Goal: Information Seeking & Learning: Find specific fact

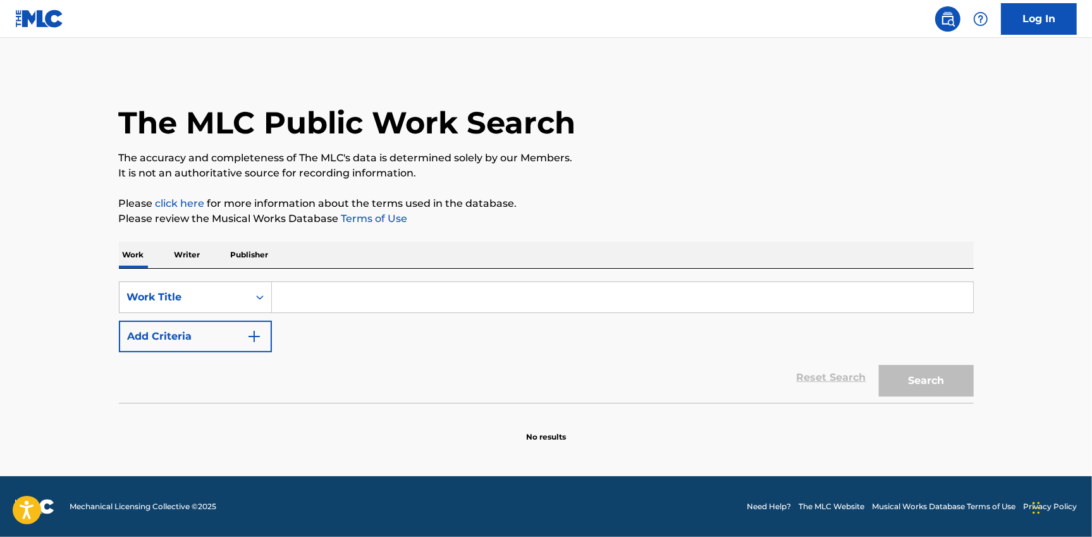
paste input ""ISWC: T9150256885 Title: Llorar (A dueto con [PERSON_NAME]) (Live) Artists: [P…"
type input ""ISWC: T9150256885 Title: Llorar (A dueto con [PERSON_NAME]) (Live) Artists: [P…"
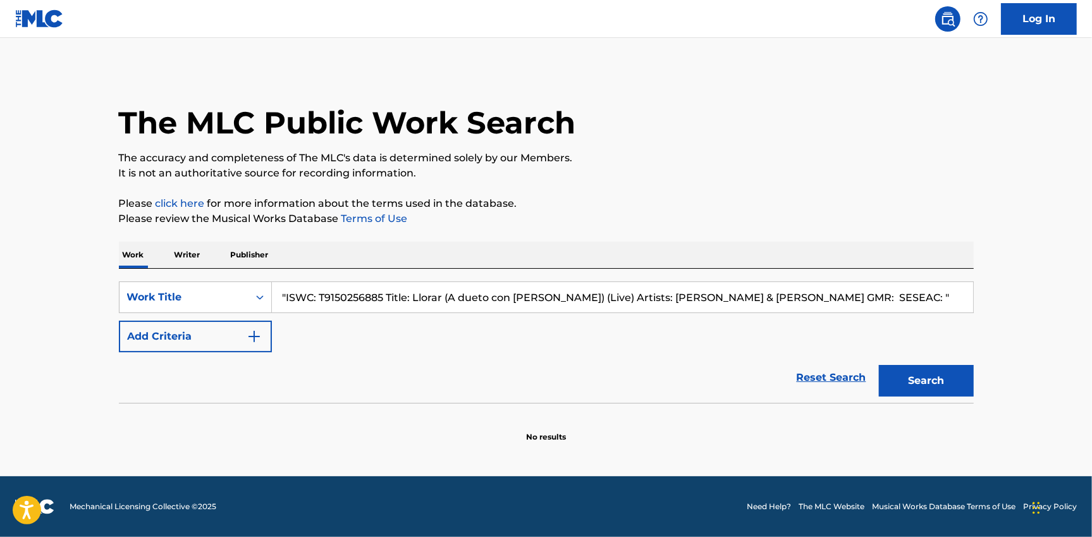
drag, startPoint x: 321, startPoint y: 294, endPoint x: 383, endPoint y: 296, distance: 62.0
click at [383, 296] on input ""ISWC: T9150256885 Title: Llorar (A dueto con Mario Domm) (Live) Artists: Jesse…" at bounding box center [622, 297] width 701 height 30
click at [505, 293] on input ""ISWC: T9150256885 Title: Llorar (A dueto con Mario Domm) (Live) Artists: Jesse…" at bounding box center [622, 297] width 701 height 30
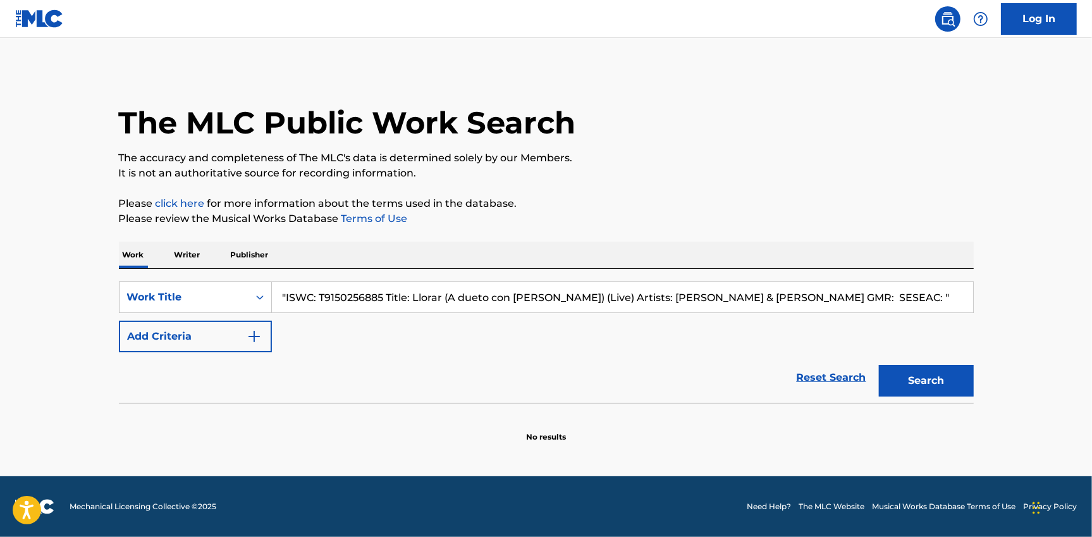
click at [506, 293] on input ""ISWC: T9150256885 Title: Llorar (A dueto con Mario Domm) (Live) Artists: Jesse…" at bounding box center [622, 297] width 701 height 30
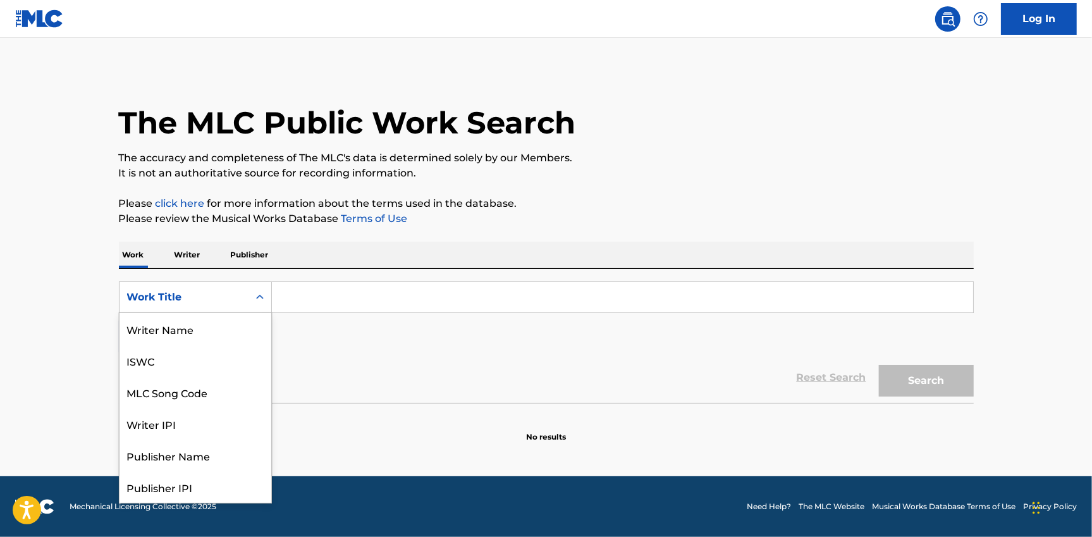
click at [233, 307] on div "Work Title" at bounding box center [184, 297] width 129 height 24
click at [167, 357] on div "ISWC" at bounding box center [196, 361] width 152 height 32
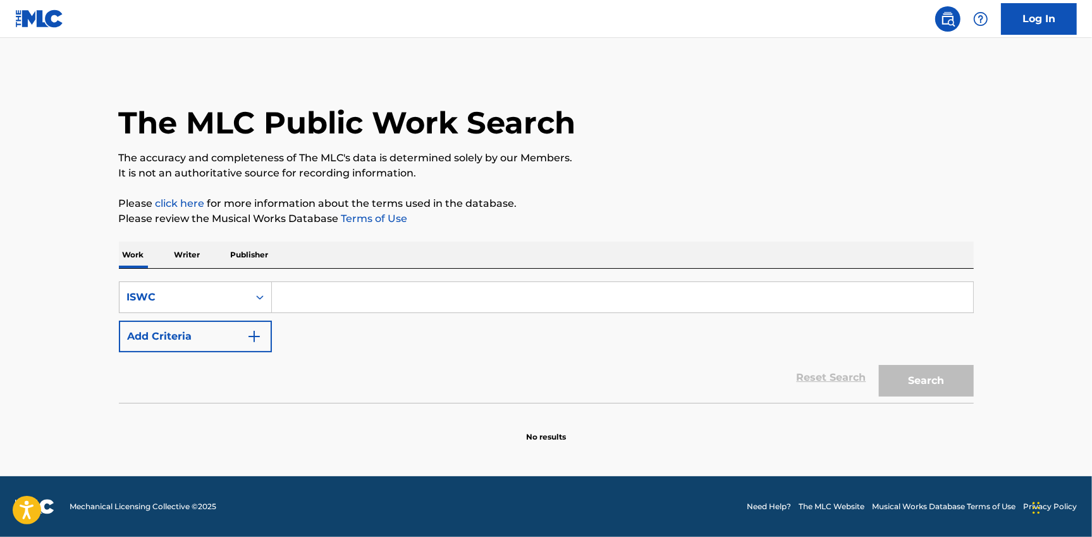
click at [314, 297] on input "Search Form" at bounding box center [622, 297] width 701 height 30
paste input "T9150256885"
type input "T9150256885"
click at [902, 379] on button "Search" at bounding box center [926, 381] width 95 height 32
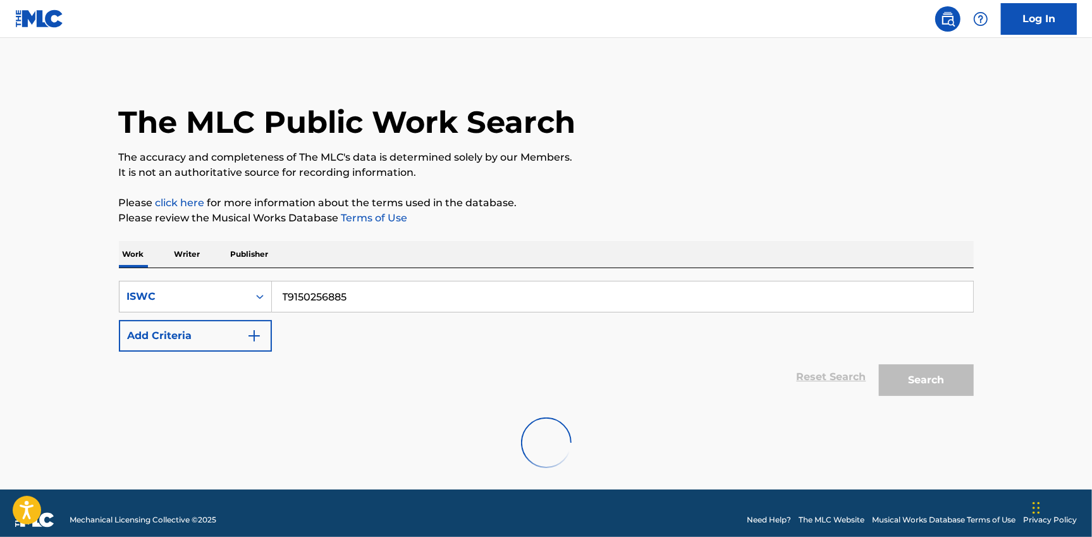
scroll to position [13, 0]
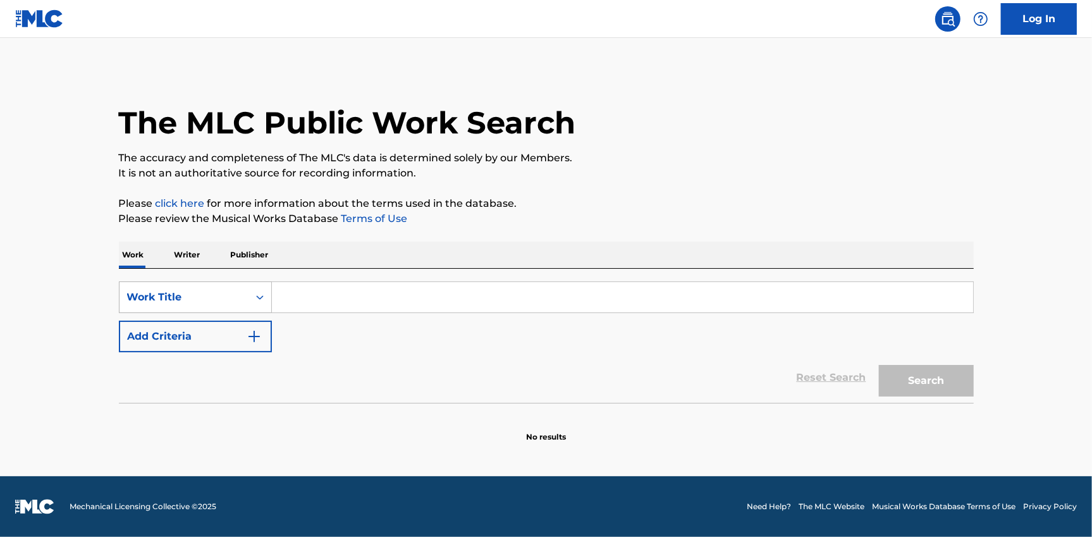
click at [204, 300] on div "Work Title" at bounding box center [184, 297] width 114 height 15
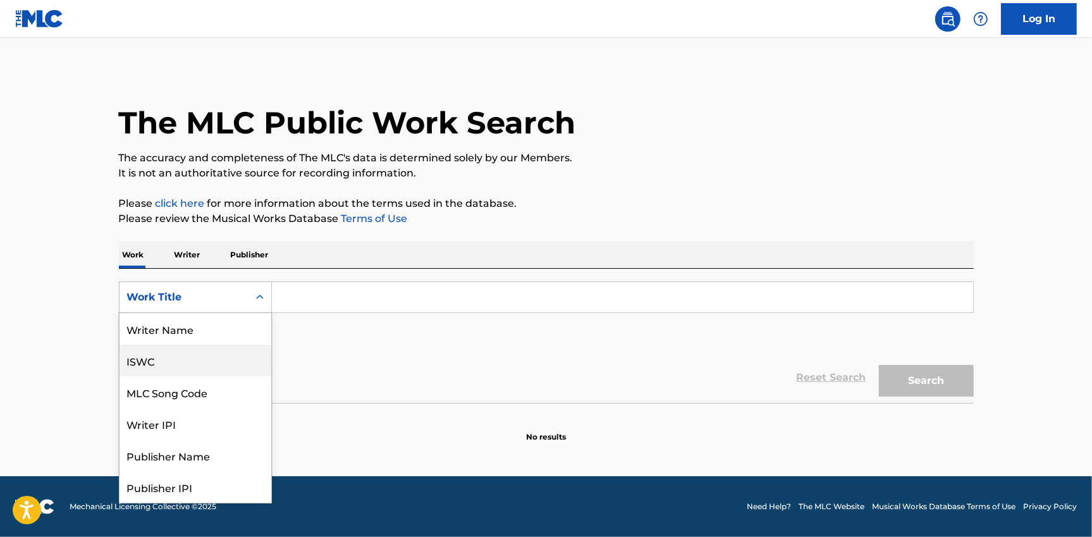
click at [162, 366] on div "ISWC" at bounding box center [196, 361] width 152 height 32
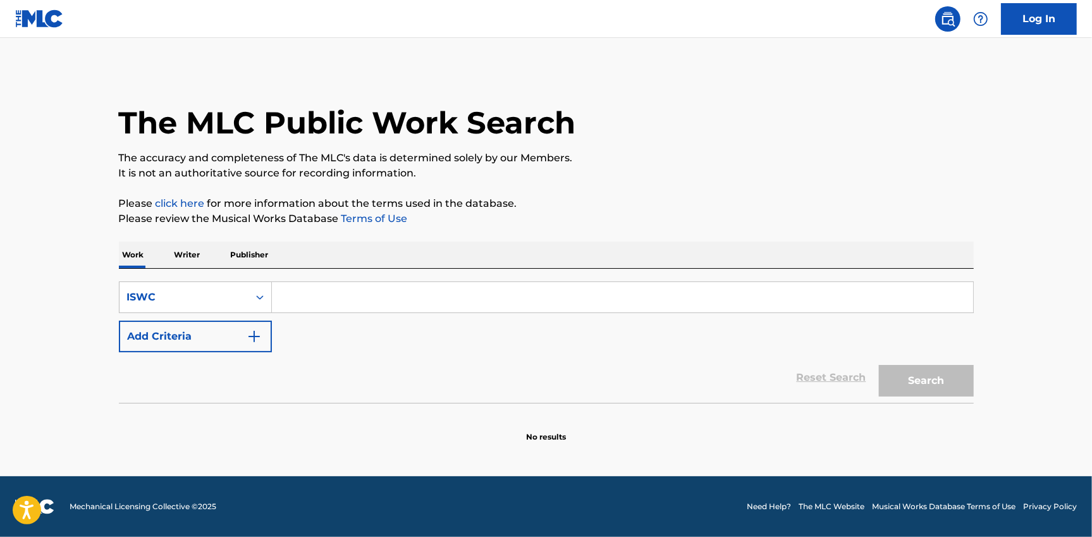
click at [290, 299] on input "Search Form" at bounding box center [622, 297] width 701 height 30
paste input "T9150256885"
type input "T9150256885"
click at [907, 382] on button "Search" at bounding box center [926, 381] width 95 height 32
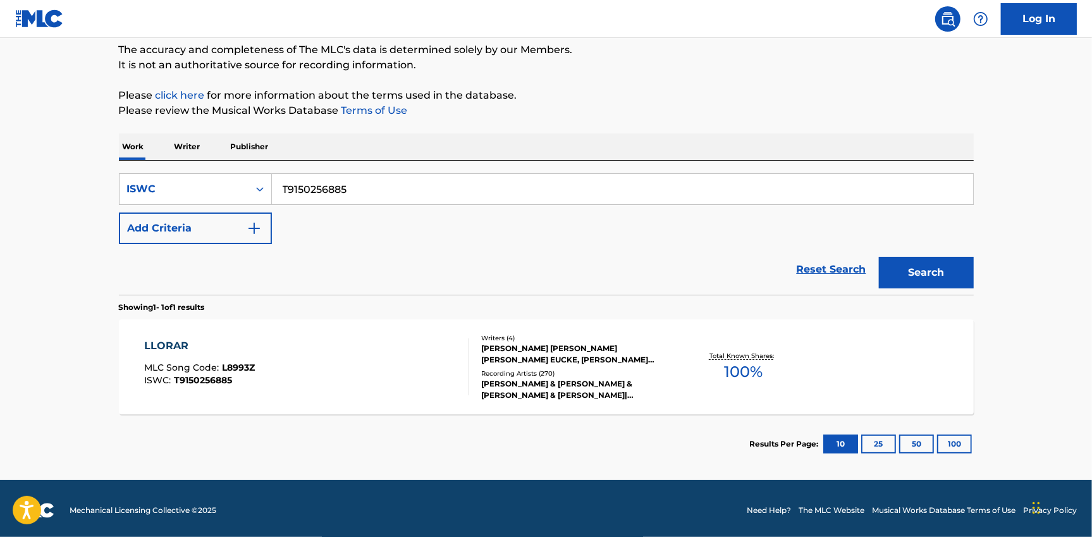
scroll to position [111, 0]
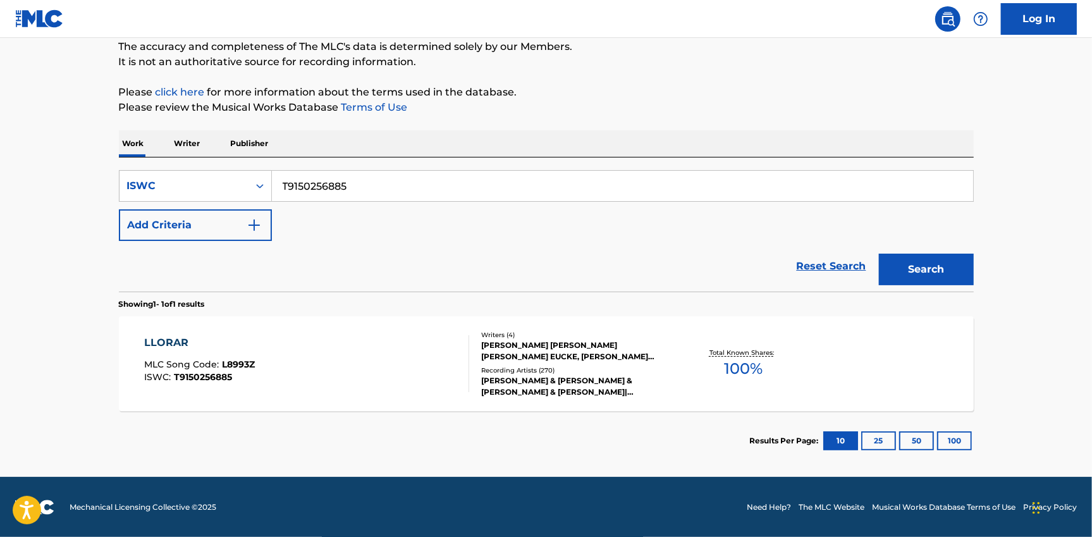
click at [446, 350] on div "LLORAR MLC Song Code : L8993Z ISWC : T9150256885" at bounding box center [306, 363] width 325 height 57
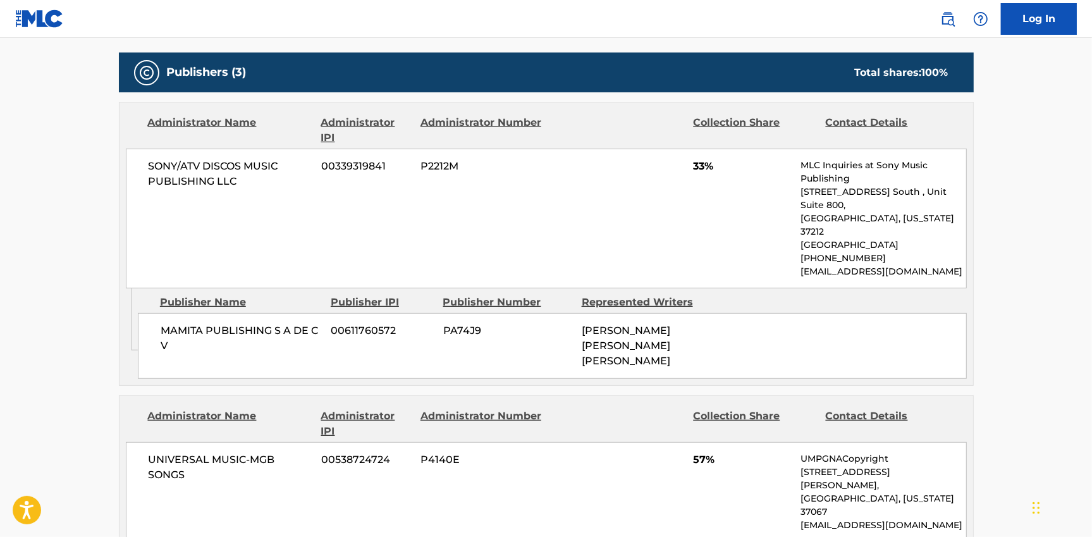
scroll to position [492, 0]
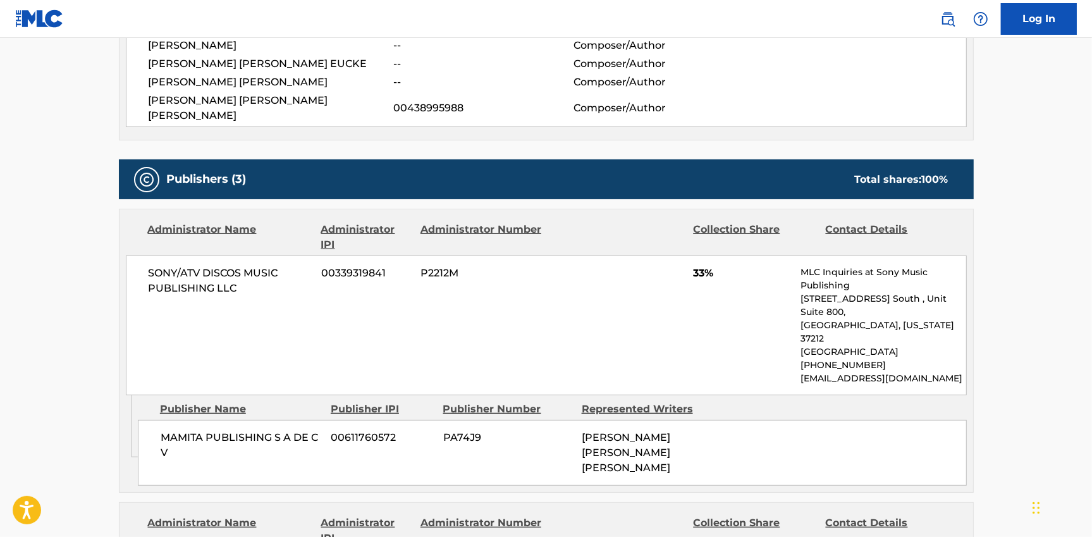
click at [219, 222] on div "Administrator Name" at bounding box center [230, 237] width 164 height 30
click at [221, 222] on div "Administrator Name" at bounding box center [230, 237] width 164 height 30
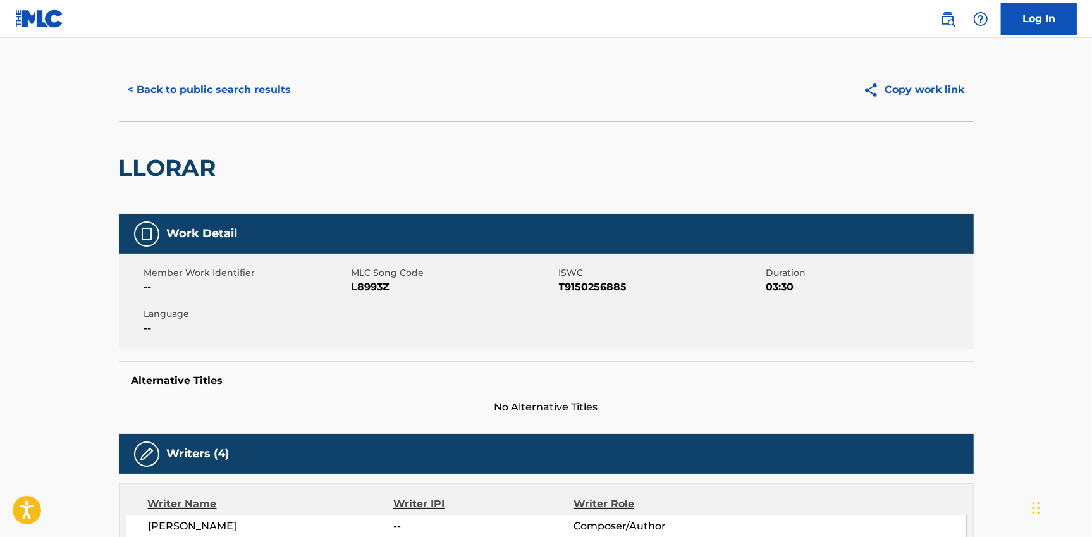
scroll to position [0, 0]
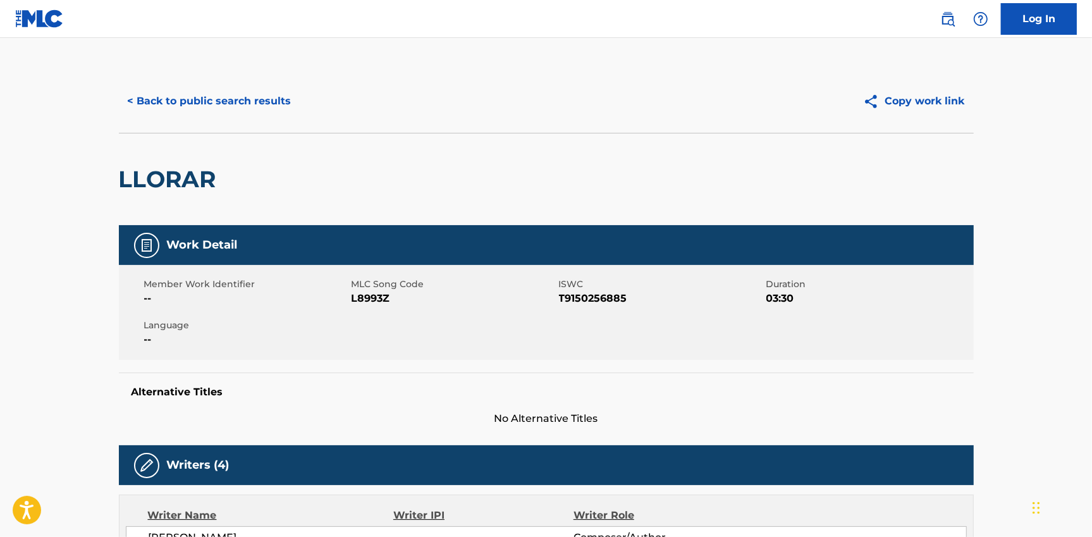
click at [196, 102] on button "< Back to public search results" at bounding box center [209, 101] width 181 height 32
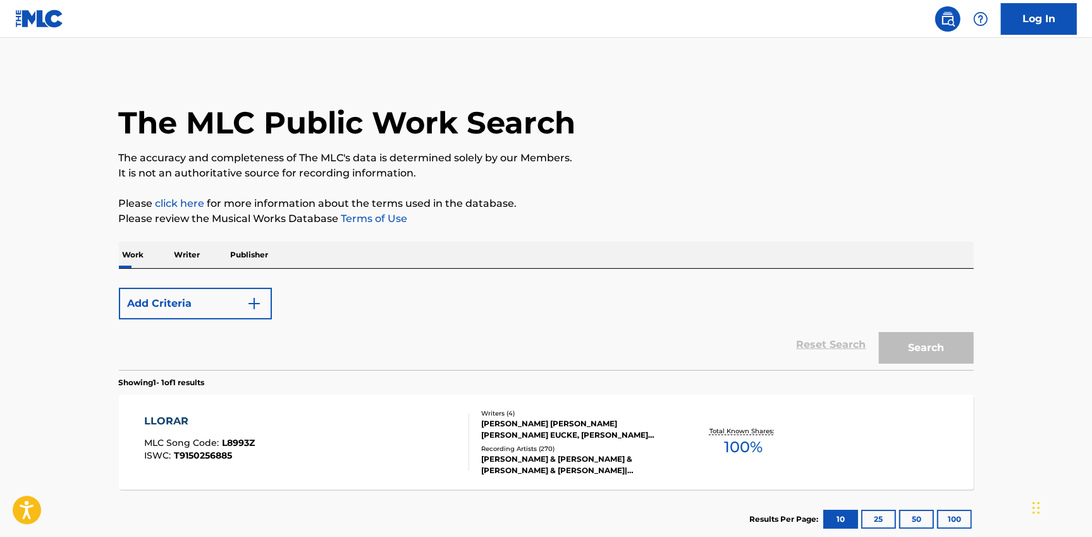
scroll to position [78, 0]
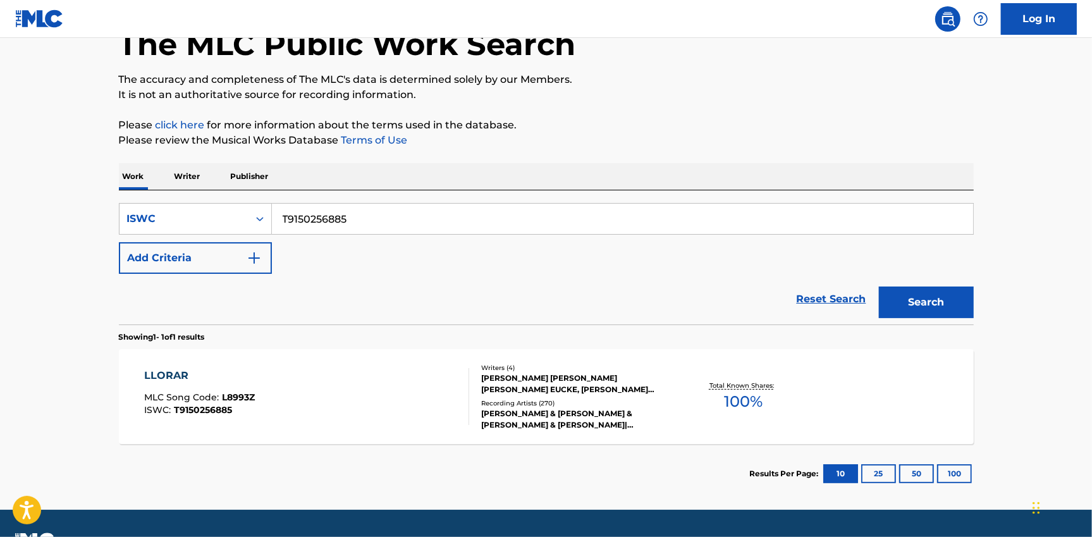
click at [333, 216] on input "T9150256885" at bounding box center [622, 219] width 701 height 30
type input "the world is watching"
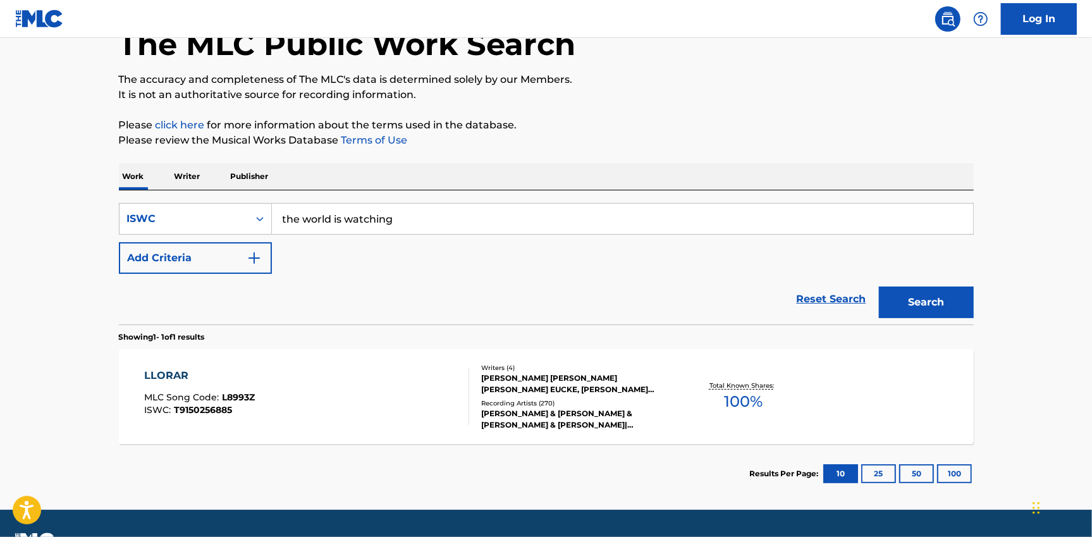
click at [234, 258] on button "Add Criteria" at bounding box center [195, 258] width 153 height 32
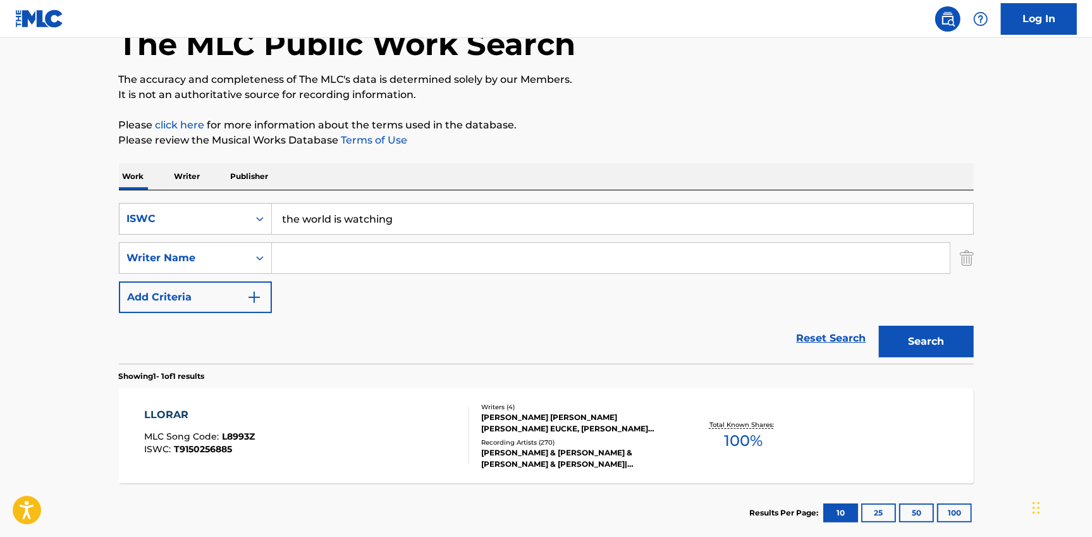
click at [324, 252] on input "Search Form" at bounding box center [611, 258] width 678 height 30
click at [879, 326] on button "Search" at bounding box center [926, 342] width 95 height 32
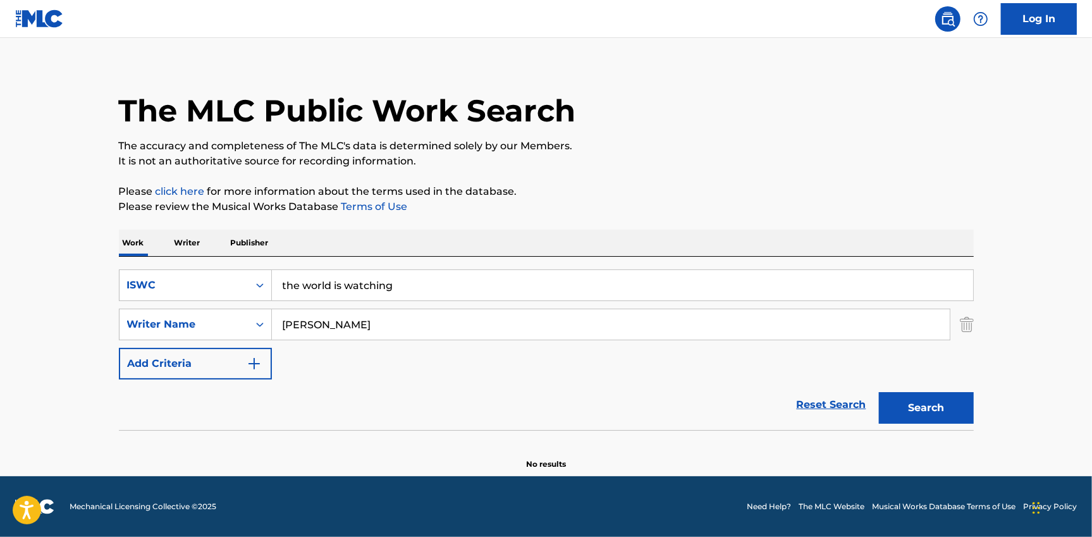
scroll to position [11, 0]
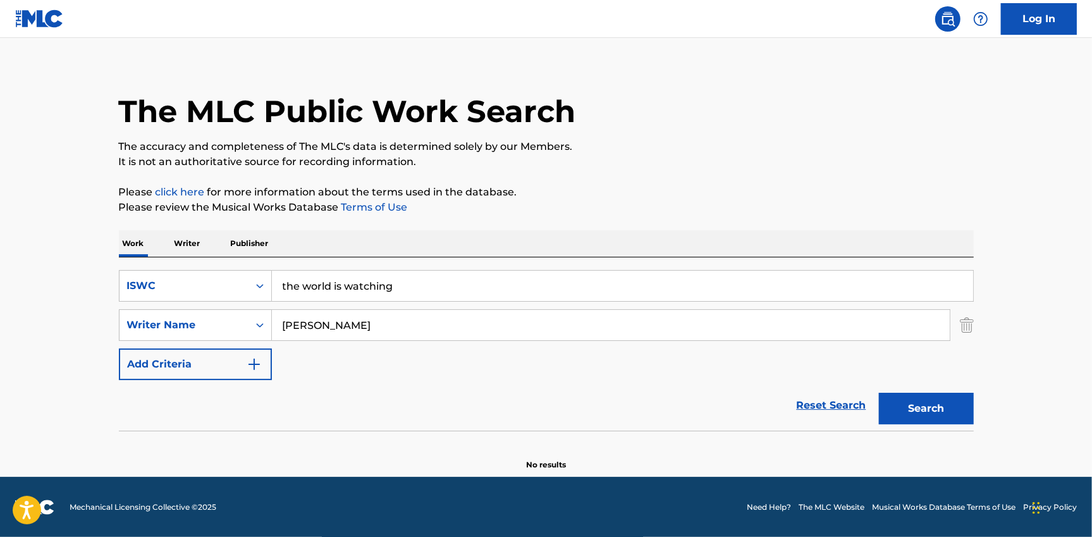
type input "[PERSON_NAME]"
click at [879, 393] on button "Search" at bounding box center [926, 409] width 95 height 32
click at [369, 289] on input "the world is watching" at bounding box center [622, 286] width 701 height 30
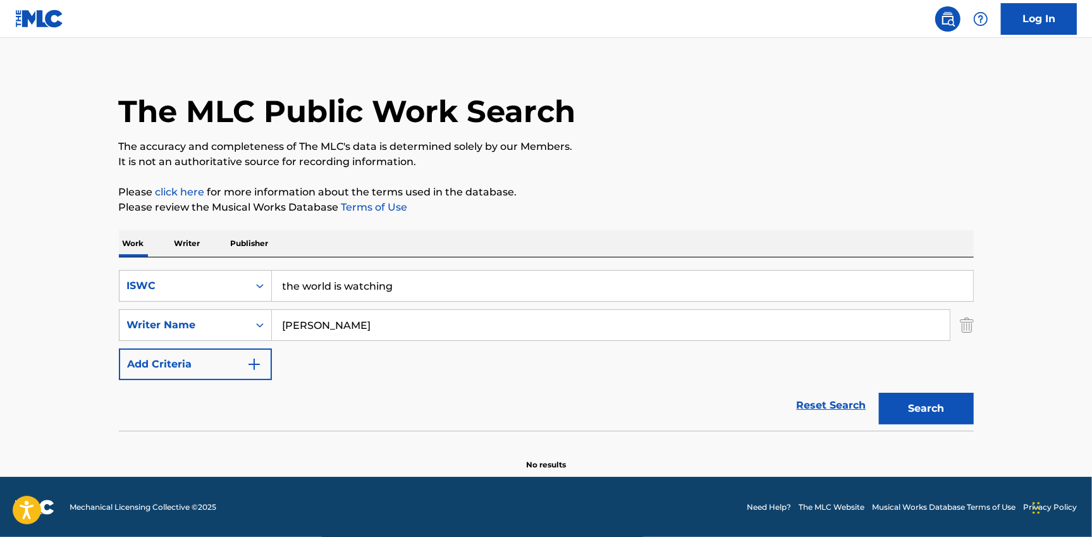
click at [369, 289] on input "the world is watching" at bounding box center [622, 286] width 701 height 30
paste input "keep watching me"
click at [934, 410] on button "Search" at bounding box center [926, 409] width 95 height 32
click at [308, 289] on input "keep watching me" at bounding box center [622, 286] width 701 height 30
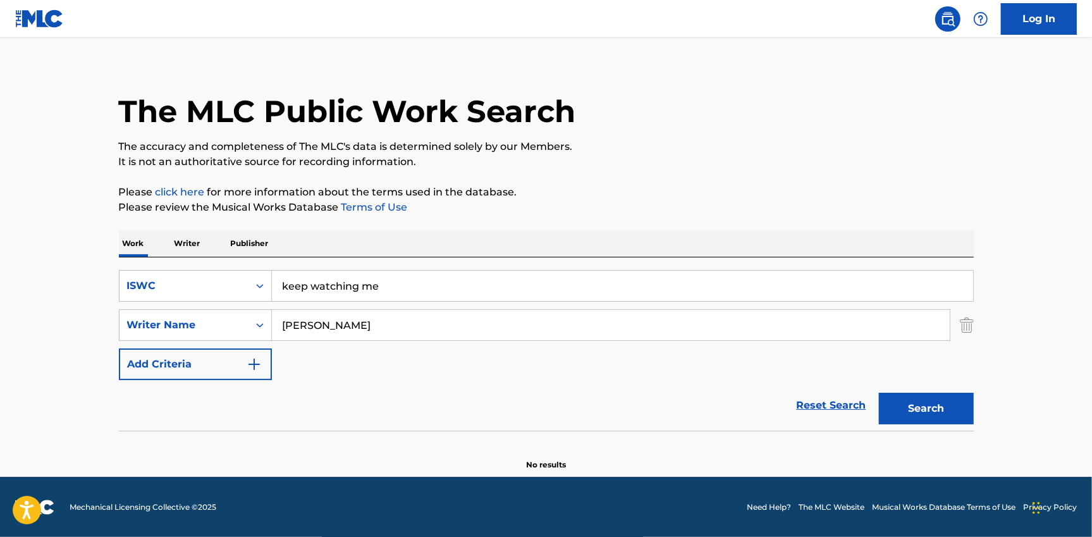
click at [308, 289] on input "keep watching me" at bounding box center [622, 286] width 701 height 30
paste input "T9255303209"
type input "T9255303209"
click at [329, 329] on input "[PERSON_NAME]" at bounding box center [611, 325] width 678 height 30
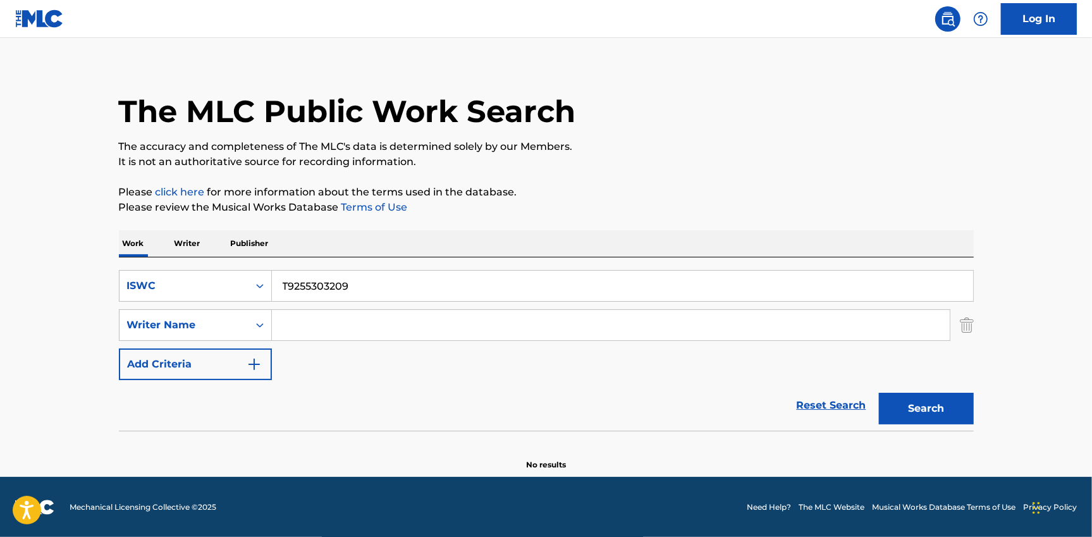
click at [949, 408] on button "Search" at bounding box center [926, 409] width 95 height 32
click at [318, 279] on input "T9255303209" at bounding box center [622, 286] width 701 height 30
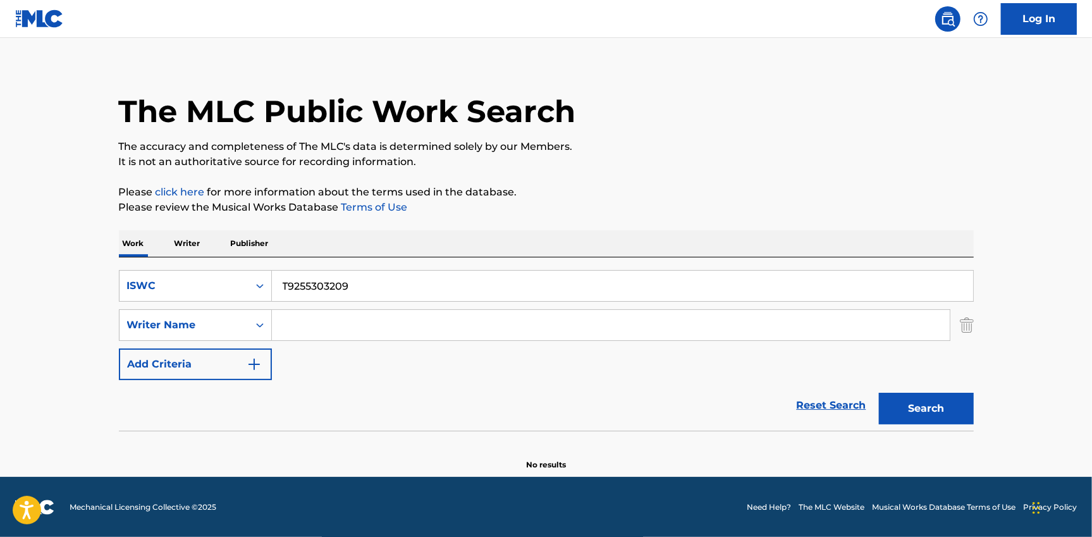
paste input "I NEED MORE"
type input "I NEED MORE"
click at [179, 292] on div "ISWC" at bounding box center [184, 285] width 114 height 15
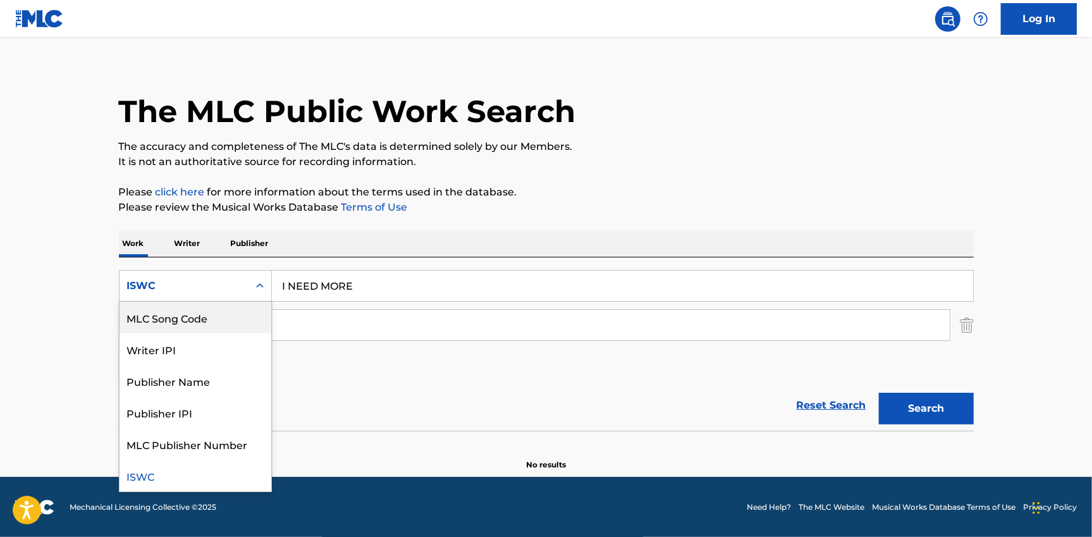
scroll to position [0, 0]
click at [171, 315] on div "Work Title" at bounding box center [196, 318] width 152 height 32
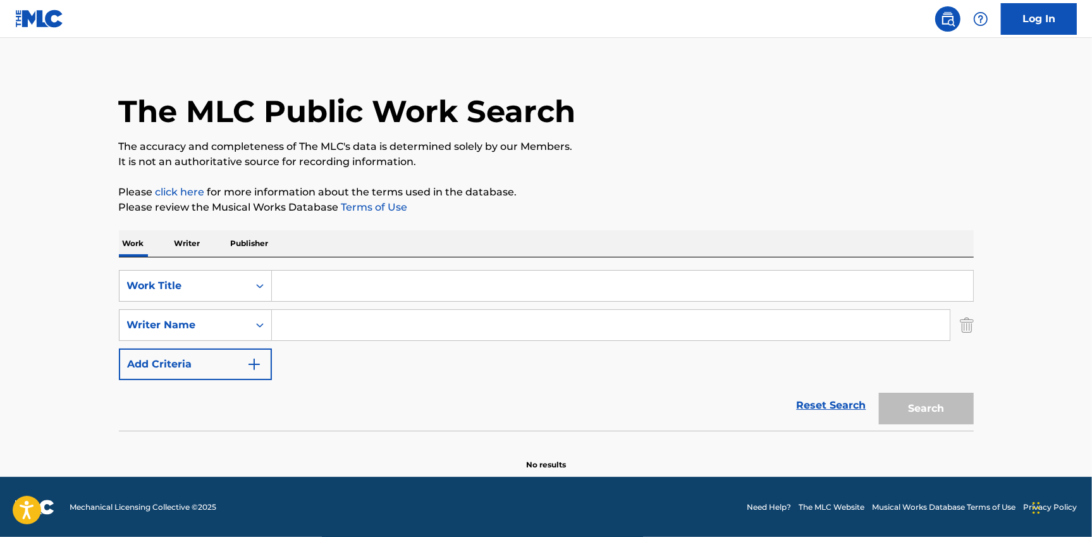
click at [295, 282] on input "Search Form" at bounding box center [622, 286] width 701 height 30
paste input "I NEED MORE"
type input "I NEED MORE"
click at [312, 329] on input "Search Form" at bounding box center [611, 325] width 678 height 30
type input "pschall"
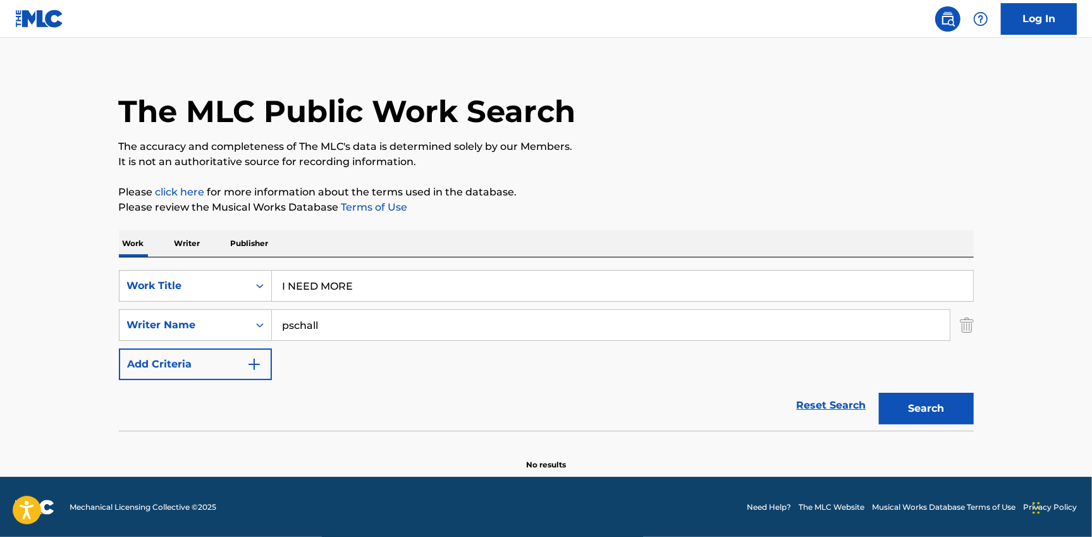
click at [879, 393] on button "Search" at bounding box center [926, 409] width 95 height 32
click at [915, 402] on button "Search" at bounding box center [926, 409] width 95 height 32
click at [333, 293] on input "I NEED MORE" at bounding box center [622, 286] width 701 height 30
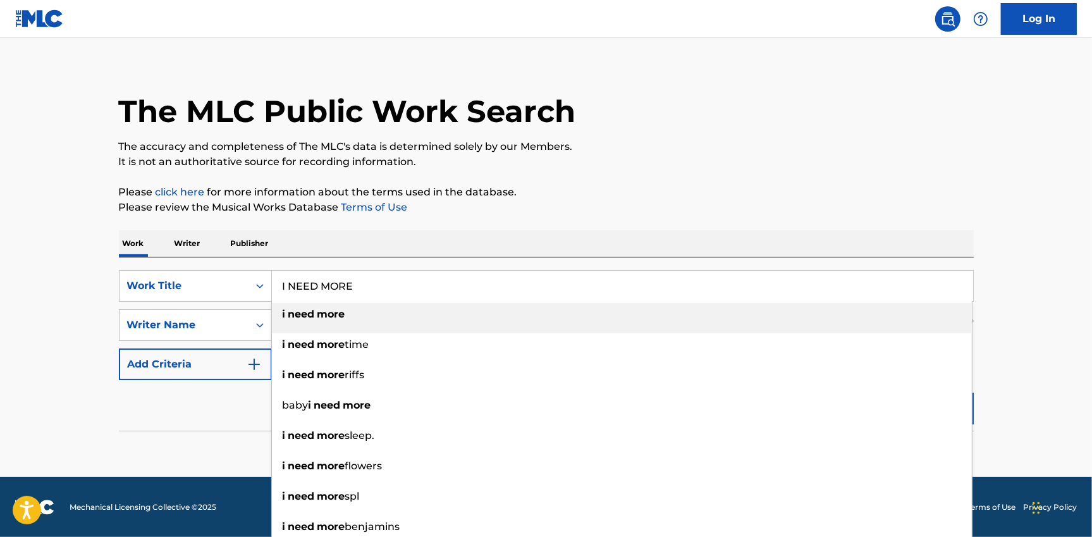
click at [333, 293] on input "I NEED MORE" at bounding box center [622, 286] width 701 height 30
paste input "THIS WORLD IS WATCHING M"
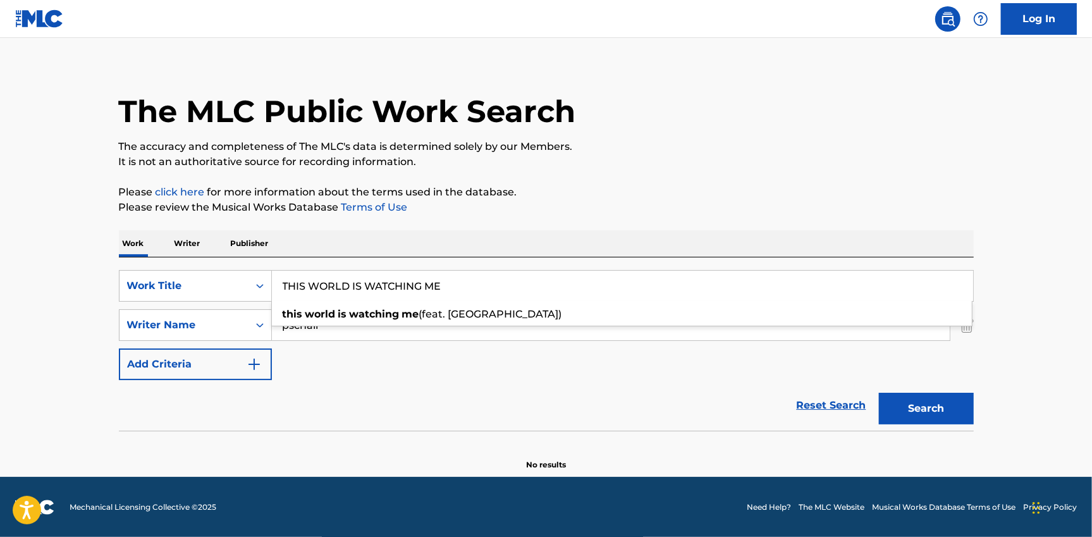
type input "THIS WORLD IS WATCHING ME"
click at [321, 330] on input "pschall" at bounding box center [611, 325] width 678 height 30
type input "[PERSON_NAME]"
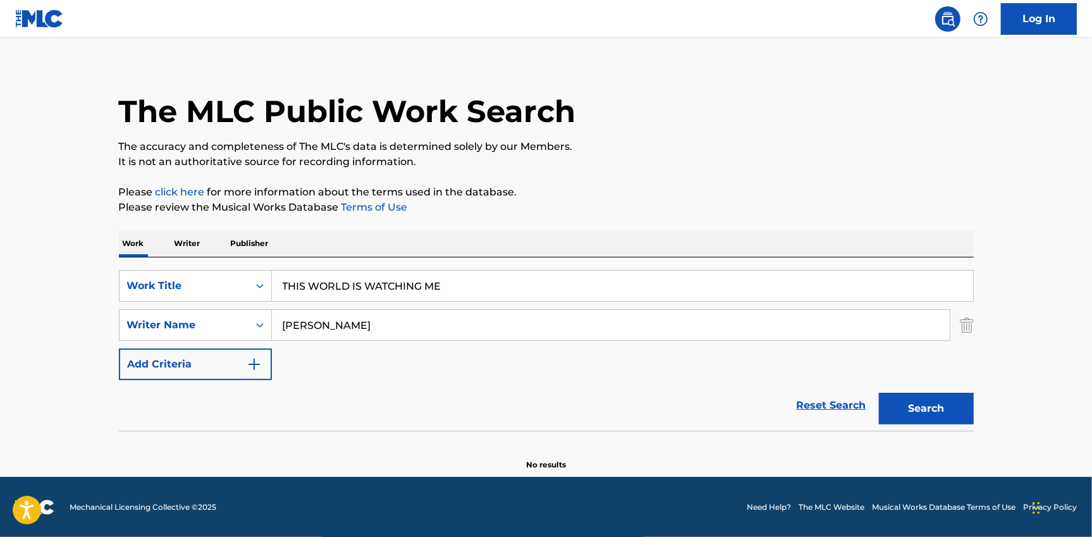
click at [879, 393] on button "Search" at bounding box center [926, 409] width 95 height 32
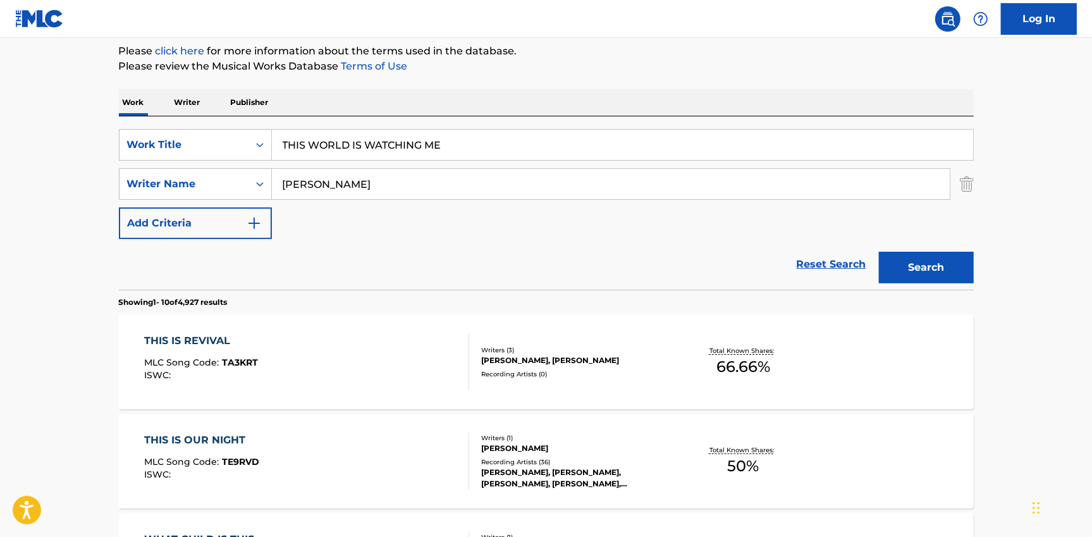
scroll to position [153, 0]
click at [345, 140] on input "THIS WORLD IS WATCHING ME" at bounding box center [622, 144] width 701 height 30
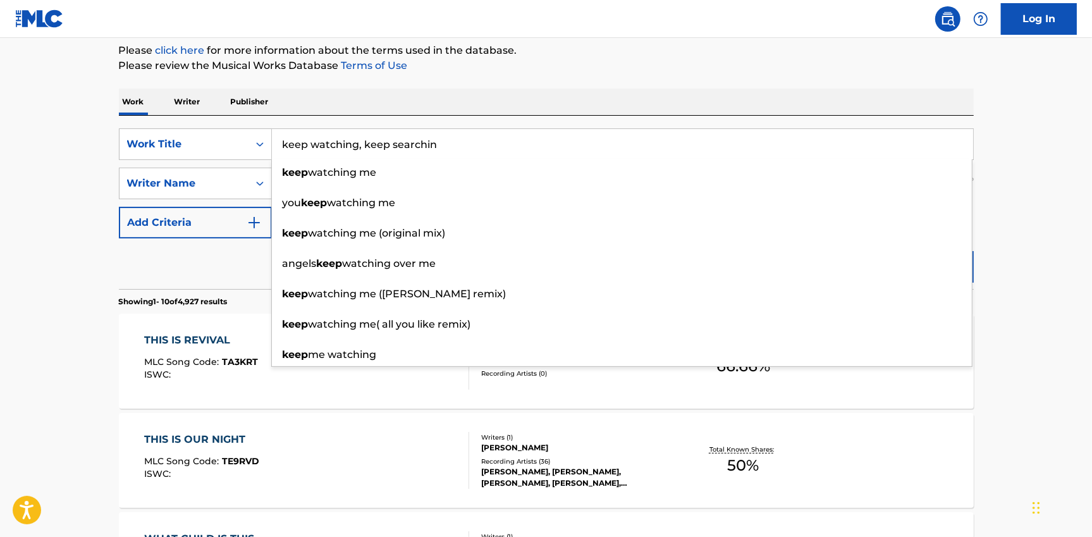
drag, startPoint x: 357, startPoint y: 142, endPoint x: 597, endPoint y: 142, distance: 240.3
click at [597, 142] on input "keep watching, keep searchin" at bounding box center [622, 144] width 701 height 30
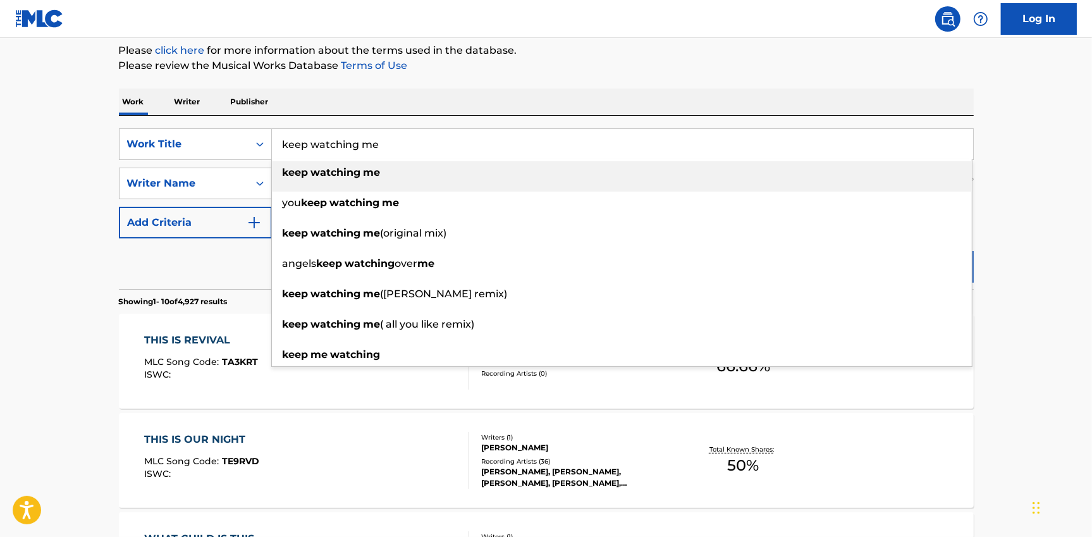
type input "keep watching me"
click at [371, 169] on strong "me" at bounding box center [372, 172] width 17 height 12
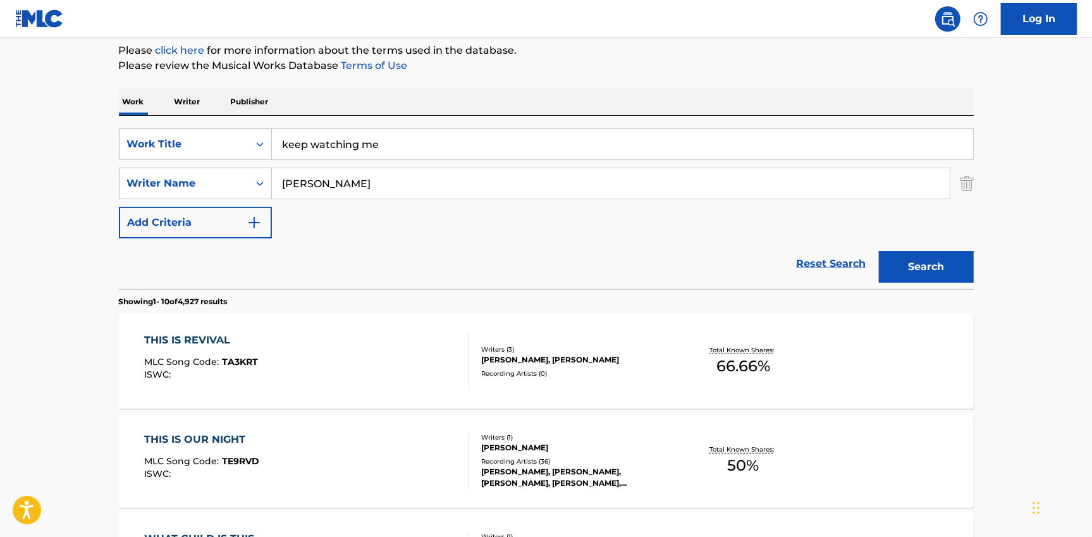
click at [920, 269] on button "Search" at bounding box center [926, 267] width 95 height 32
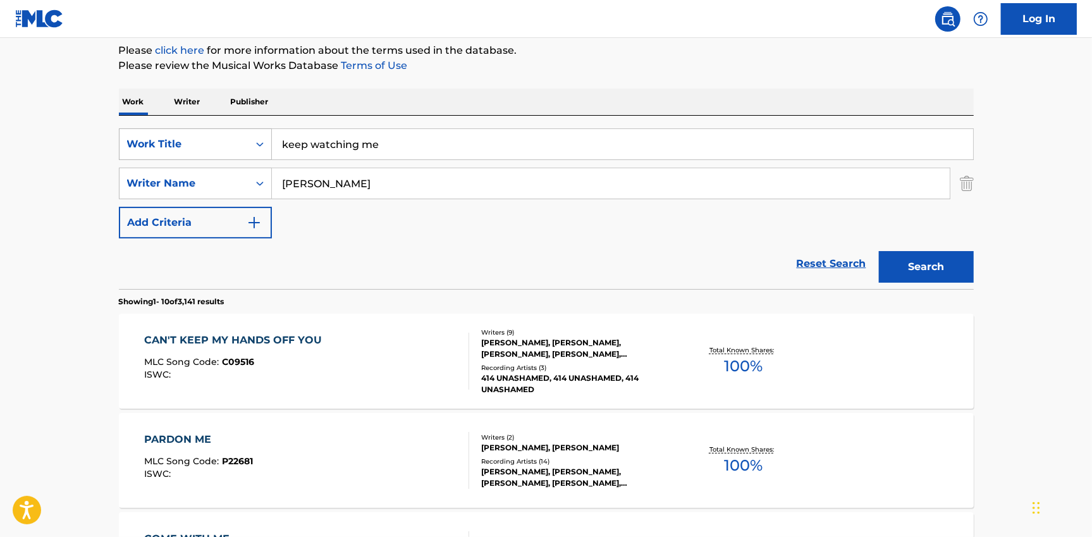
click at [200, 128] on div "Work Title" at bounding box center [195, 144] width 153 height 32
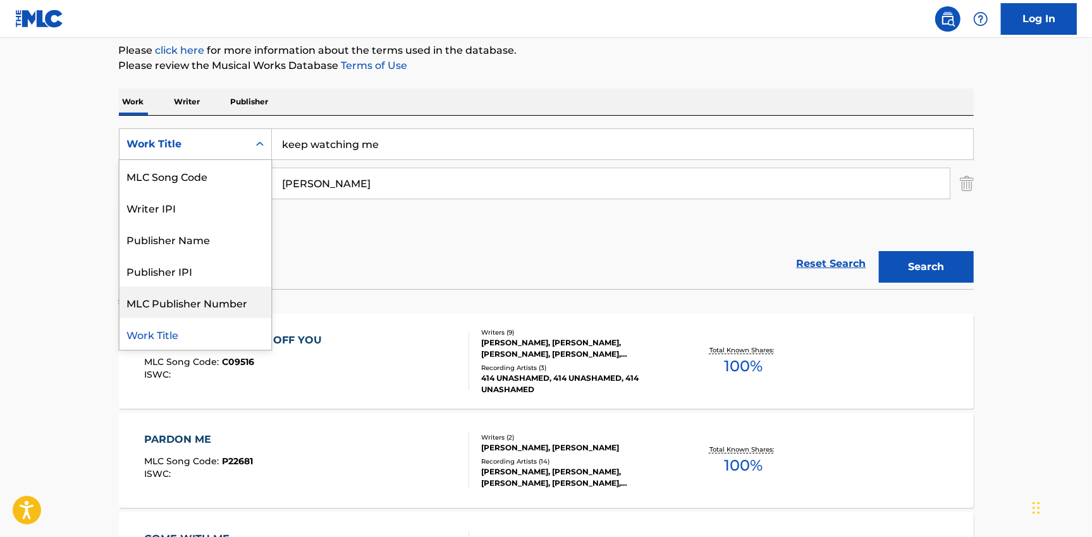
scroll to position [0, 0]
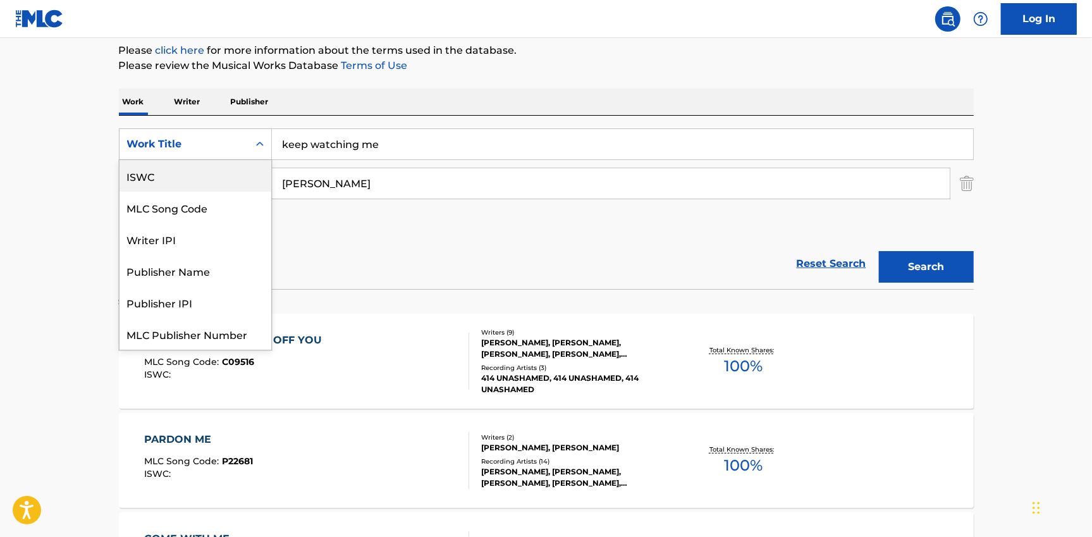
click at [168, 168] on div "ISWC" at bounding box center [196, 176] width 152 height 32
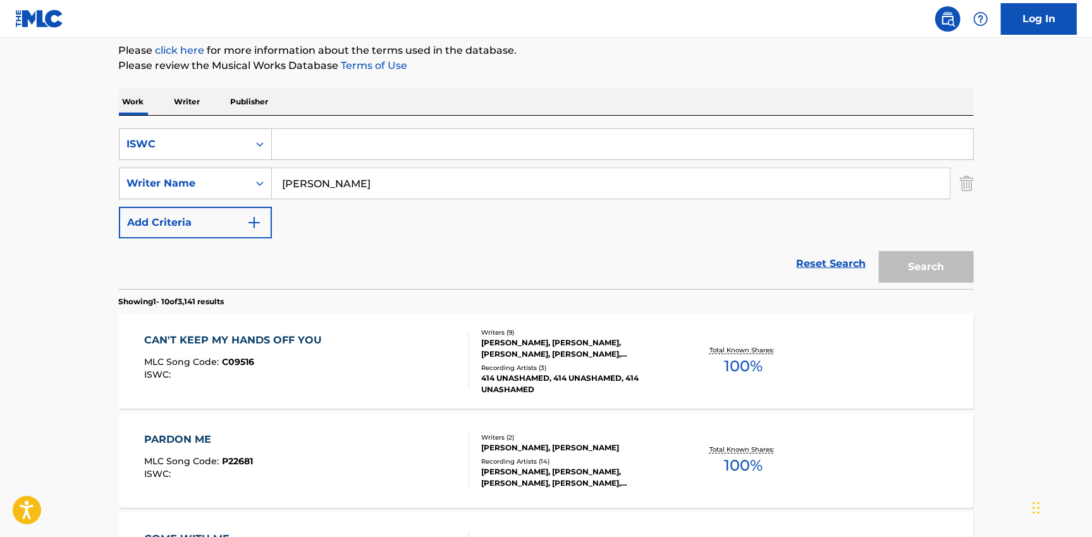
paste input "T9289242860"
type input "T9289242860"
click at [308, 187] on input "[PERSON_NAME]" at bounding box center [611, 183] width 678 height 30
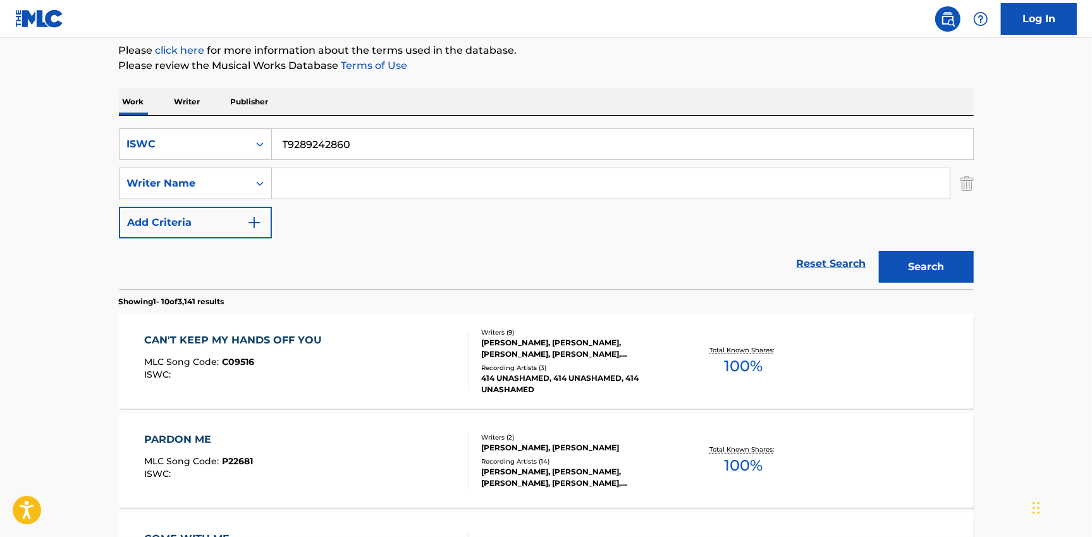
click at [879, 251] on button "Search" at bounding box center [926, 267] width 95 height 32
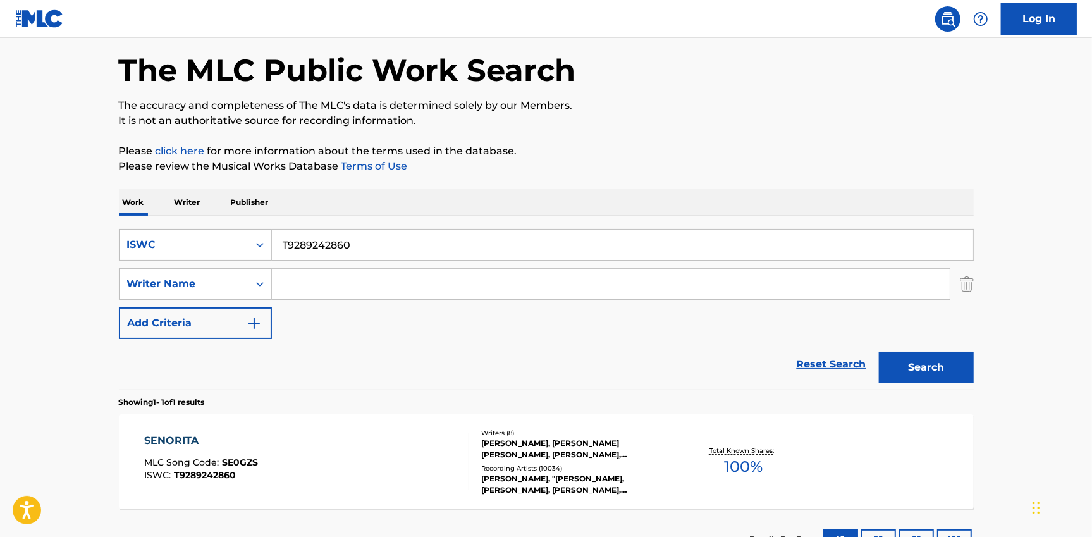
scroll to position [151, 0]
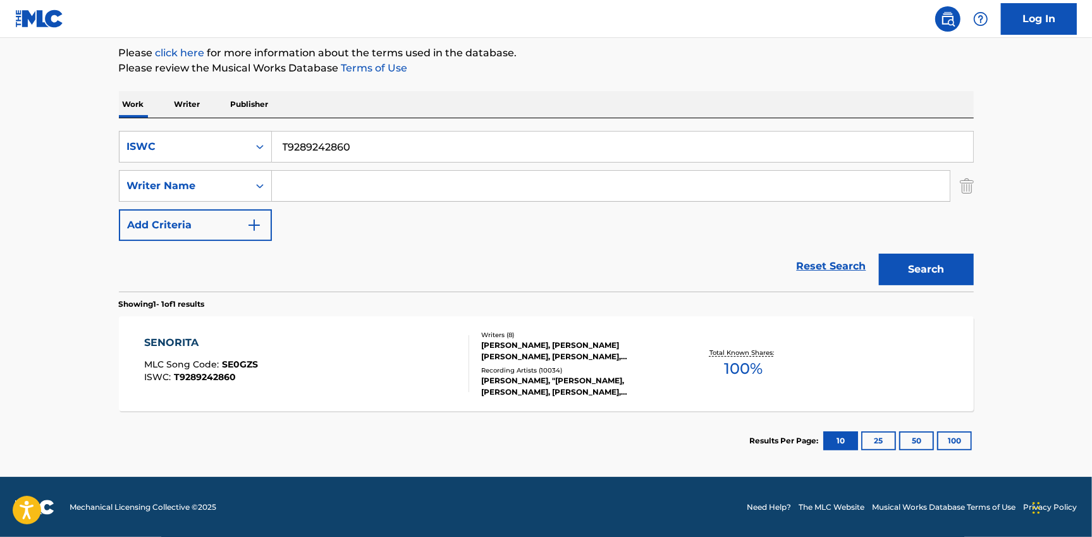
click at [354, 373] on div "SENORITA MLC Song Code : SE0GZS ISWC : T9289242860" at bounding box center [306, 363] width 325 height 57
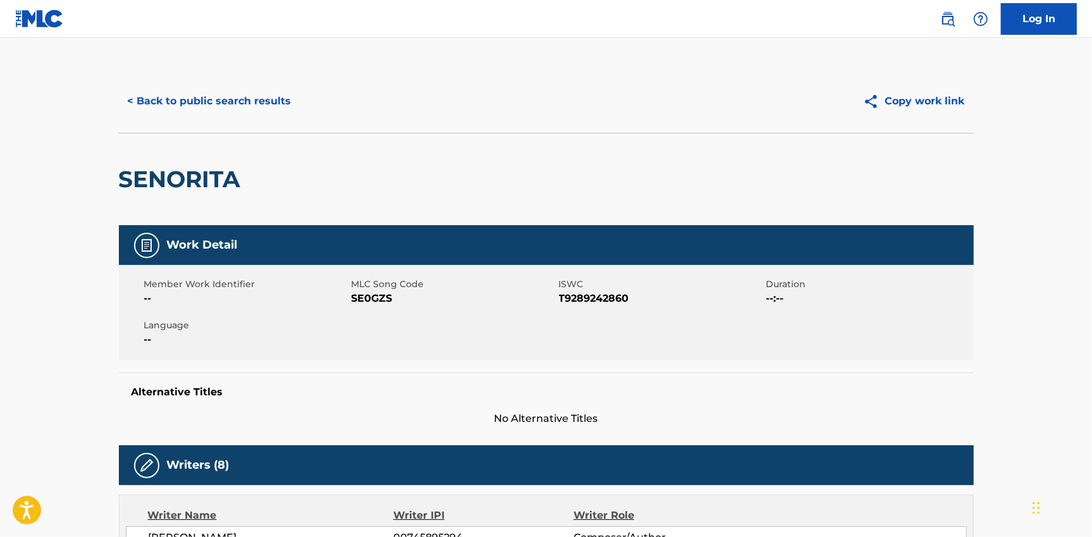
click at [207, 108] on button "< Back to public search results" at bounding box center [209, 101] width 181 height 32
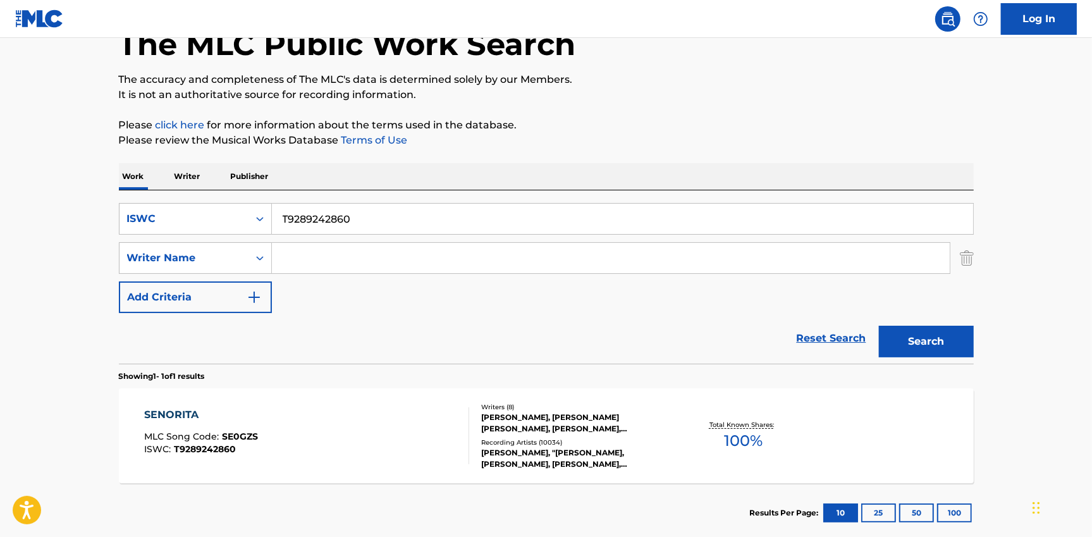
drag, startPoint x: 364, startPoint y: 238, endPoint x: 357, endPoint y: 226, distance: 13.7
click at [364, 238] on div "SearchWithCriteria16754f5a-5599-427b-b413-e0839148719a ISWC T9289242860 SearchW…" at bounding box center [546, 258] width 855 height 110
click at [357, 226] on input "T9289242860" at bounding box center [622, 219] width 701 height 30
paste input "3231203337"
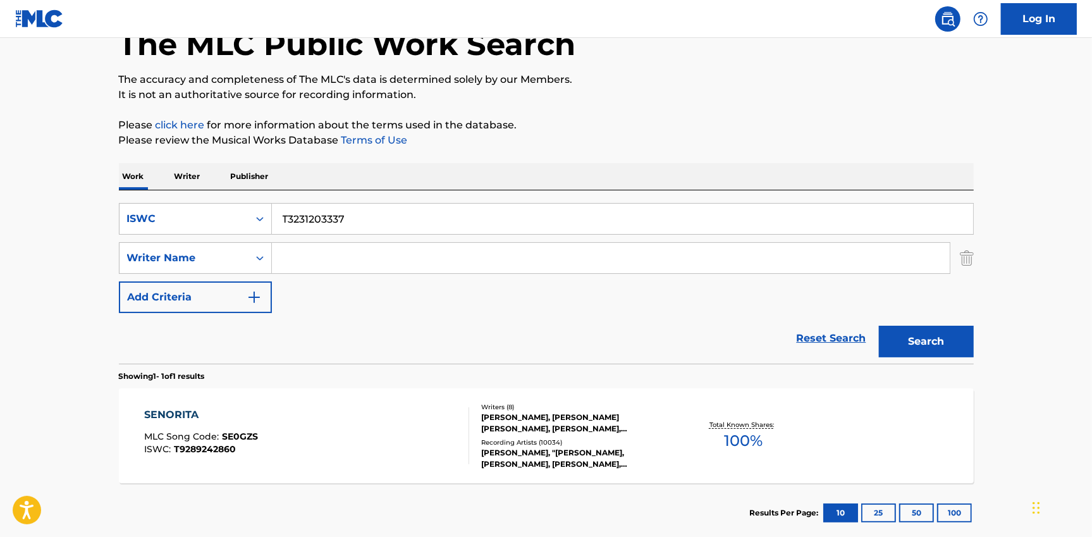
type input "T3231203337"
click at [921, 339] on button "Search" at bounding box center [926, 342] width 95 height 32
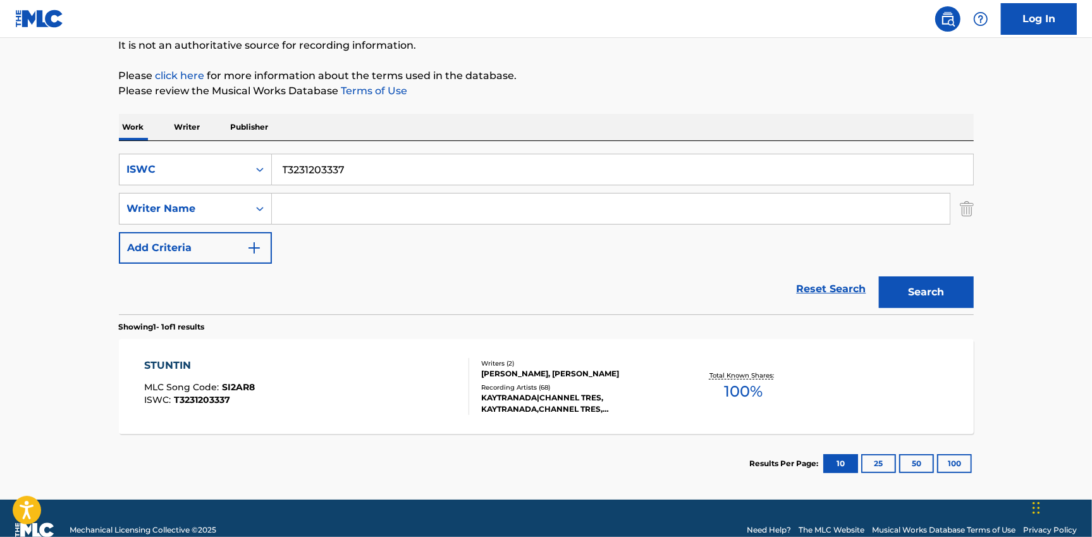
scroll to position [151, 0]
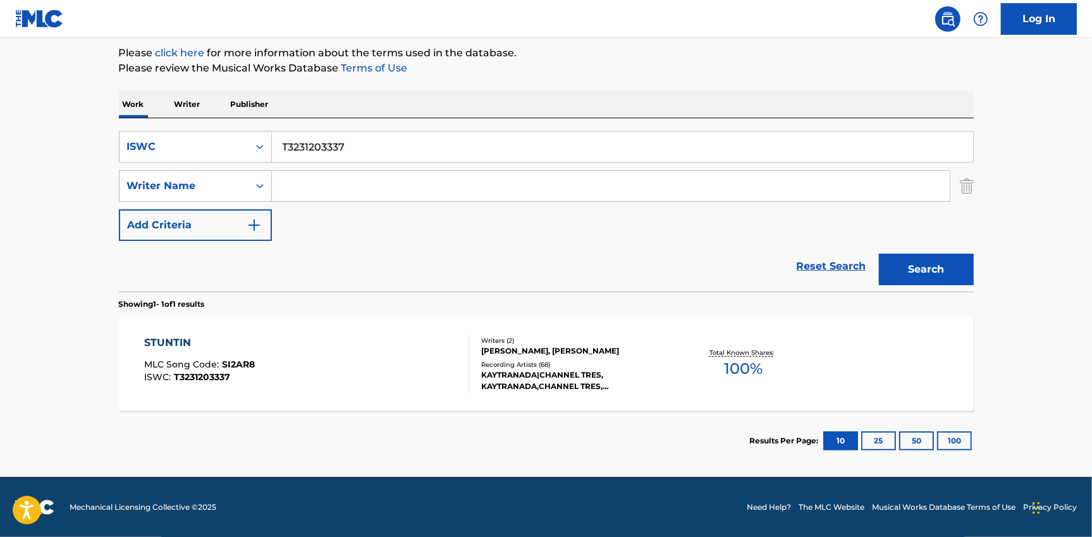
click at [277, 362] on div "STUNTIN MLC Song Code : SI2AR8 ISWC : T3231203337" at bounding box center [306, 363] width 325 height 57
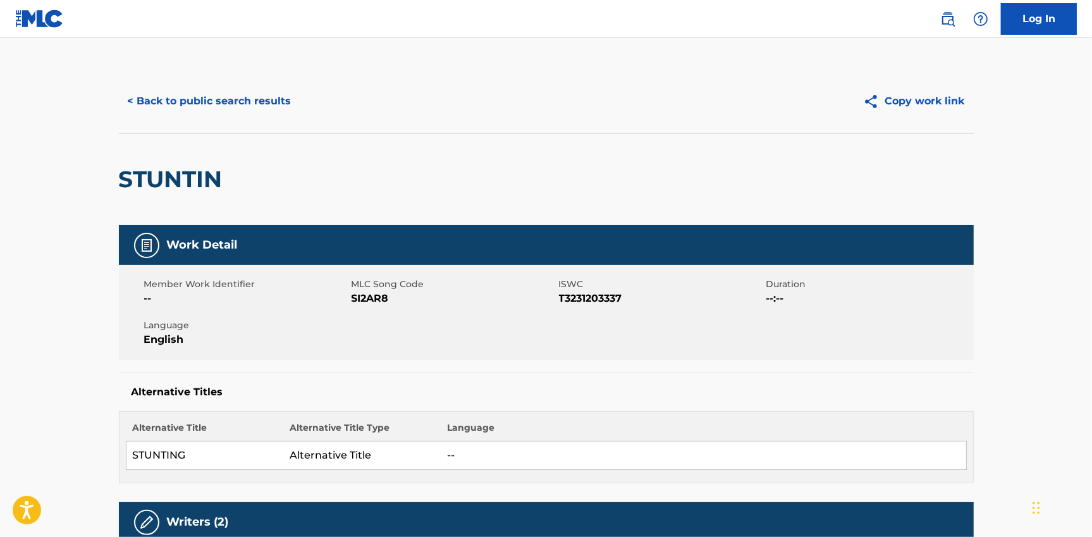
click at [206, 113] on button "< Back to public search results" at bounding box center [209, 101] width 181 height 32
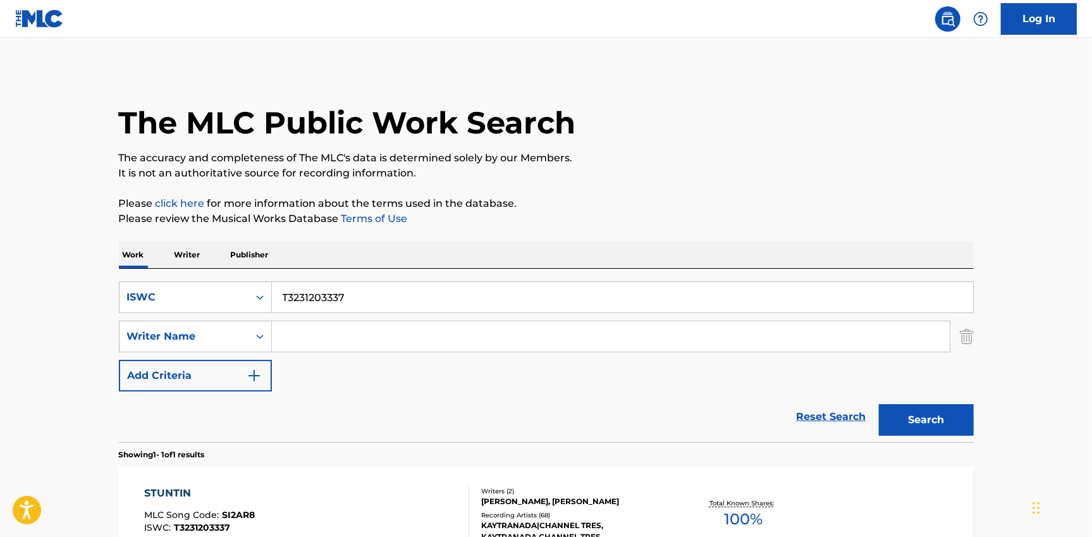
scroll to position [78, 0]
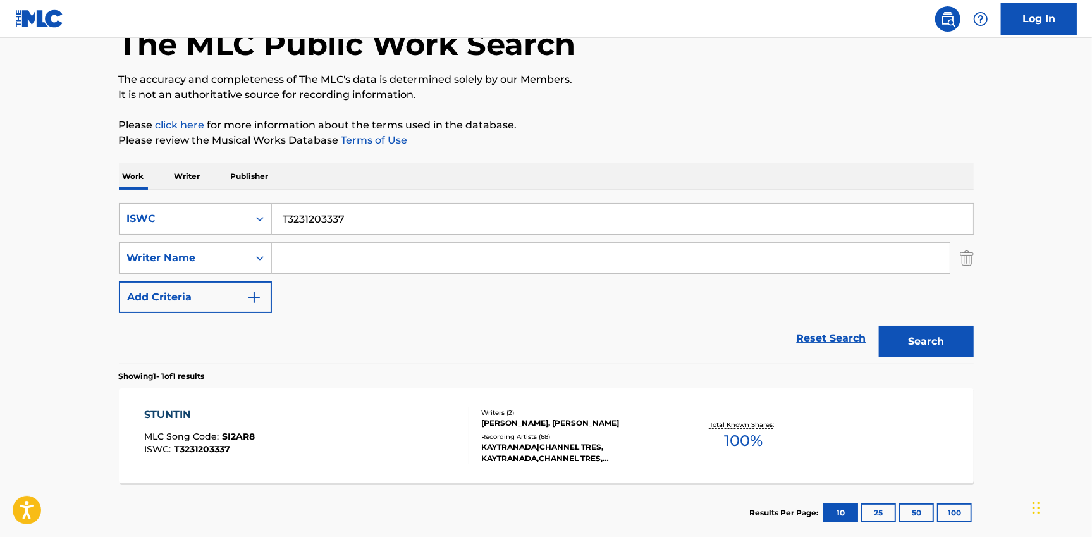
click at [378, 225] on input "T3231203337" at bounding box center [622, 219] width 701 height 30
paste input "076280014"
type input "T3076280014"
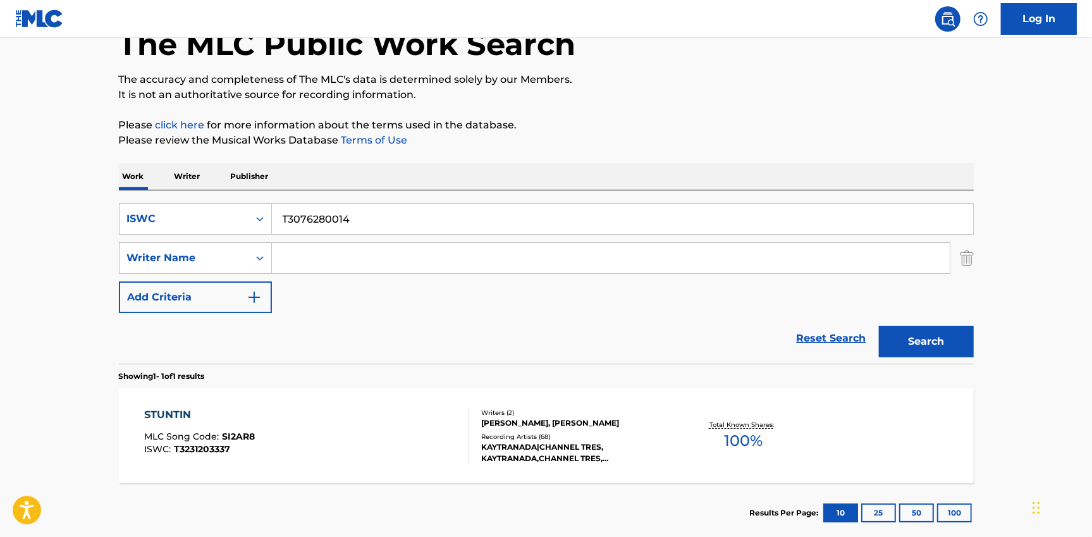
click at [926, 329] on button "Search" at bounding box center [926, 342] width 95 height 32
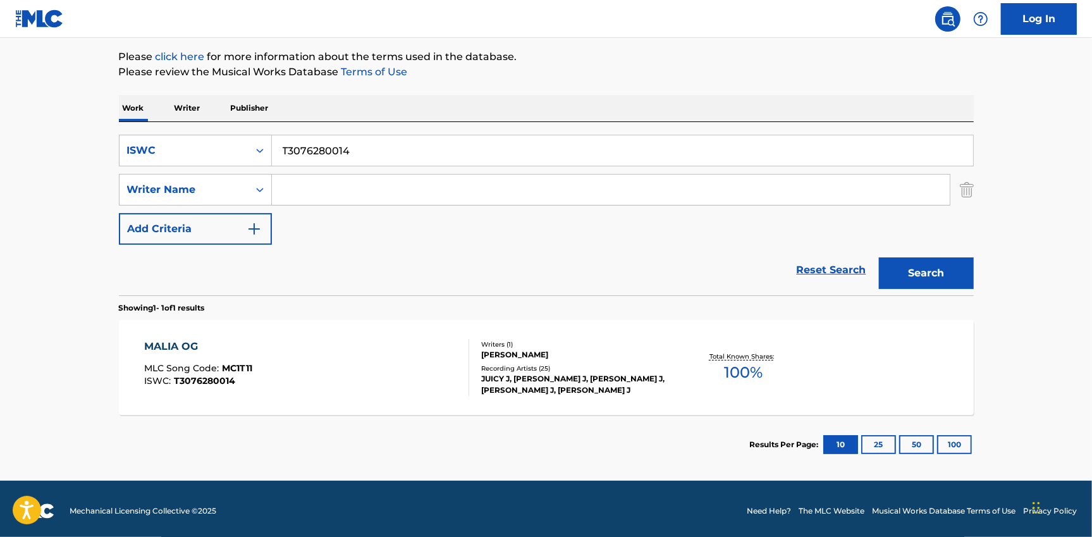
scroll to position [151, 0]
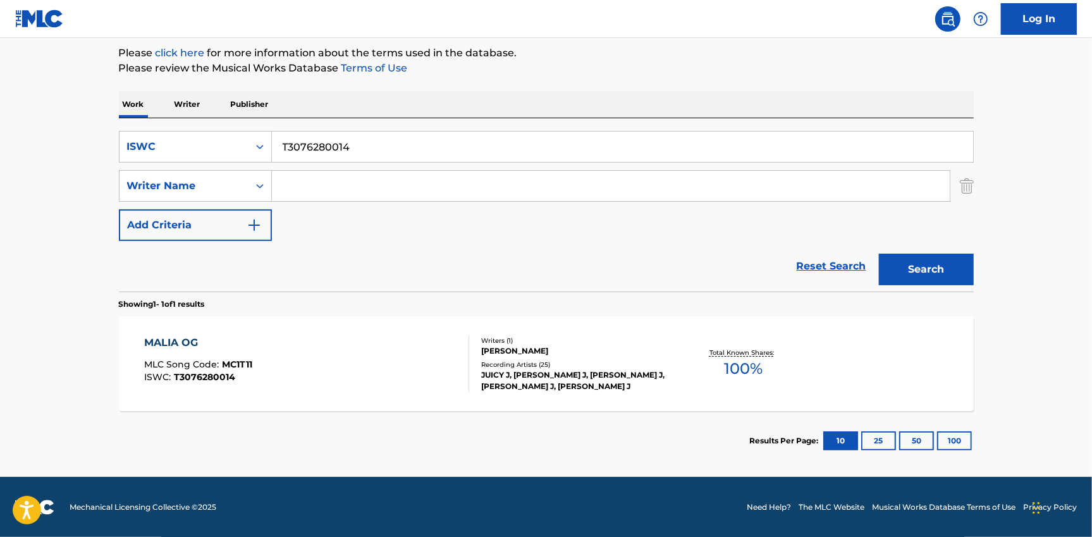
click at [274, 355] on div "MALIA OG MLC Song Code : MC1T11 ISWC : T3076280014" at bounding box center [306, 363] width 325 height 57
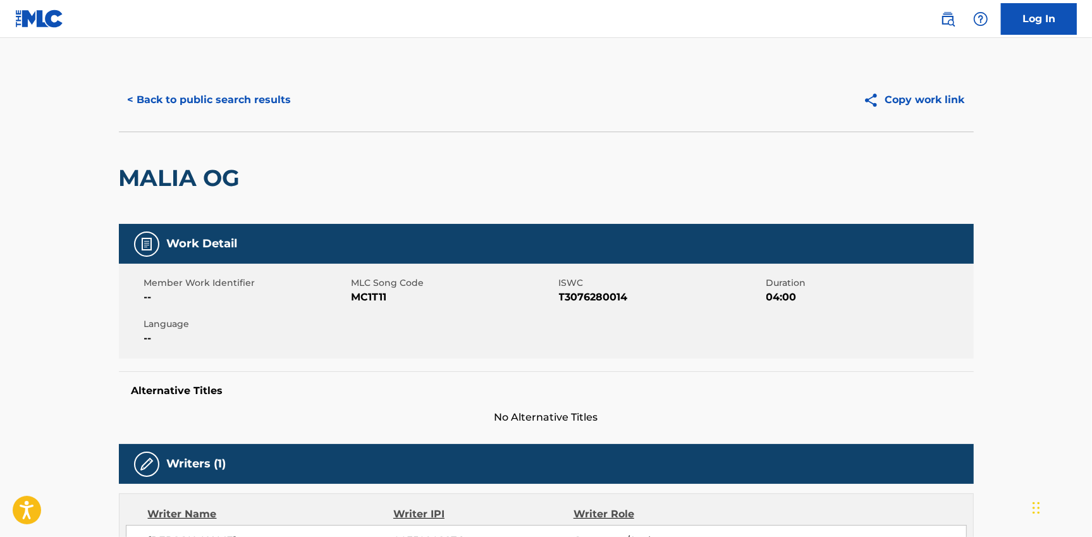
scroll to position [402, 0]
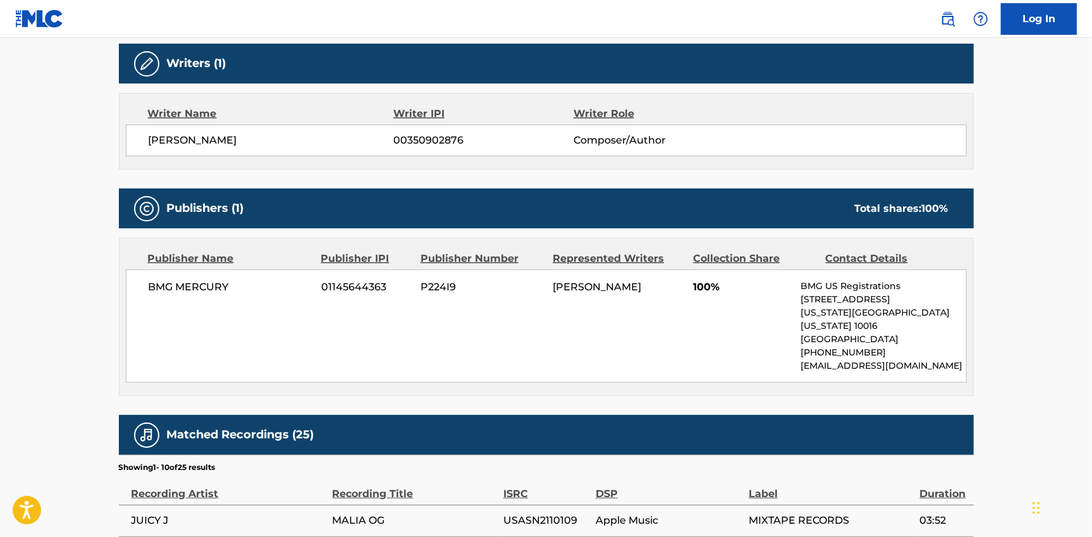
click at [192, 285] on span "BMG MERCURY" at bounding box center [231, 287] width 164 height 15
click at [198, 292] on span "BMG MERCURY" at bounding box center [231, 287] width 164 height 15
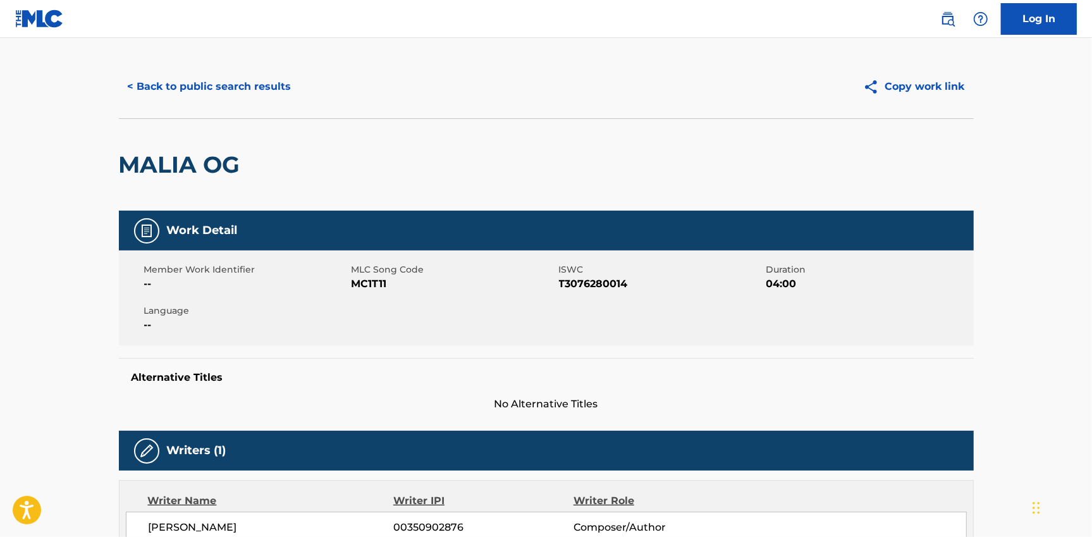
scroll to position [0, 0]
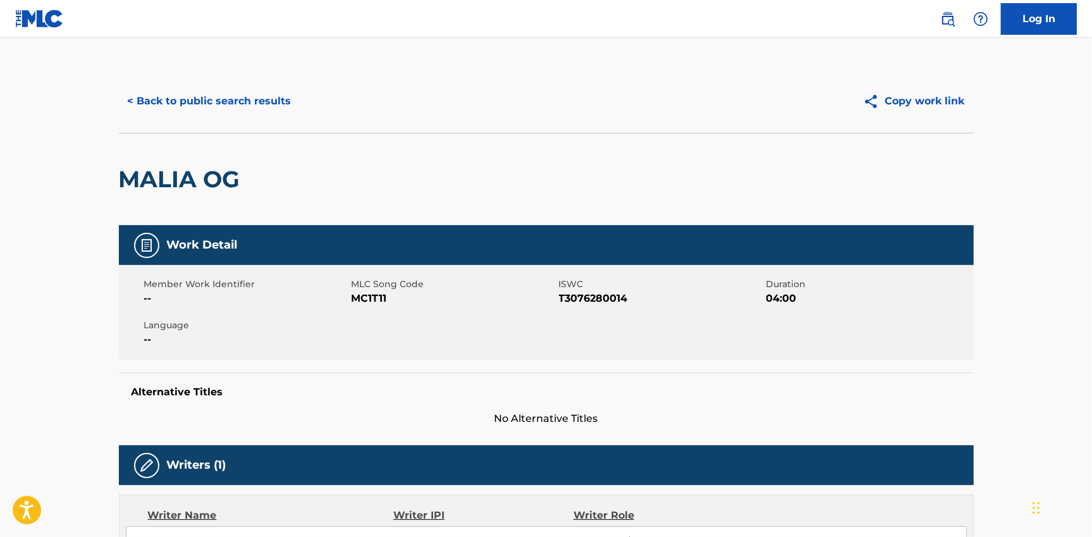
click at [180, 106] on button "< Back to public search results" at bounding box center [209, 101] width 181 height 32
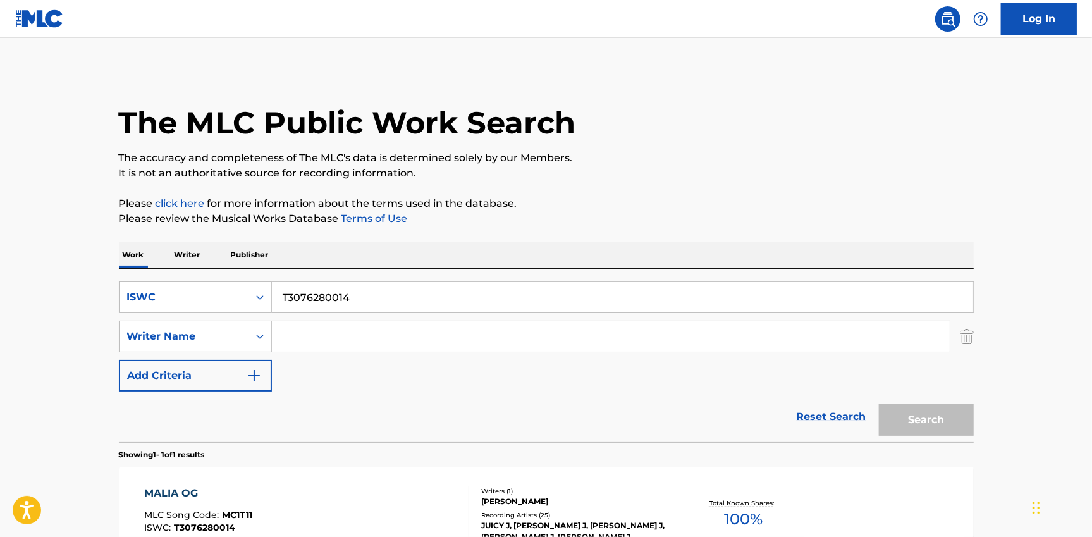
scroll to position [78, 0]
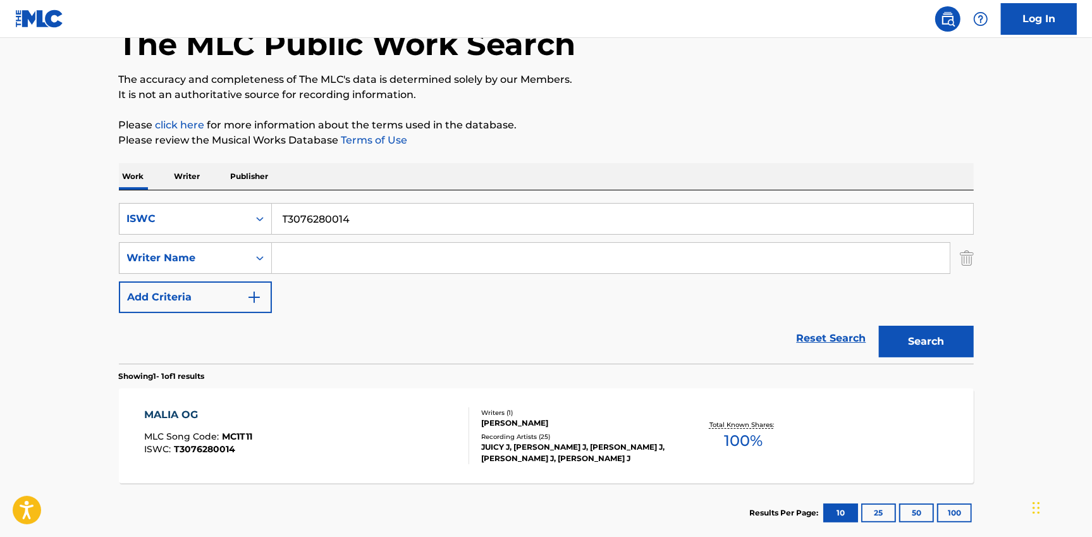
click at [328, 211] on input "T3076280014" at bounding box center [622, 219] width 701 height 30
paste input "9131013291"
click at [932, 336] on button "Search" at bounding box center [926, 342] width 95 height 32
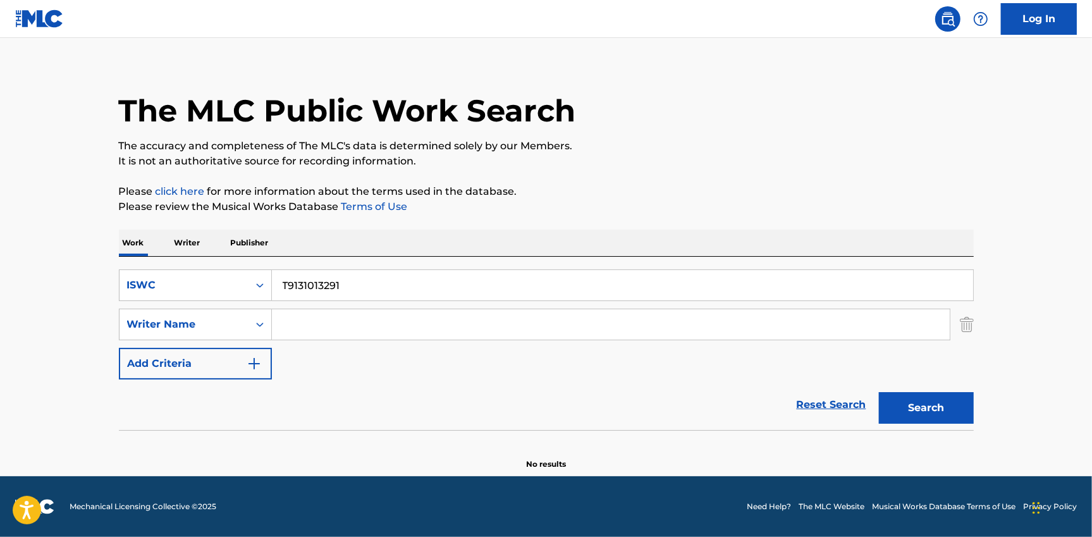
scroll to position [11, 0]
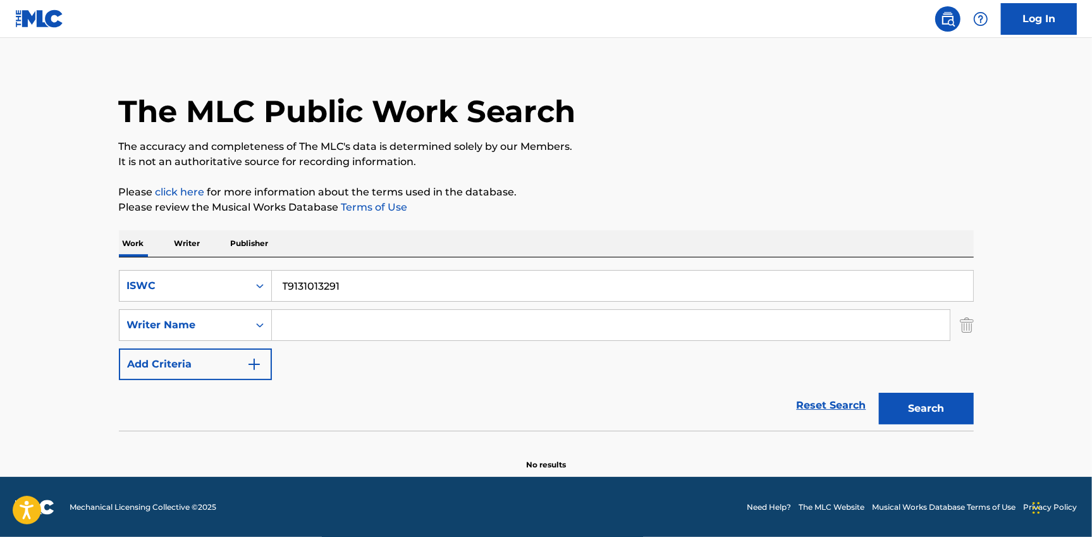
click at [901, 413] on button "Search" at bounding box center [926, 409] width 95 height 32
click at [337, 284] on input "T9131013291" at bounding box center [622, 286] width 701 height 30
paste input "275331027"
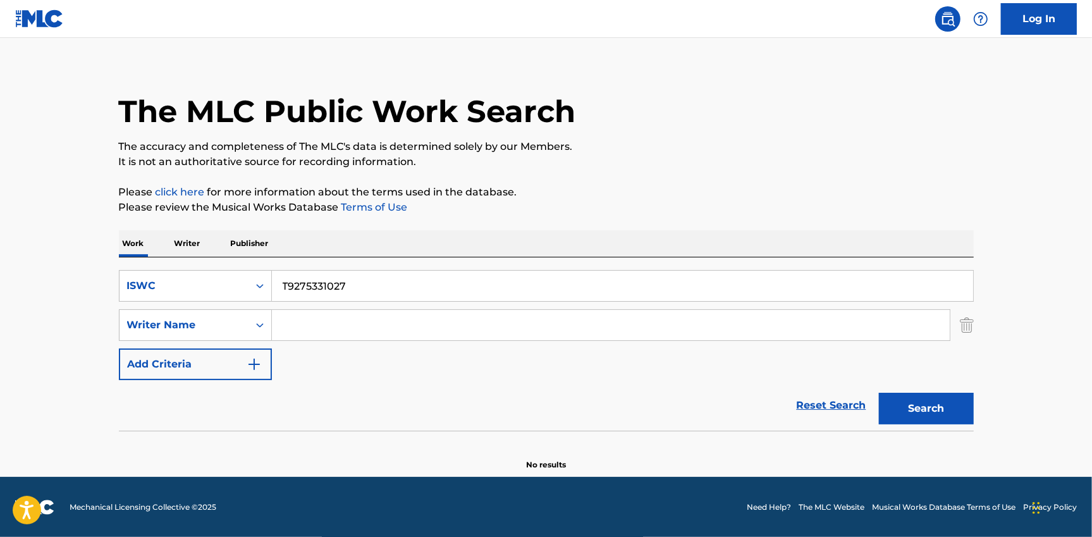
type input "T9275331027"
click at [923, 409] on button "Search" at bounding box center [926, 409] width 95 height 32
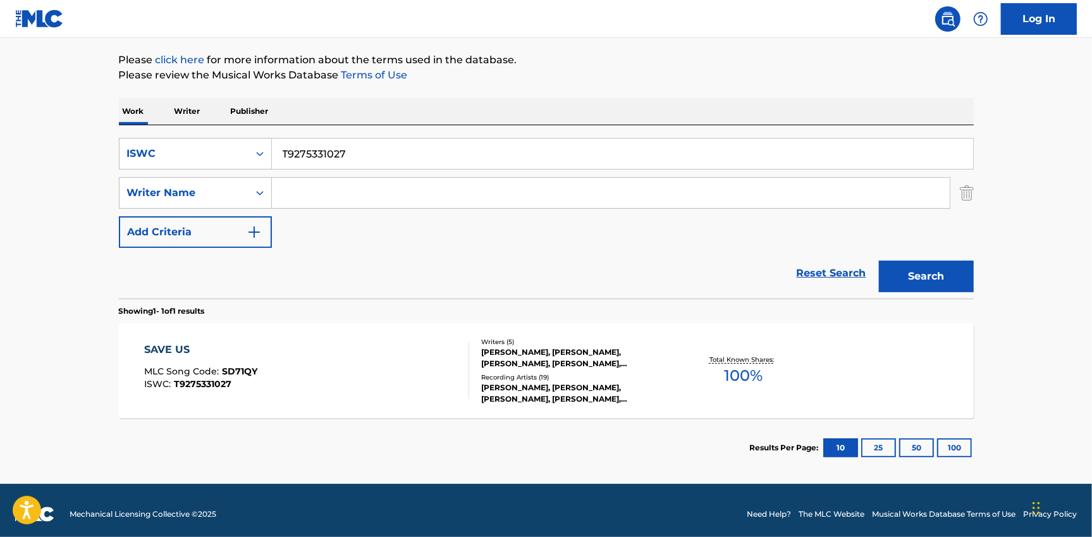
scroll to position [151, 0]
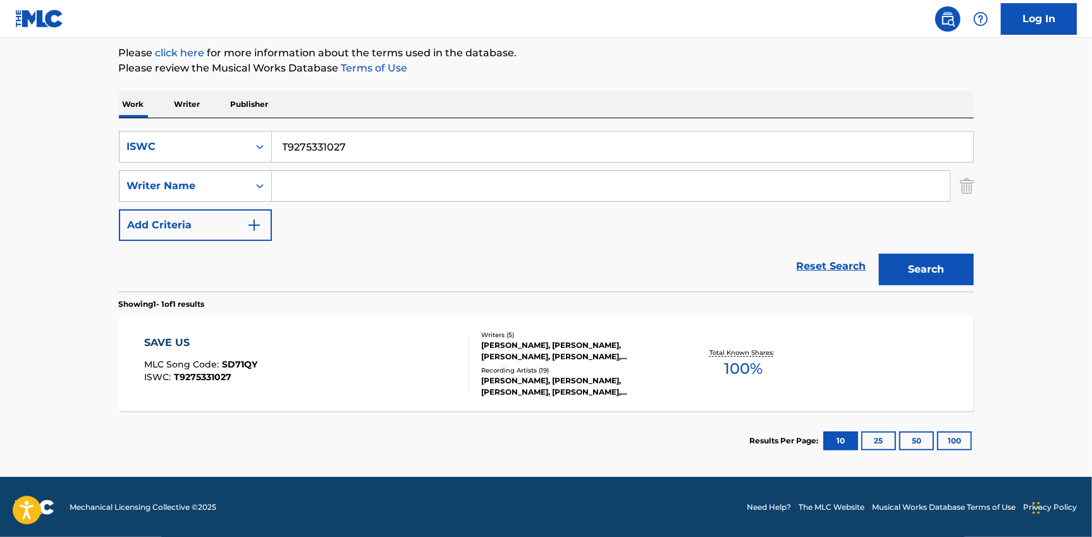
click at [340, 361] on div "SAVE US MLC Song Code : SD71QY ISWC : T9275331027" at bounding box center [306, 363] width 325 height 57
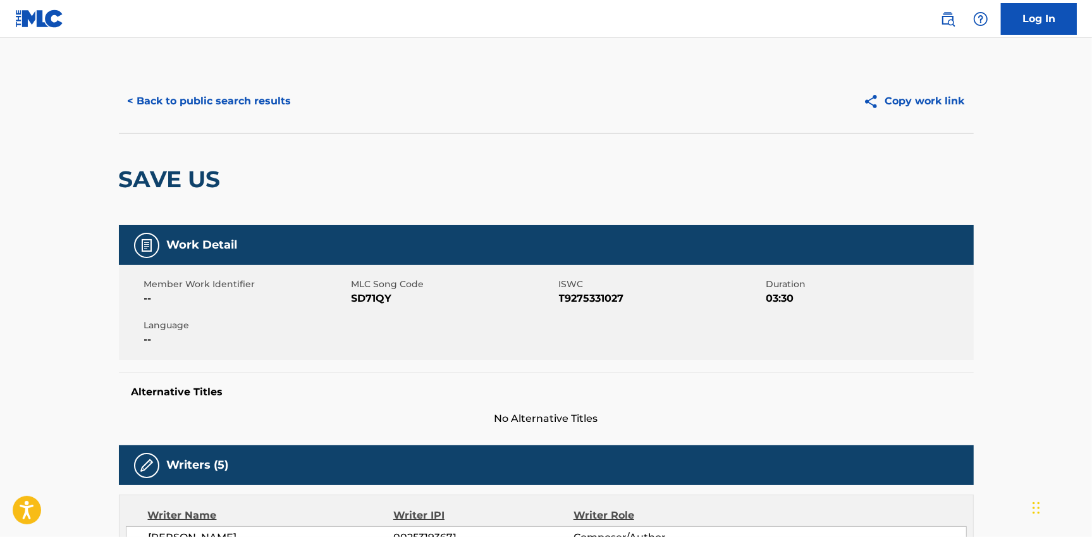
click at [199, 100] on button "< Back to public search results" at bounding box center [209, 101] width 181 height 32
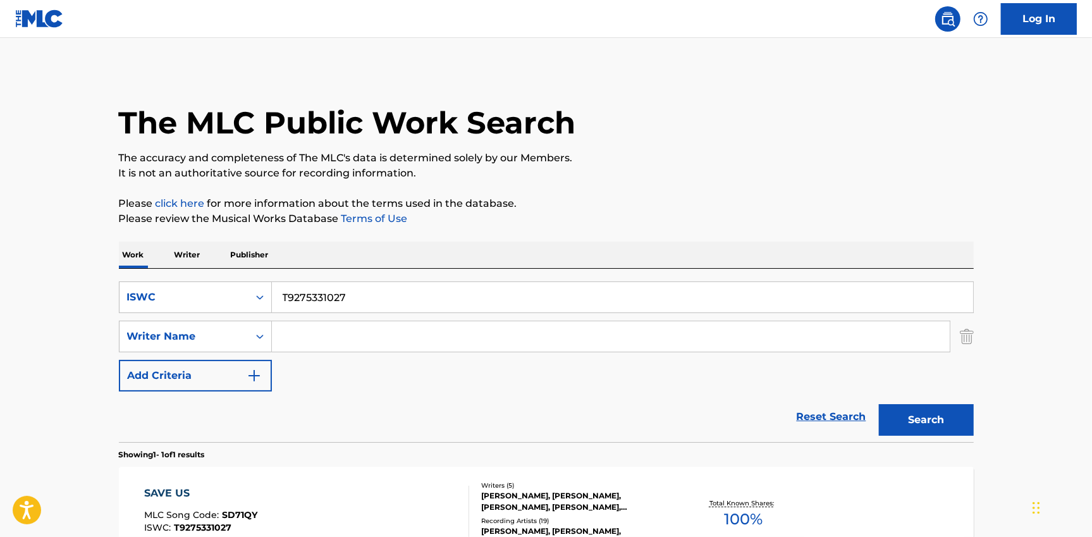
scroll to position [78, 0]
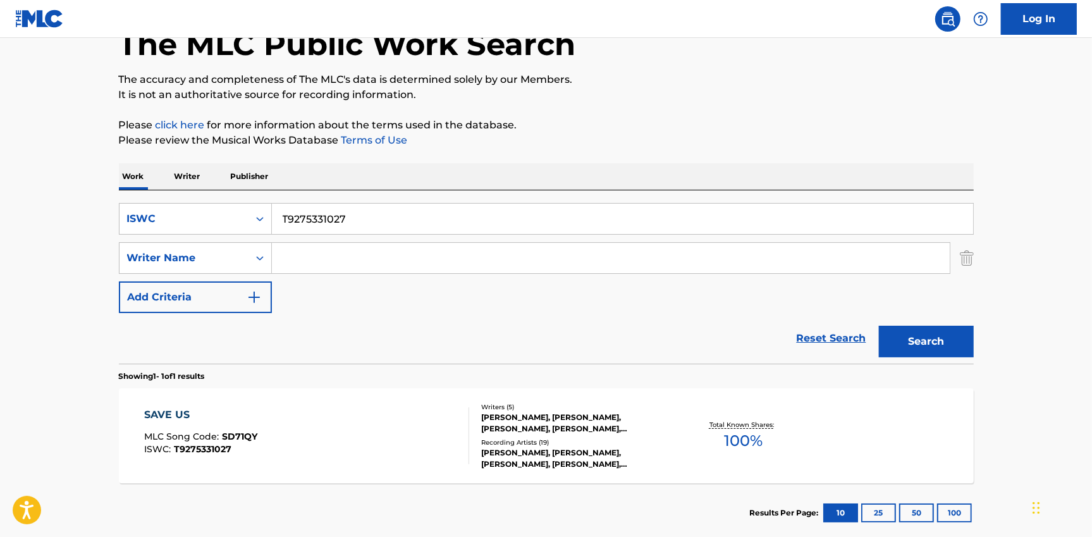
click at [393, 216] on input "T9275331027" at bounding box center [622, 219] width 701 height 30
paste input "3151130853"
click at [920, 333] on button "Search" at bounding box center [926, 342] width 95 height 32
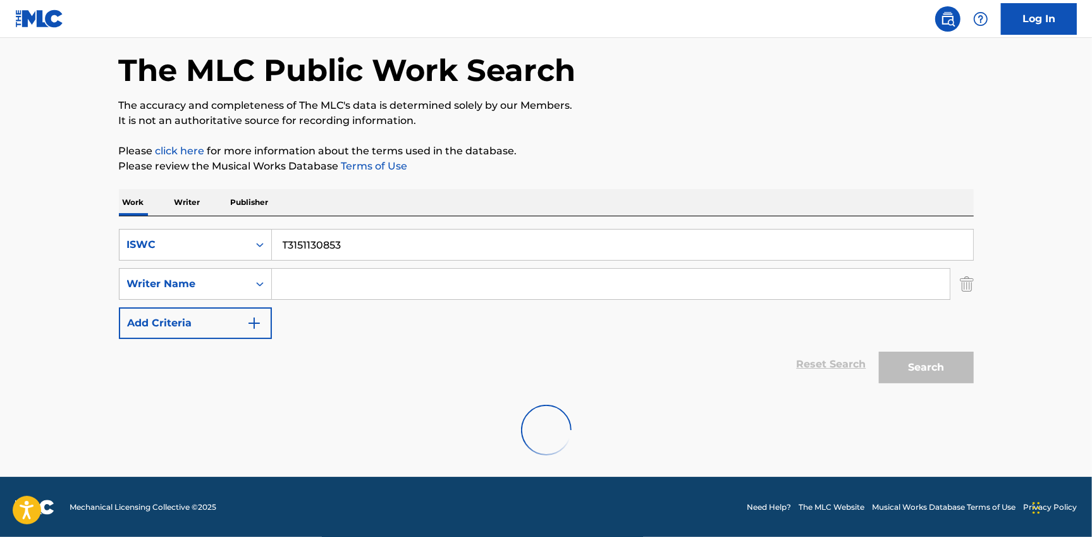
scroll to position [11, 0]
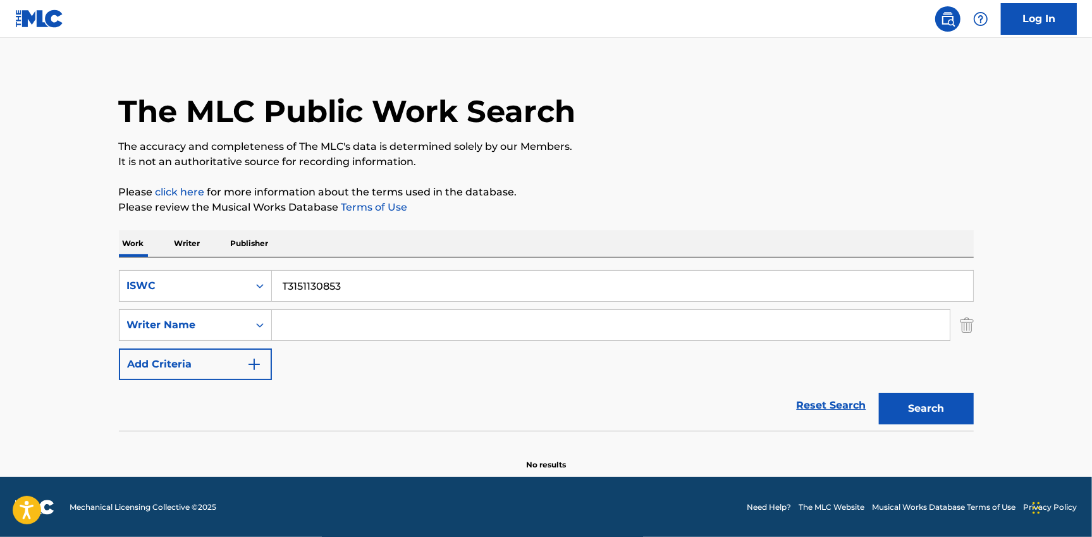
click at [307, 283] on input "T3151130853" at bounding box center [622, 286] width 701 height 30
paste input "GHETTO"
type input "GHETTO"
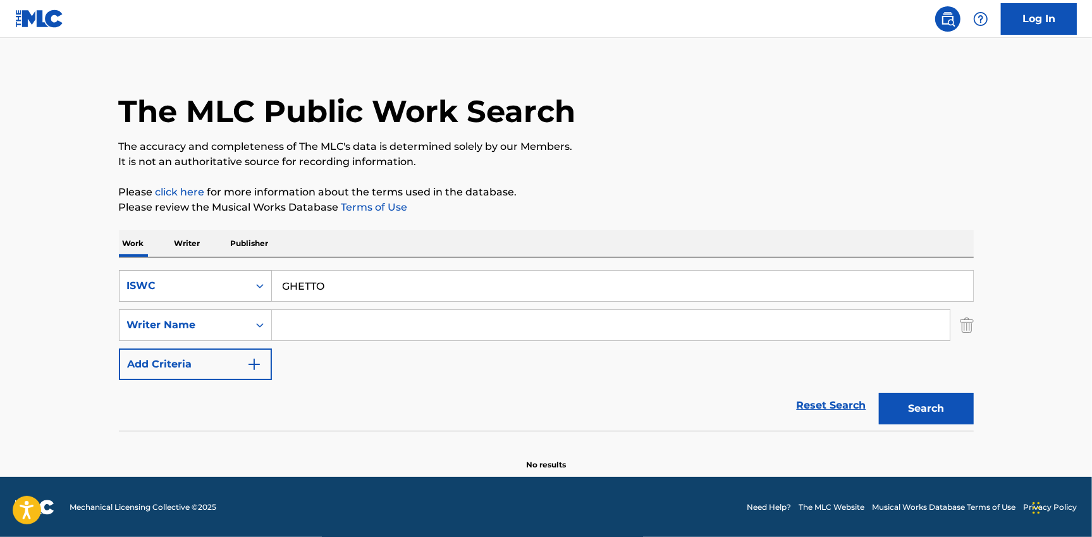
click at [224, 296] on div "ISWC" at bounding box center [184, 286] width 129 height 24
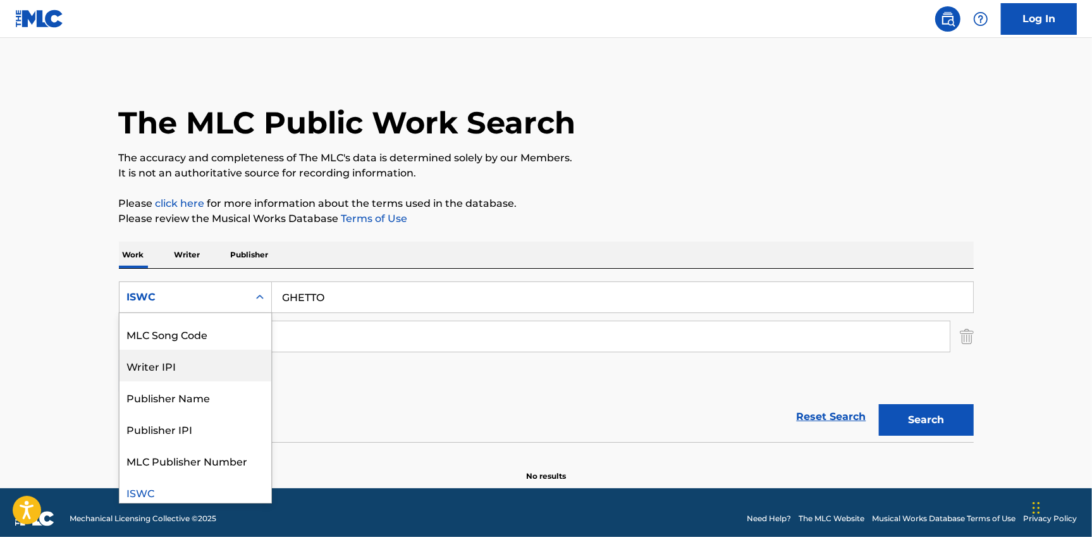
scroll to position [0, 0]
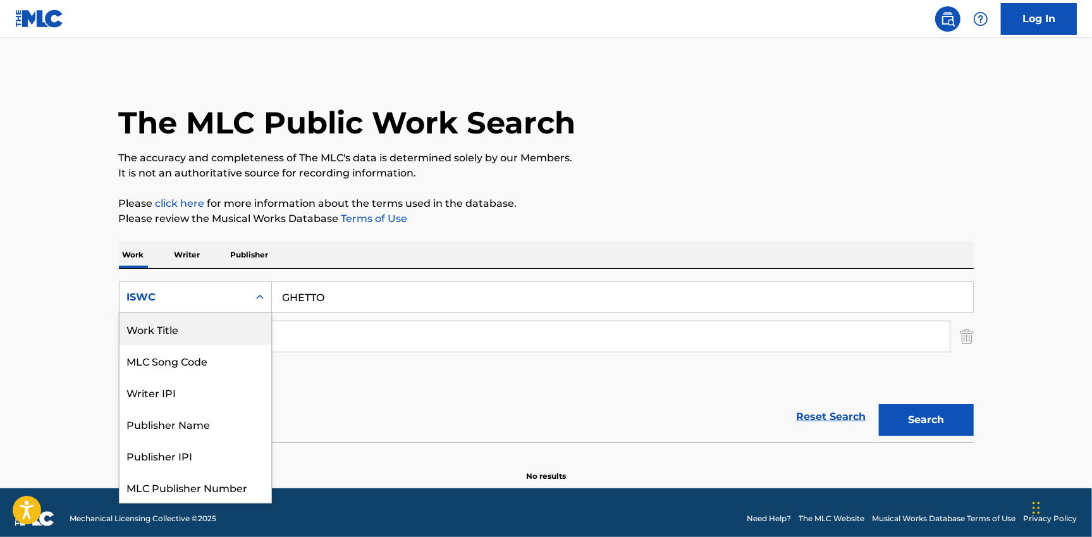
click at [177, 332] on div "Work Title" at bounding box center [196, 329] width 152 height 32
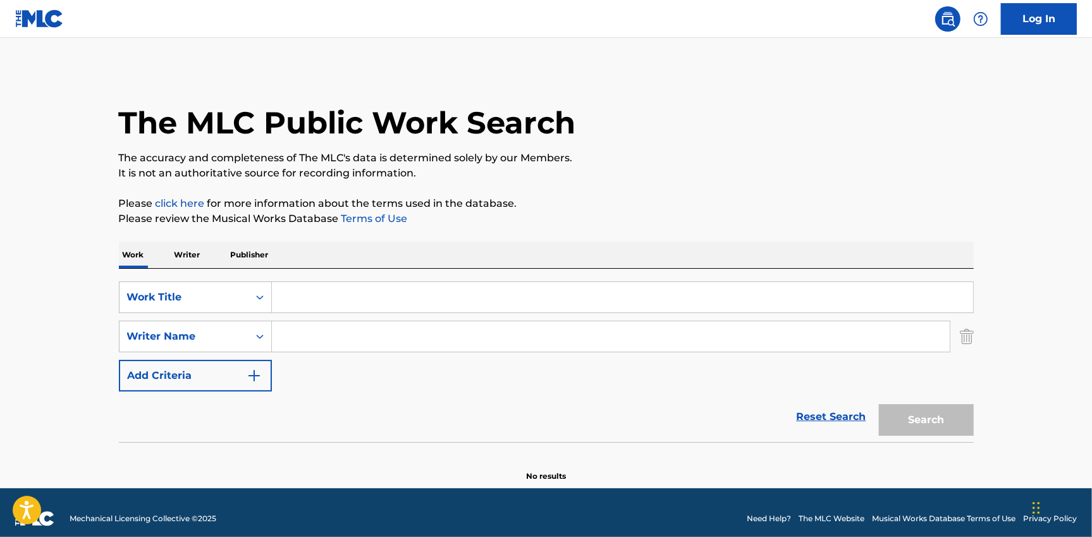
click at [320, 292] on input "Search Form" at bounding box center [622, 297] width 701 height 30
paste input "GHETTO"
type input "GHETTO"
click at [292, 253] on div "Work Writer Publisher" at bounding box center [546, 255] width 855 height 27
click at [313, 334] on input "Search Form" at bounding box center [611, 336] width 678 height 30
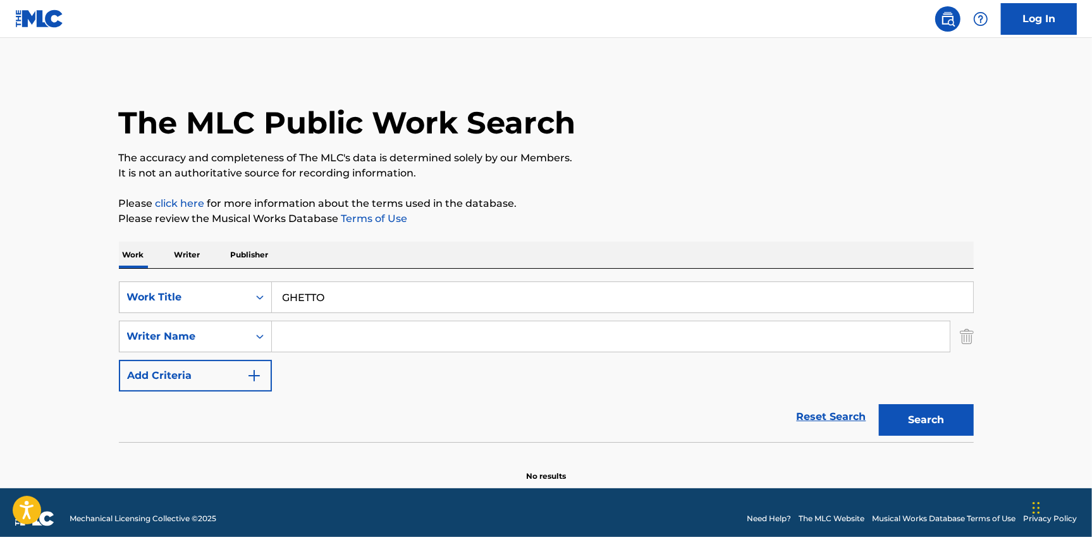
paste input "[PERSON_NAME]"
type input "[PERSON_NAME]"
click at [934, 408] on button "Search" at bounding box center [926, 420] width 95 height 32
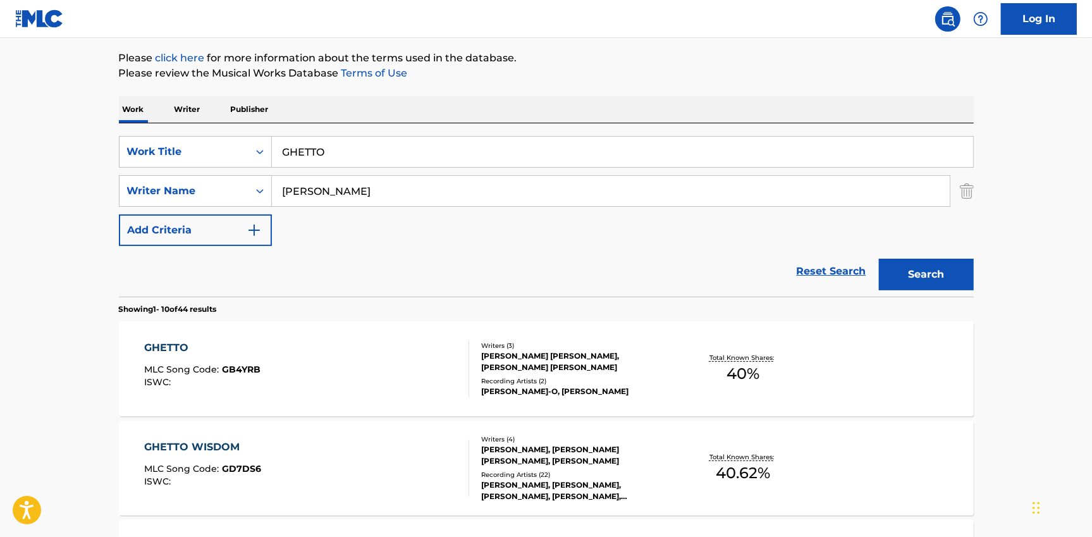
scroll to position [154, 0]
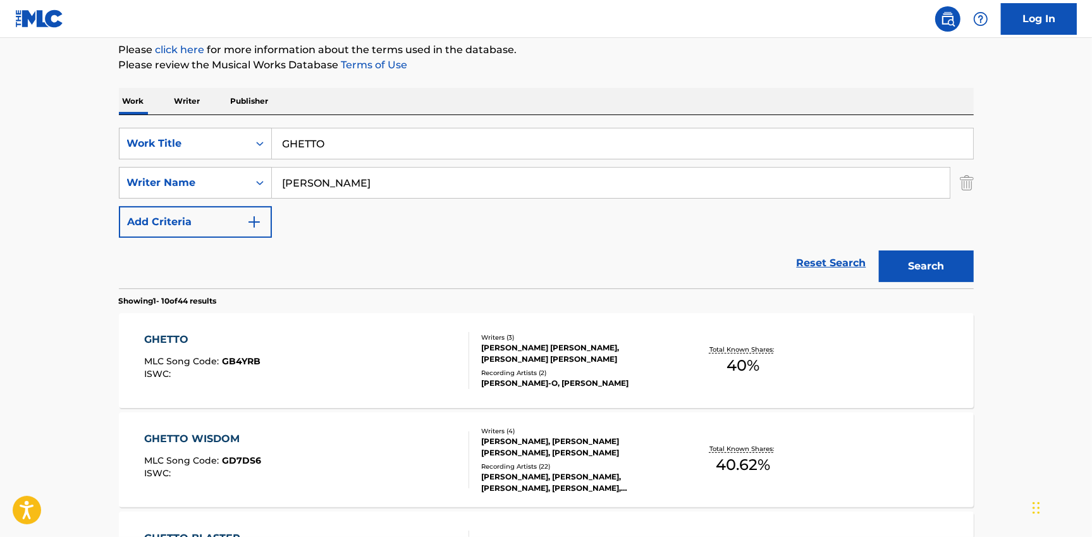
click at [247, 349] on div "GHETTO MLC Song Code : GB4YRB ISWC :" at bounding box center [202, 360] width 116 height 57
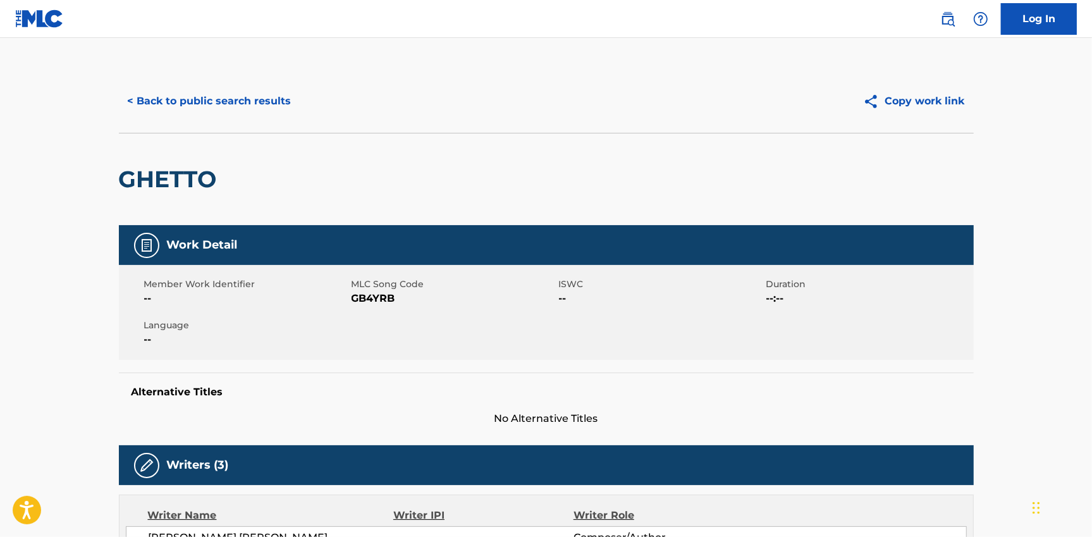
click at [197, 93] on button "< Back to public search results" at bounding box center [209, 101] width 181 height 32
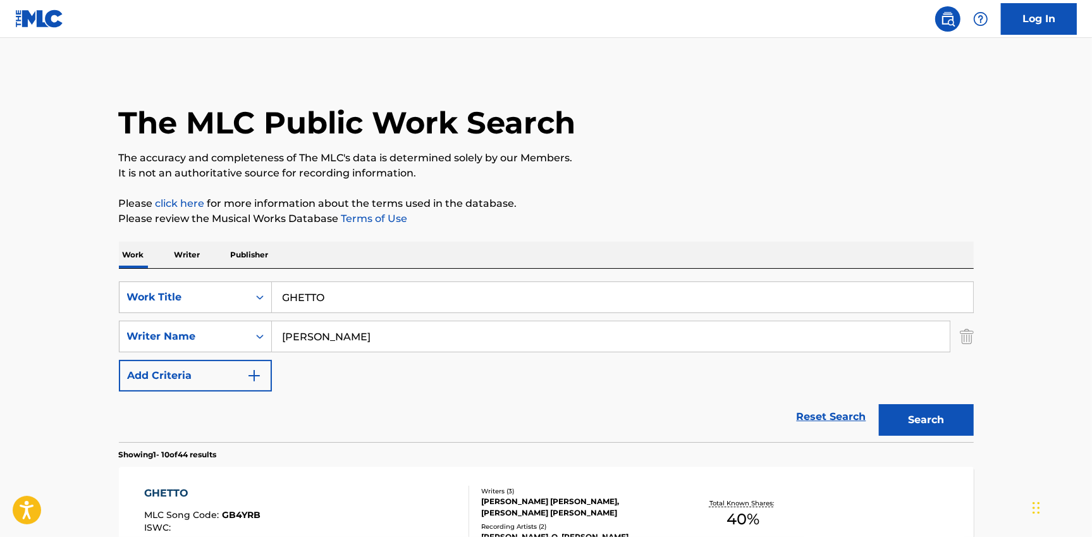
scroll to position [154, 0]
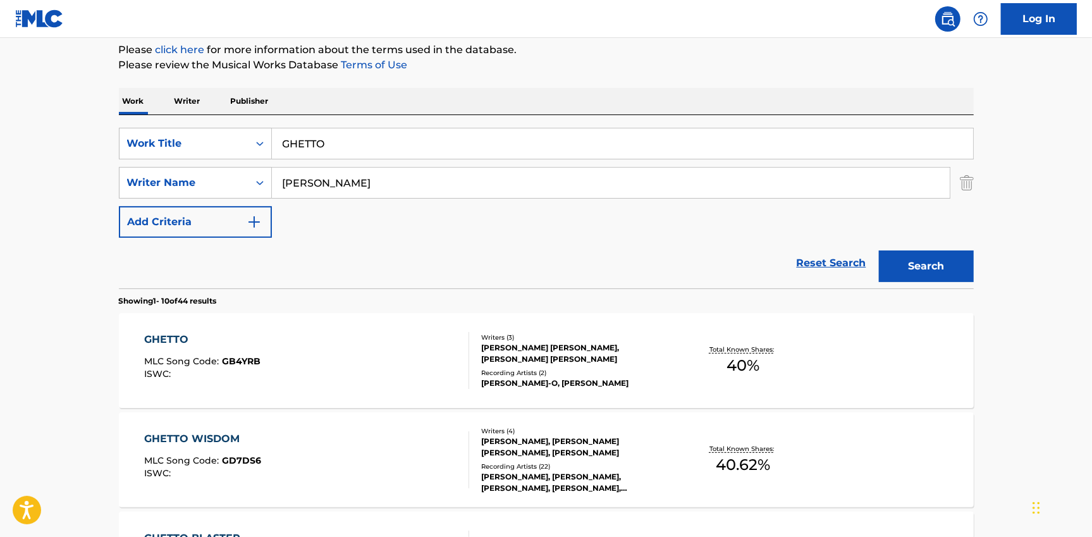
click at [352, 136] on input "GHETTO" at bounding box center [622, 143] width 701 height 30
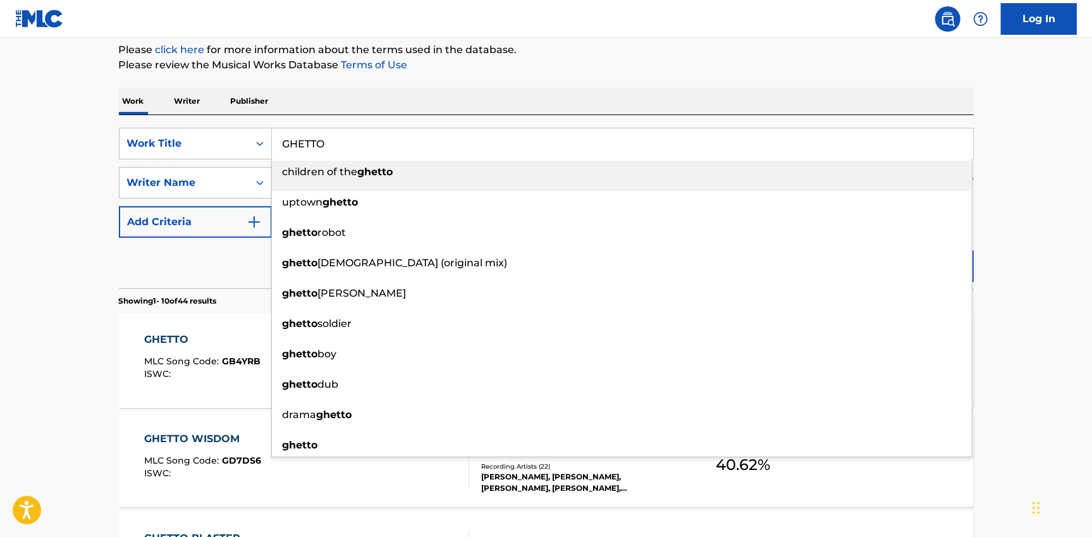
paste input "ONCE:ONCE"
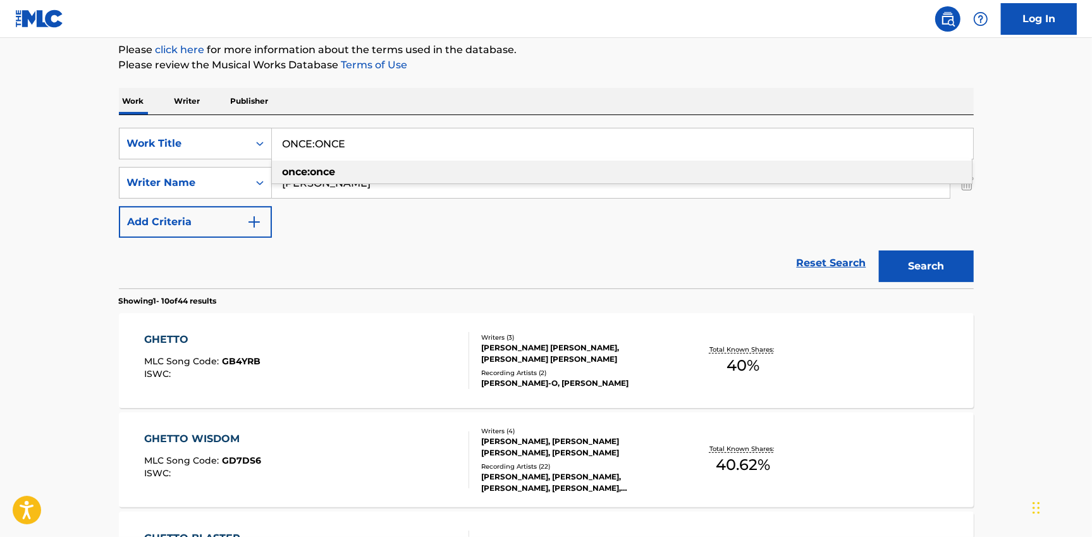
type input "ONCE:ONCE"
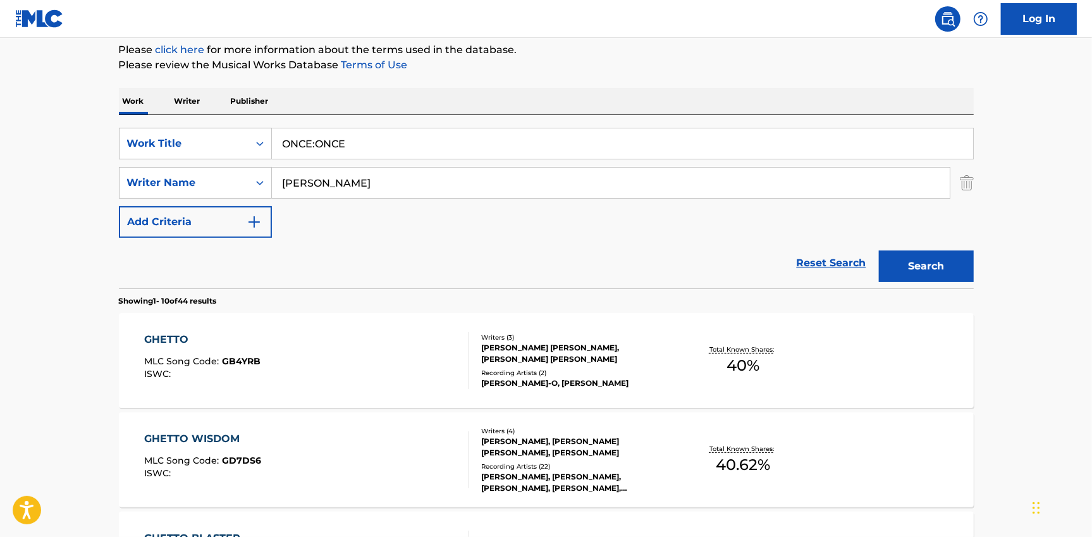
click at [330, 172] on input "[PERSON_NAME]" at bounding box center [611, 183] width 678 height 30
paste input "DIAZ"
type input "DIAZ"
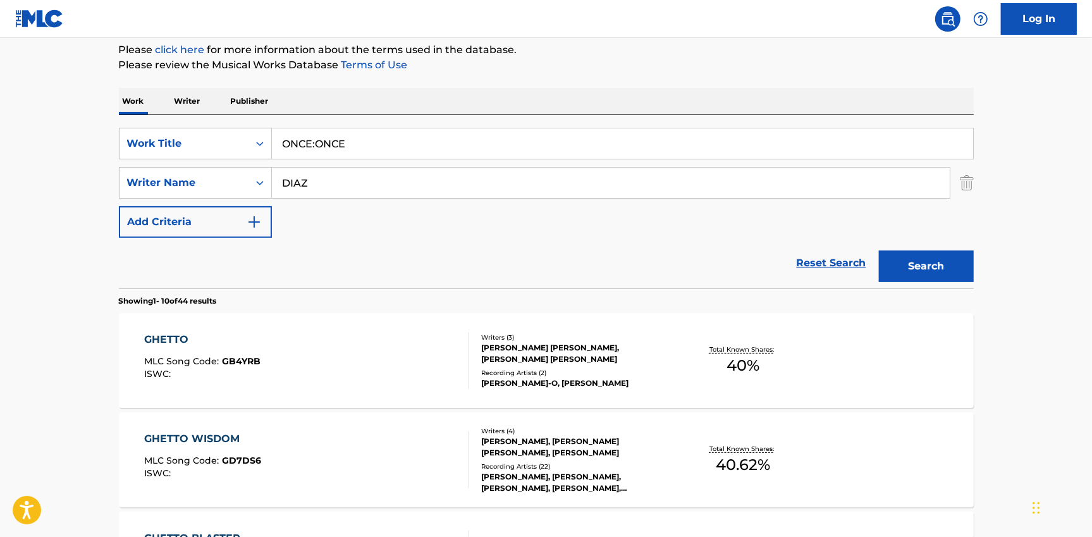
click at [883, 262] on button "Search" at bounding box center [926, 266] width 95 height 32
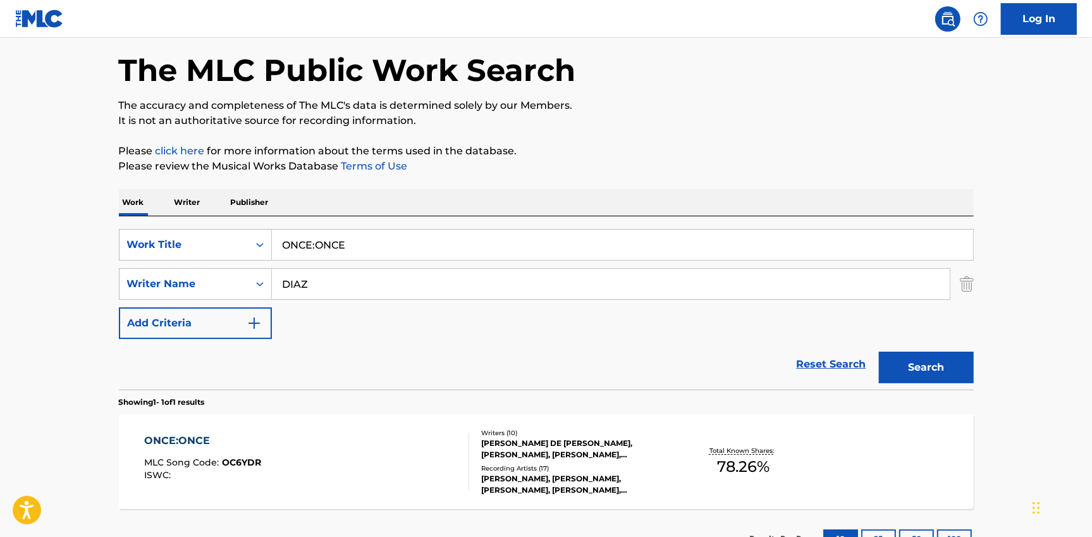
scroll to position [151, 0]
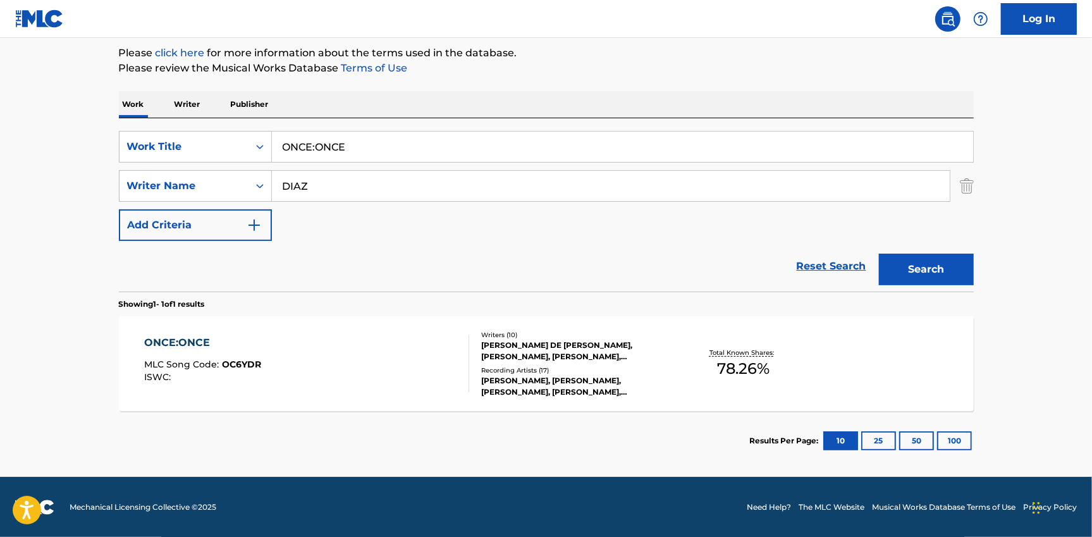
click at [371, 340] on div "ONCE:ONCE MLC Song Code : OC6YDR ISWC :" at bounding box center [306, 363] width 325 height 57
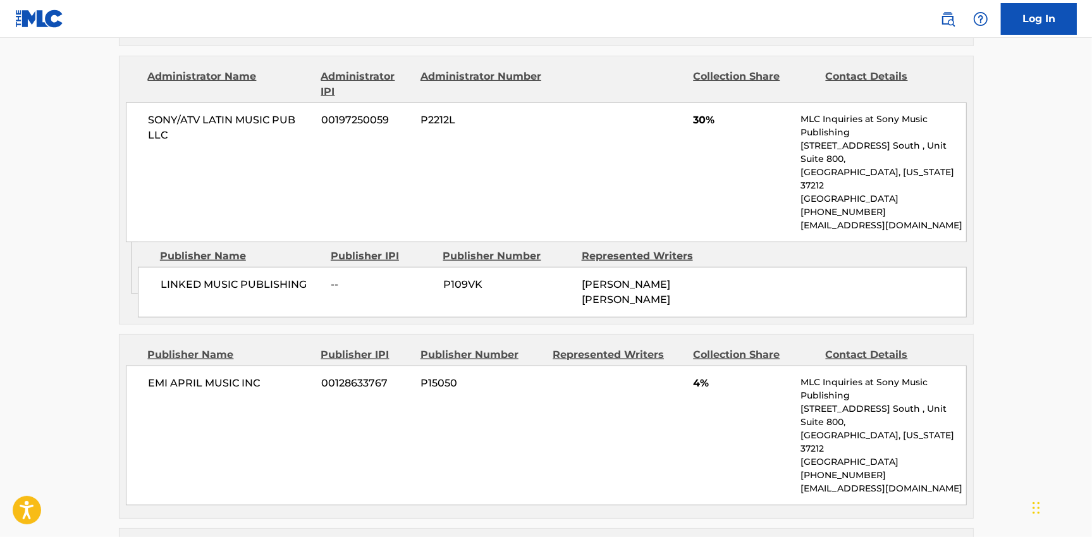
scroll to position [851, 0]
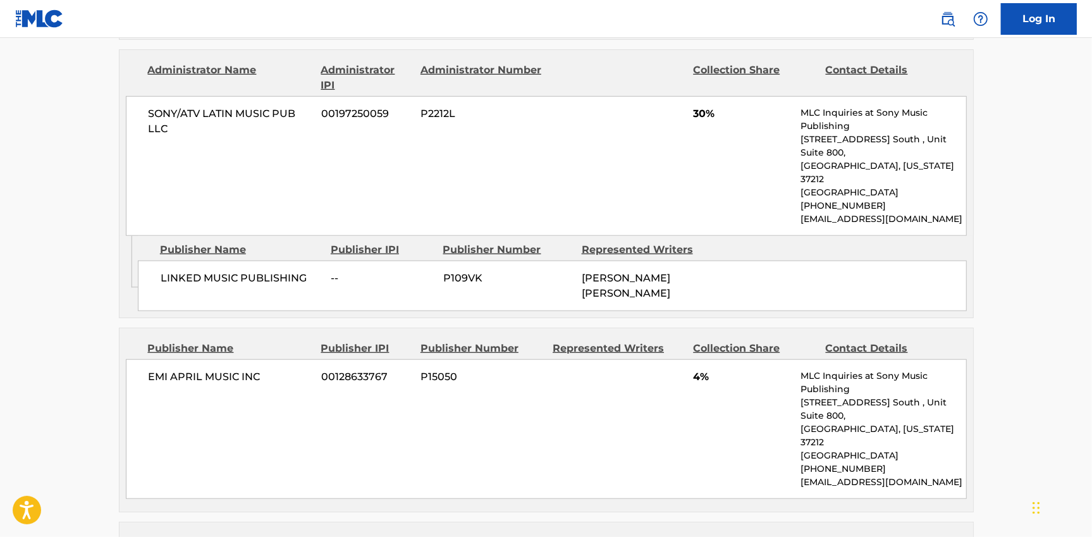
click at [392, 384] on div "EMI APRIL MUSIC INC 00128633767 P15050 4% MLC Inquiries at Sony Music Publishin…" at bounding box center [546, 429] width 841 height 140
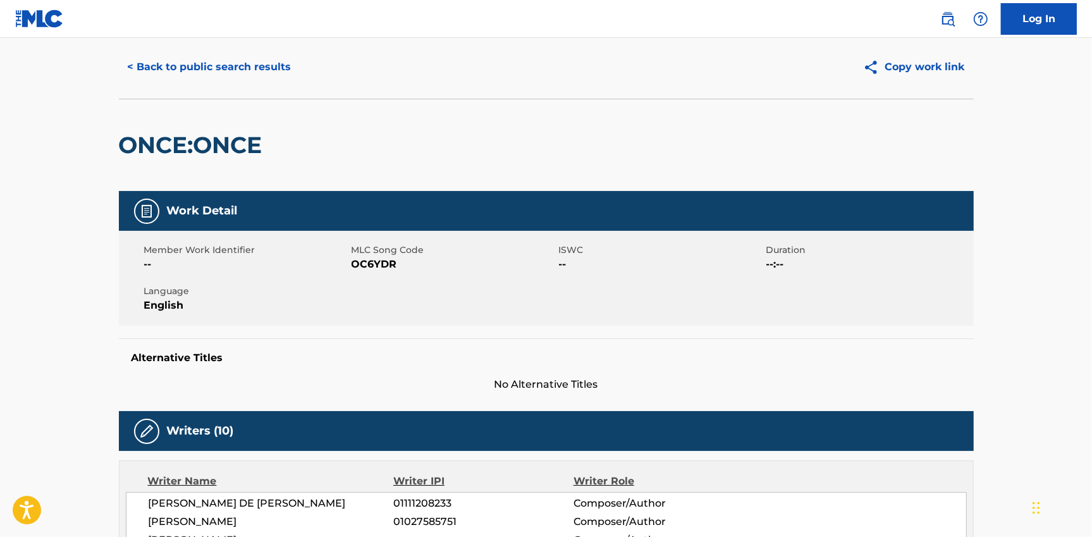
scroll to position [0, 0]
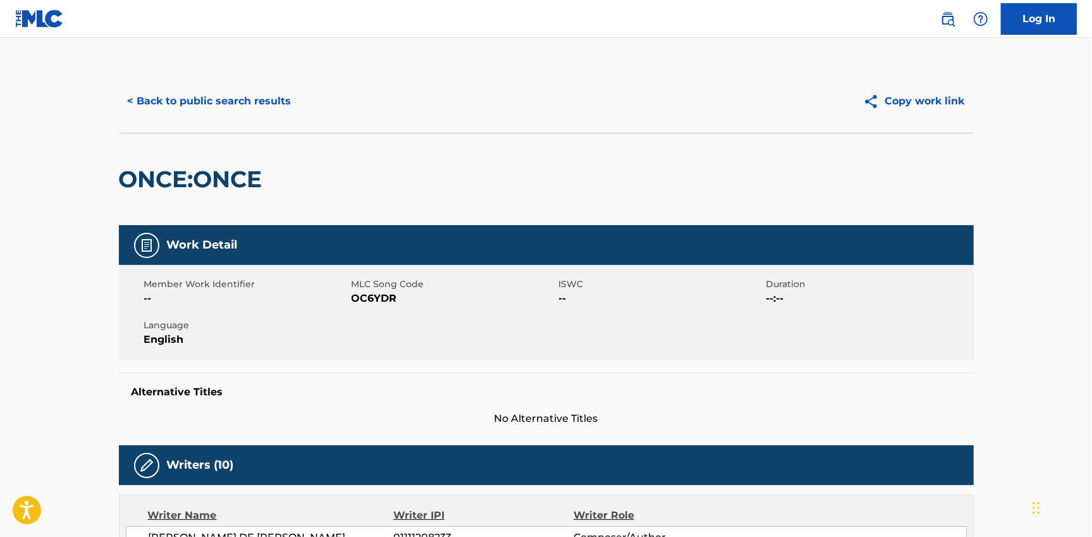
click at [169, 106] on button "< Back to public search results" at bounding box center [209, 101] width 181 height 32
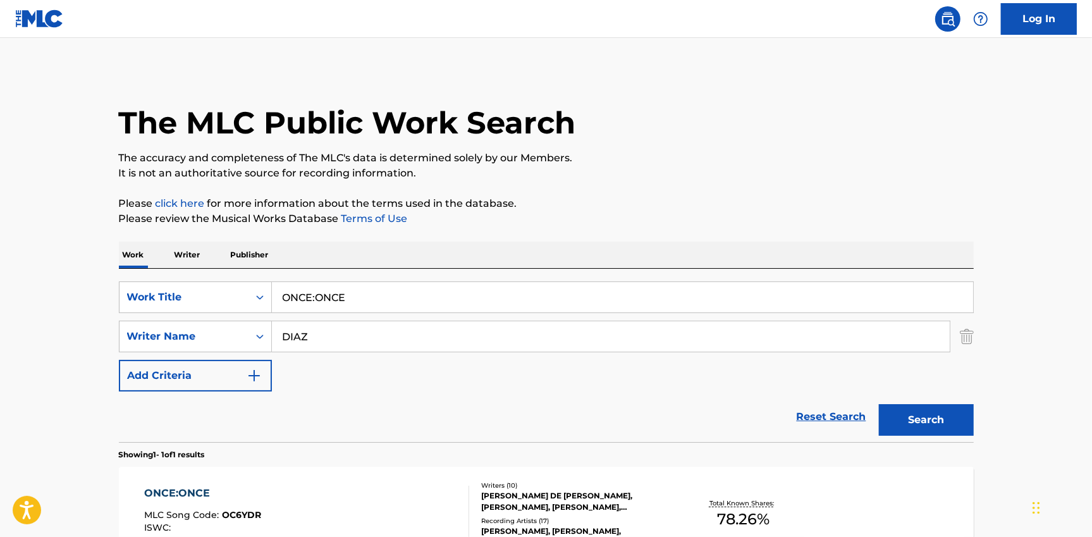
scroll to position [78, 0]
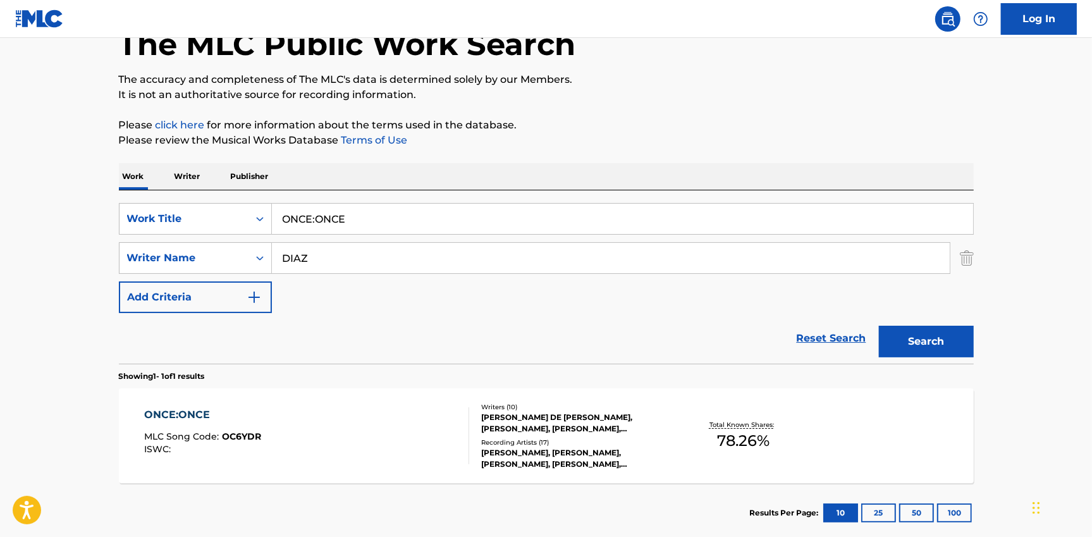
click at [318, 255] on input "DIAZ" at bounding box center [611, 258] width 678 height 30
paste input "[PERSON_NAME]"
type input "[PERSON_NAME]"
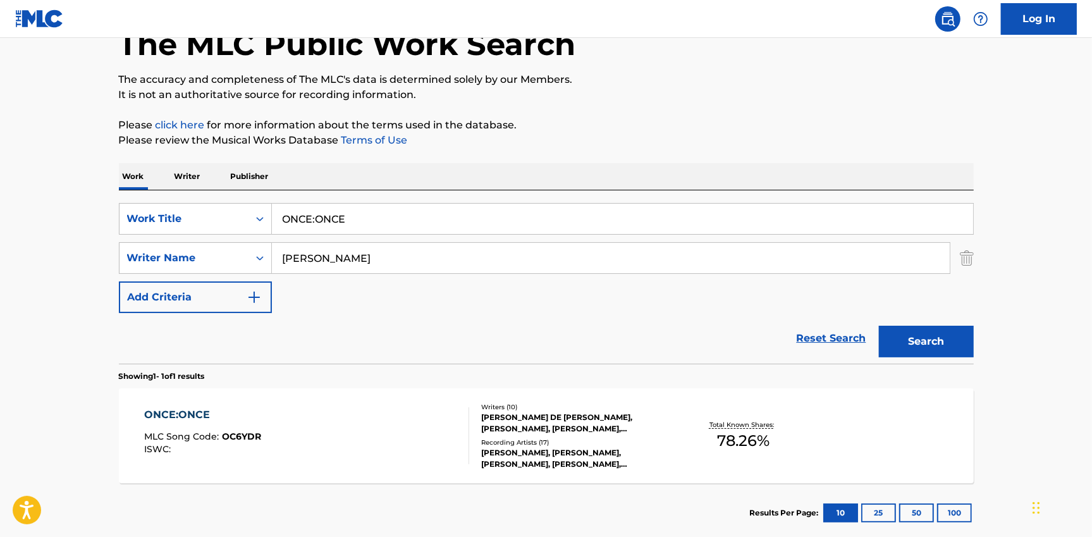
click at [338, 225] on input "ONCE:ONCE" at bounding box center [622, 219] width 701 height 30
paste input "[GEOGRAPHIC_DATA]"
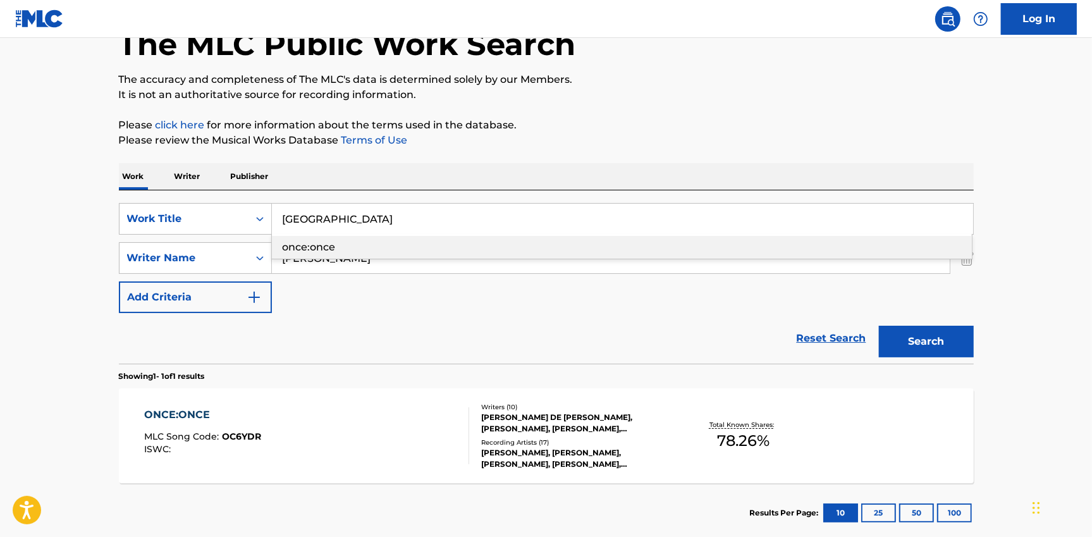
type input "[GEOGRAPHIC_DATA]"
click at [923, 346] on button "Search" at bounding box center [926, 342] width 95 height 32
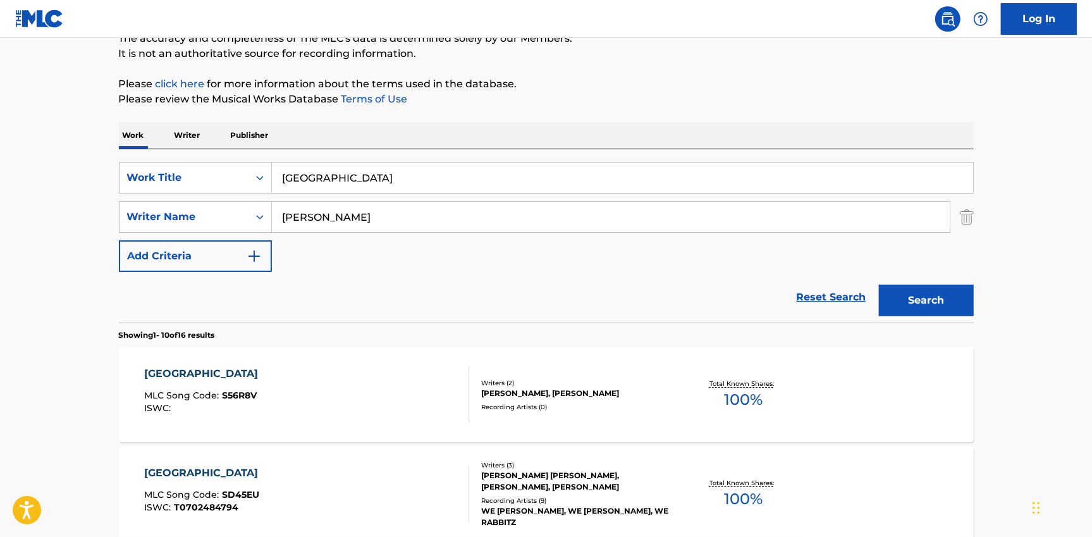
scroll to position [126, 0]
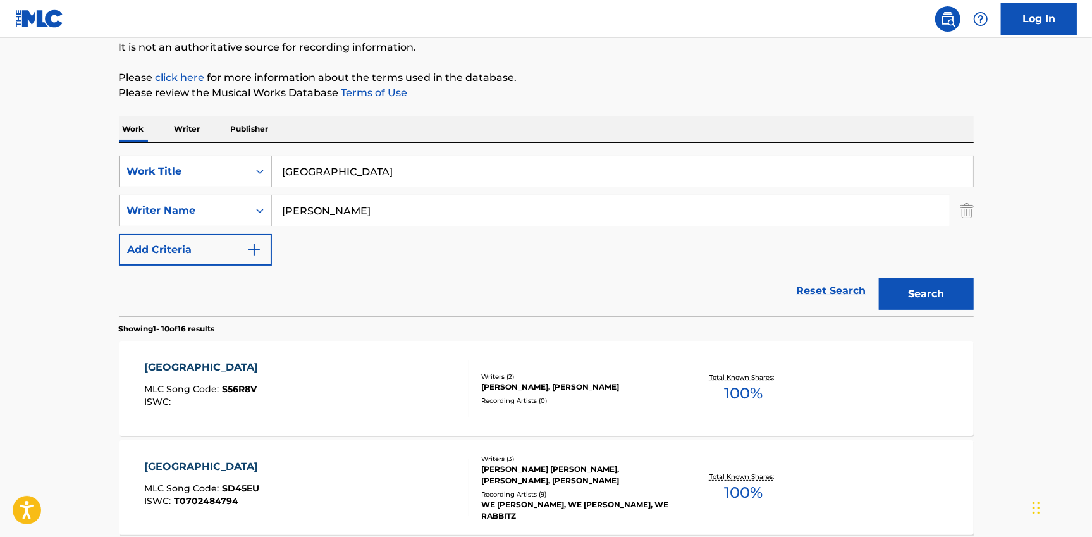
click at [193, 173] on div "Work Title" at bounding box center [184, 171] width 114 height 15
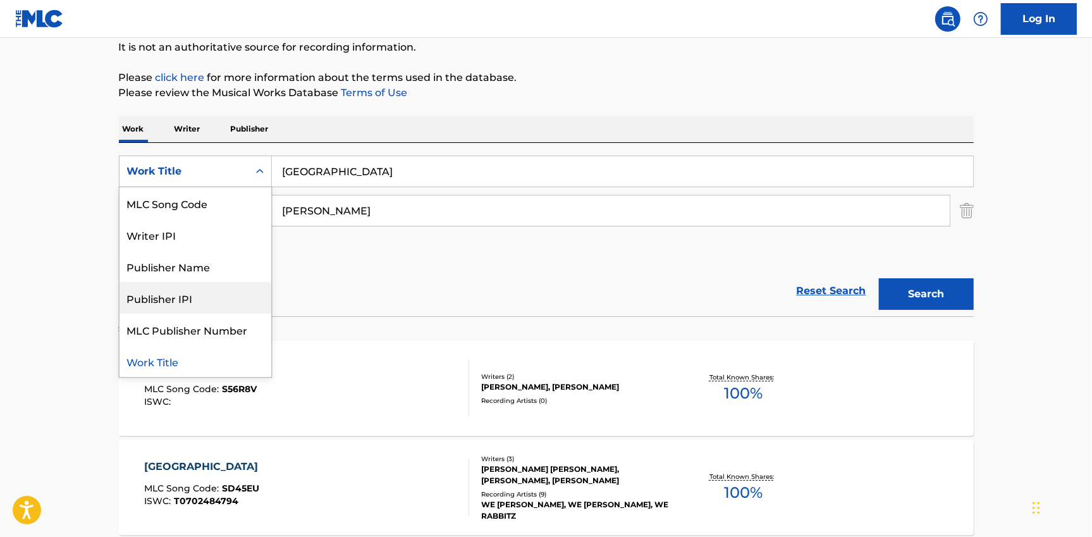
scroll to position [0, 0]
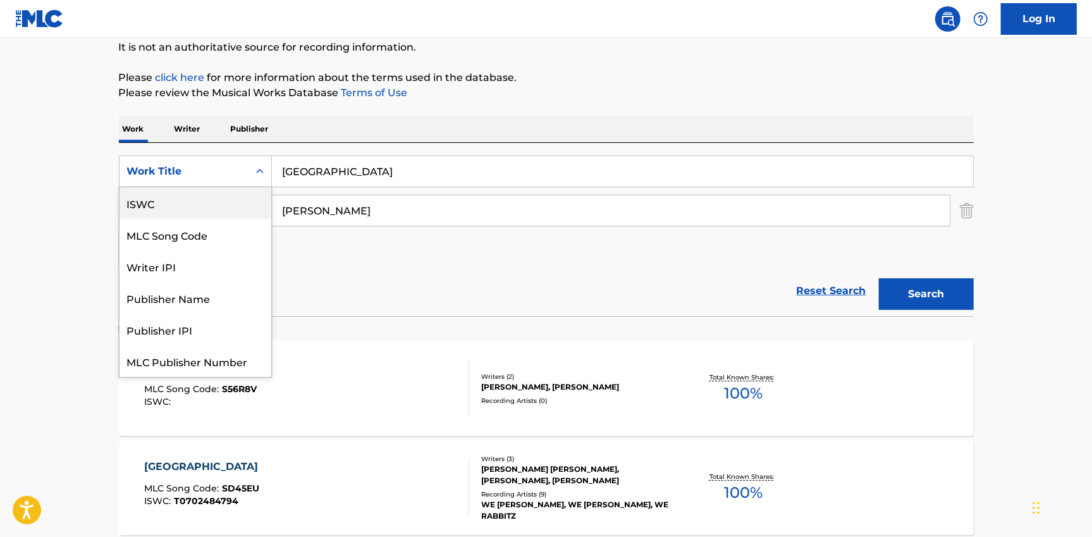
click at [170, 198] on div "ISWC" at bounding box center [196, 203] width 152 height 32
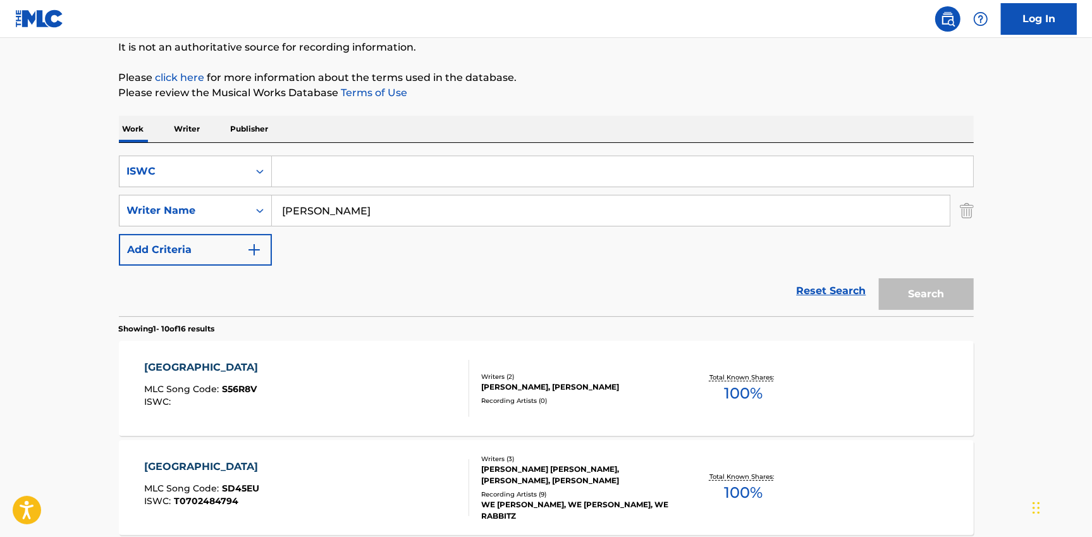
click at [306, 163] on input "Search Form" at bounding box center [622, 171] width 701 height 30
paste input "T0702484794"
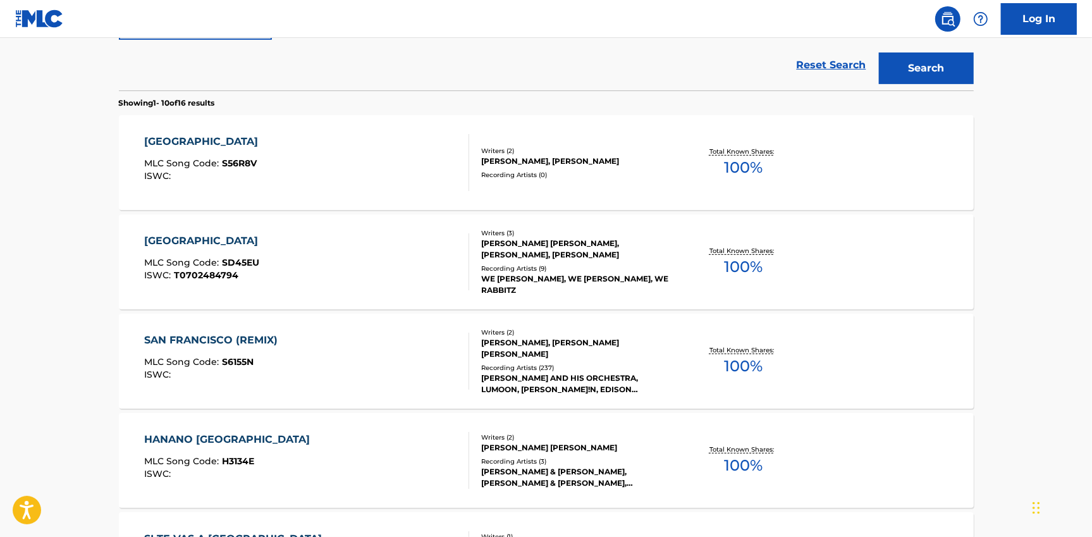
scroll to position [348, 0]
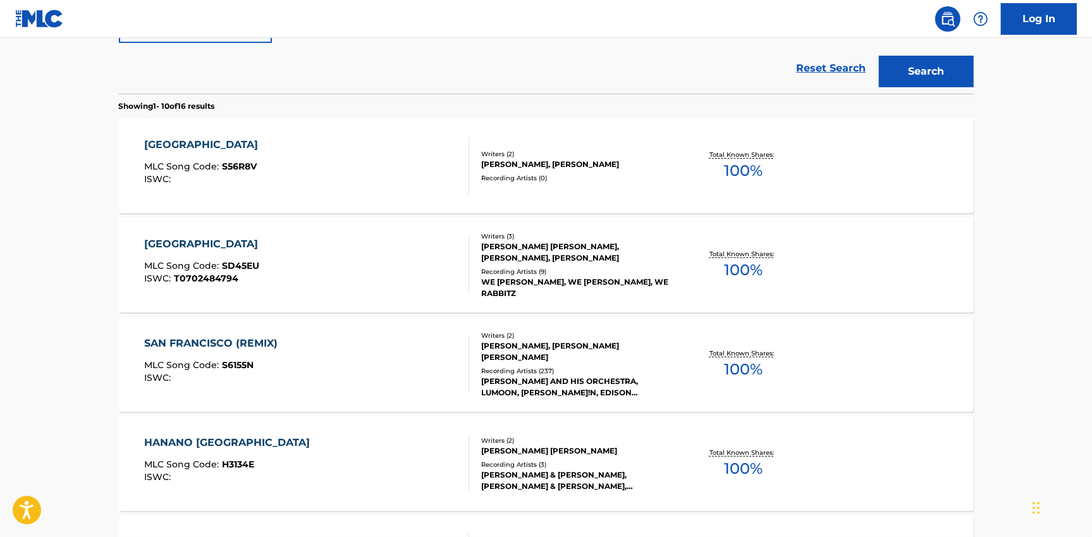
type input "T0702484794"
click at [288, 269] on div "SAN FRANCISCO MLC Song Code : SD45EU ISWC : T0702484794" at bounding box center [306, 265] width 325 height 57
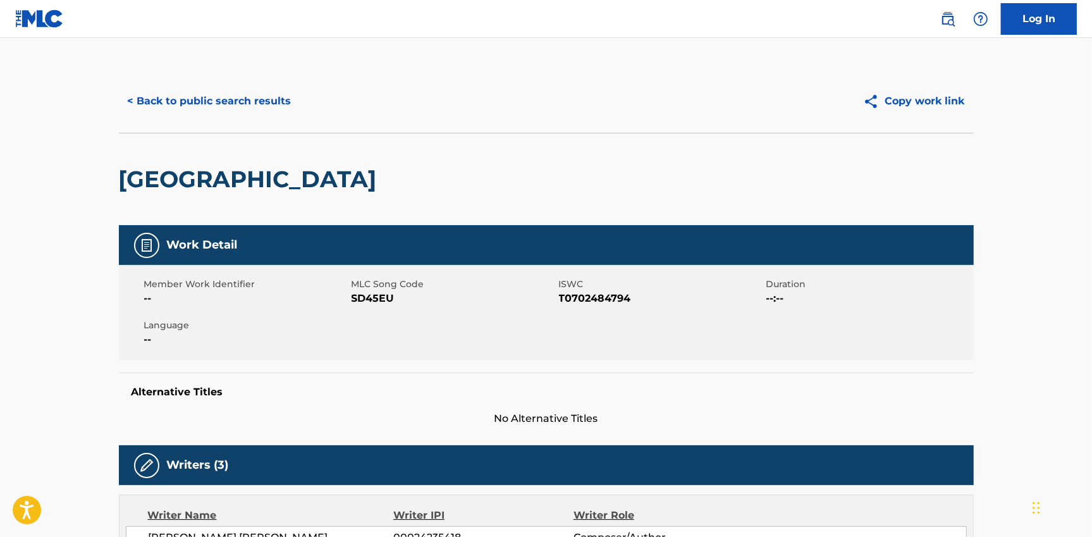
click at [173, 97] on button "< Back to public search results" at bounding box center [209, 101] width 181 height 32
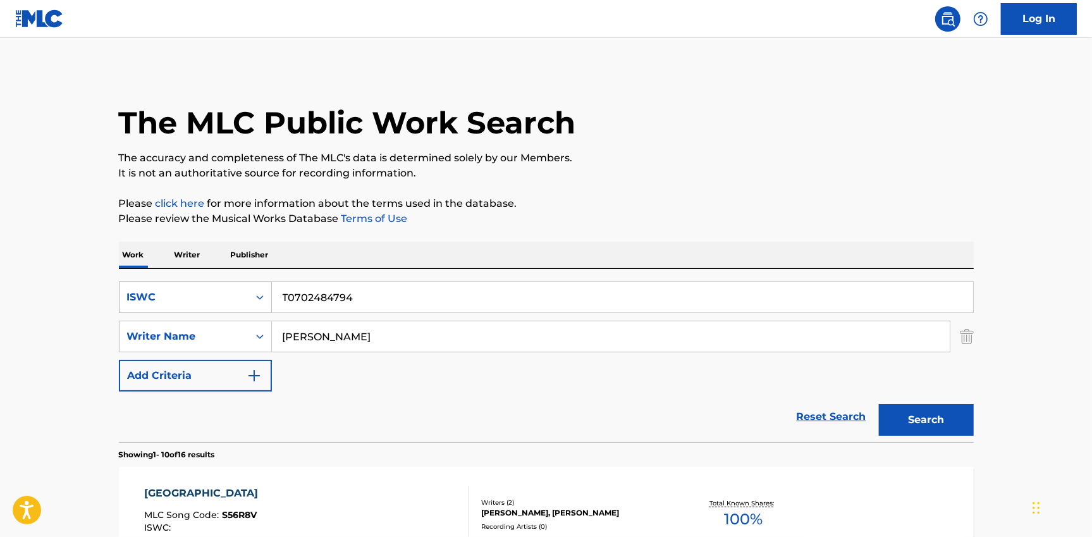
click at [194, 304] on div "ISWC" at bounding box center [184, 297] width 129 height 24
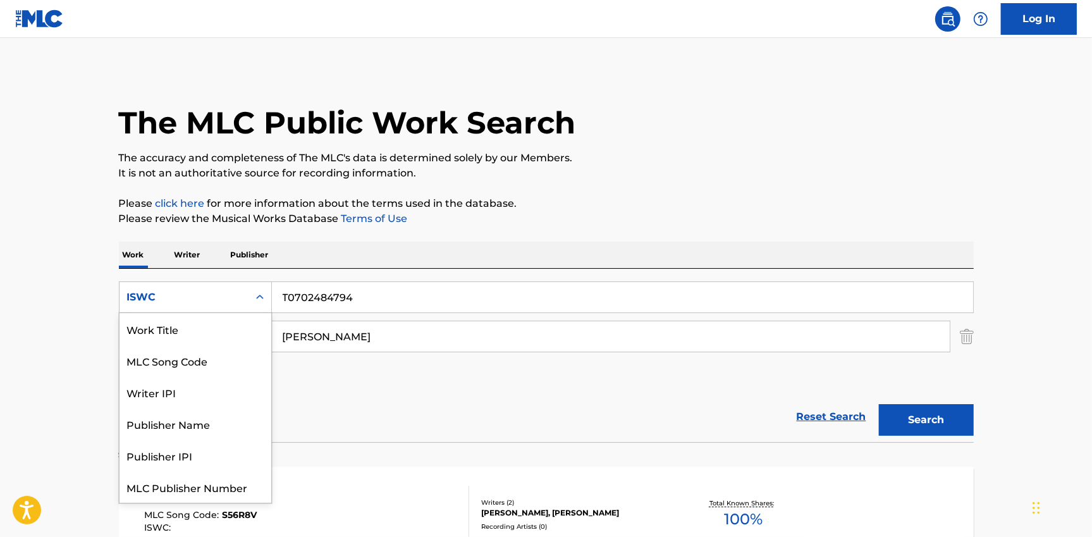
scroll to position [32, 0]
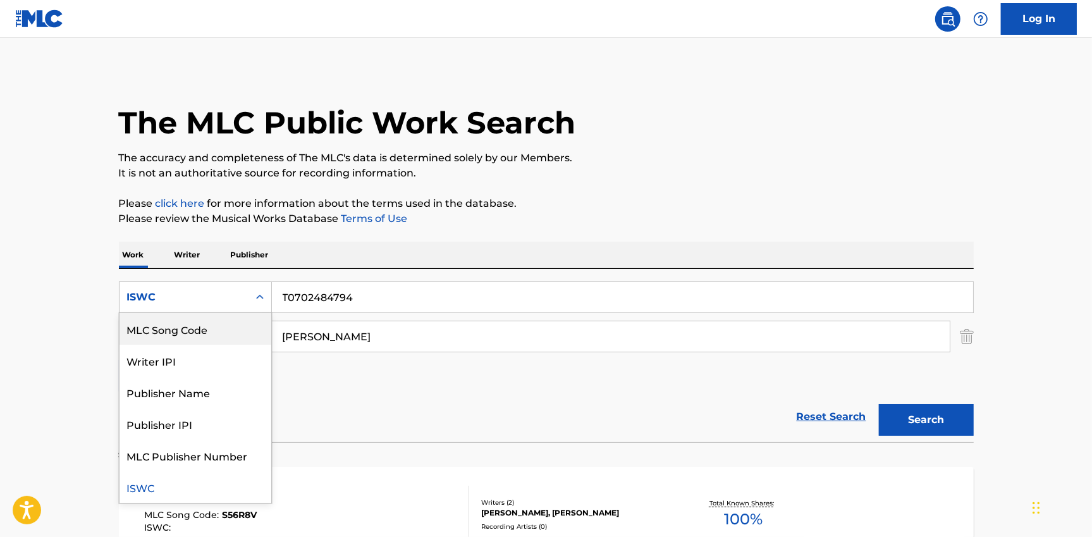
click at [301, 340] on input "[PERSON_NAME]" at bounding box center [611, 336] width 678 height 30
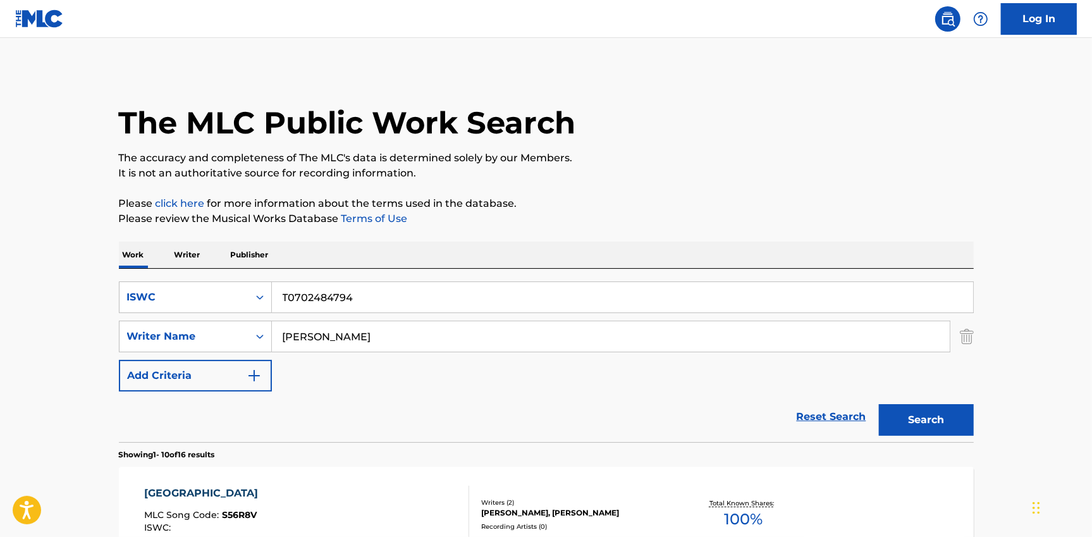
click at [301, 340] on input "[PERSON_NAME]" at bounding box center [611, 336] width 678 height 30
click at [355, 297] on input "T0702484794" at bounding box center [622, 297] width 701 height 30
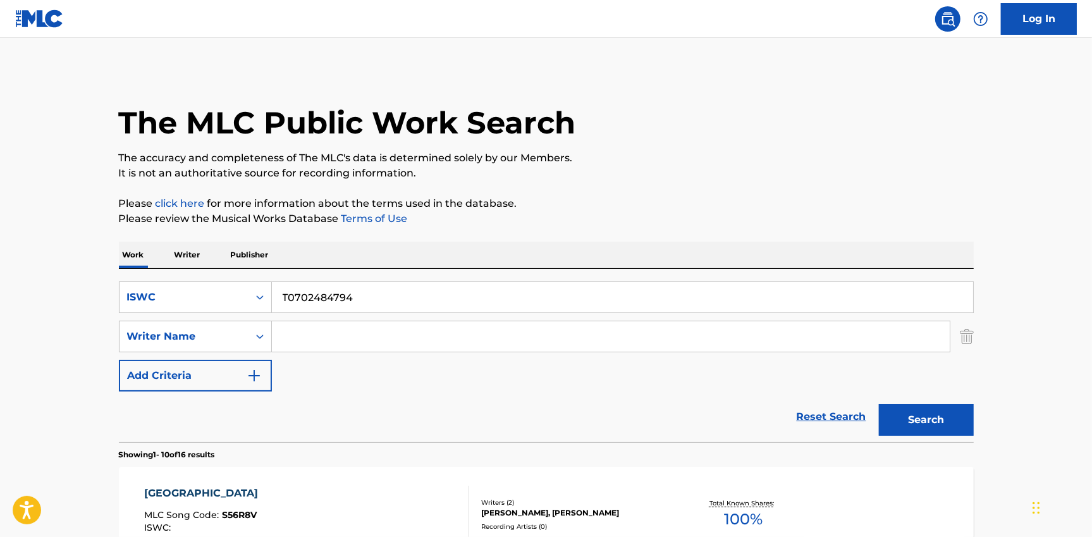
paste input "9019907369"
type input "T9019907369"
click at [932, 434] on button "Search" at bounding box center [926, 420] width 95 height 32
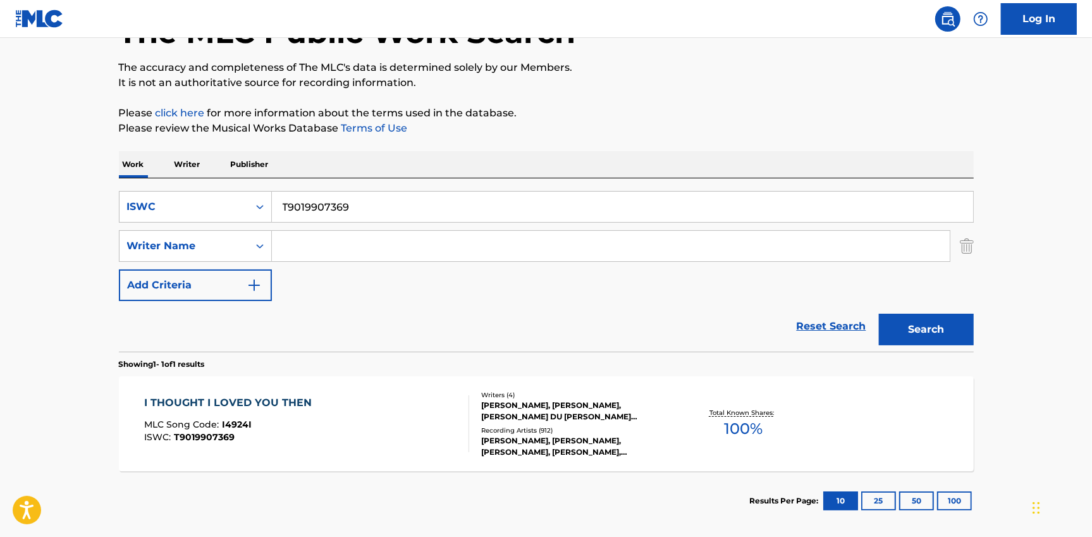
scroll to position [151, 0]
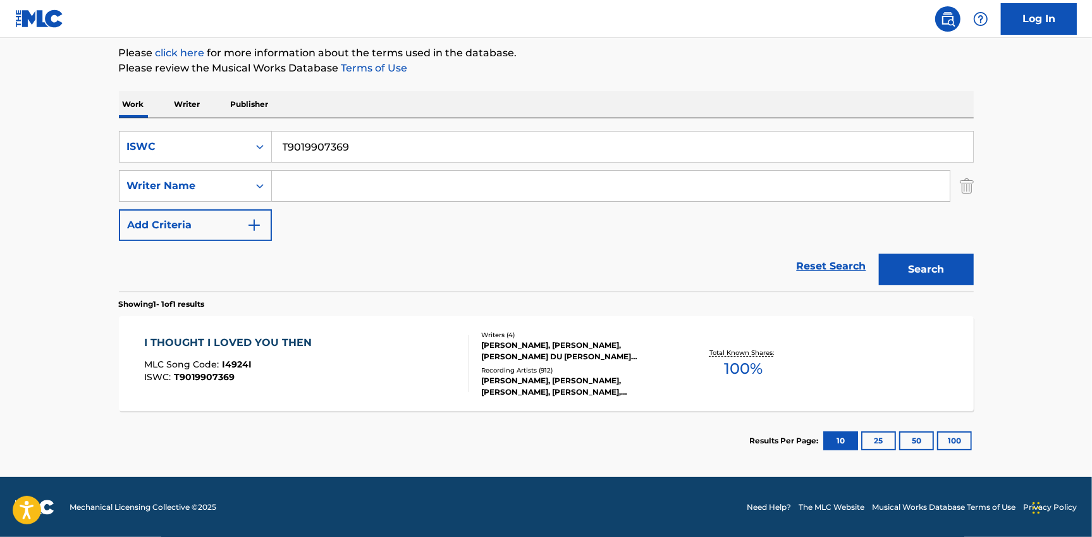
click at [317, 152] on input "T9019907369" at bounding box center [622, 147] width 701 height 30
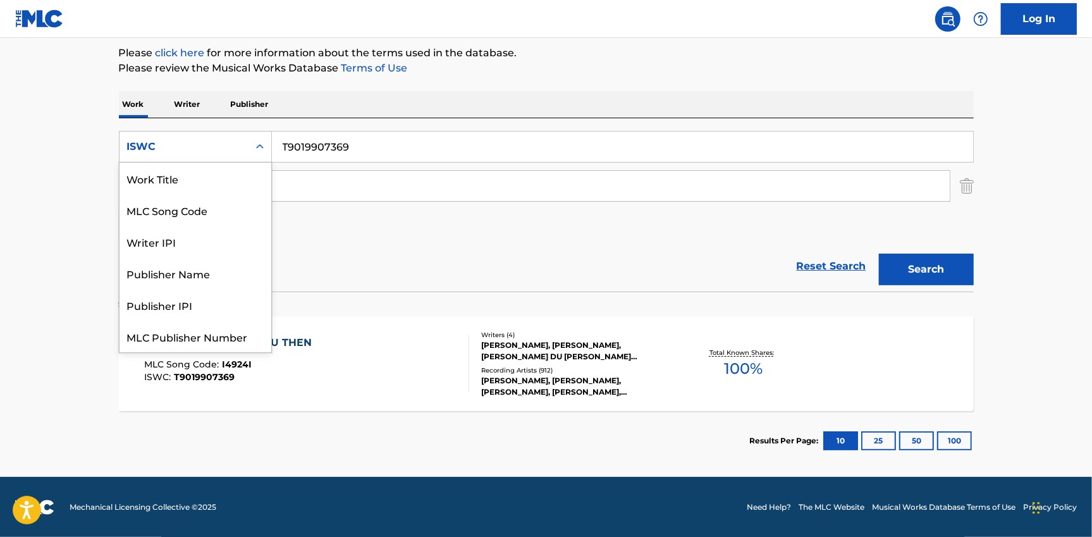
click at [230, 140] on div "ISWC" at bounding box center [184, 146] width 114 height 15
drag, startPoint x: 187, startPoint y: 179, endPoint x: 199, endPoint y: 175, distance: 13.4
click at [187, 178] on div "Work Title" at bounding box center [196, 179] width 152 height 32
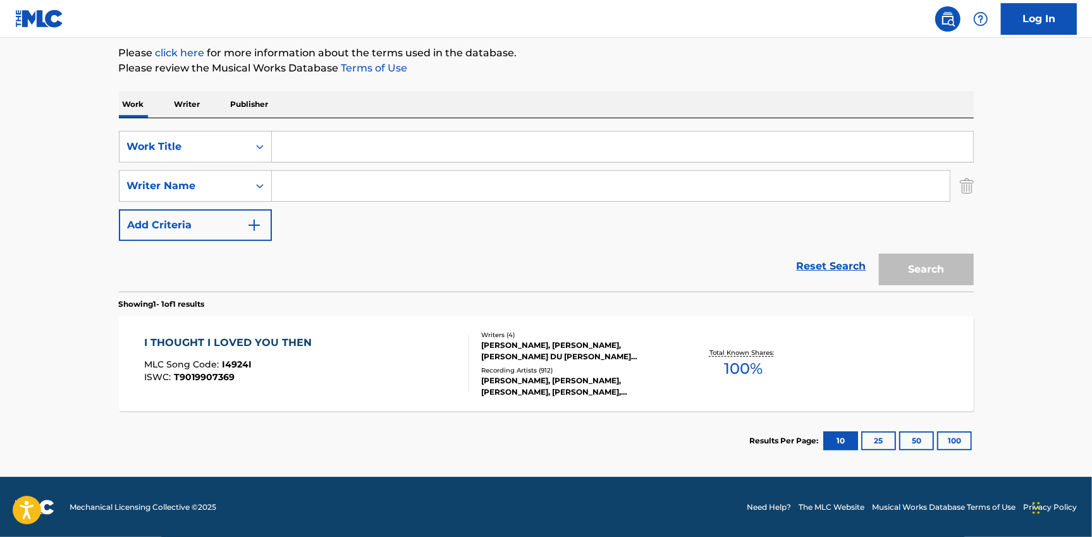
click at [301, 146] on input "Search Form" at bounding box center [622, 147] width 701 height 30
type input "then"
click at [300, 183] on input "Search Form" at bounding box center [611, 186] width 678 height 30
paste input "[PERSON_NAME] [PERSON_NAME]"
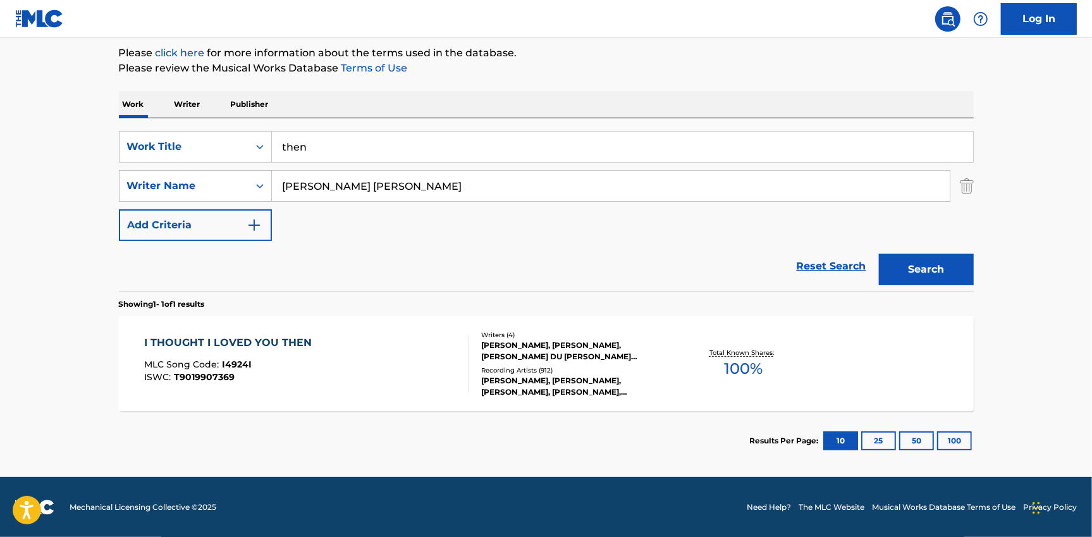
click at [933, 278] on button "Search" at bounding box center [926, 270] width 95 height 32
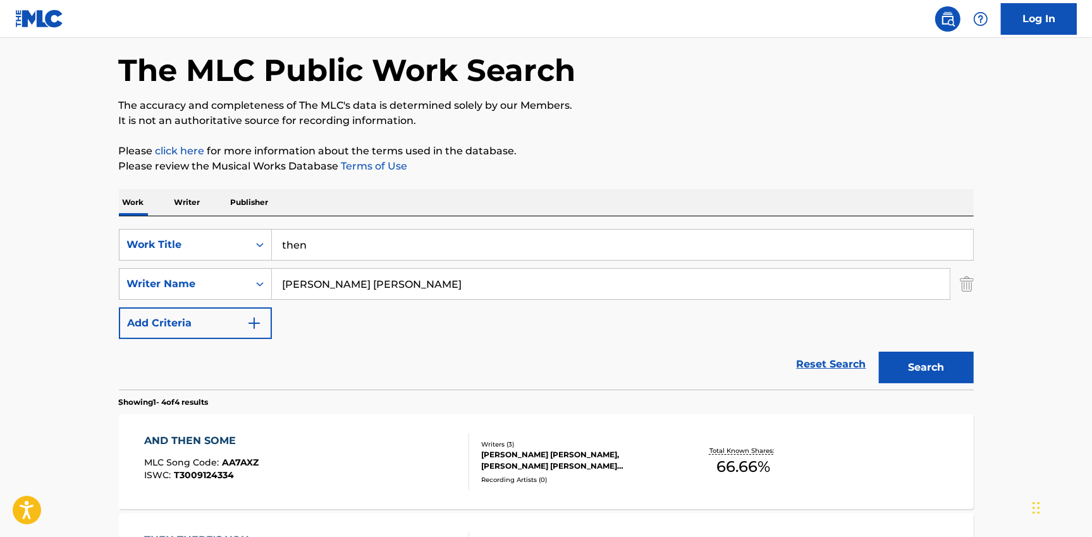
scroll to position [151, 0]
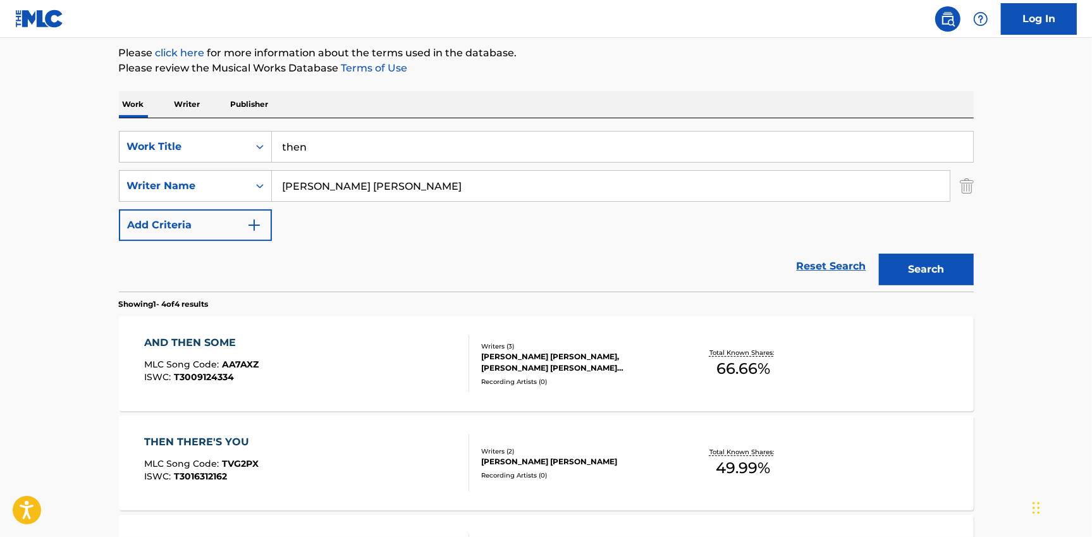
click at [340, 179] on input "[PERSON_NAME] [PERSON_NAME]" at bounding box center [611, 186] width 678 height 30
paste input "PAISLEY [PERSON_NAME]"
type input "PAISLEY [PERSON_NAME]"
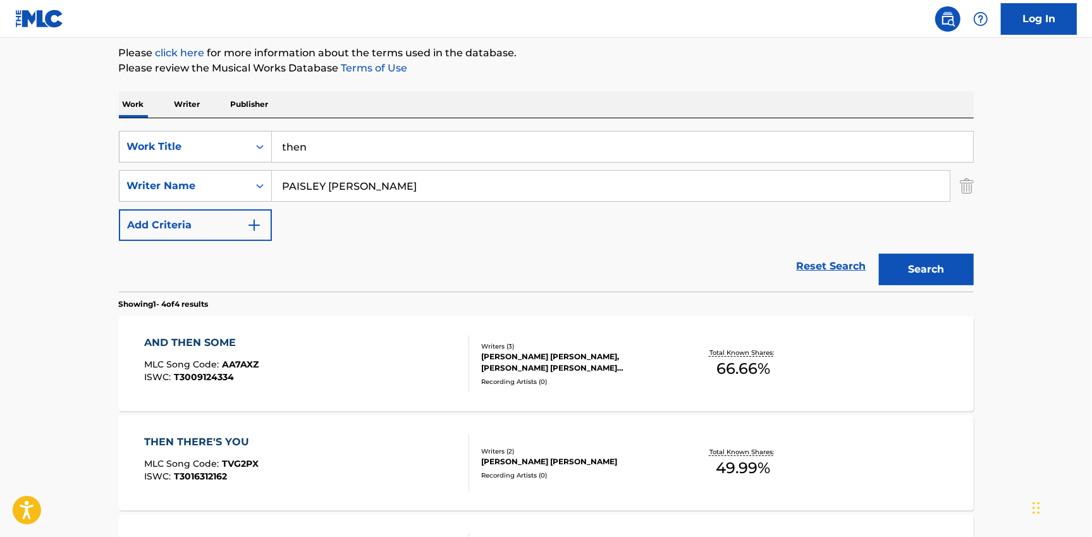
click at [926, 273] on button "Search" at bounding box center [926, 270] width 95 height 32
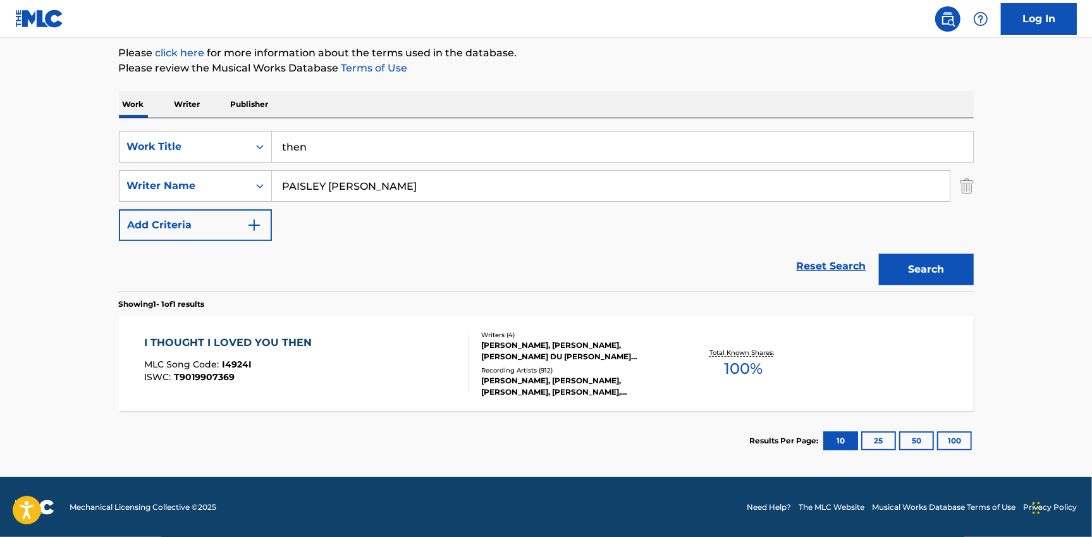
click at [510, 346] on div "[PERSON_NAME], [PERSON_NAME], [PERSON_NAME] DU [PERSON_NAME] [PERSON_NAME]" at bounding box center [576, 351] width 191 height 23
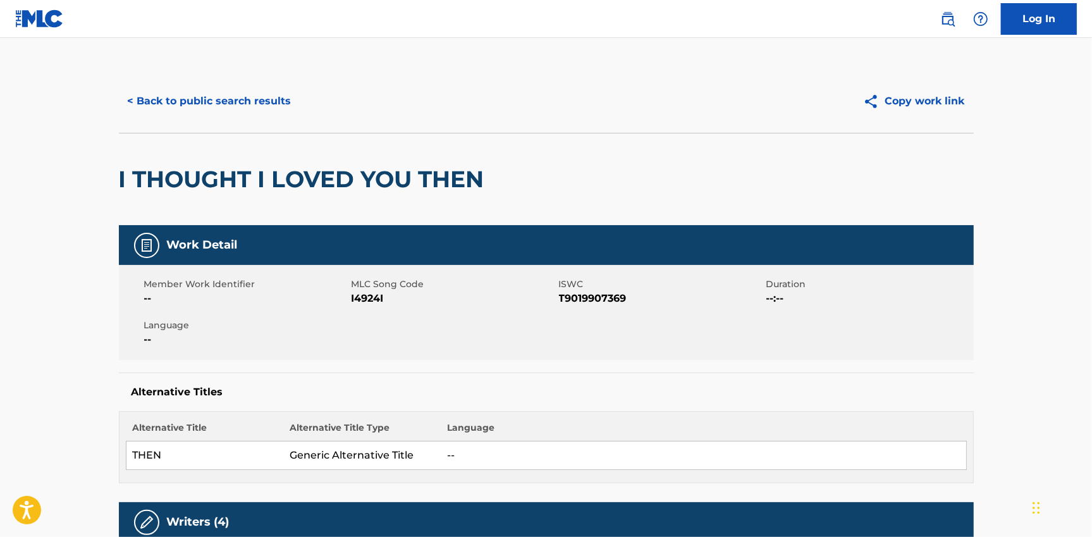
click at [222, 97] on button "< Back to public search results" at bounding box center [209, 101] width 181 height 32
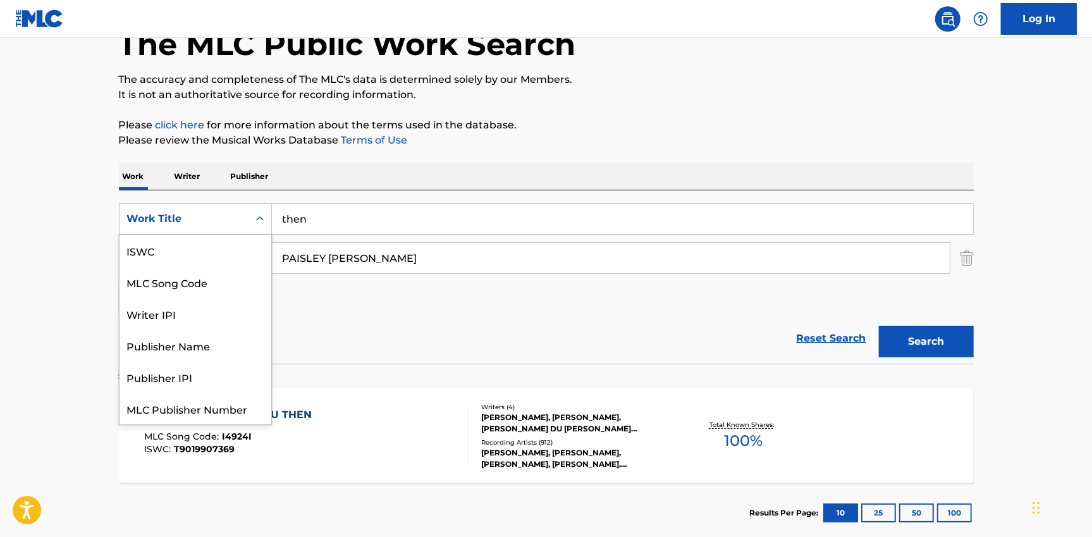
click at [199, 213] on div "Work Title" at bounding box center [184, 218] width 114 height 15
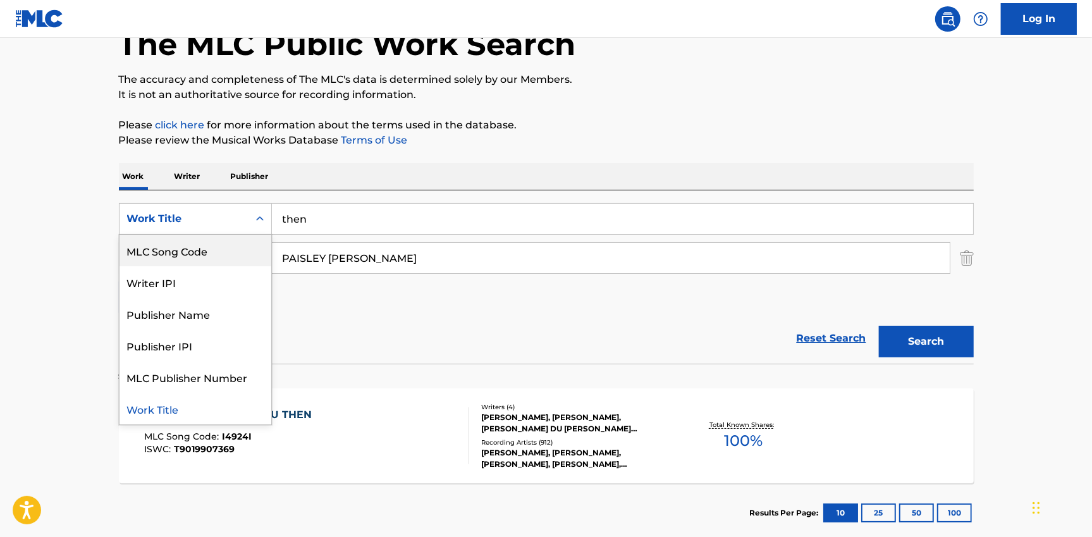
scroll to position [0, 0]
click at [161, 257] on div "ISWC" at bounding box center [196, 251] width 152 height 32
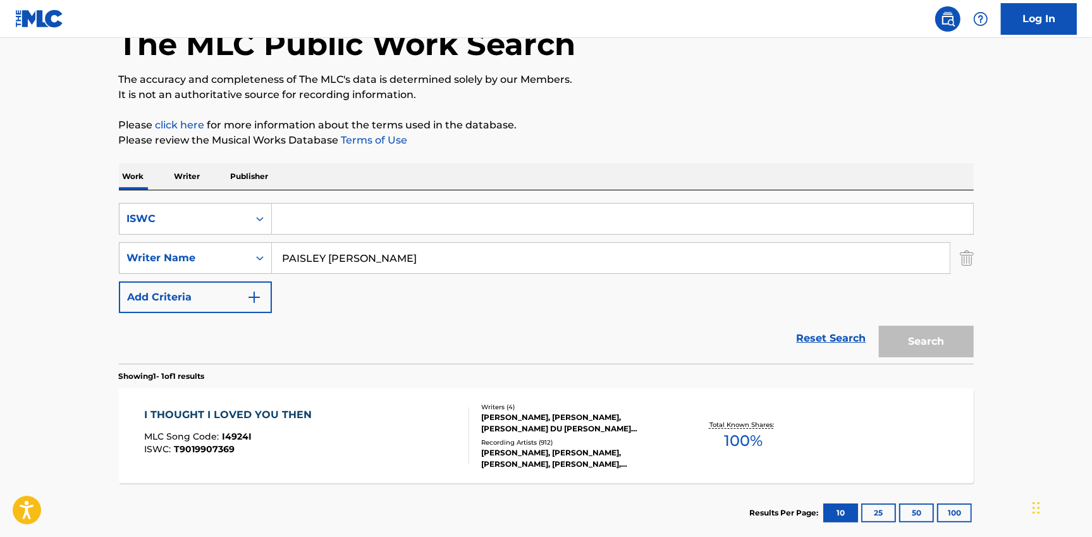
click at [298, 223] on input "Search Form" at bounding box center [622, 219] width 701 height 30
paste input "T3075066870"
type input "T3075066870"
click at [333, 254] on input "PAISLEY [PERSON_NAME]" at bounding box center [611, 258] width 678 height 30
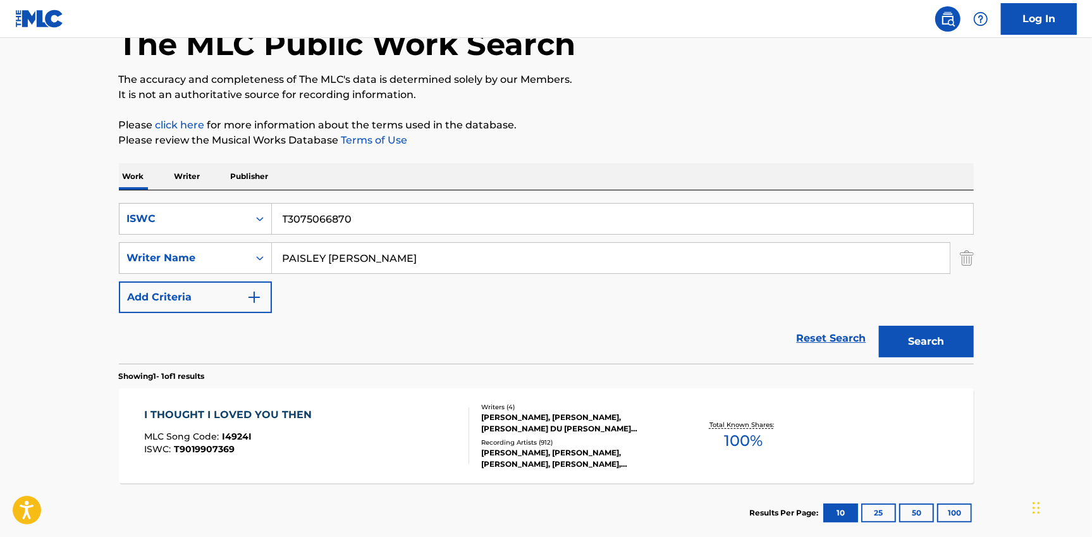
click at [333, 254] on input "PAISLEY [PERSON_NAME]" at bounding box center [611, 258] width 678 height 30
drag, startPoint x: 333, startPoint y: 254, endPoint x: 591, endPoint y: 317, distance: 266.3
click at [333, 254] on input "PAISLEY [PERSON_NAME]" at bounding box center [611, 258] width 678 height 30
click at [928, 336] on button "Search" at bounding box center [926, 342] width 95 height 32
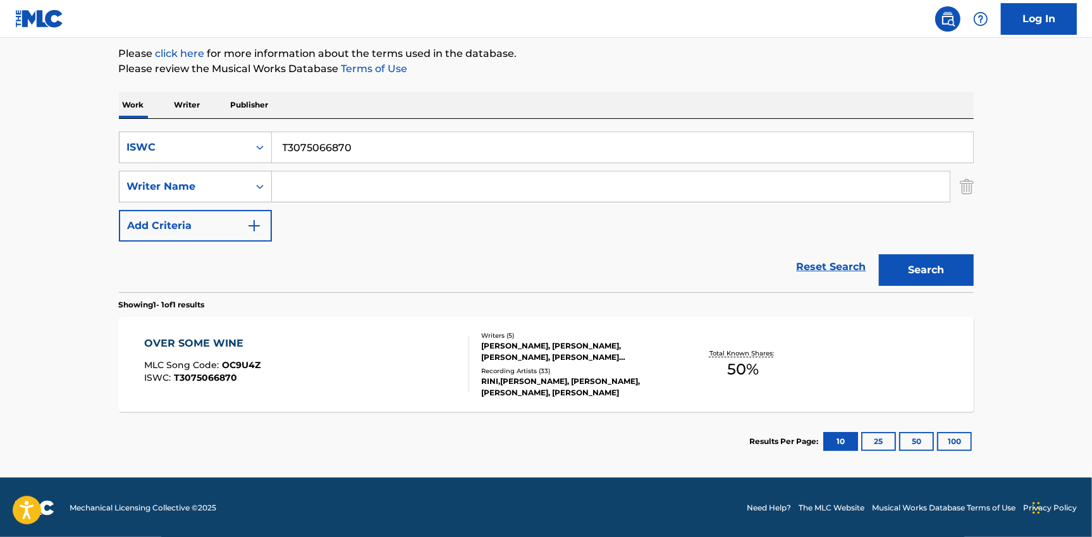
scroll to position [151, 0]
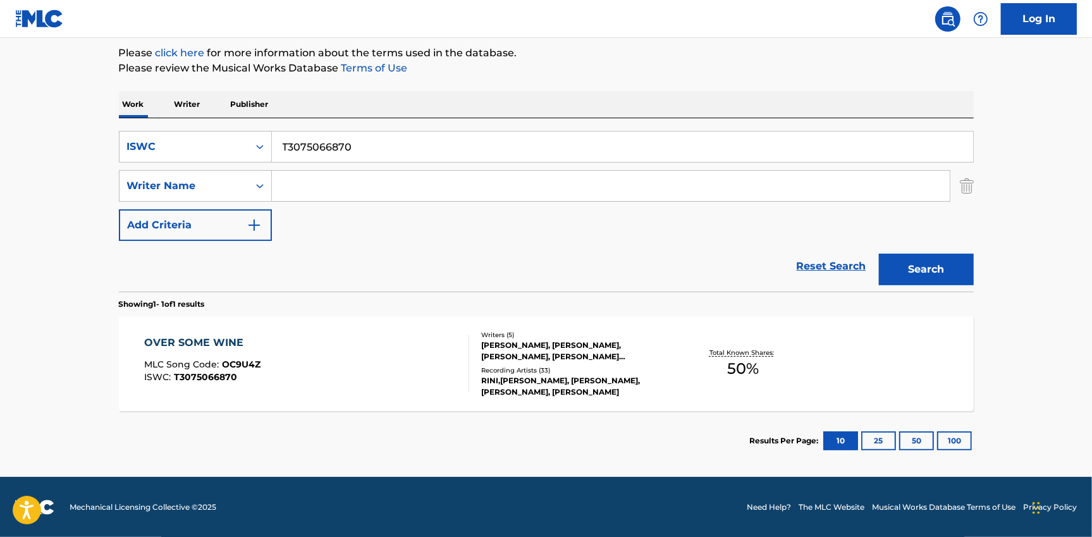
click at [440, 372] on div "OVER SOME WINE MLC Song Code : OC9U4Z ISWC : T3075066870" at bounding box center [306, 363] width 325 height 57
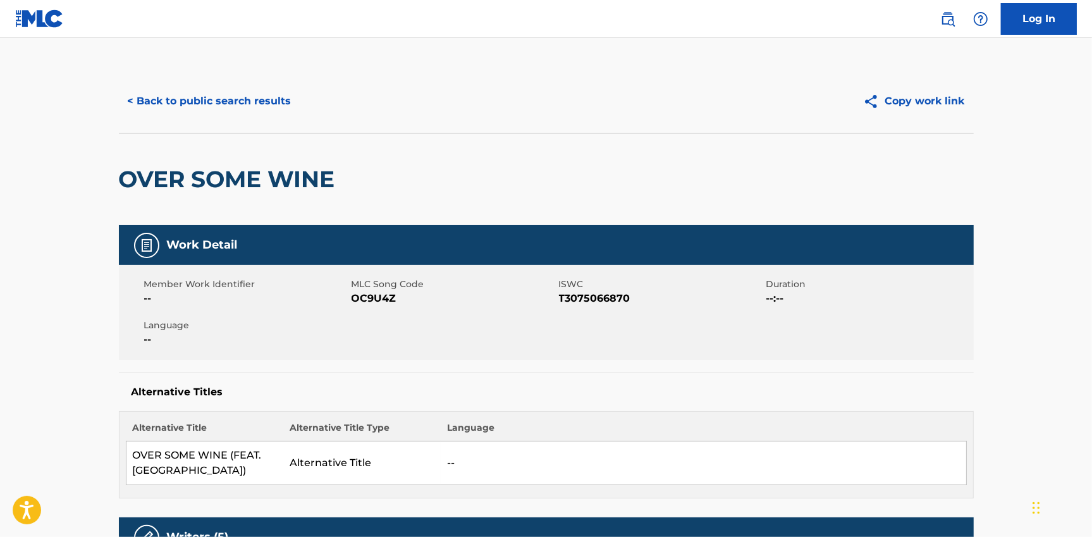
click at [172, 98] on button "< Back to public search results" at bounding box center [209, 101] width 181 height 32
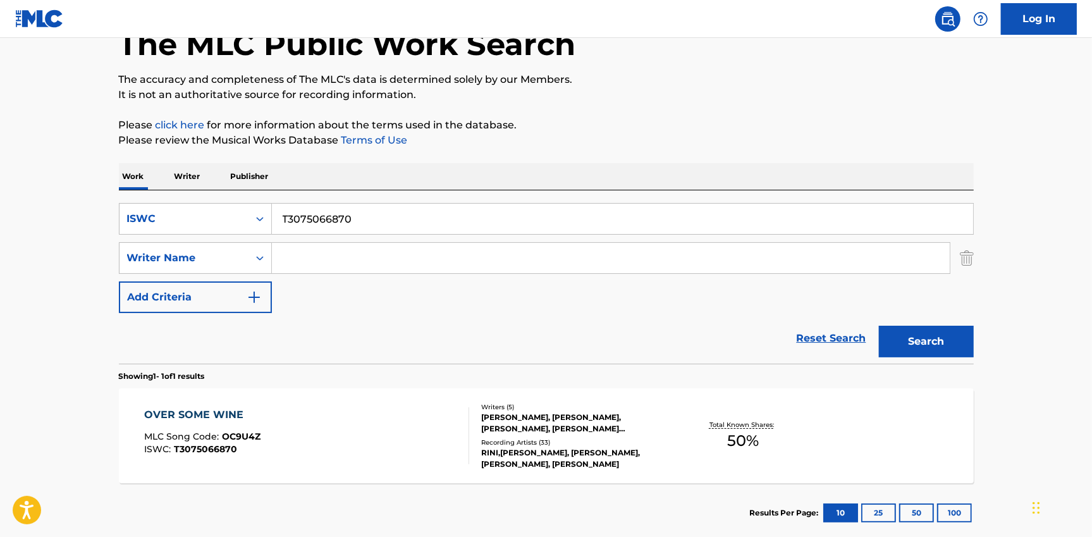
click at [327, 220] on input "T3075066870" at bounding box center [622, 219] width 701 height 30
paste input "34165038"
type input "T3034165038"
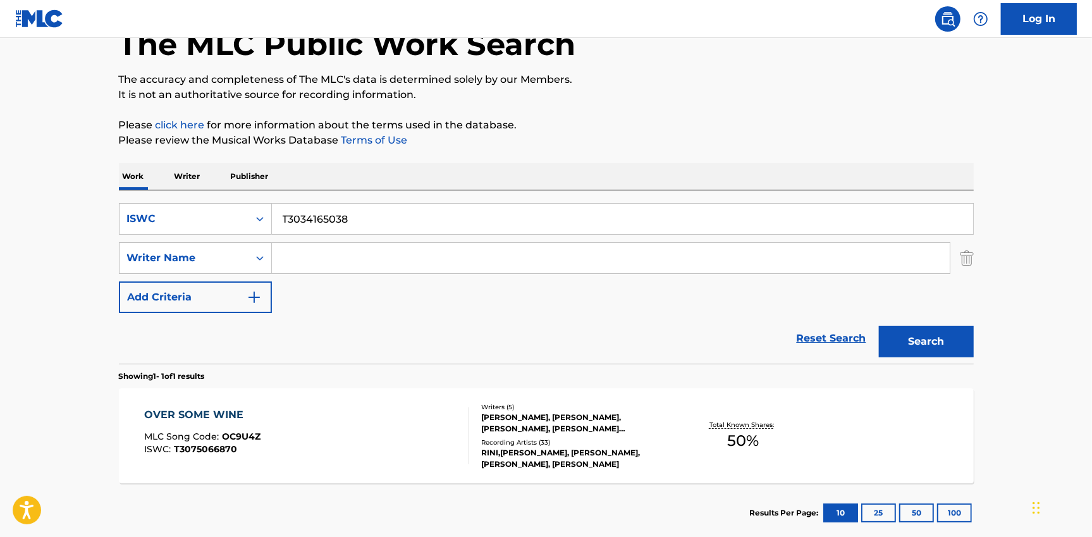
click at [906, 350] on button "Search" at bounding box center [926, 342] width 95 height 32
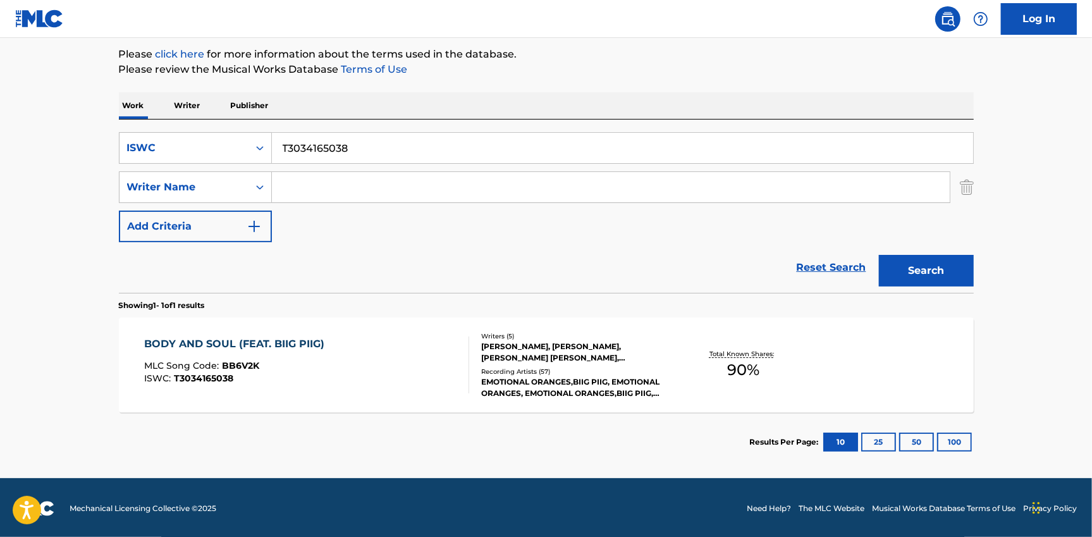
scroll to position [151, 0]
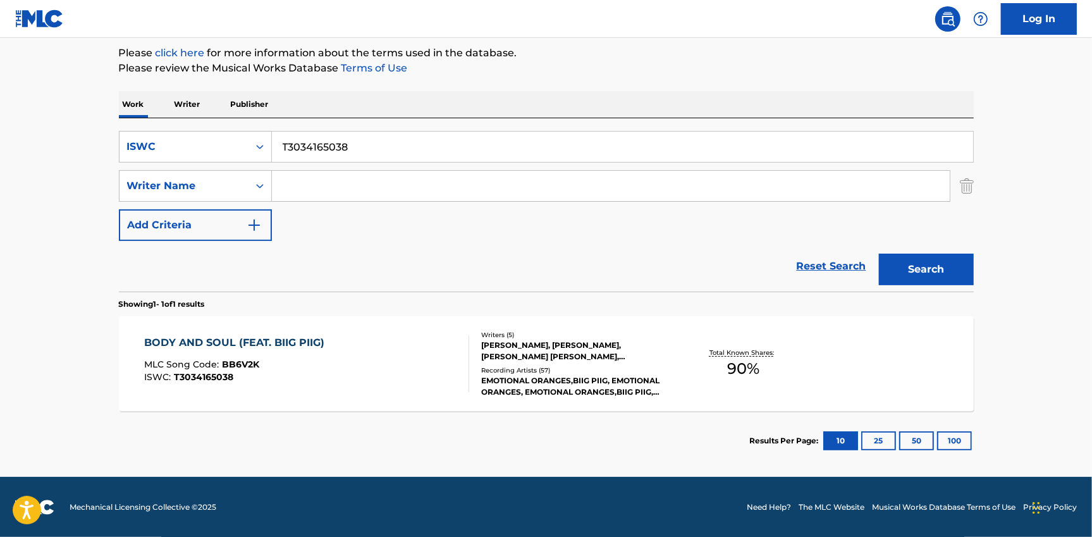
click at [403, 362] on div "BODY AND SOUL (FEAT. BIIG PIIG) MLC Song Code : BB6V2K ISWC : T3034165038" at bounding box center [306, 363] width 325 height 57
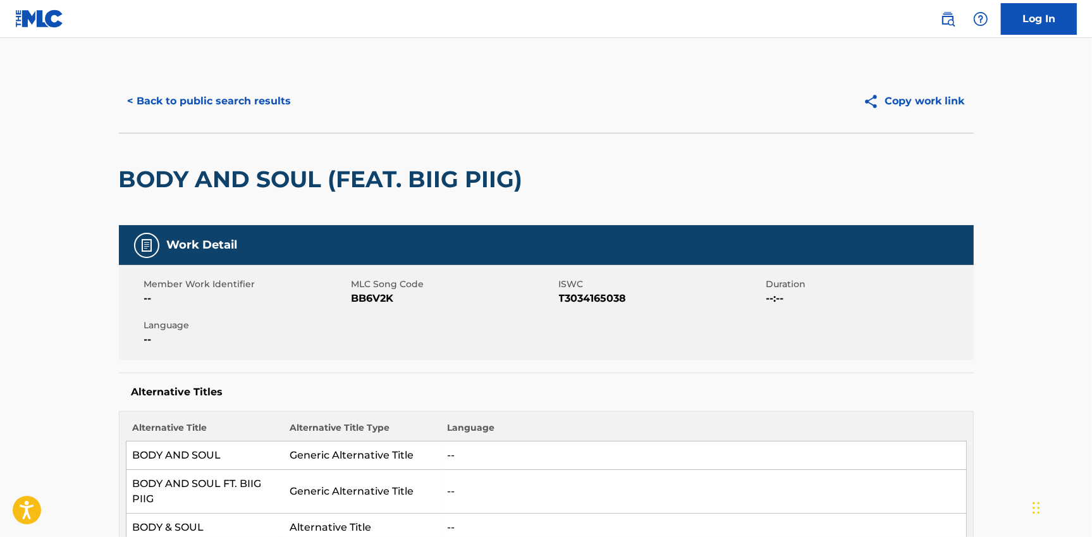
click at [199, 106] on button "< Back to public search results" at bounding box center [209, 101] width 181 height 32
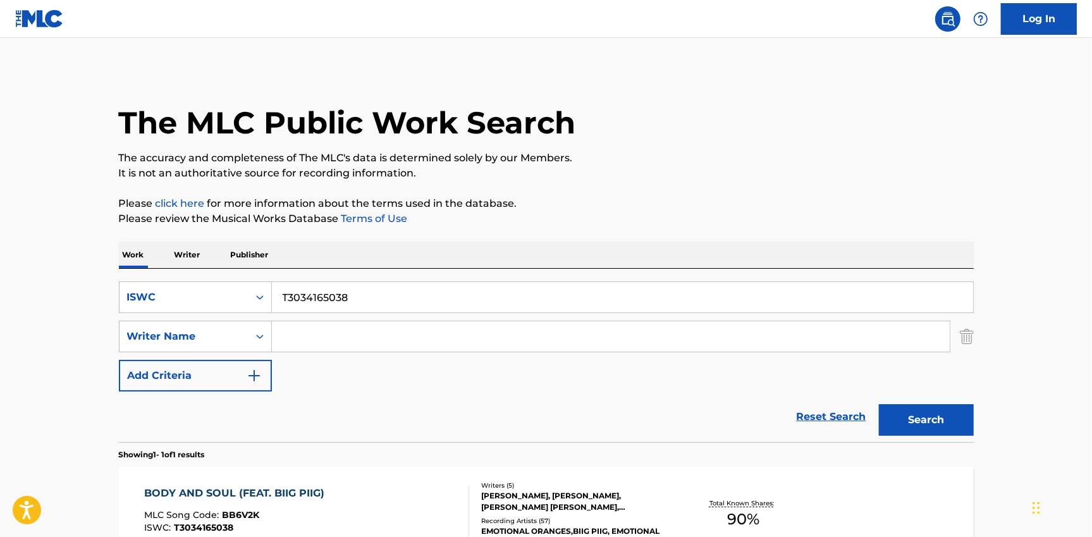
scroll to position [78, 0]
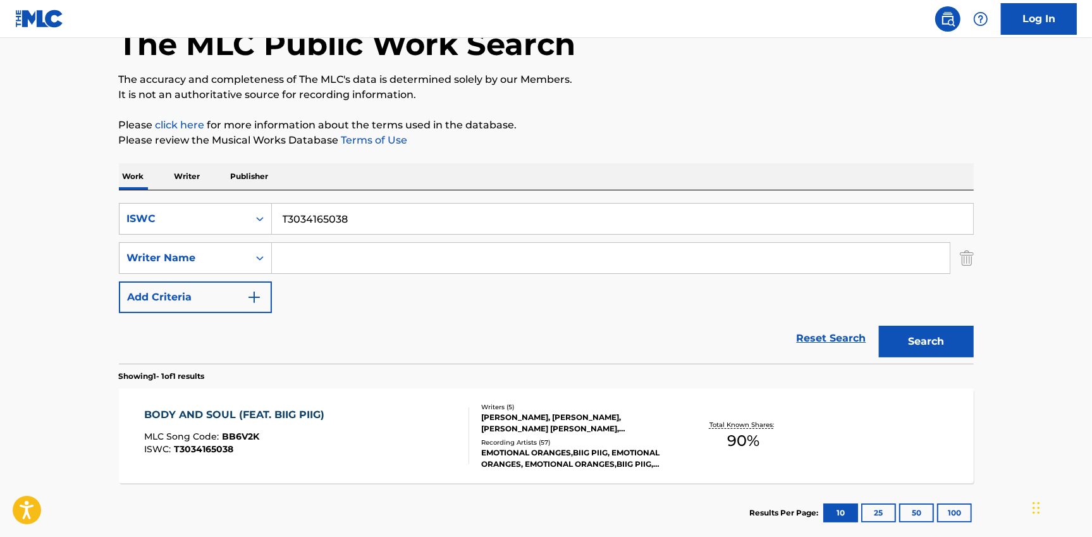
click at [350, 219] on input "T3034165038" at bounding box center [622, 219] width 701 height 30
click at [350, 220] on input "T3034165038" at bounding box center [622, 219] width 701 height 30
paste input "9114050747"
type input "T9114050747"
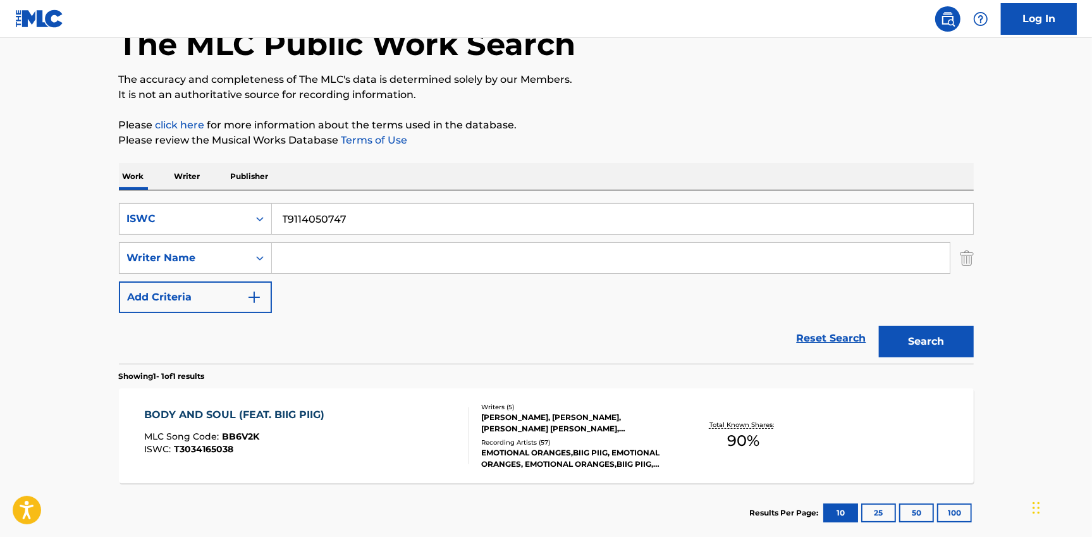
click at [913, 340] on button "Search" at bounding box center [926, 342] width 95 height 32
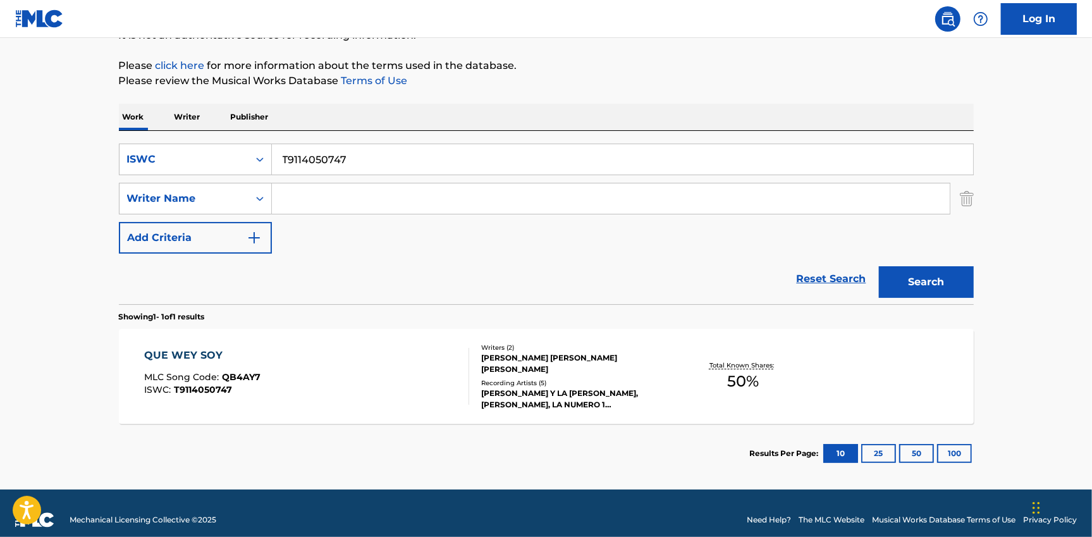
scroll to position [151, 0]
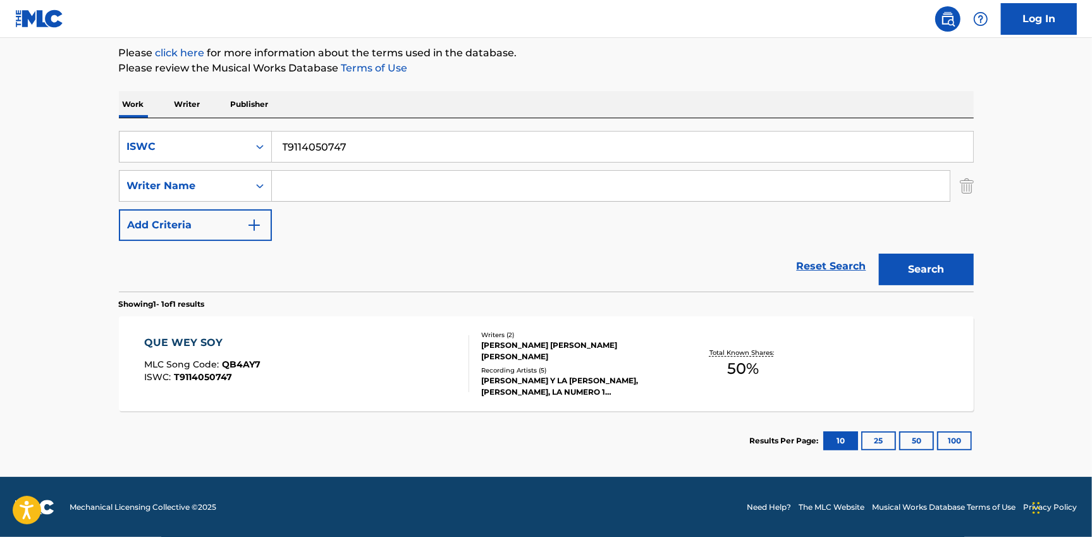
click at [375, 350] on div "QUE WEY SOY MLC Song Code : QB4AY7 ISWC : T9114050747" at bounding box center [306, 363] width 325 height 57
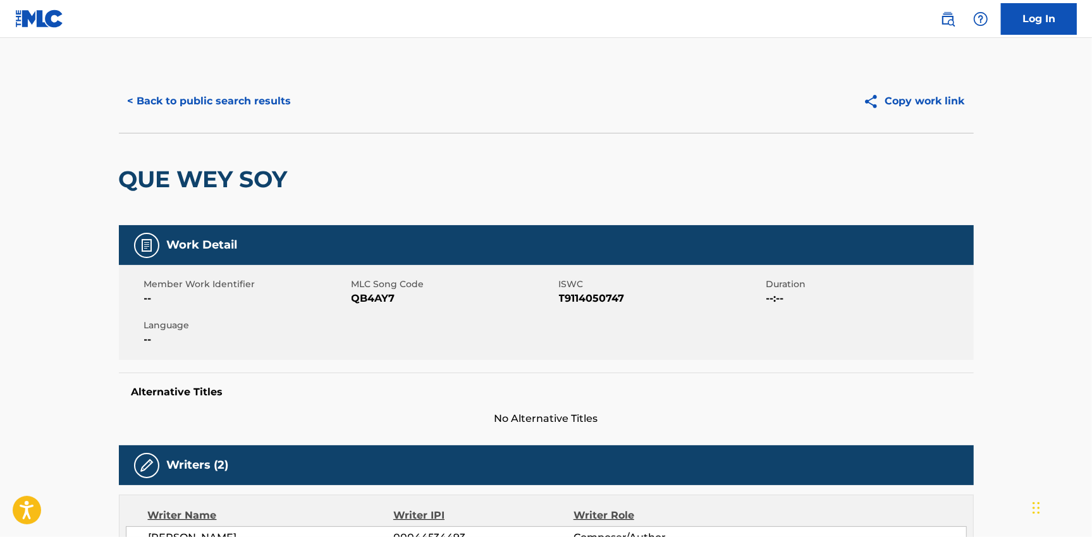
click at [194, 111] on button "< Back to public search results" at bounding box center [209, 101] width 181 height 32
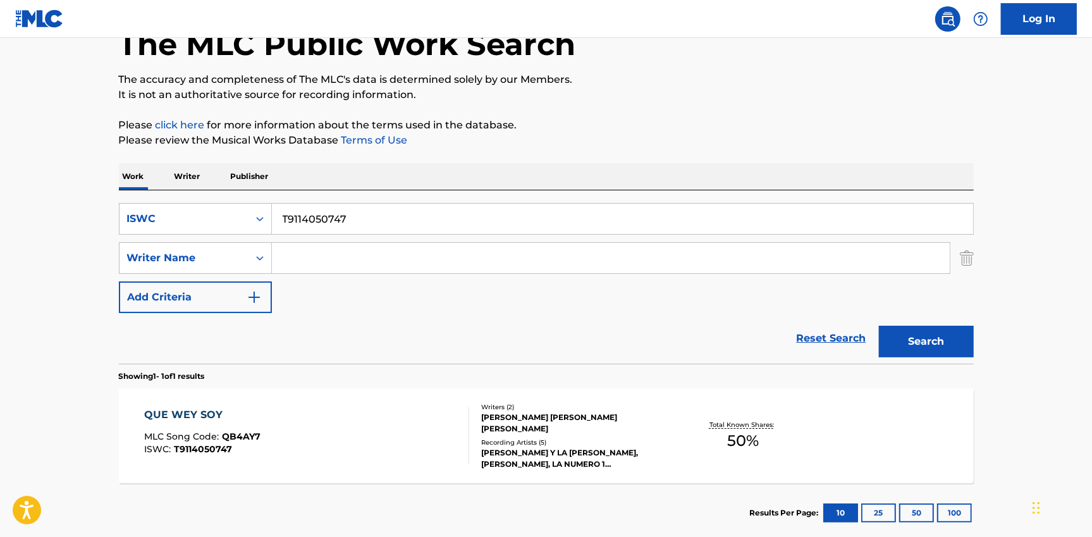
click at [316, 221] on input "T9114050747" at bounding box center [622, 219] width 701 height 30
paste input "321433492"
type input "T9321433492"
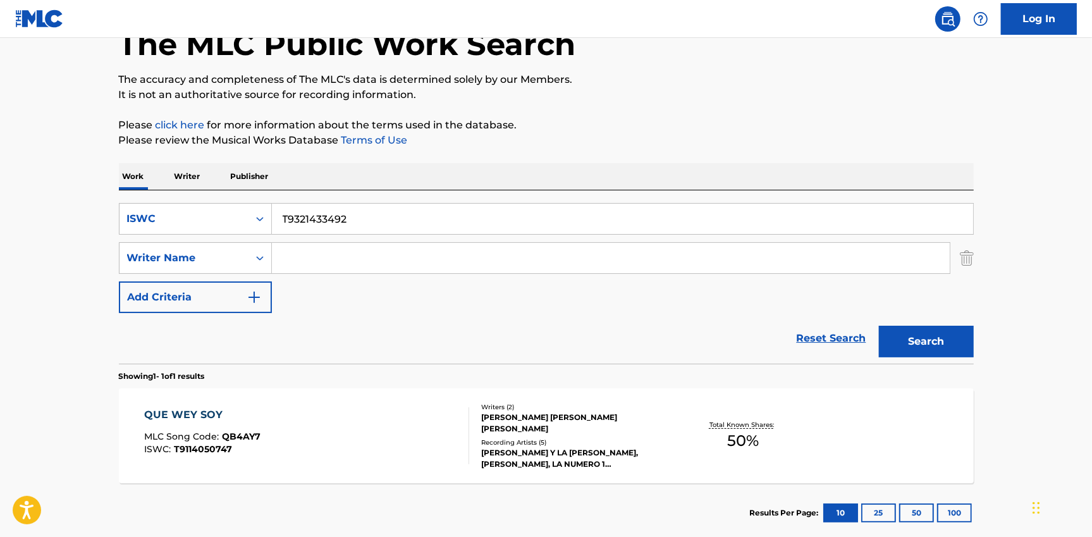
click at [933, 340] on button "Search" at bounding box center [926, 342] width 95 height 32
click at [415, 439] on div "PLEASE DON'T MAKE ME CRY MLC Song Code : PA27LX ISWC : T9321433492" at bounding box center [306, 435] width 325 height 57
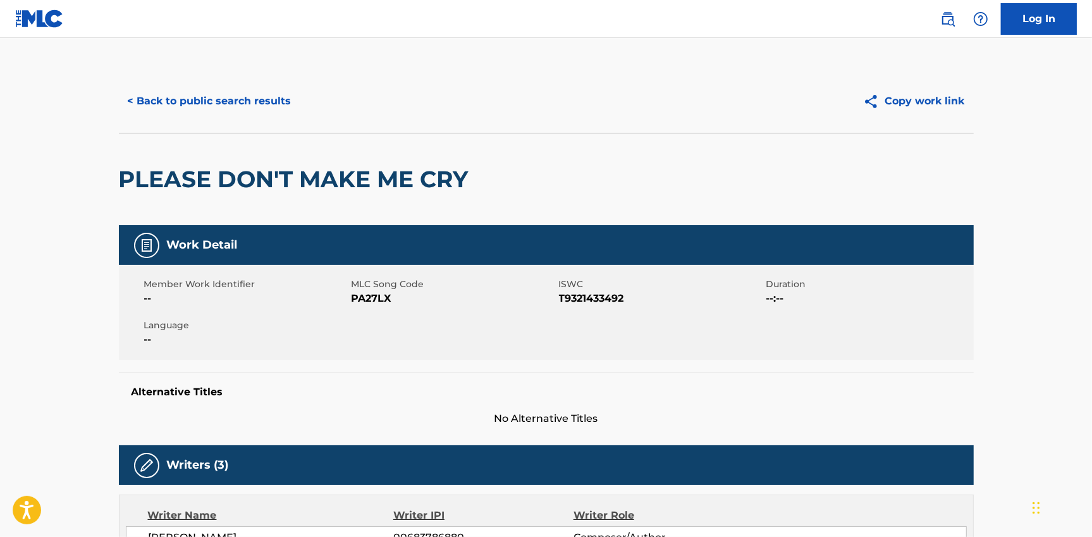
click at [193, 106] on button "< Back to public search results" at bounding box center [209, 101] width 181 height 32
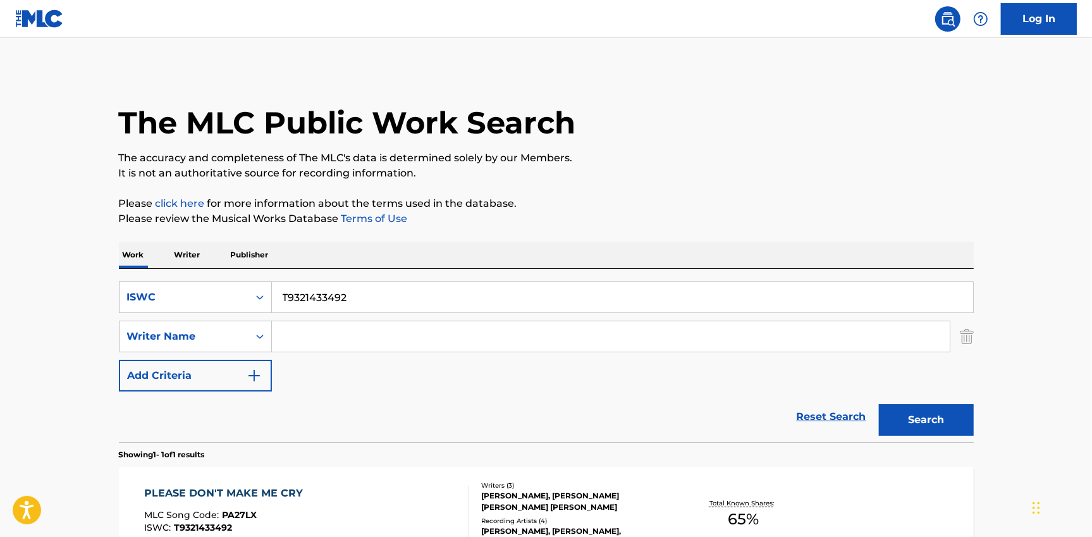
scroll to position [78, 0]
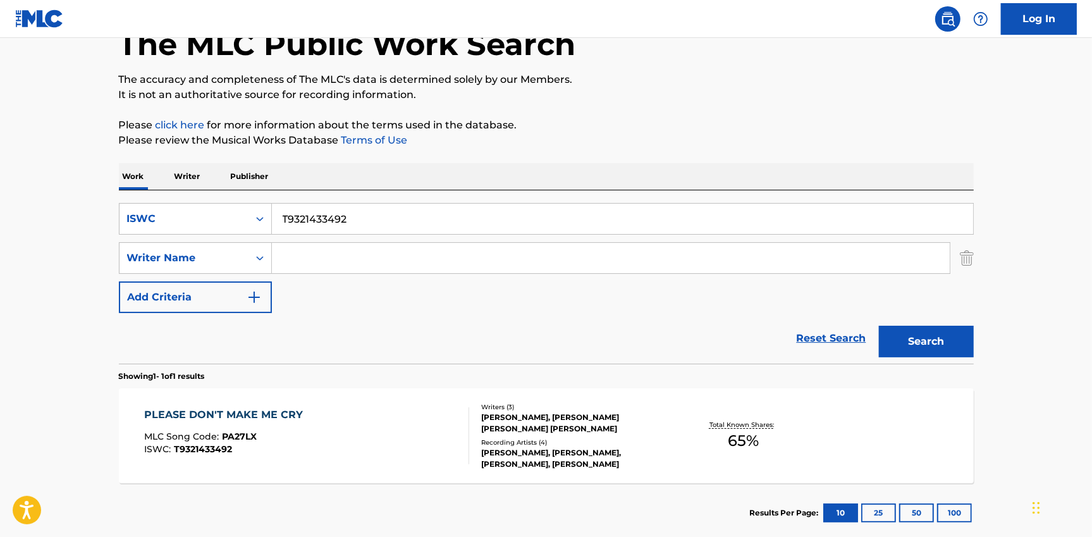
click at [359, 214] on input "T9321433492" at bounding box center [622, 219] width 701 height 30
paste input "3087979877"
click at [950, 342] on button "Search" at bounding box center [926, 342] width 95 height 32
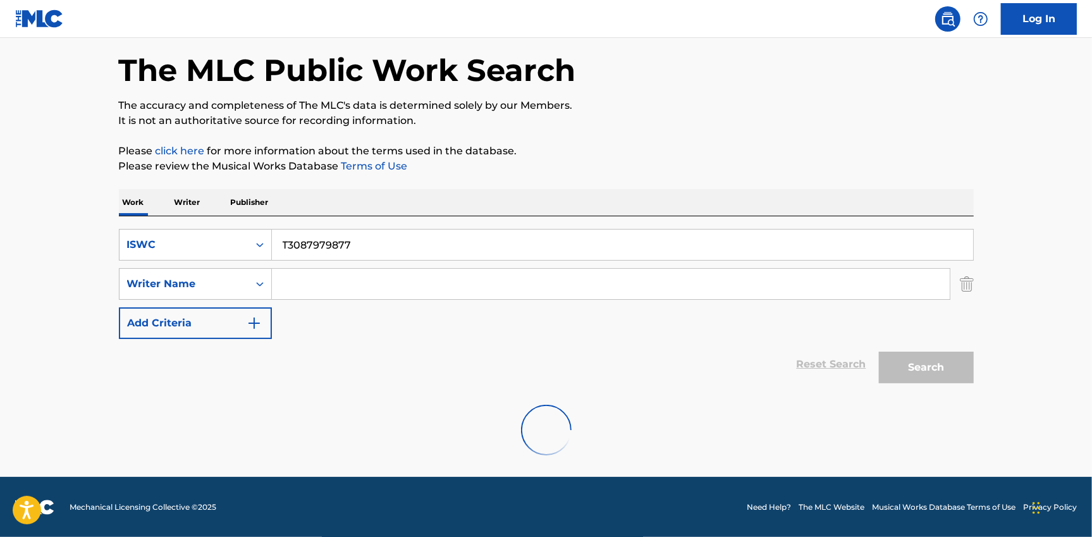
scroll to position [11, 0]
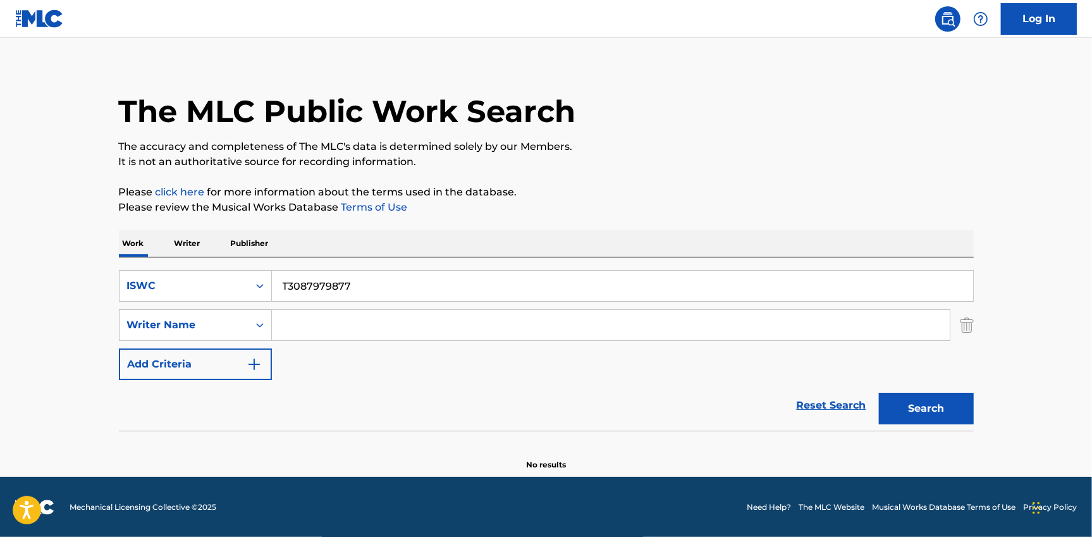
click at [331, 270] on div "T3087979877" at bounding box center [623, 286] width 702 height 32
click at [331, 272] on input "T3087979877" at bounding box center [622, 286] width 701 height 30
click at [329, 274] on input "T3087979877" at bounding box center [622, 286] width 701 height 30
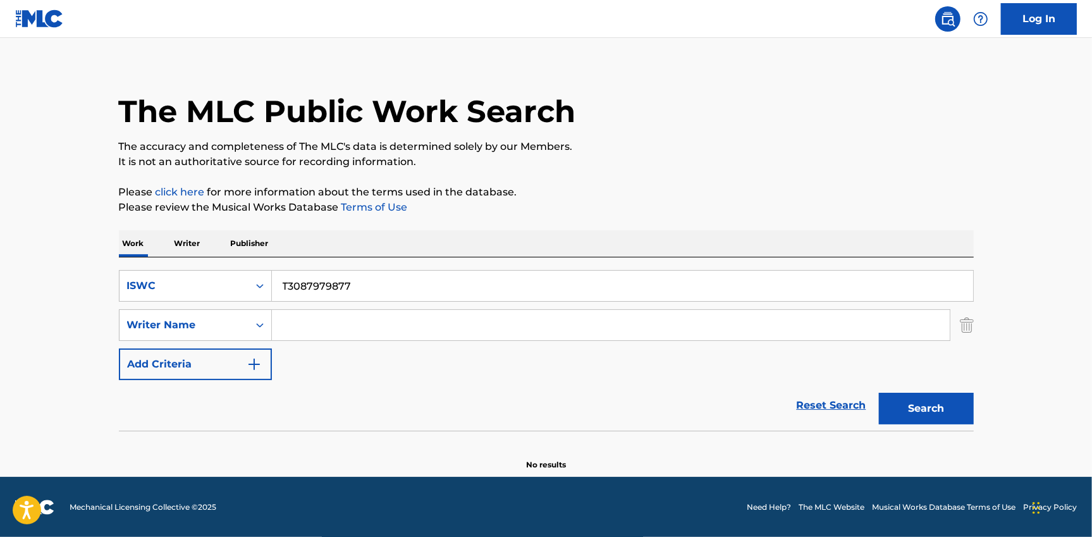
paste input ": T3086462859"
click at [289, 286] on input ": T3086462859" at bounding box center [622, 286] width 701 height 30
type input "T3086462859"
click at [908, 408] on button "Search" at bounding box center [926, 409] width 95 height 32
click at [288, 324] on input "Search Form" at bounding box center [611, 325] width 678 height 30
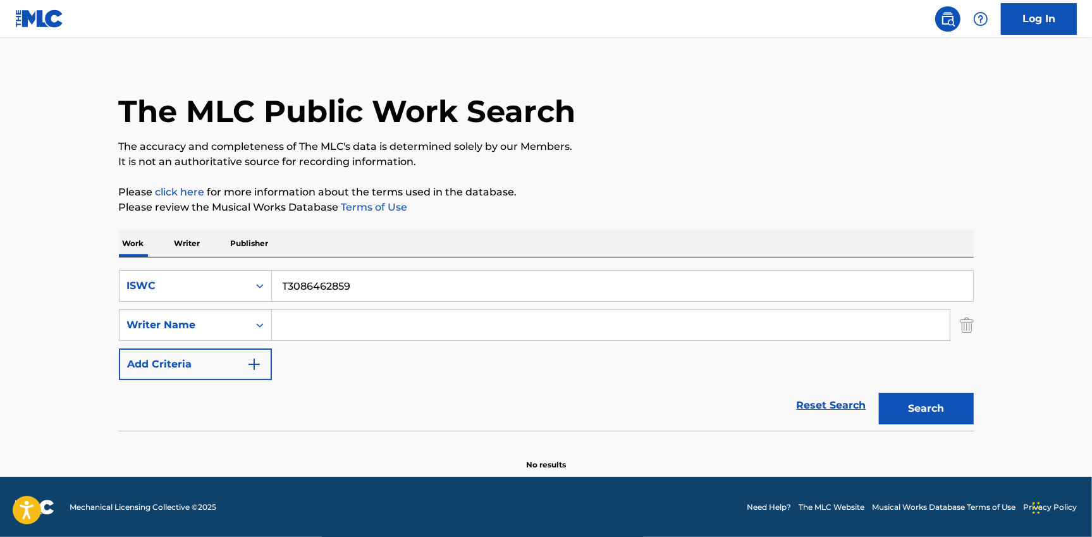
paste input "[PERSON_NAME]"
type input "[PERSON_NAME]"
click at [352, 291] on input "T3086462859" at bounding box center [622, 286] width 701 height 30
paste input "ASTRONOMY"
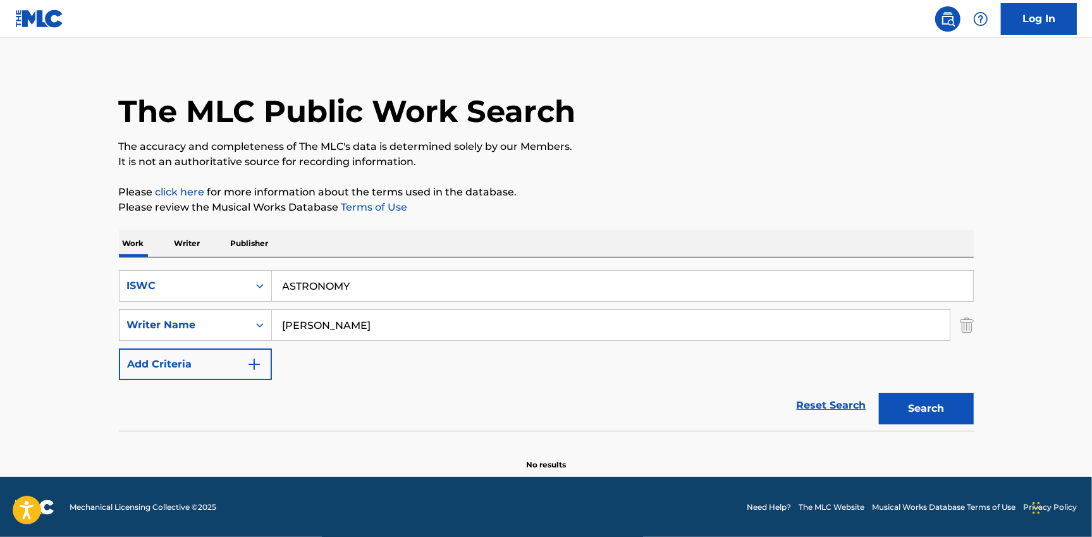
type input "ASTRONOMY"
click at [932, 417] on button "Search" at bounding box center [926, 409] width 95 height 32
click at [924, 415] on button "Search" at bounding box center [926, 409] width 95 height 32
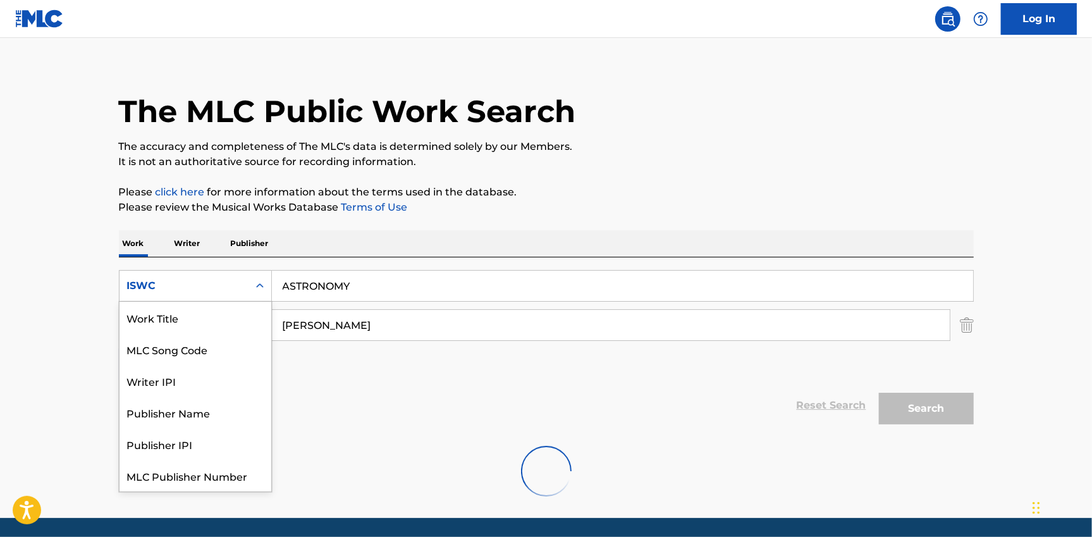
click at [209, 285] on div "ISWC" at bounding box center [184, 285] width 114 height 15
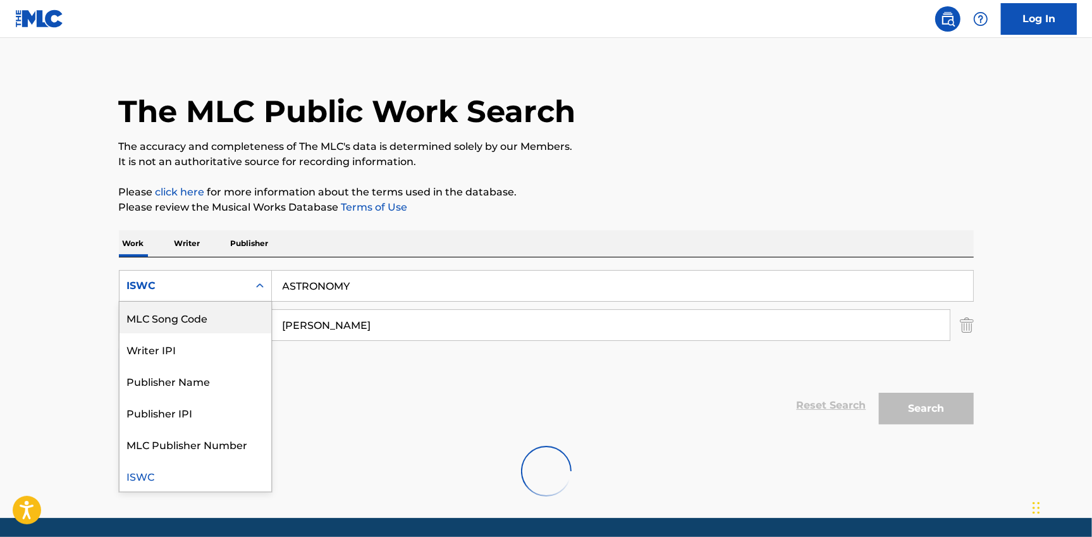
scroll to position [0, 0]
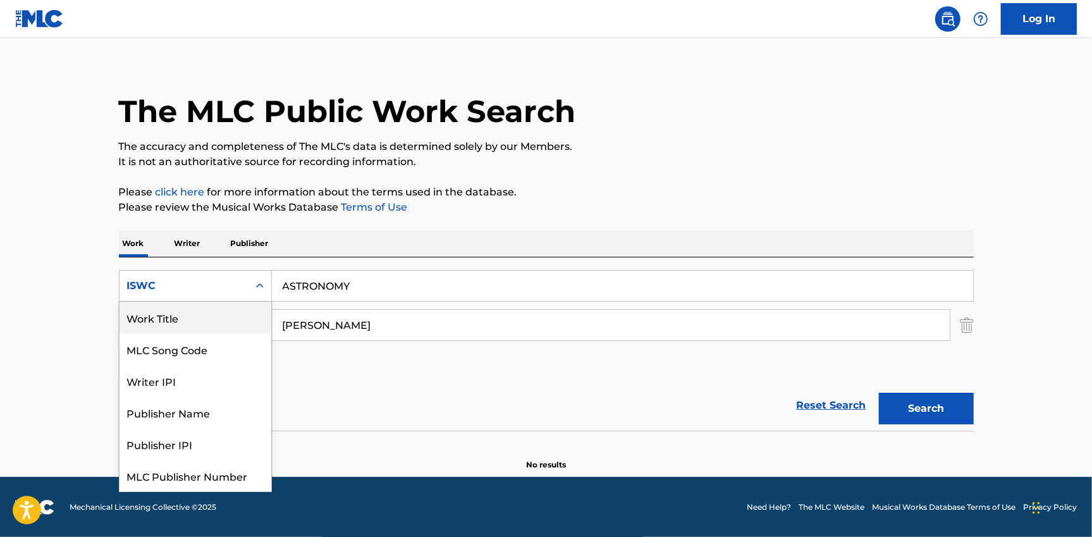
click at [176, 325] on div "Work Title" at bounding box center [196, 318] width 152 height 32
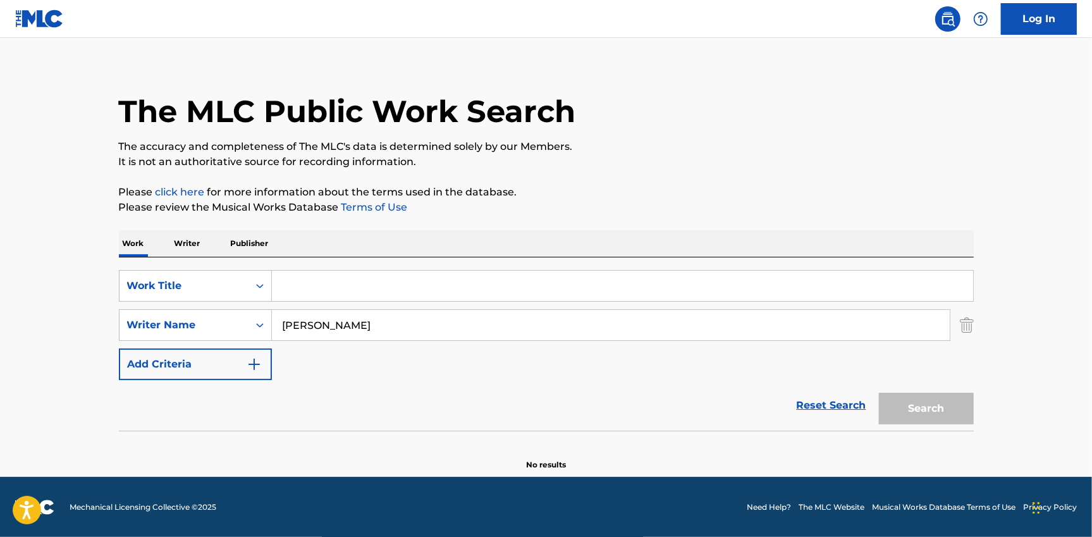
click at [390, 280] on input "Search Form" at bounding box center [622, 286] width 701 height 30
paste input "ASTRONOMY"
type input "ASTRONOMY"
click at [930, 419] on button "Search" at bounding box center [926, 409] width 95 height 32
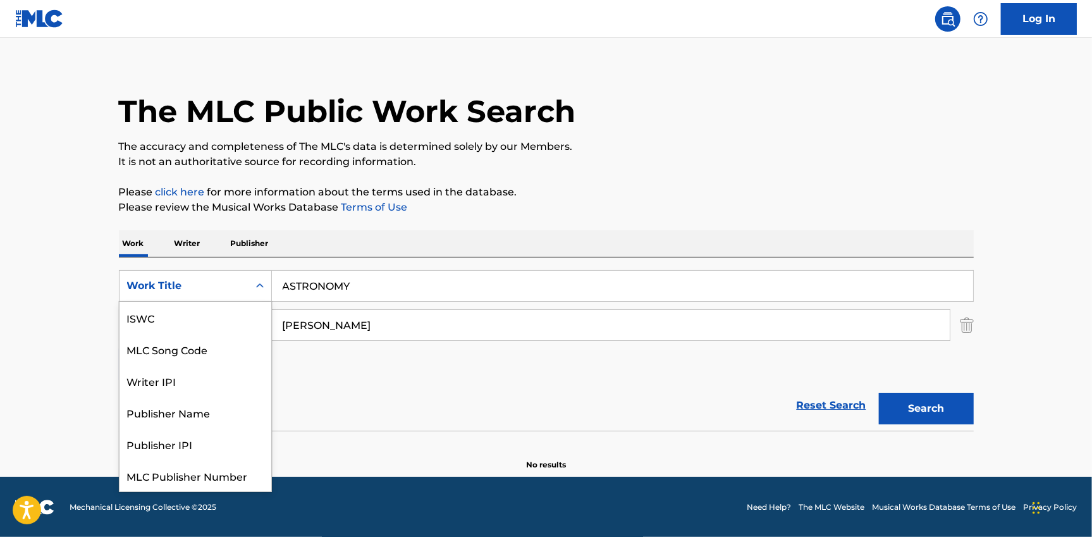
click at [220, 281] on div "Work Title" at bounding box center [184, 285] width 114 height 15
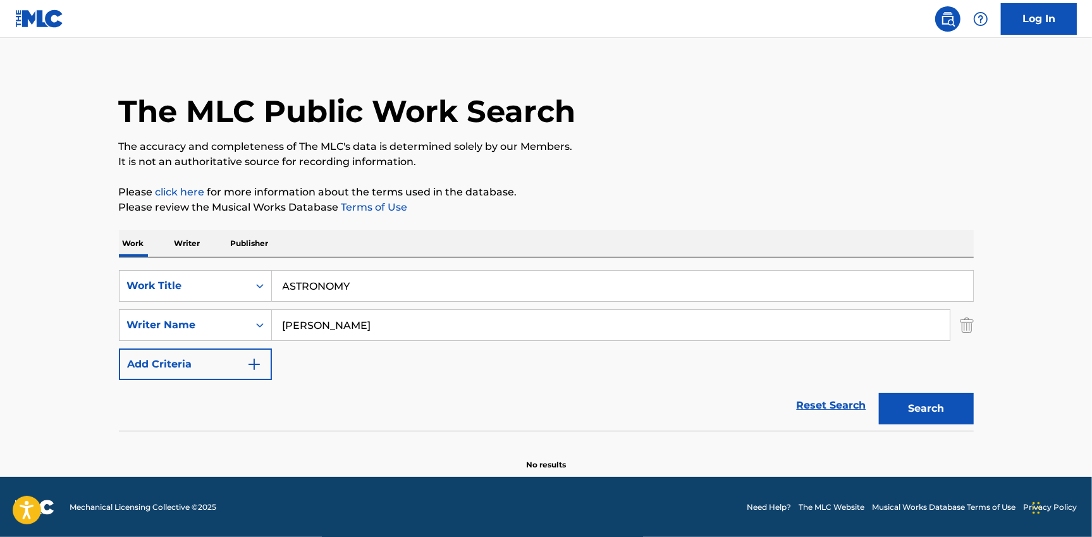
click at [191, 294] on div "Work Title" at bounding box center [184, 286] width 129 height 24
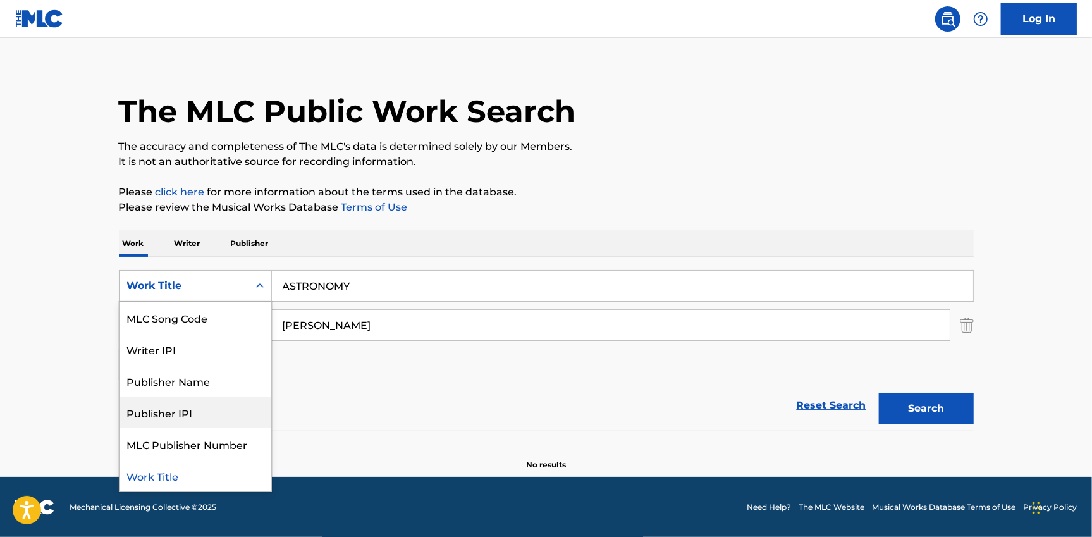
scroll to position [0, 0]
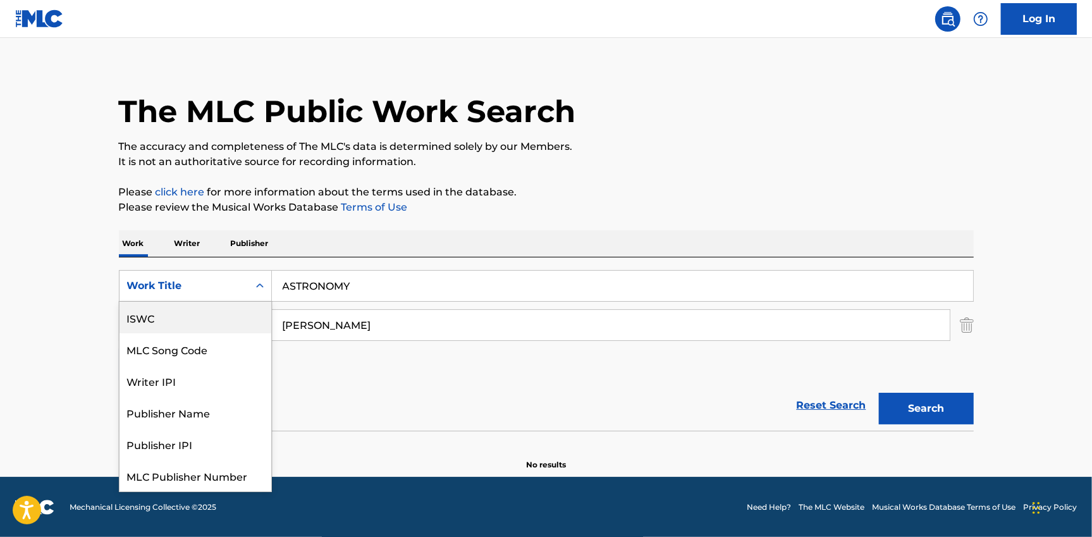
click at [168, 312] on div "ISWC" at bounding box center [196, 318] width 152 height 32
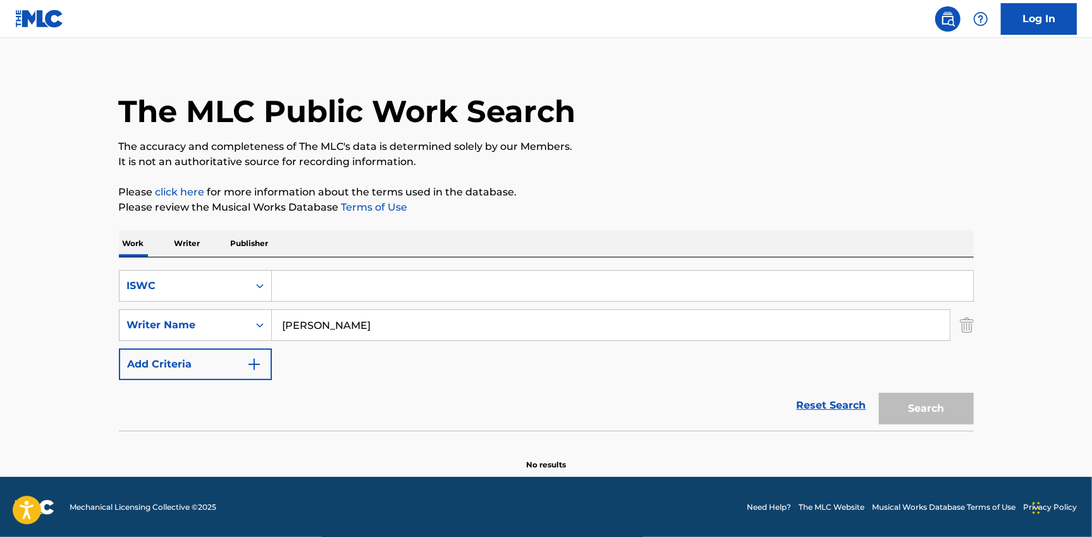
click at [328, 283] on input "Search Form" at bounding box center [622, 286] width 701 height 30
paste input "T3223085932"
type input "T3223085932"
click at [321, 324] on input "[PERSON_NAME]" at bounding box center [611, 325] width 678 height 30
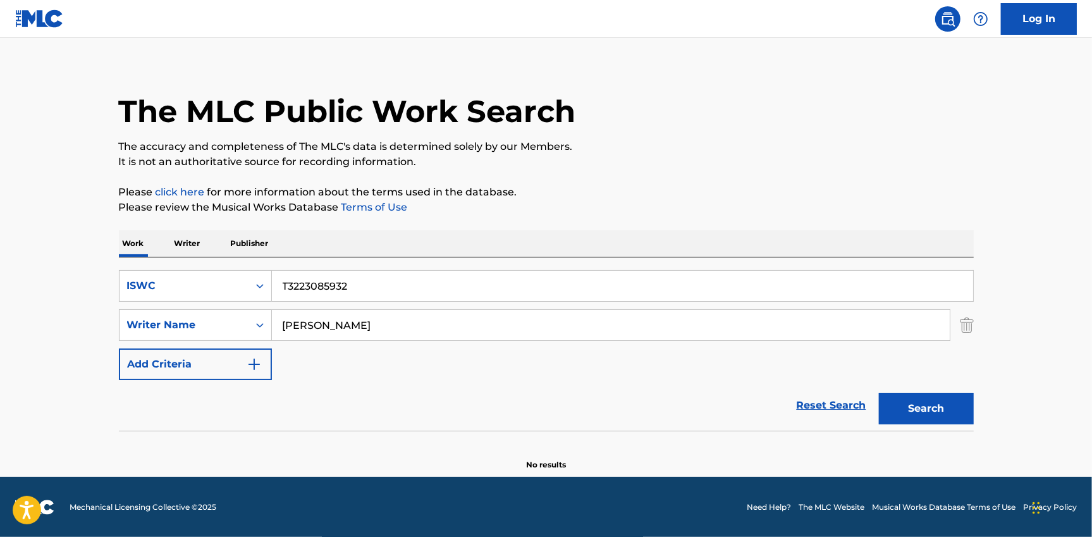
click at [321, 324] on input "[PERSON_NAME]" at bounding box center [611, 325] width 678 height 30
click at [930, 407] on button "Search" at bounding box center [926, 409] width 95 height 32
click at [326, 276] on input "T3223085932" at bounding box center [622, 286] width 701 height 30
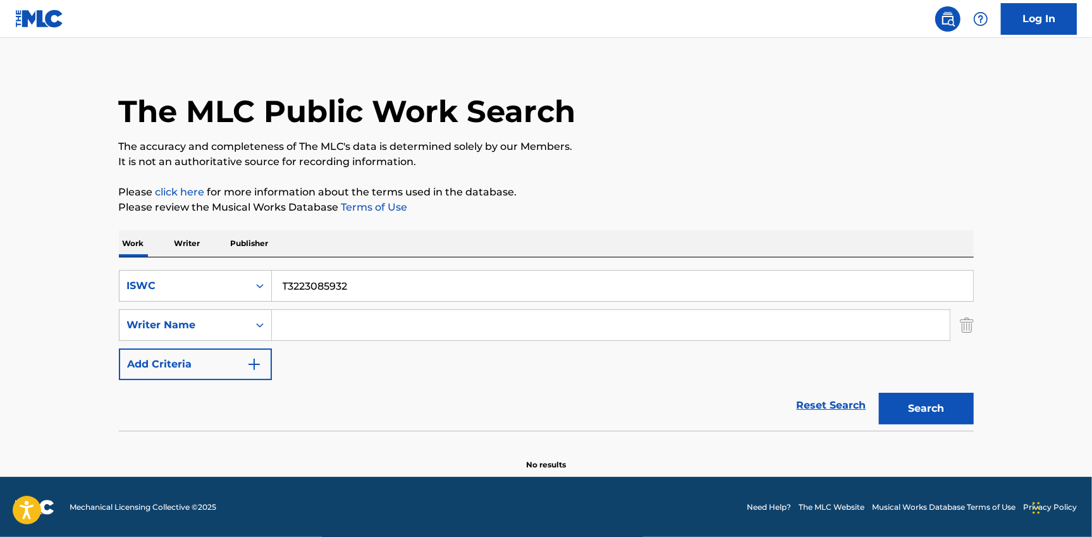
paste input "T9090178544"
type input "T9090178544"
click at [879, 393] on button "Search" at bounding box center [926, 409] width 95 height 32
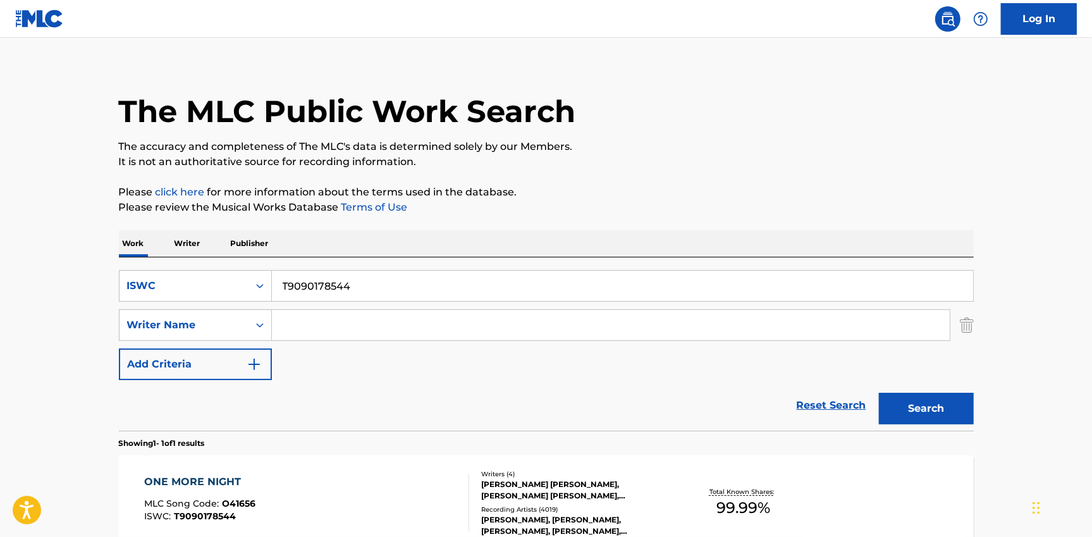
click at [311, 292] on input "T9090178544" at bounding box center [622, 286] width 701 height 30
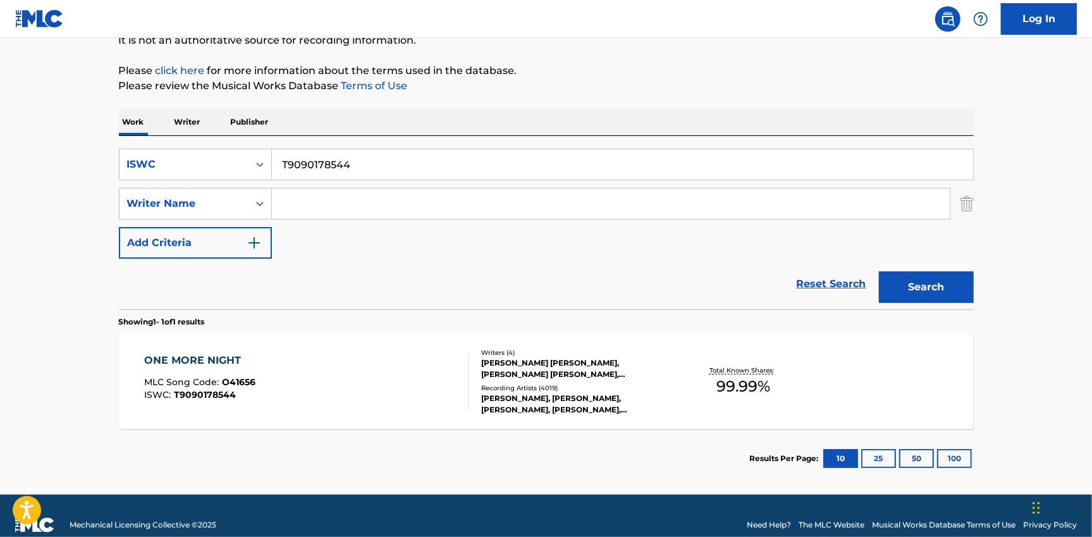
scroll to position [137, 0]
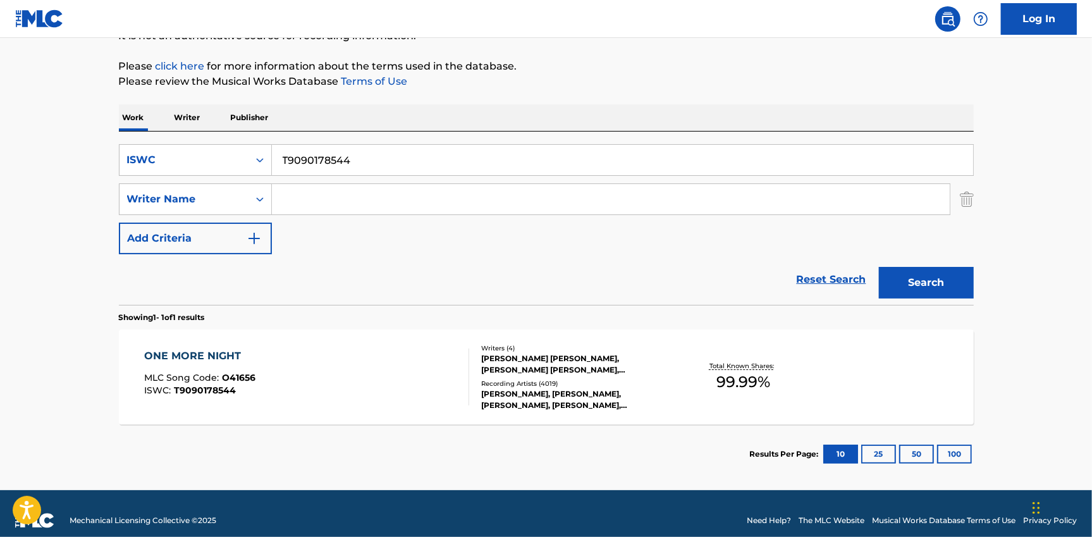
click at [375, 379] on div "ONE MORE NIGHT MLC Song Code : O41656 ISWC : T9090178544" at bounding box center [306, 376] width 325 height 57
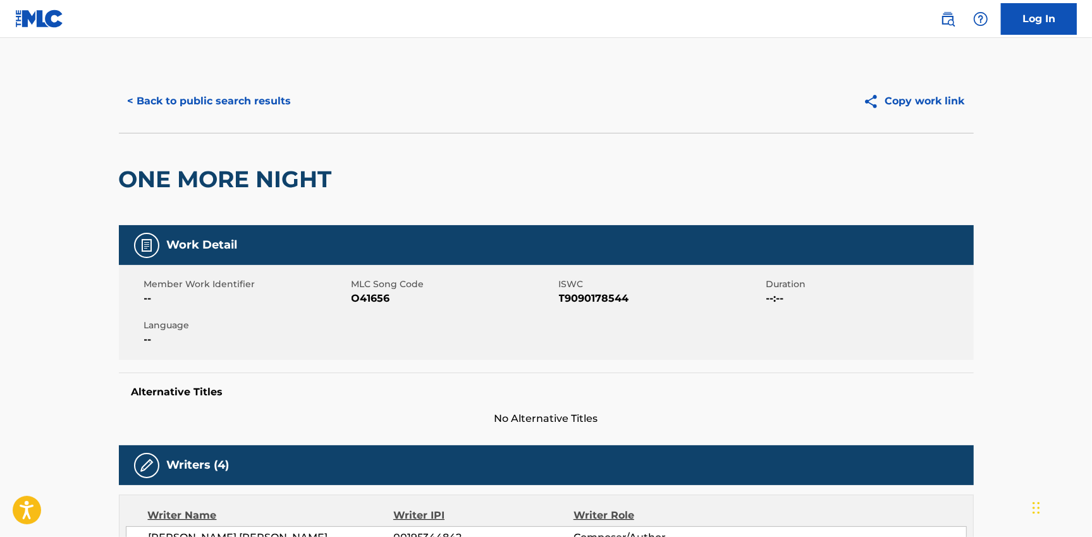
click at [214, 97] on button "< Back to public search results" at bounding box center [209, 101] width 181 height 32
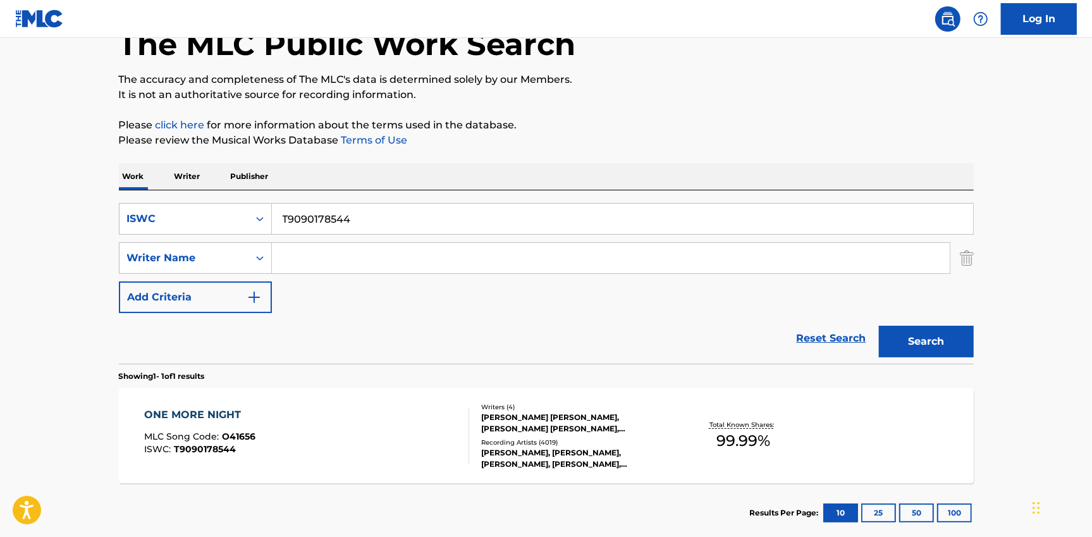
click at [326, 209] on input "T9090178544" at bounding box center [622, 219] width 701 height 30
paste input "324644146"
type input "T9324644146"
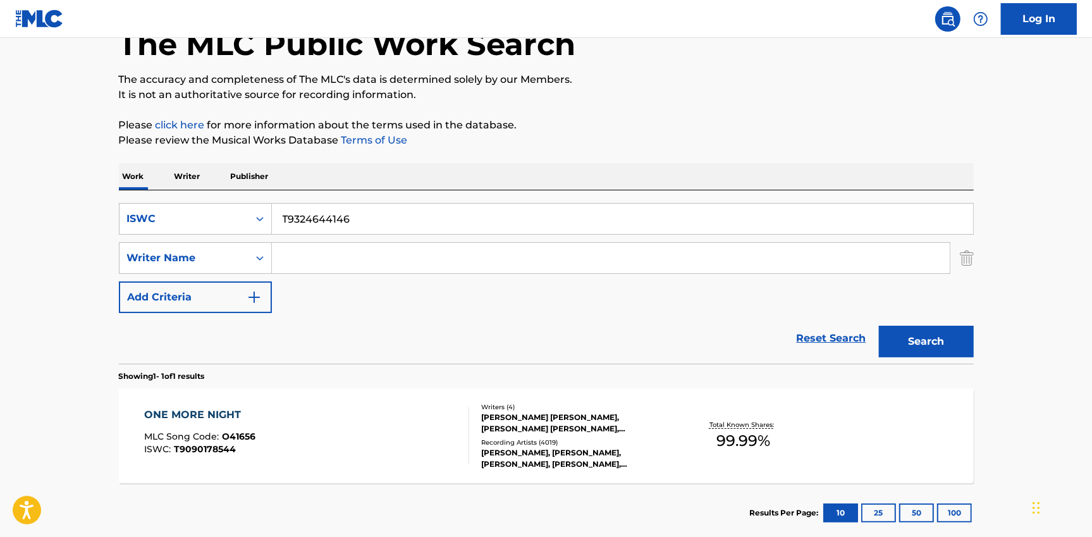
click at [940, 393] on div "ONE MORE NIGHT MLC Song Code : O41656 ISWC : T9090178544 Writers ( 4 ) [PERSON_…" at bounding box center [546, 435] width 855 height 95
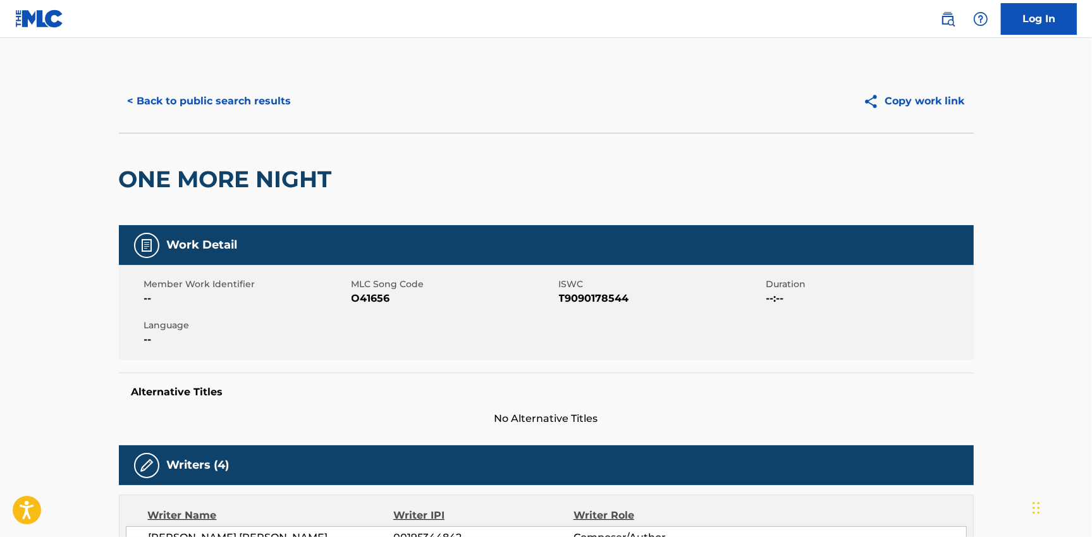
click at [930, 344] on div "Member Work Identifier -- MLC Song Code O41656 ISWC T9090178544 Duration --:-- …" at bounding box center [546, 312] width 855 height 95
click at [266, 109] on button "< Back to public search results" at bounding box center [209, 101] width 181 height 32
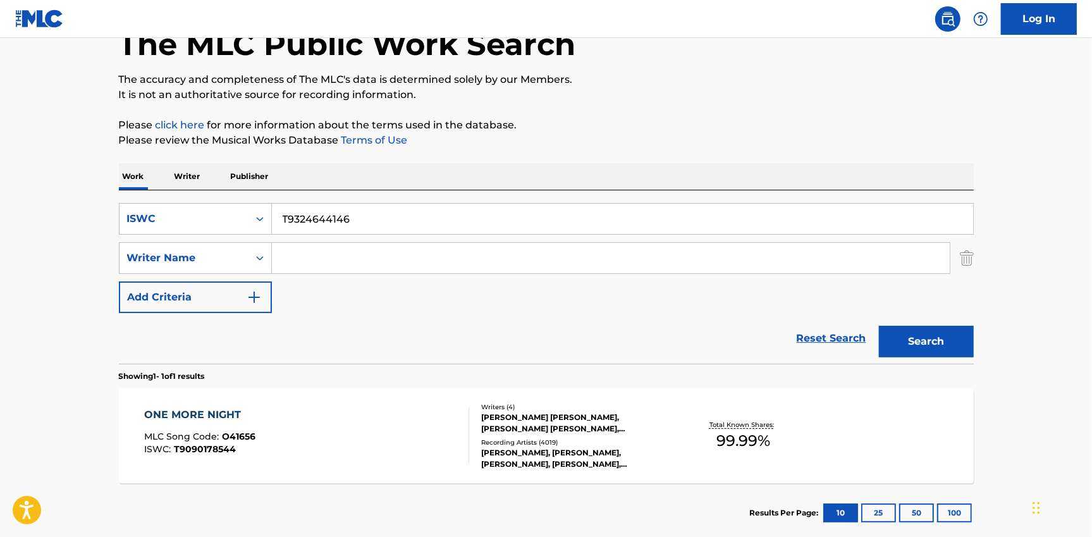
click at [323, 220] on input "T9324644146" at bounding box center [622, 219] width 701 height 30
click at [947, 340] on button "Search" at bounding box center [926, 342] width 95 height 32
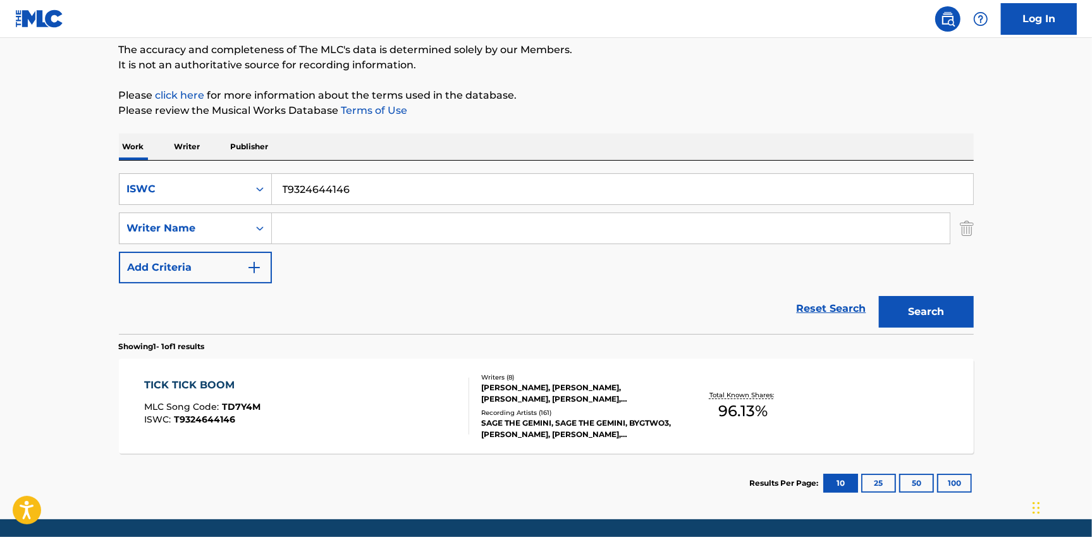
scroll to position [151, 0]
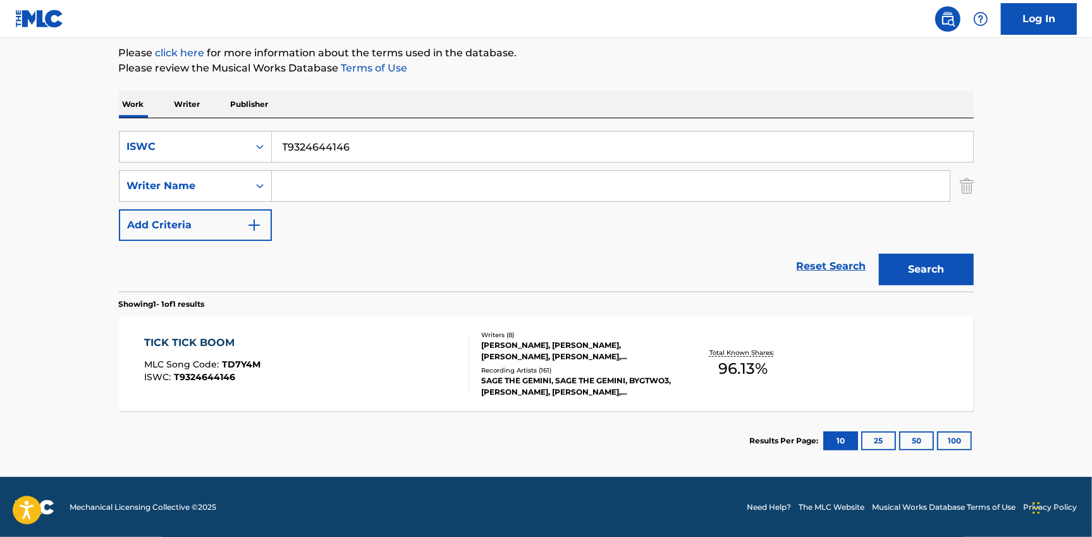
click at [336, 377] on div "TICK TICK BOOM MLC Song Code : TD7Y4M ISWC : T9324644146" at bounding box center [306, 363] width 325 height 57
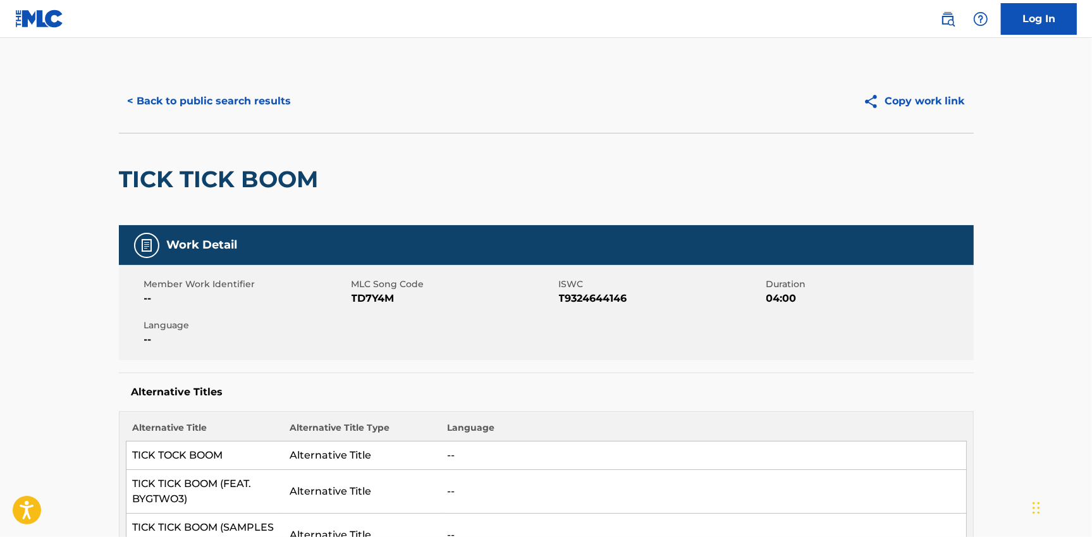
click at [248, 98] on button "< Back to public search results" at bounding box center [209, 101] width 181 height 32
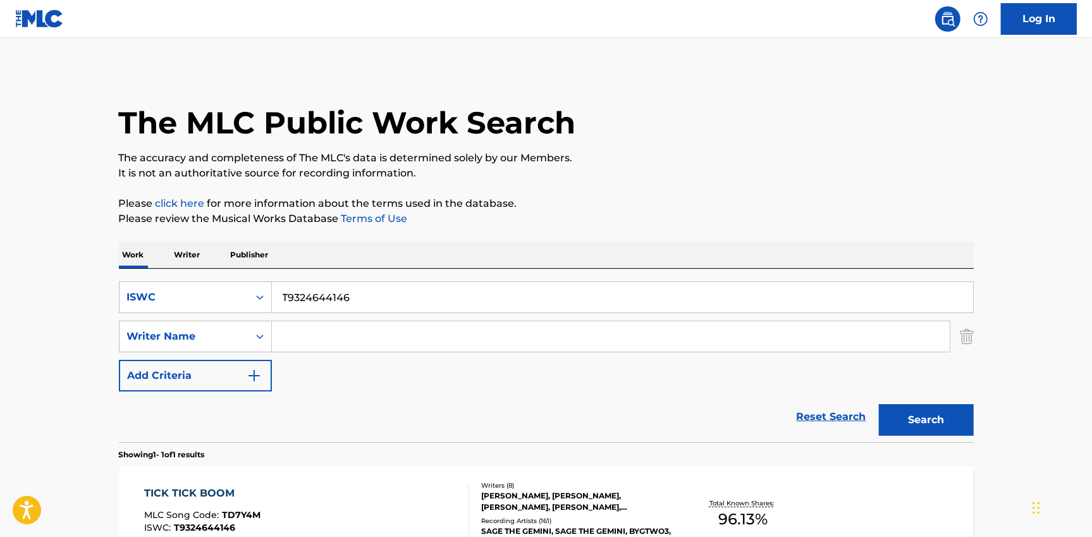
click at [330, 319] on div "SearchWithCriteria841a326e-1da8-4368-b481-59dd2ab322c6 ISWC T9324644146 SearchW…" at bounding box center [546, 336] width 855 height 110
click at [331, 304] on input "T9324644146" at bounding box center [622, 297] width 701 height 30
paste input "WAKE UP - 12TH PLANET REMIX"
click at [340, 300] on input "WAKE UP - 12TH PLANET REMIX" at bounding box center [622, 297] width 701 height 30
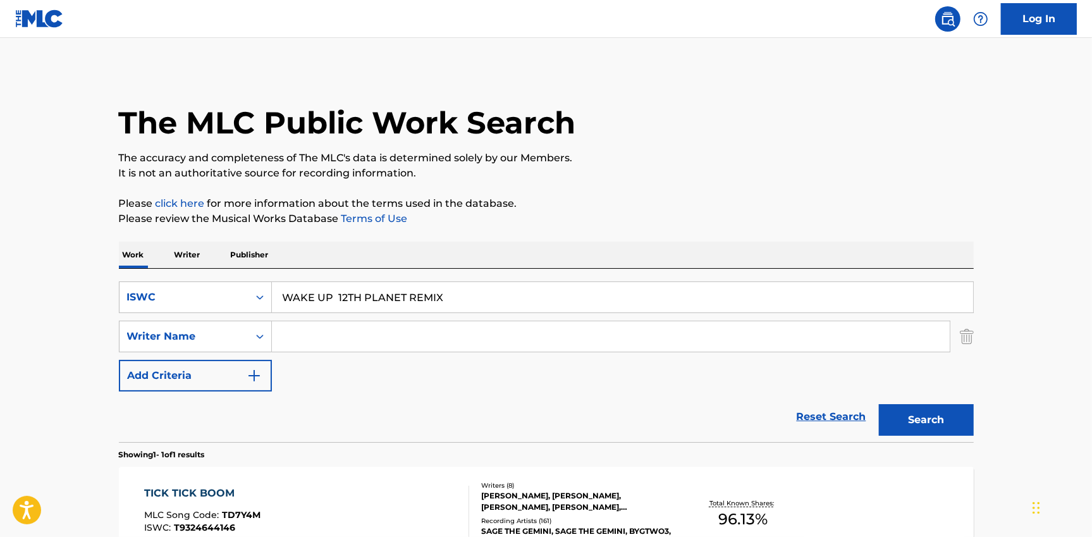
click at [921, 419] on button "Search" at bounding box center [926, 420] width 95 height 32
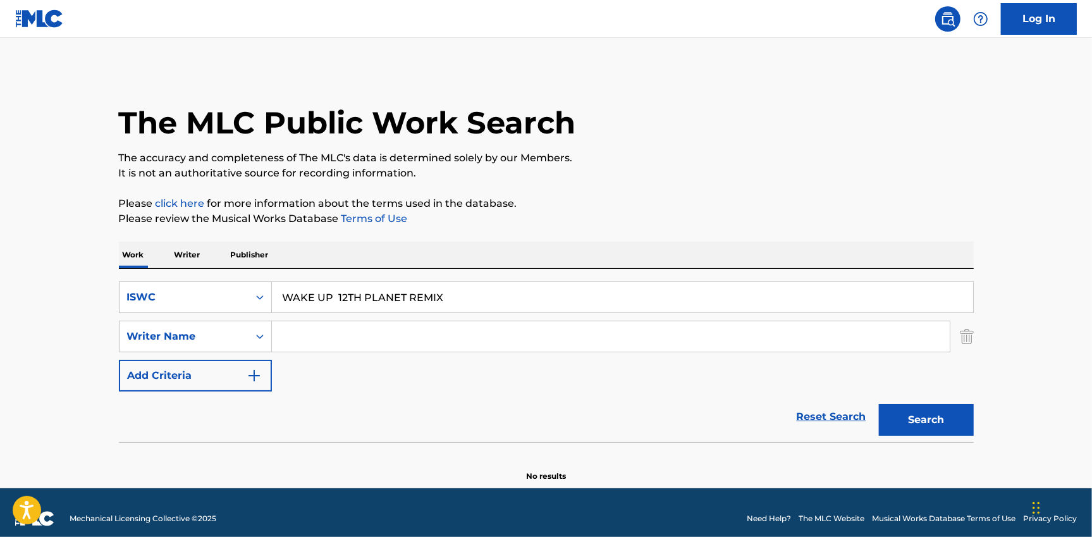
click at [894, 414] on button "Search" at bounding box center [926, 420] width 95 height 32
click at [346, 295] on input "WAKE UP 12TH PLANET REMIX" at bounding box center [622, 297] width 701 height 30
paste input "T9171930033"
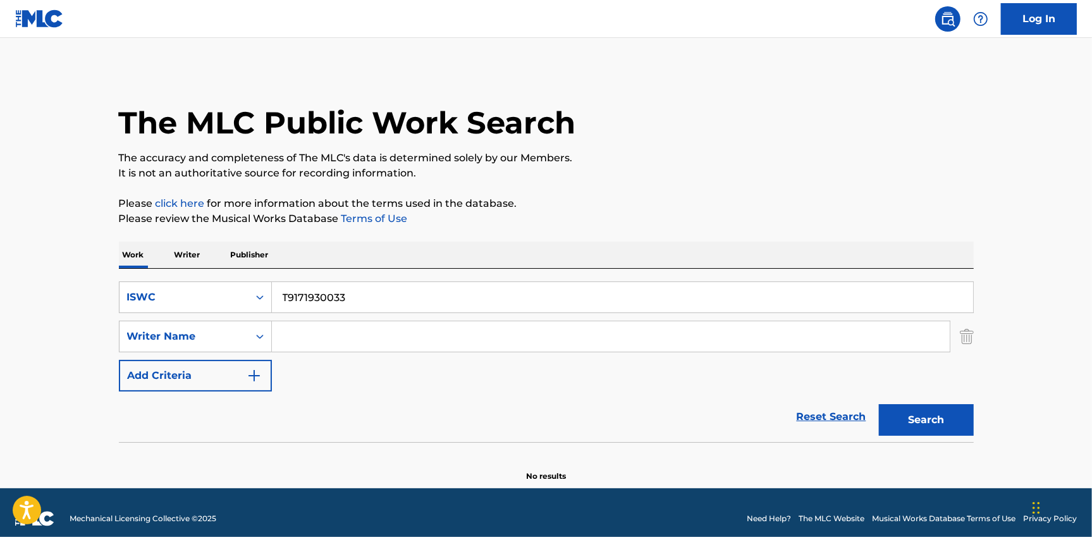
type input "T9171930033"
click at [938, 419] on button "Search" at bounding box center [926, 420] width 95 height 32
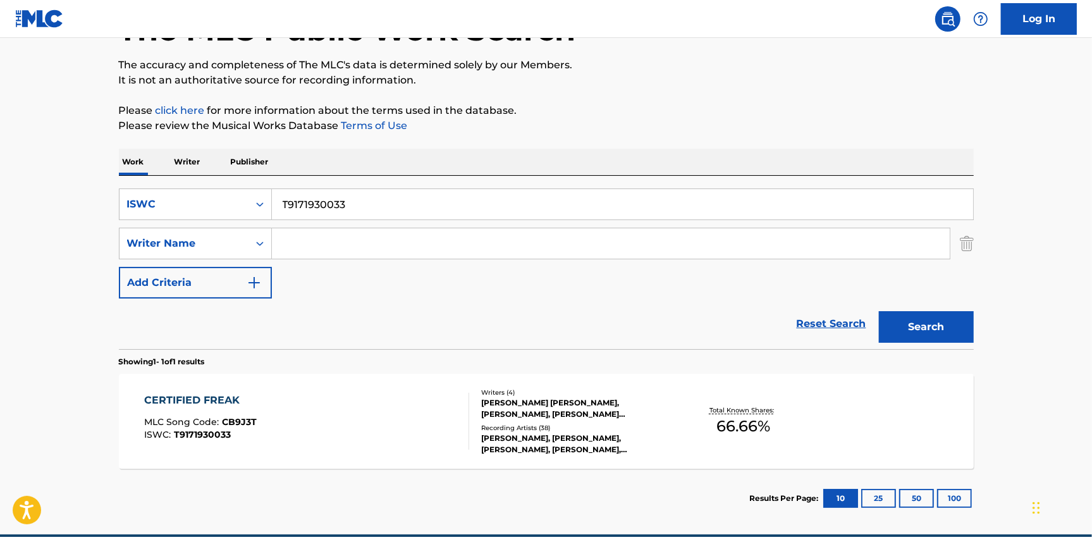
scroll to position [151, 0]
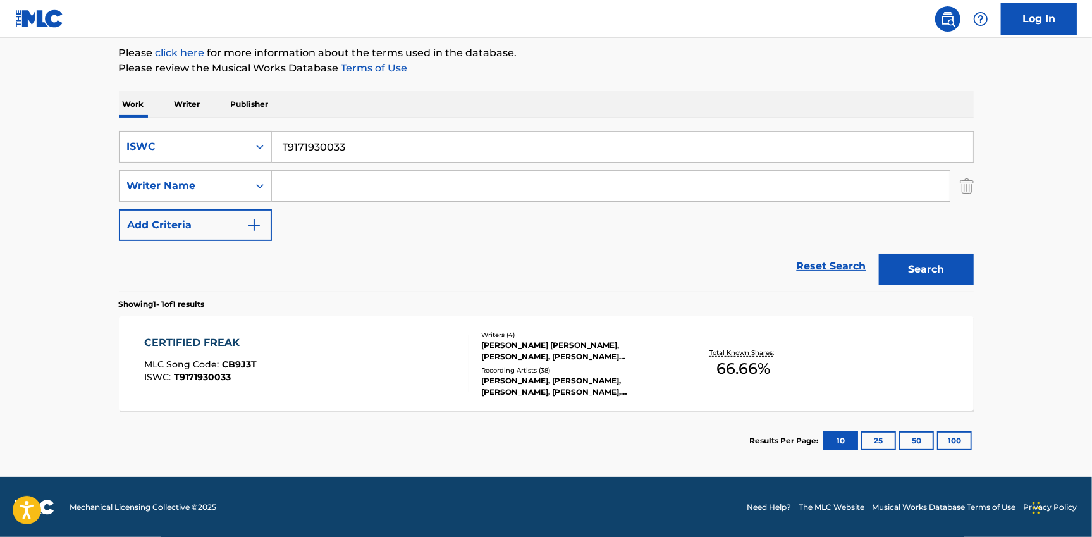
click at [341, 358] on div "CERTIFIED FREAK MLC Song Code : CB9J3T ISWC : T9171930033" at bounding box center [306, 363] width 325 height 57
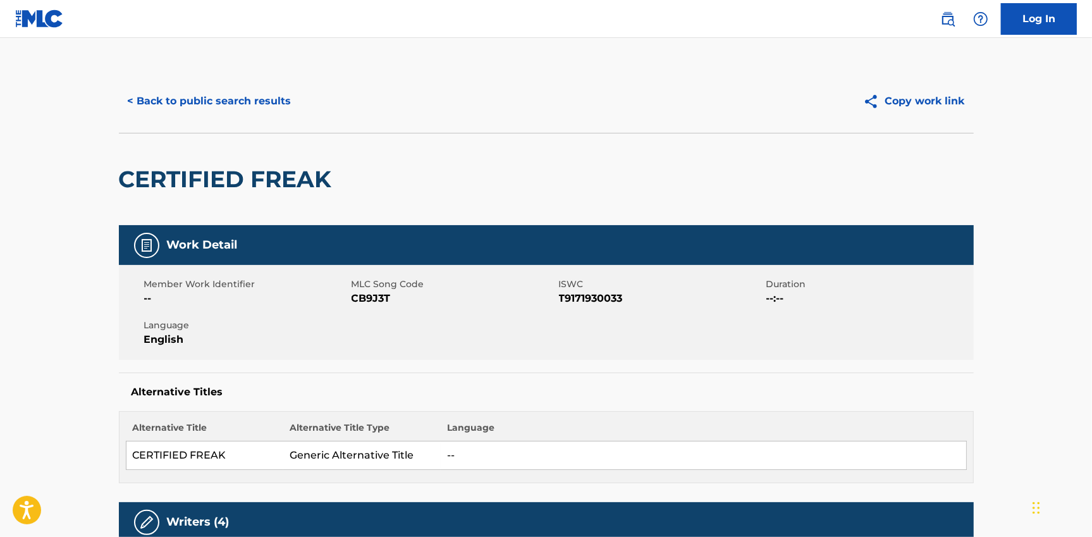
click at [209, 90] on button "< Back to public search results" at bounding box center [209, 101] width 181 height 32
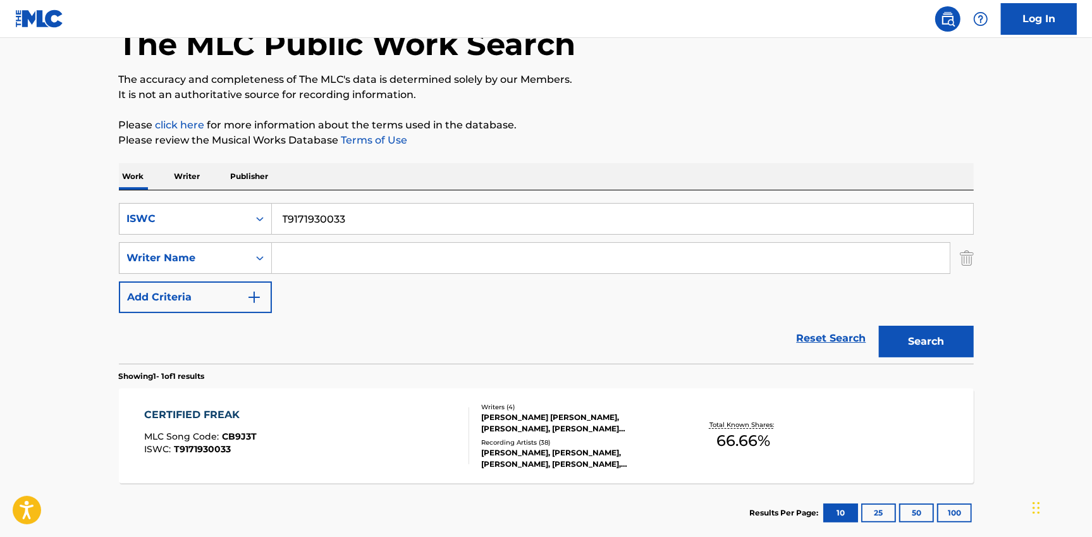
click at [325, 217] on input "T9171930033" at bounding box center [622, 219] width 701 height 30
paste input "0431484137"
type input "T0431484137"
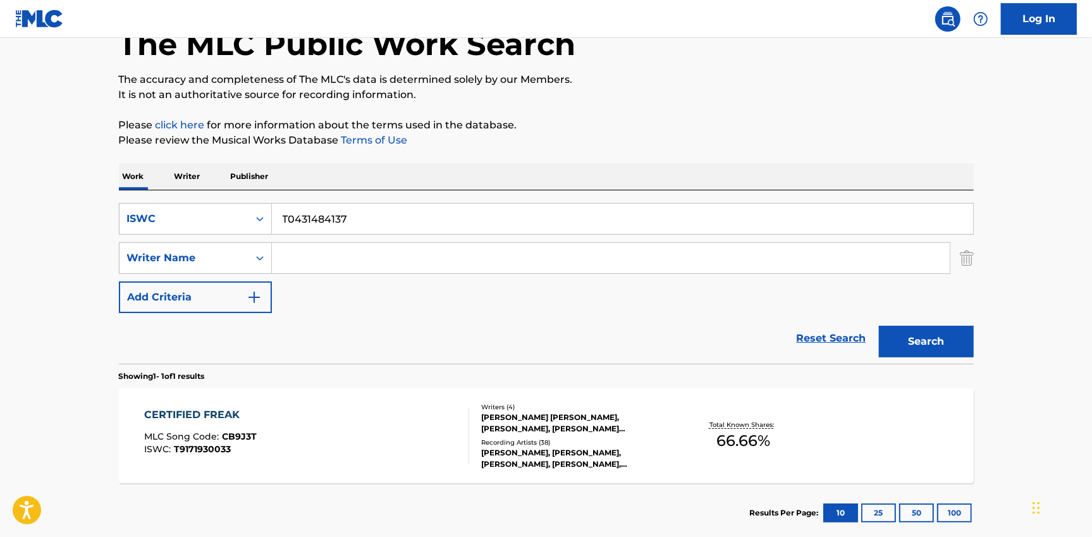
click at [906, 328] on button "Search" at bounding box center [926, 342] width 95 height 32
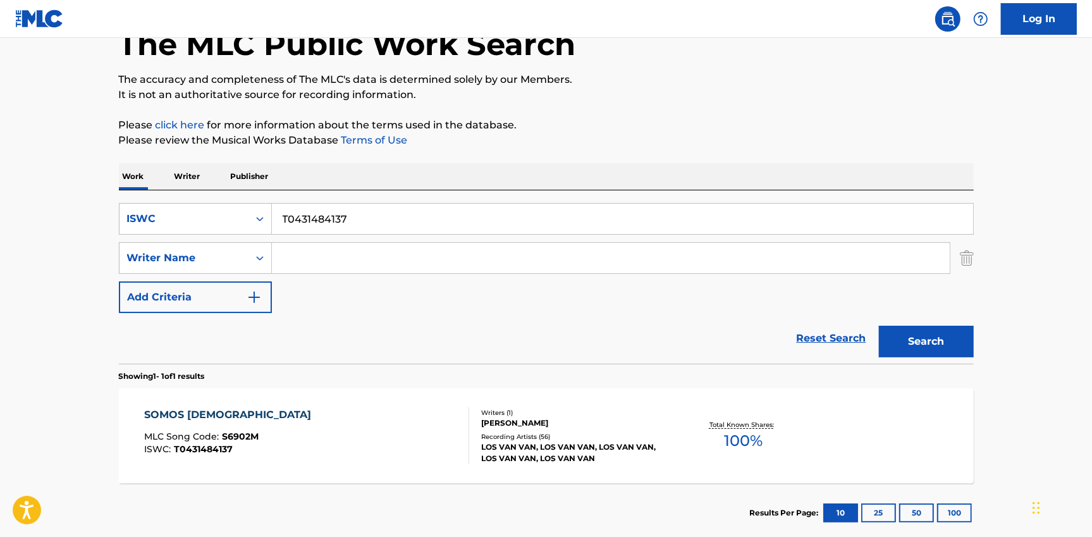
scroll to position [151, 0]
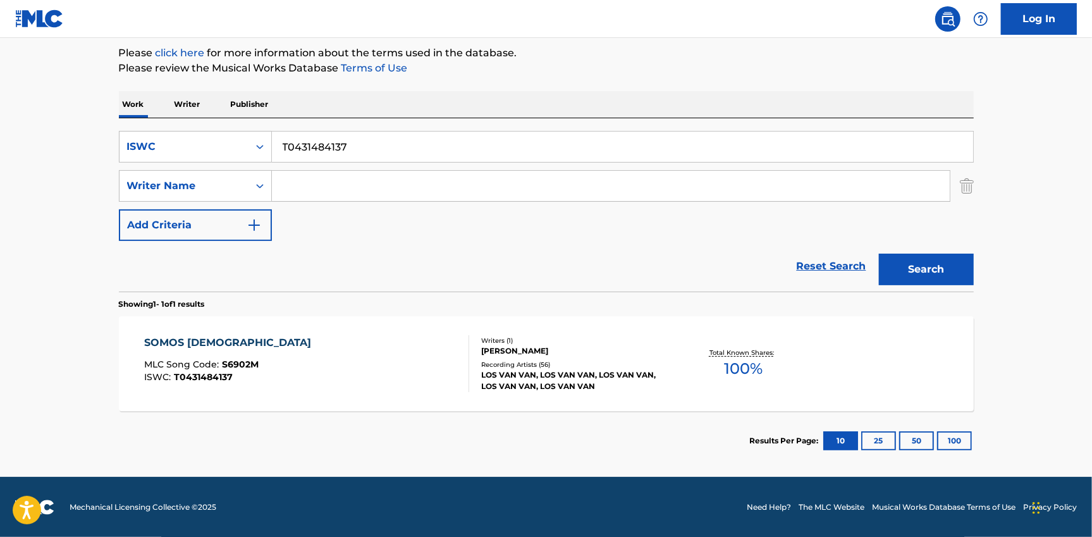
click at [557, 373] on div "LOS VAN VAN, LOS VAN VAN, LOS VAN VAN, LOS VAN VAN, LOS VAN VAN" at bounding box center [576, 380] width 191 height 23
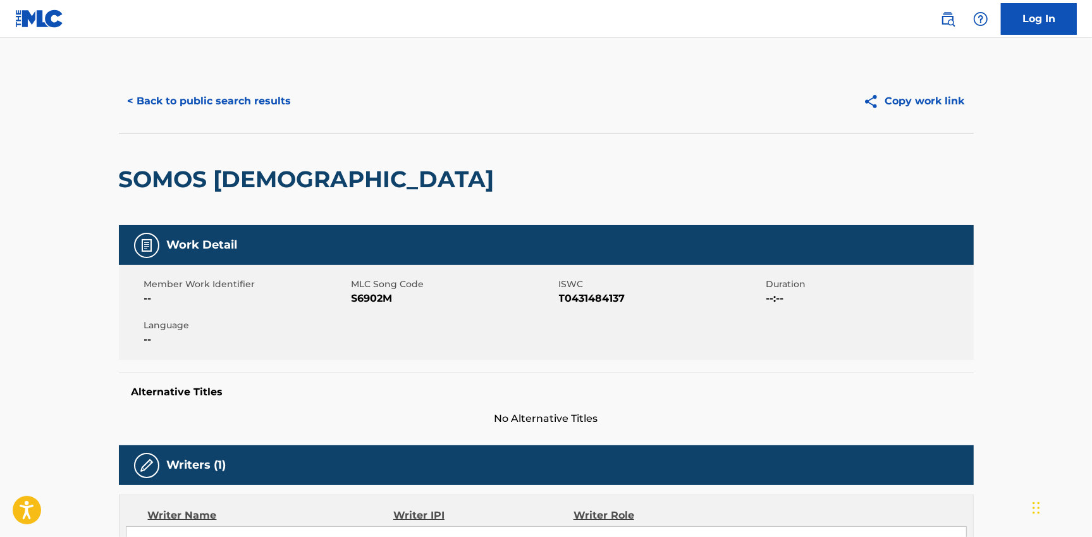
click at [234, 94] on button "< Back to public search results" at bounding box center [209, 101] width 181 height 32
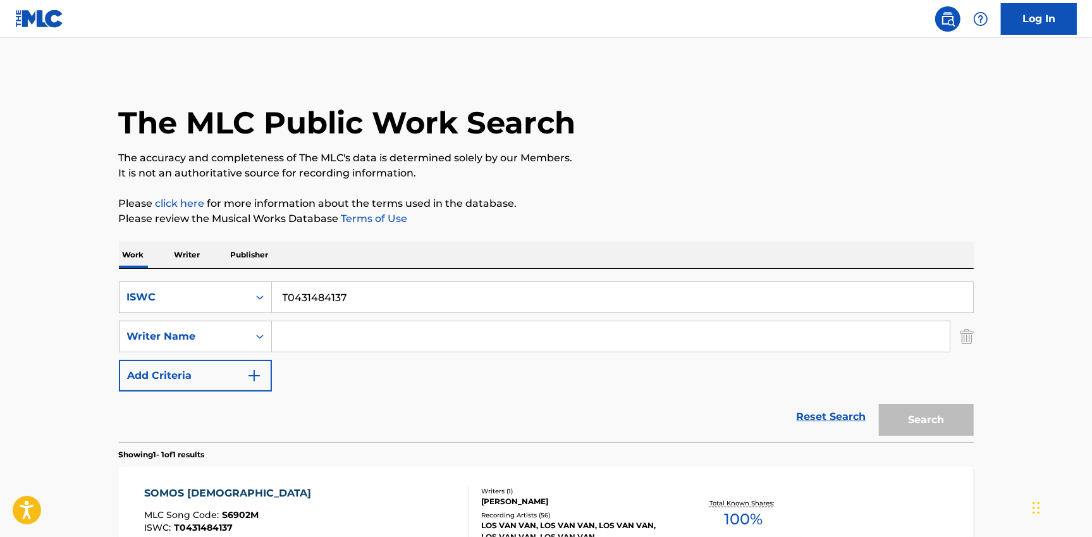
scroll to position [78, 0]
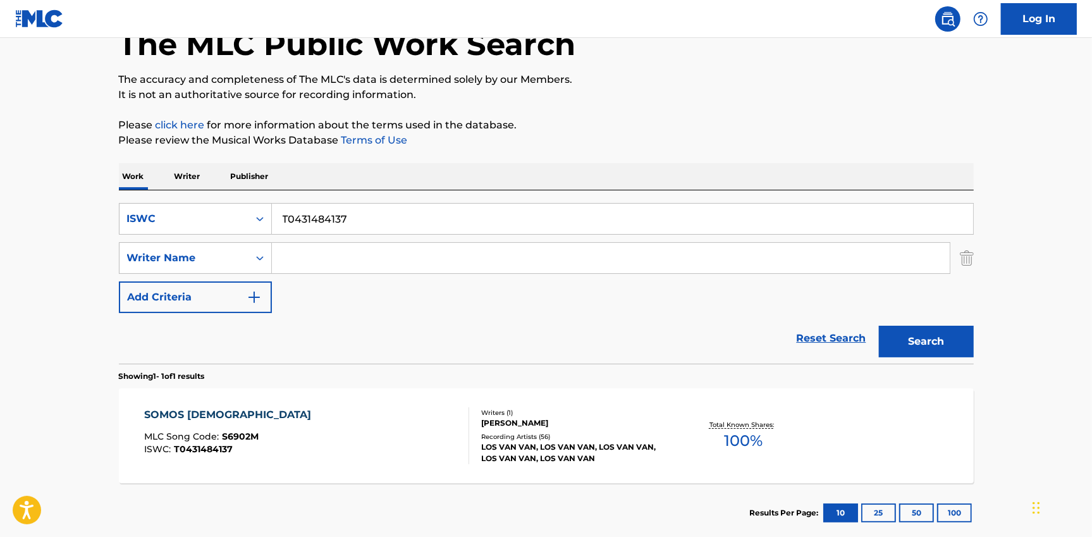
click at [300, 271] on input "Search Form" at bounding box center [611, 258] width 678 height 30
paste input "[PERSON_NAME], [PERSON_NAME], [PERSON_NAME]"
drag, startPoint x: 381, startPoint y: 257, endPoint x: 636, endPoint y: 255, distance: 254.9
click at [636, 255] on input "[PERSON_NAME], [PERSON_NAME], [PERSON_NAME]" at bounding box center [611, 258] width 678 height 30
click at [352, 261] on input "[PERSON_NAME]" at bounding box center [611, 258] width 678 height 30
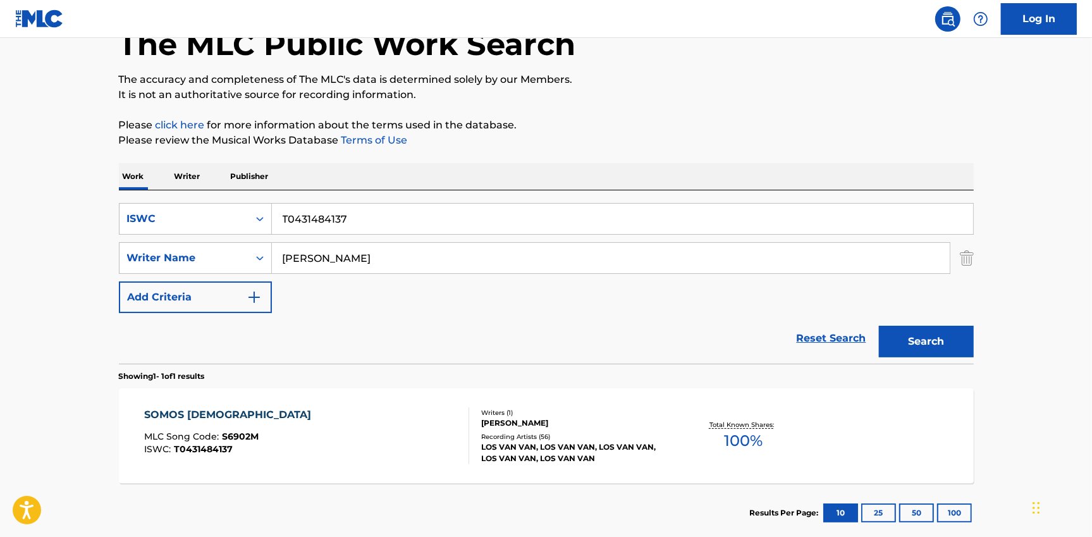
type input "[PERSON_NAME]"
click at [344, 218] on input "T0431484137" at bounding box center [622, 219] width 701 height 30
paste input "HE SAME"
type input "THE SAME"
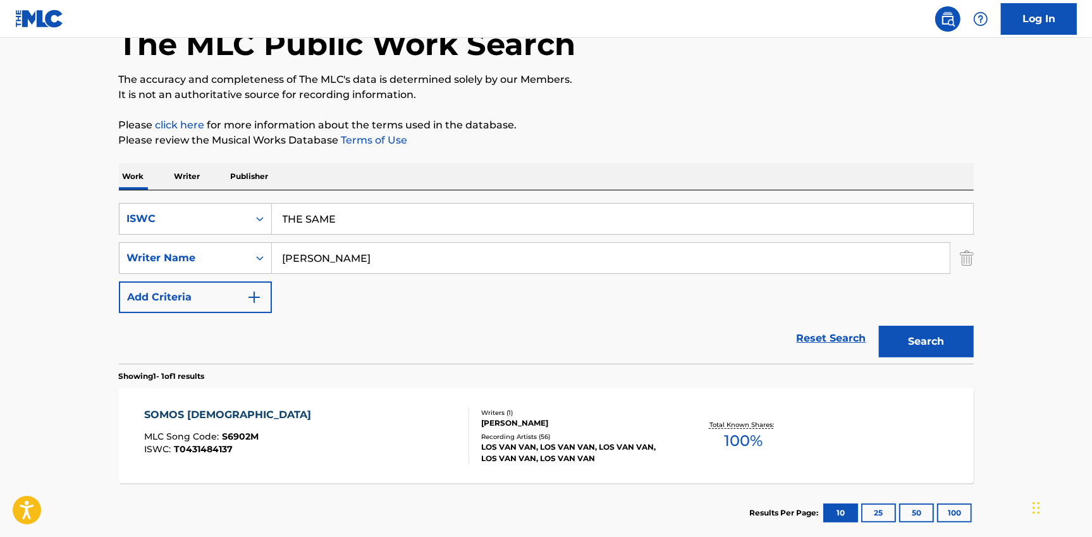
click at [930, 338] on button "Search" at bounding box center [926, 342] width 95 height 32
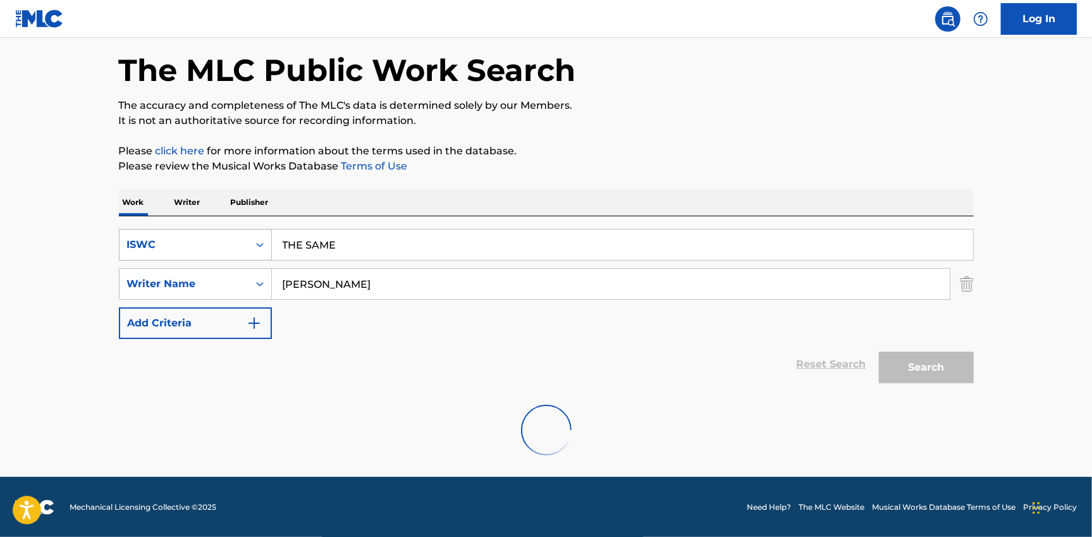
click at [180, 240] on div "ISWC" at bounding box center [184, 244] width 114 height 15
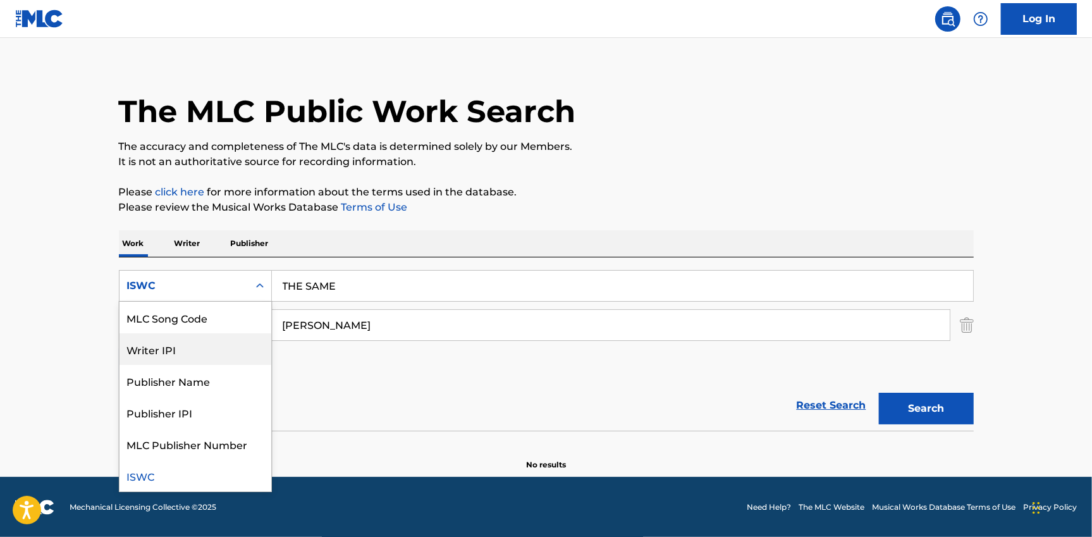
scroll to position [0, 0]
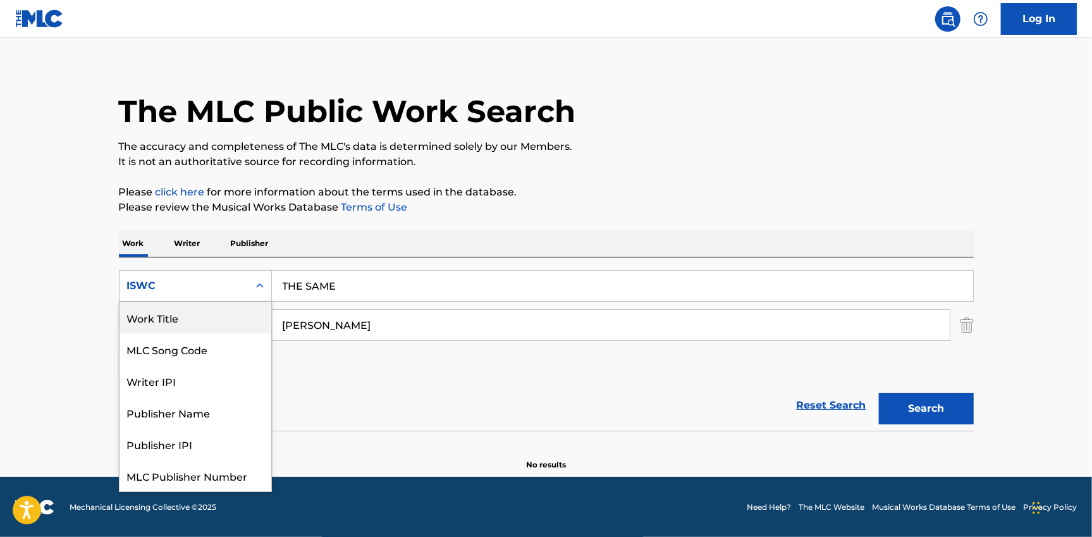
click at [176, 323] on div "Work Title" at bounding box center [196, 318] width 152 height 32
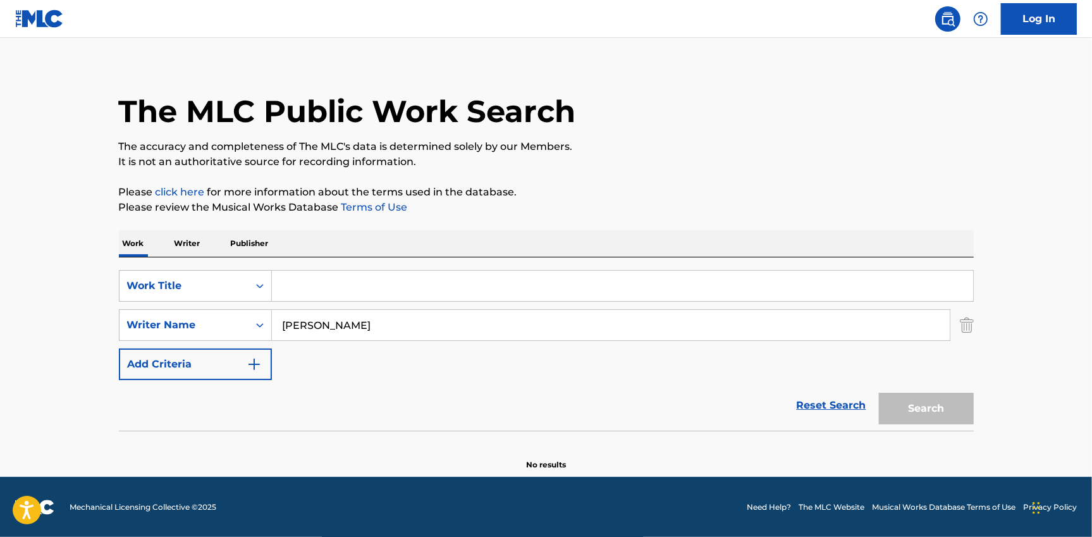
click at [389, 282] on input "Search Form" at bounding box center [622, 286] width 701 height 30
paste input "THE SAME"
type input "THE SAME"
click at [935, 401] on button "Search" at bounding box center [926, 409] width 95 height 32
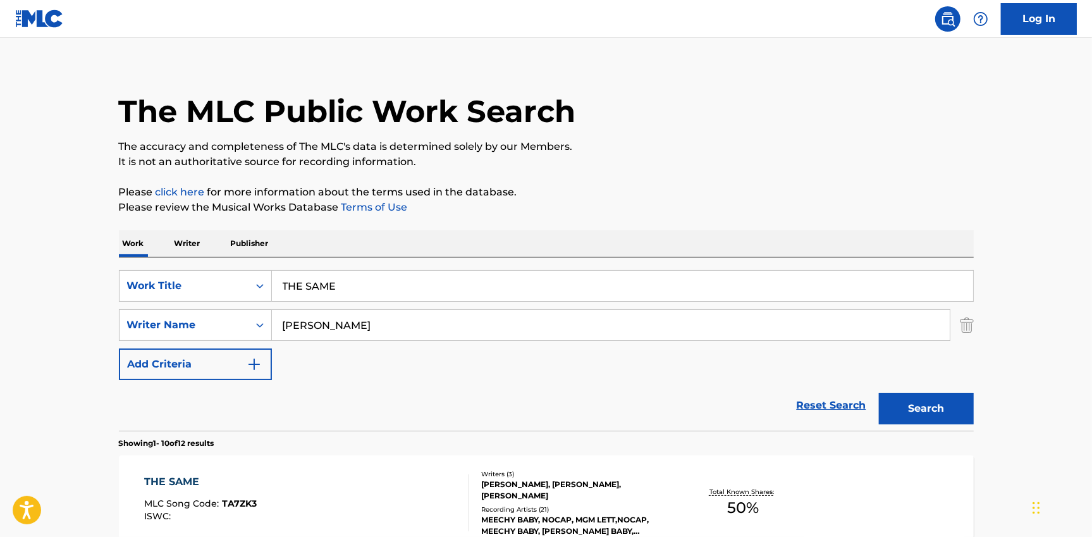
click at [323, 326] on input "[PERSON_NAME]" at bounding box center [611, 325] width 678 height 30
paste input "[PERSON_NAME]"
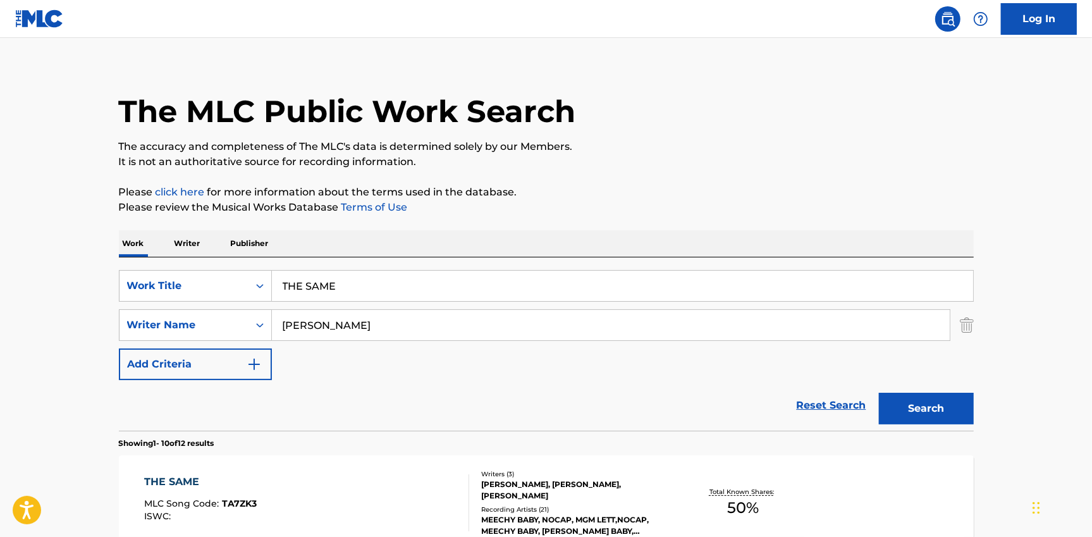
type input "[PERSON_NAME]"
click at [312, 284] on input "THE SAME" at bounding box center [622, 286] width 701 height 30
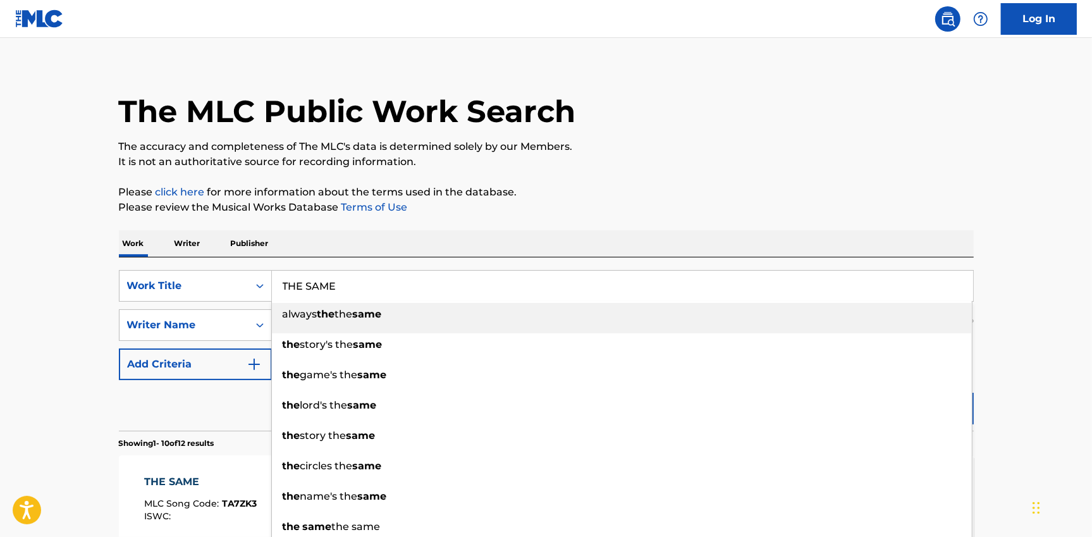
click at [312, 284] on input "THE SAME" at bounding box center [622, 286] width 701 height 30
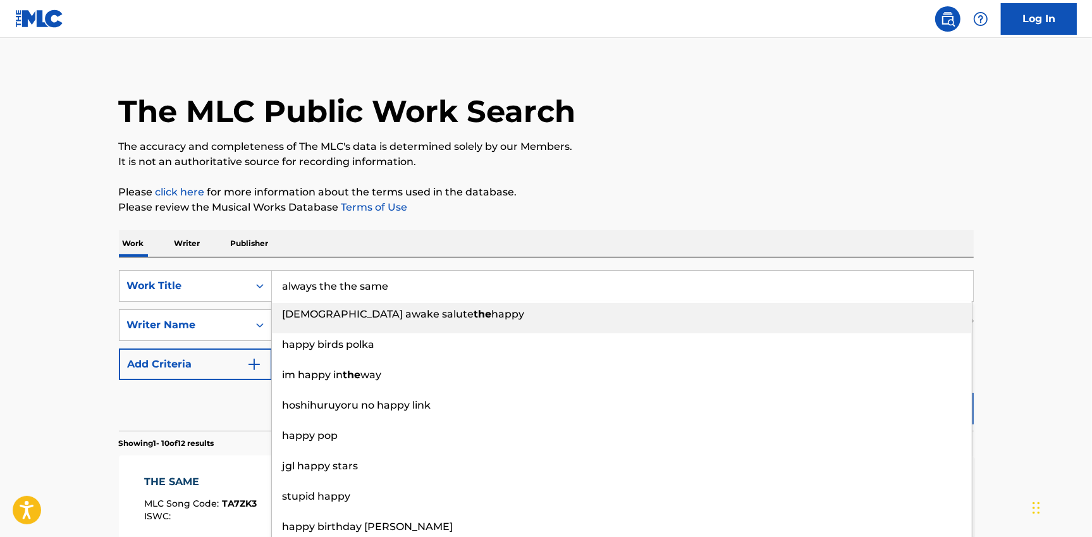
click at [317, 284] on input "always the the same" at bounding box center [622, 286] width 701 height 30
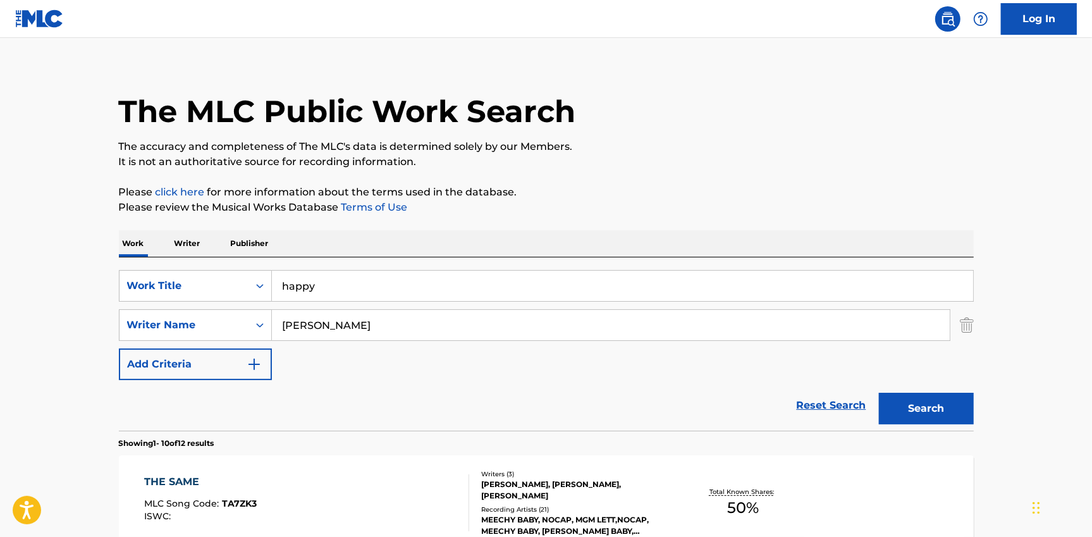
type input "happy"
click at [879, 393] on button "Search" at bounding box center [926, 409] width 95 height 32
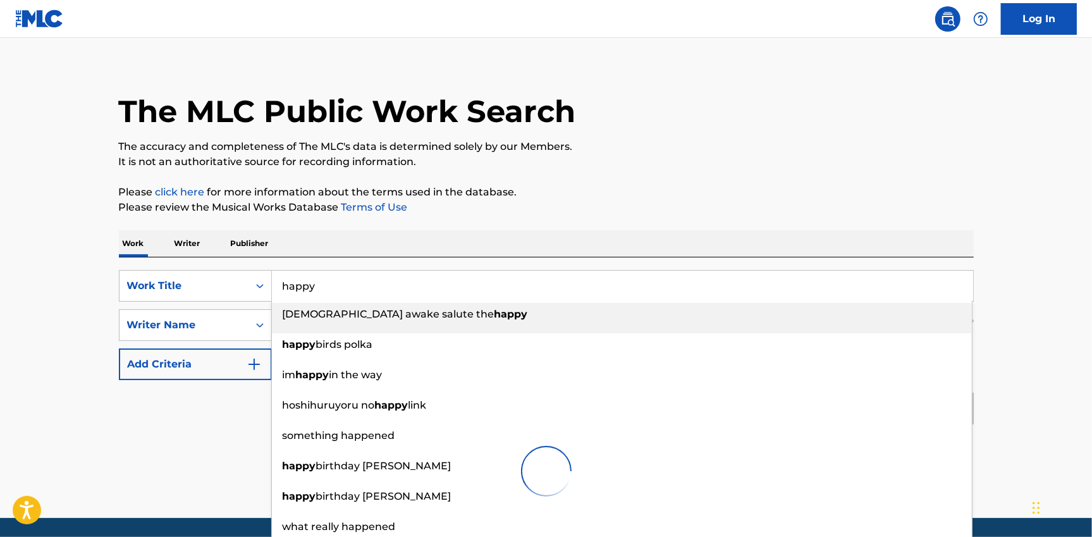
click at [396, 236] on div "Work Writer Publisher" at bounding box center [546, 243] width 855 height 27
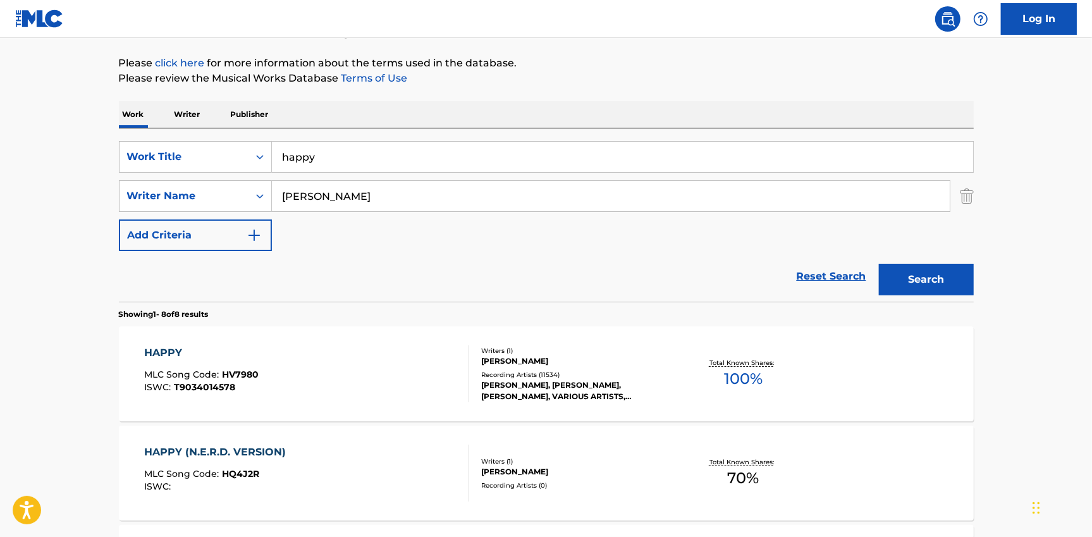
scroll to position [145, 0]
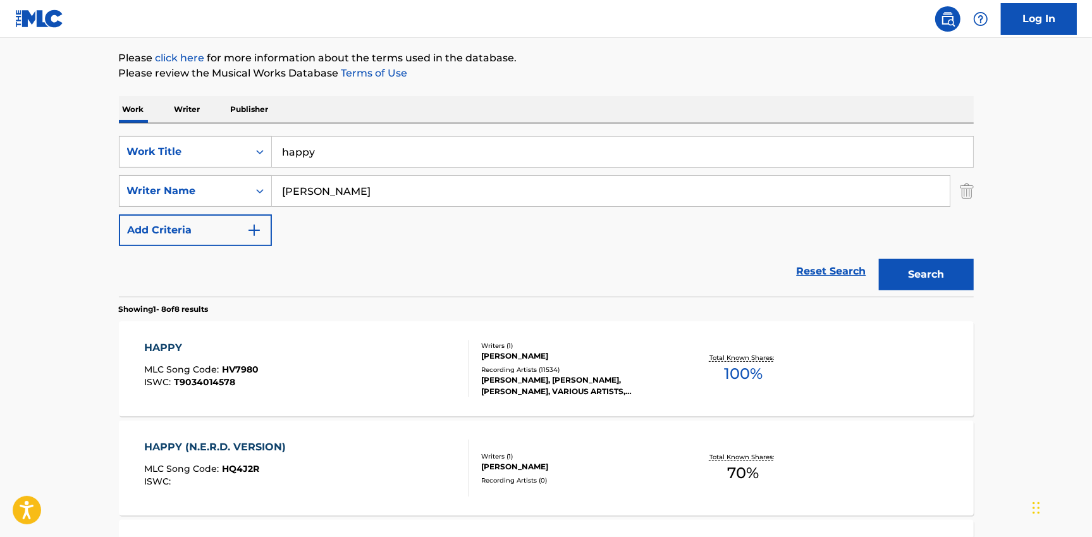
click at [283, 354] on div "HAPPY MLC Song Code : HV7980 ISWC : T9034014578" at bounding box center [306, 368] width 325 height 57
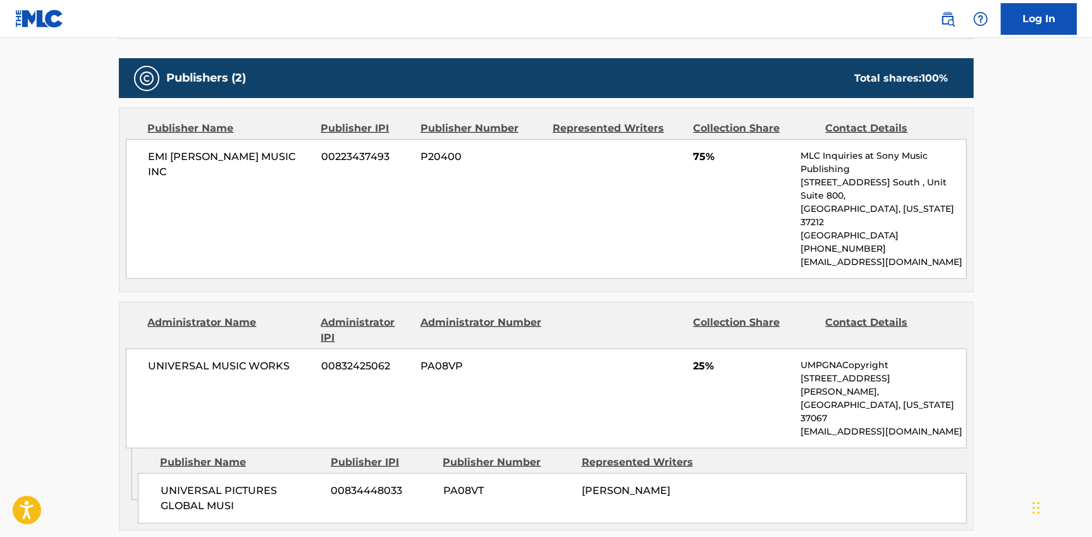
scroll to position [691, 0]
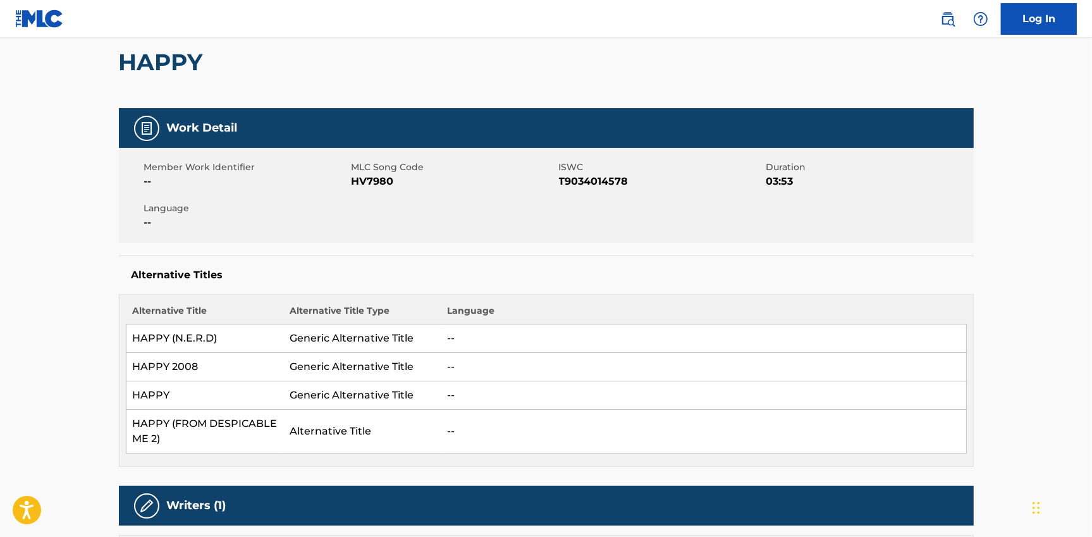
click at [190, 64] on h2 "HAPPY" at bounding box center [164, 62] width 90 height 28
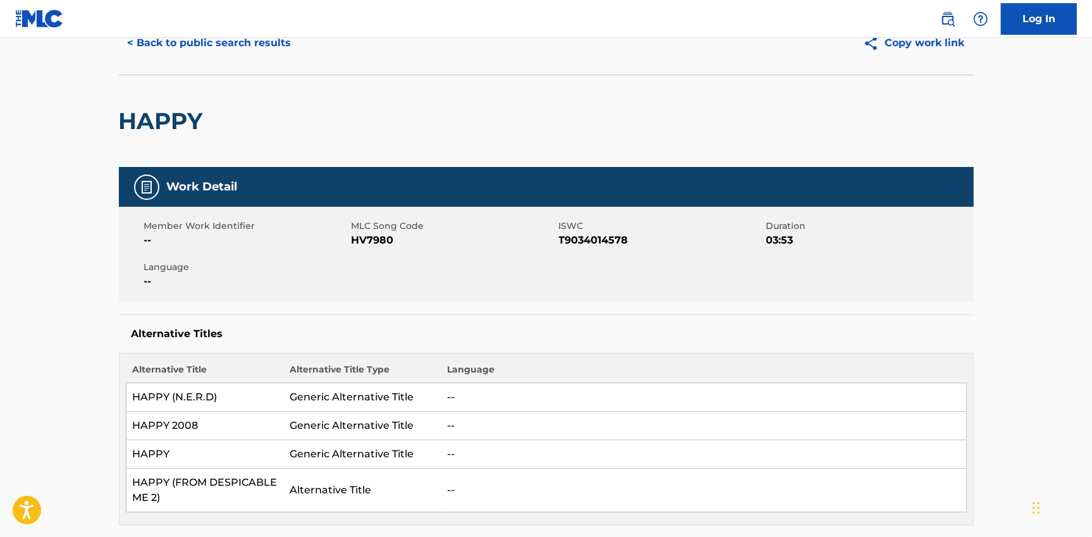
scroll to position [0, 0]
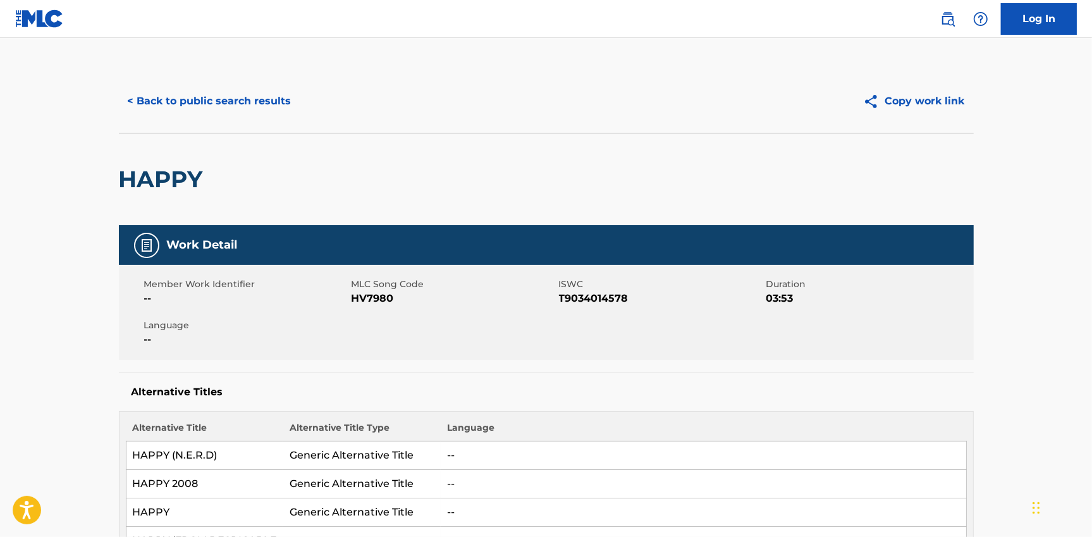
click at [191, 95] on button "< Back to public search results" at bounding box center [209, 101] width 181 height 32
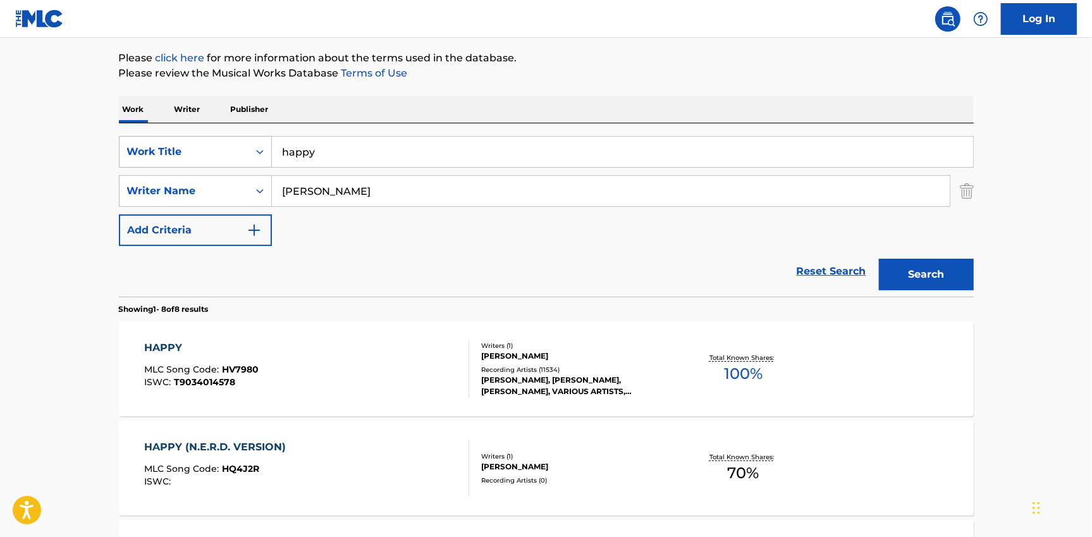
click at [181, 158] on div "Work Title" at bounding box center [184, 151] width 114 height 15
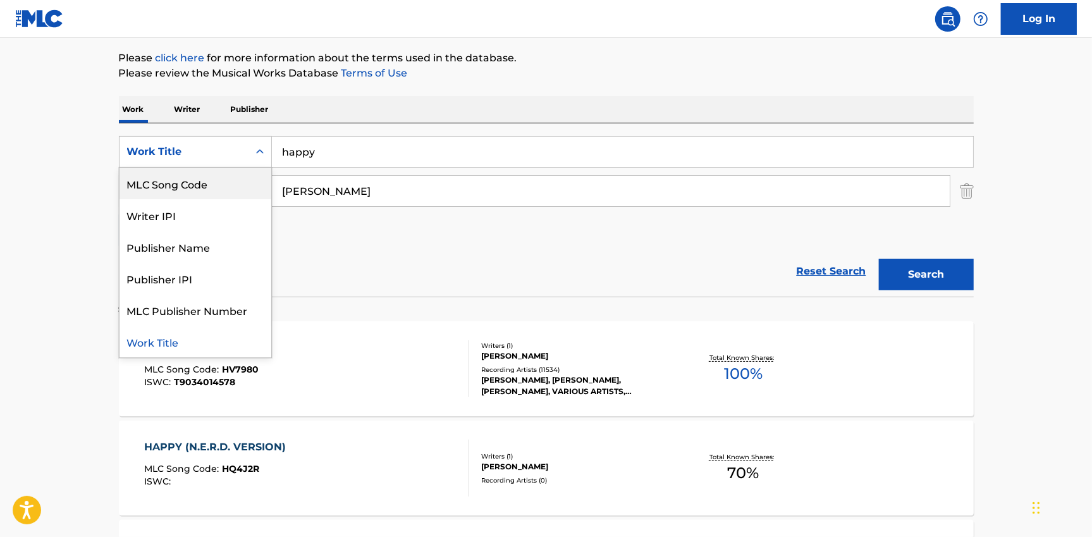
scroll to position [0, 0]
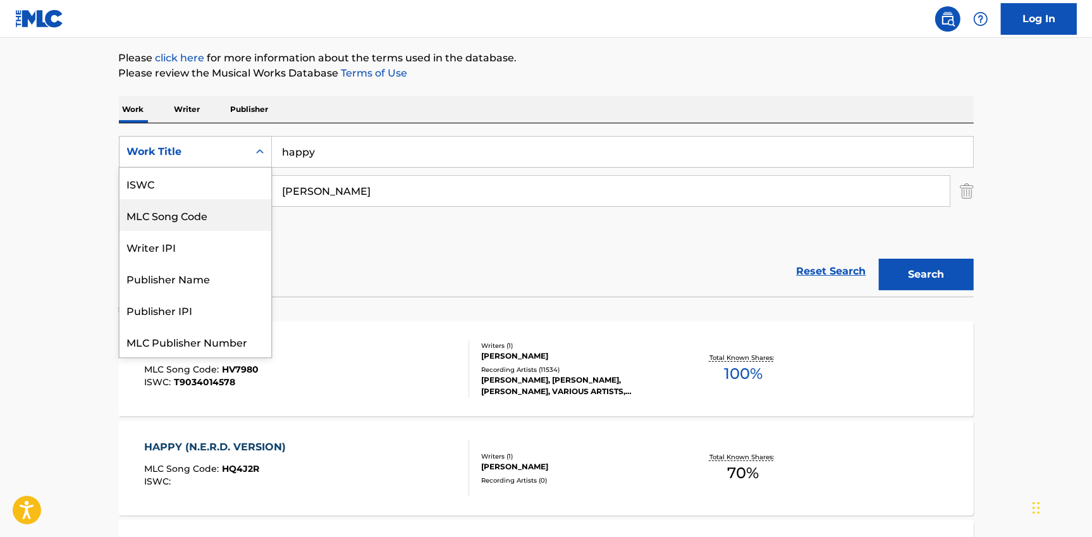
click at [164, 186] on div "ISWC" at bounding box center [196, 184] width 152 height 32
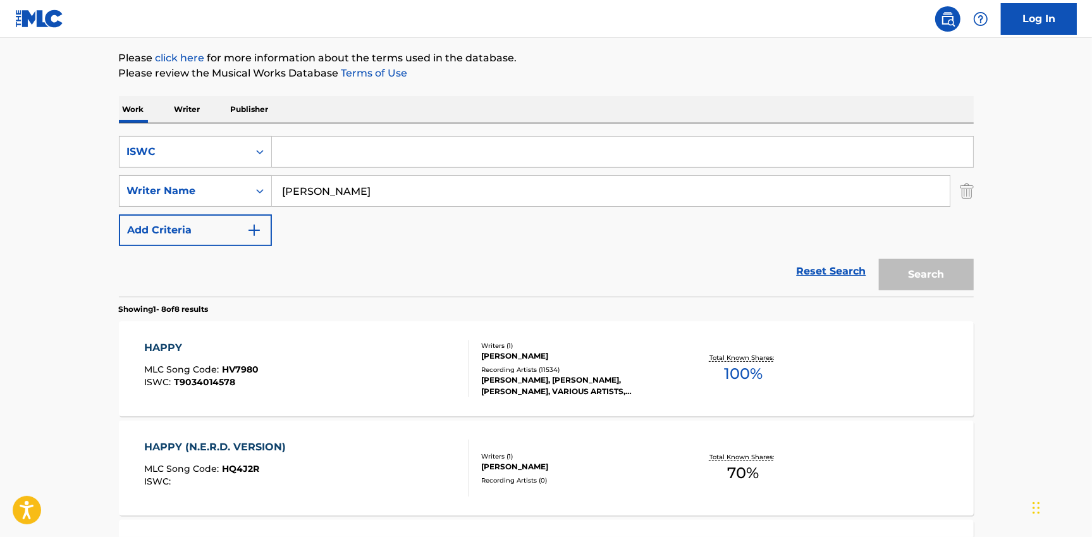
click at [302, 186] on input "[PERSON_NAME]" at bounding box center [611, 191] width 678 height 30
drag, startPoint x: 302, startPoint y: 186, endPoint x: 300, endPoint y: 161, distance: 25.3
click at [301, 186] on input "[PERSON_NAME]" at bounding box center [611, 191] width 678 height 30
type input "-"
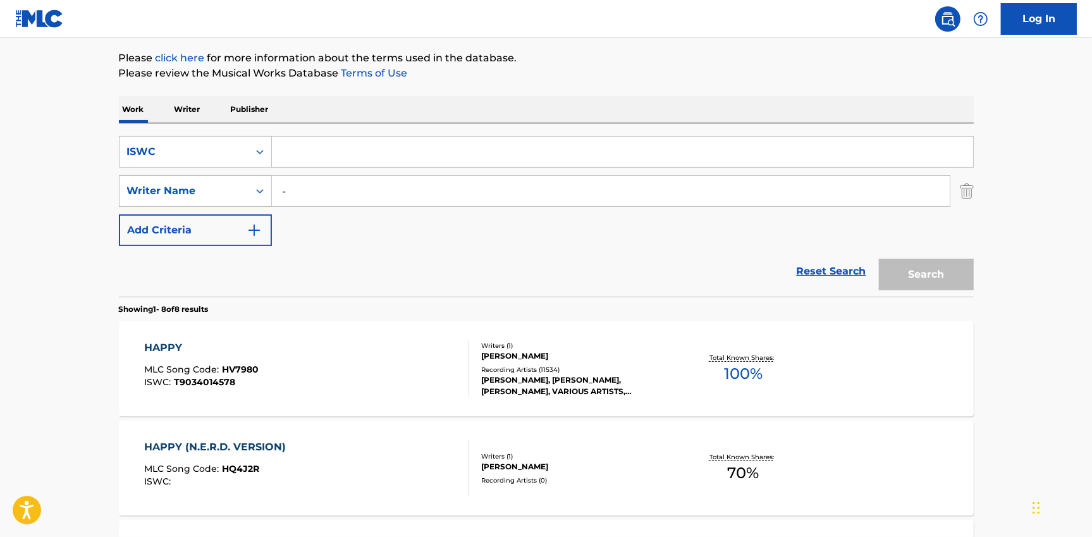
paste input "T9235066689"
type input "T9235066689"
click at [304, 193] on input "-" at bounding box center [611, 191] width 678 height 30
click at [920, 273] on button "Search" at bounding box center [926, 275] width 95 height 32
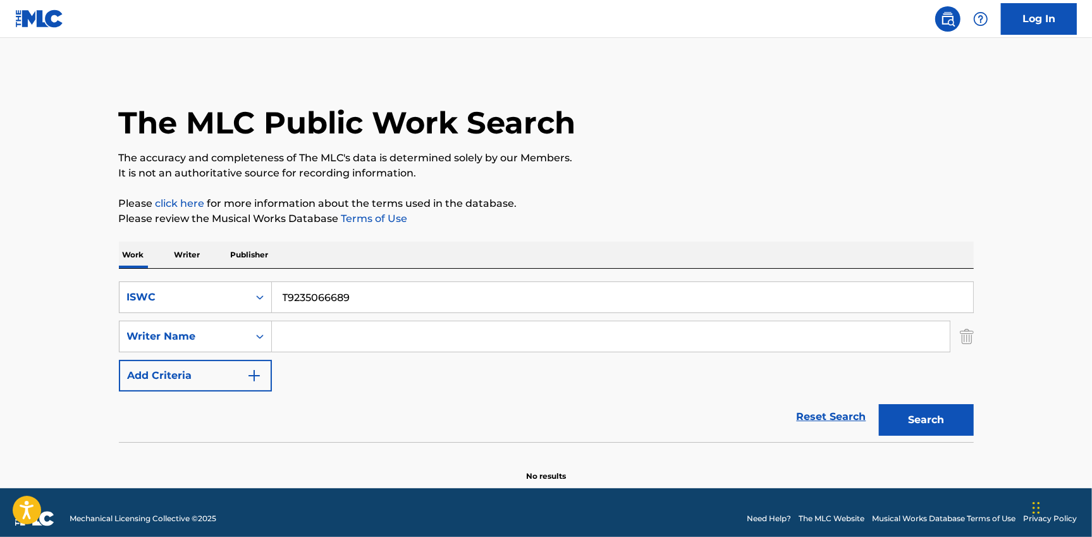
click at [311, 309] on input "T9235066689" at bounding box center [622, 297] width 701 height 30
paste input "70785358"
click at [920, 421] on button "Search" at bounding box center [926, 420] width 95 height 32
click at [315, 297] on input "T9270785358" at bounding box center [622, 297] width 701 height 30
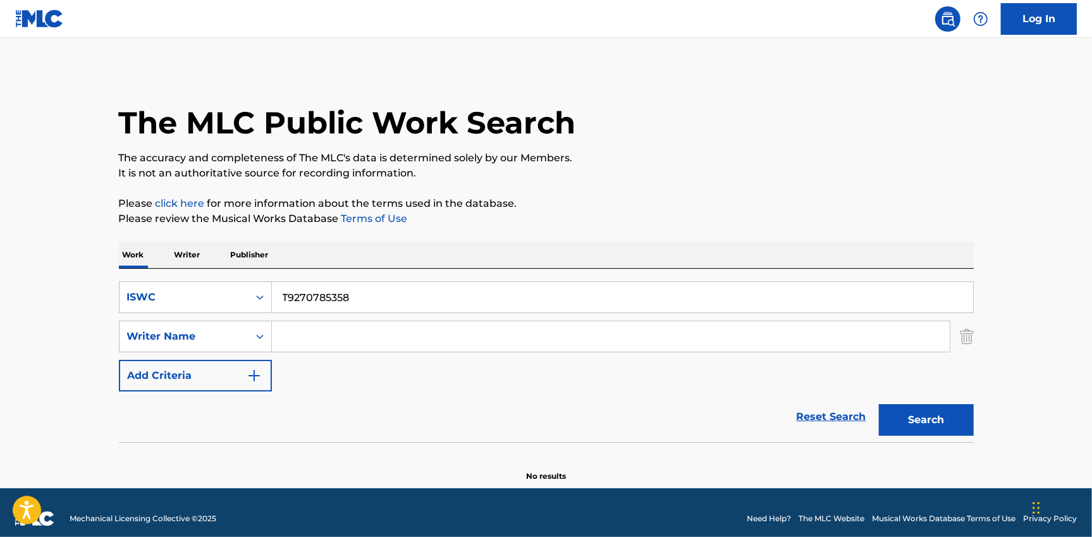
click at [316, 297] on input "T9270785358" at bounding box center [622, 297] width 701 height 30
paste input "127377940"
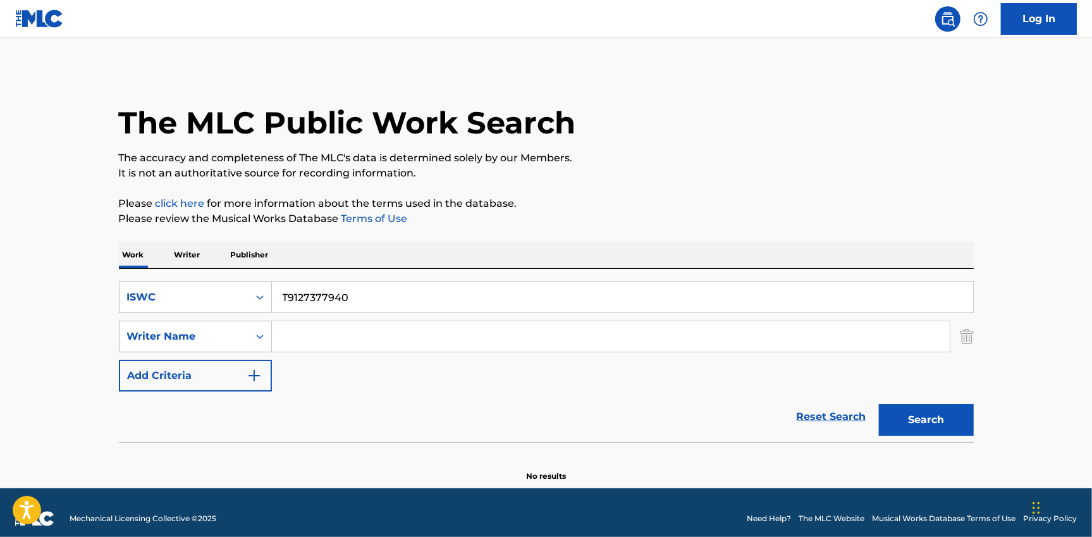
type input "T9127377940"
click at [914, 416] on button "Search" at bounding box center [926, 420] width 95 height 32
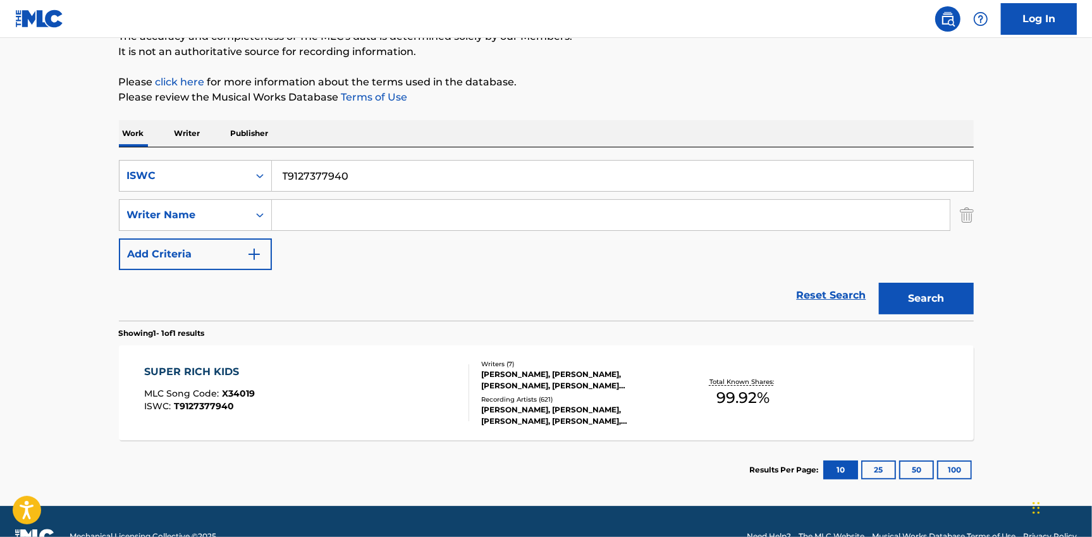
scroll to position [125, 0]
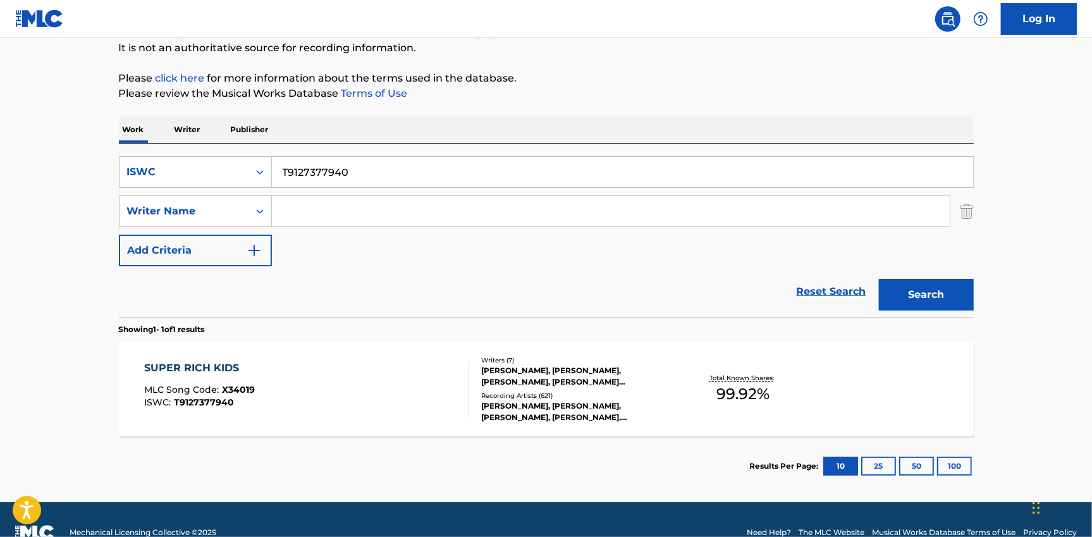
click at [278, 367] on div "SUPER RICH KIDS MLC Song Code : X34019 ISWC : T9127377940" at bounding box center [306, 388] width 325 height 57
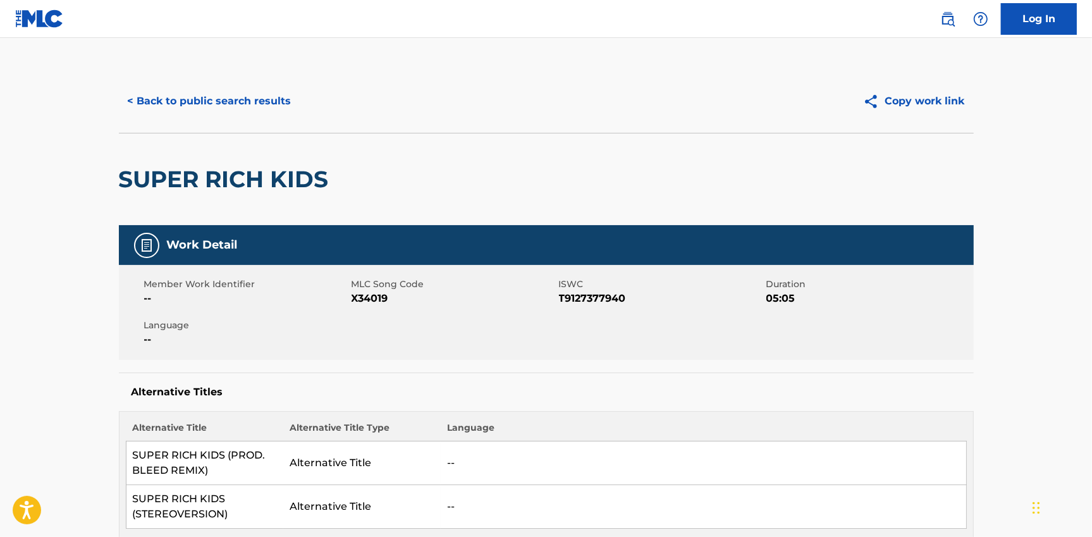
click at [204, 95] on button "< Back to public search results" at bounding box center [209, 101] width 181 height 32
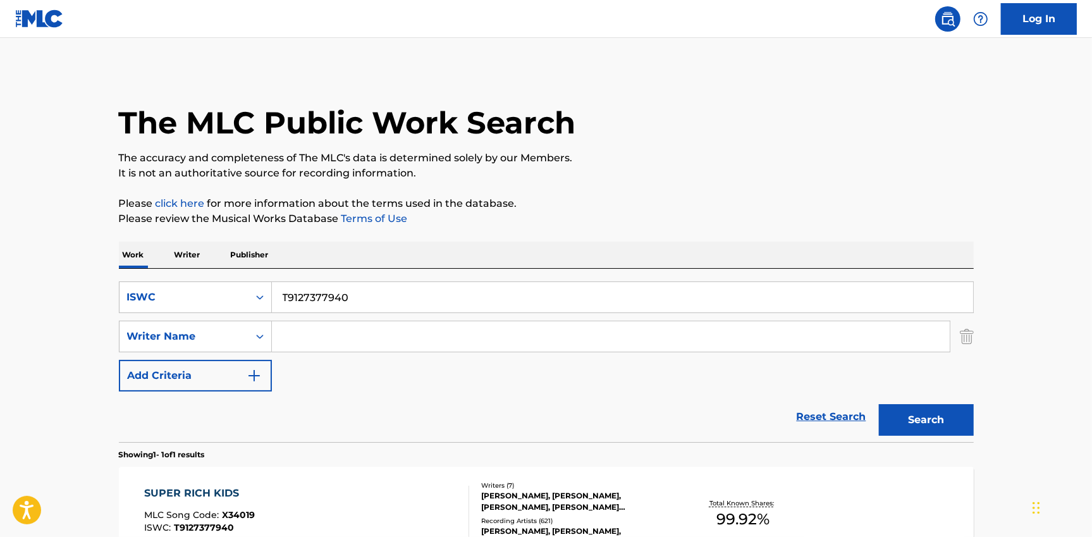
scroll to position [78, 0]
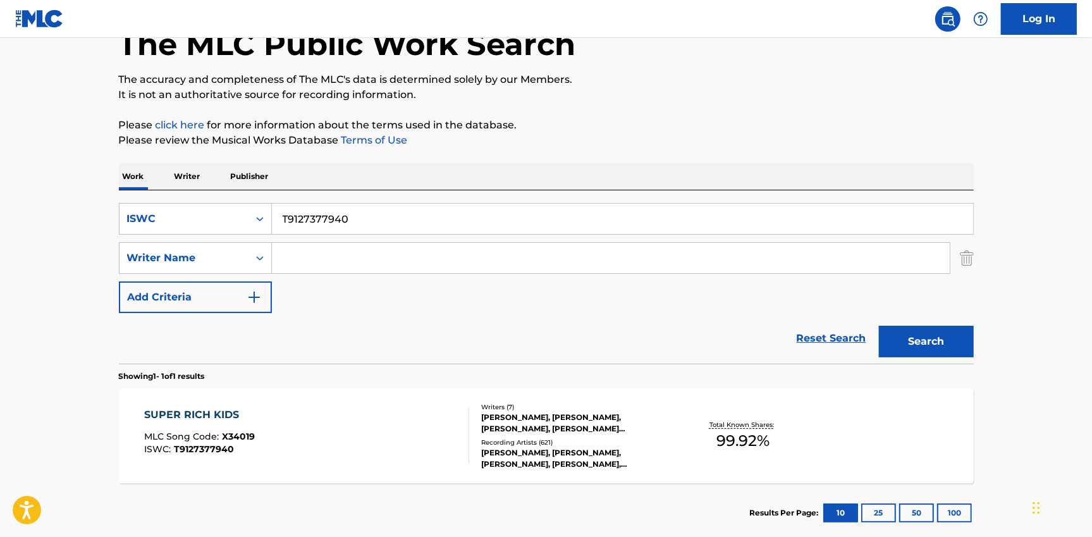
click at [332, 214] on input "T9127377940" at bounding box center [622, 219] width 701 height 30
paste input "T9225151133"
type input "T9225151133"
click at [939, 336] on button "Search" at bounding box center [926, 342] width 95 height 32
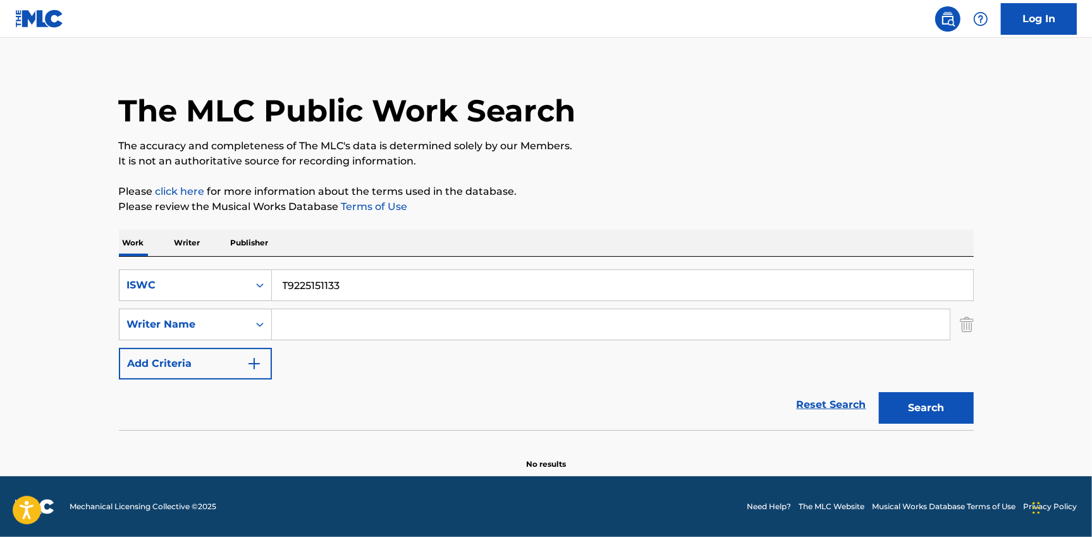
scroll to position [11, 0]
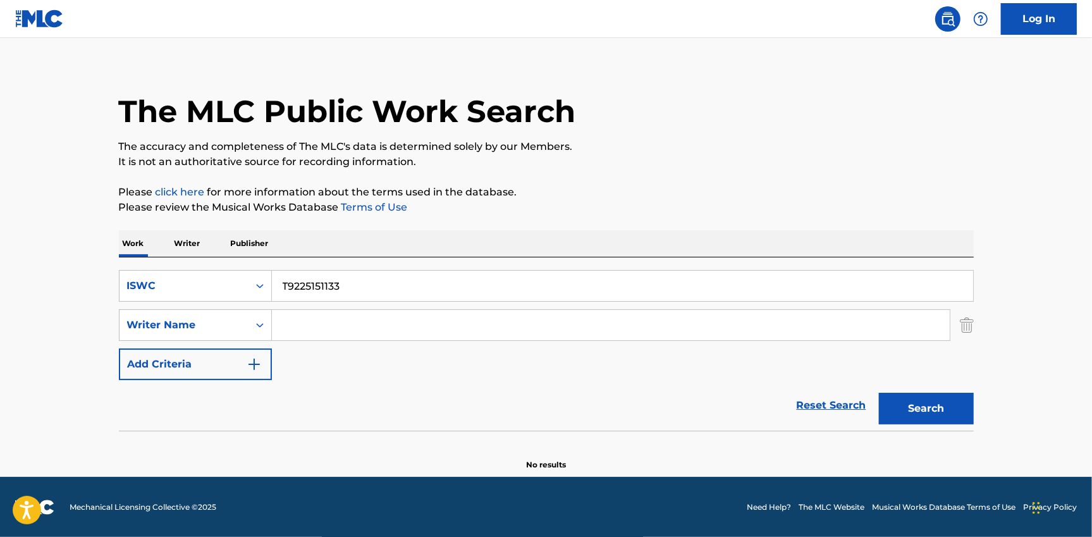
click at [329, 271] on input "T9225151133" at bounding box center [622, 286] width 701 height 30
click at [327, 281] on input "T9225151133" at bounding box center [622, 286] width 701 height 30
click at [204, 281] on div "ISWC" at bounding box center [184, 285] width 114 height 15
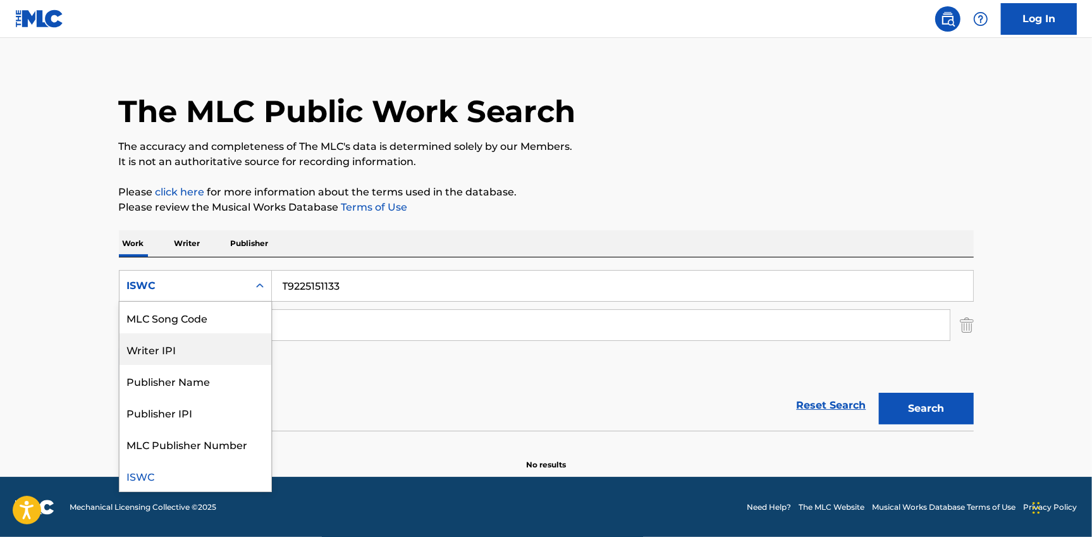
scroll to position [0, 0]
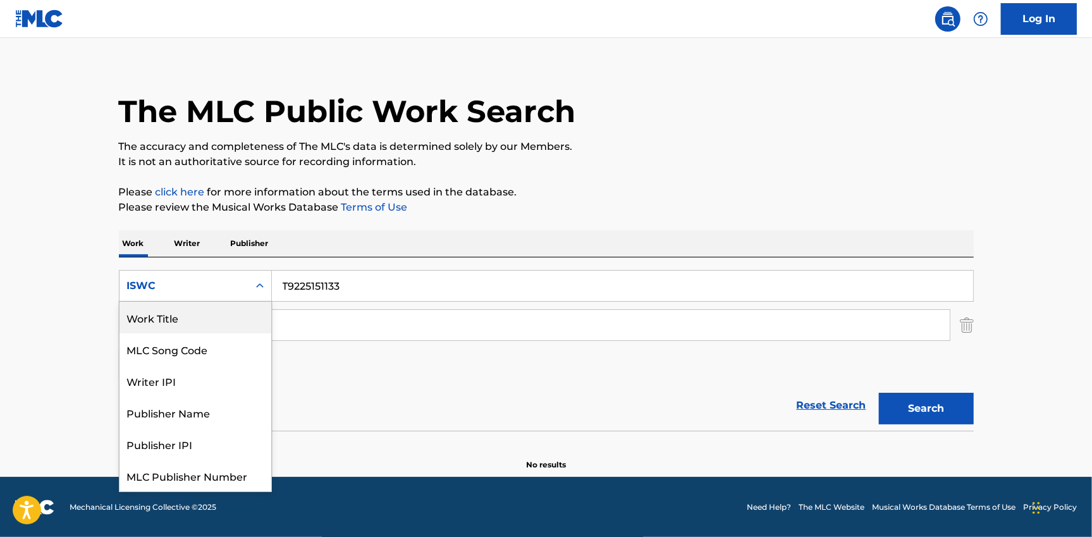
click at [178, 319] on div "Work Title" at bounding box center [196, 318] width 152 height 32
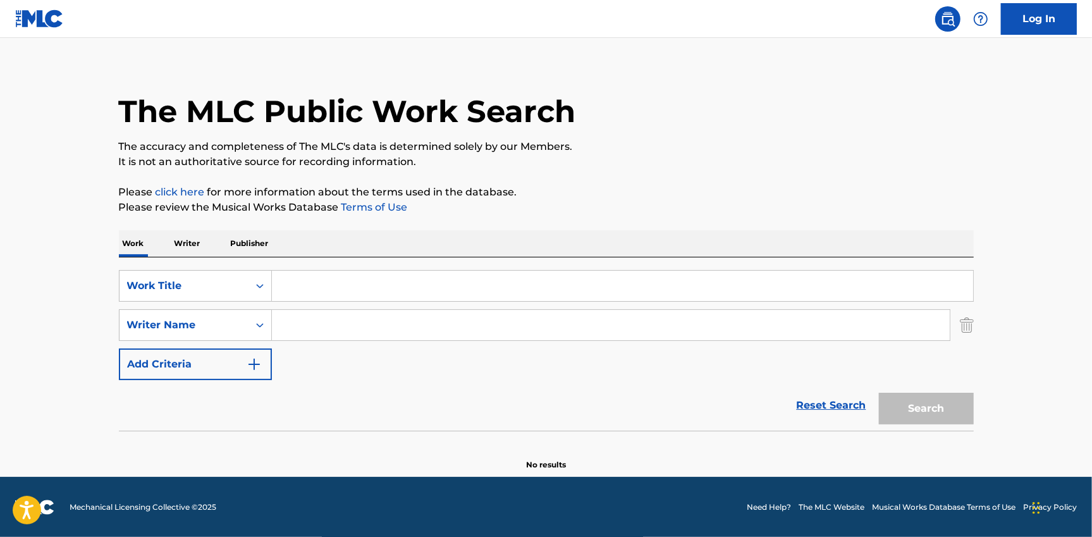
click at [325, 280] on input "Search Form" at bounding box center [622, 286] width 701 height 30
paste input "SOMEONE TO WATCH OVER ME"
type input "SOMEONE TO WATCH OVER ME"
click at [958, 408] on button "Search" at bounding box center [926, 409] width 95 height 32
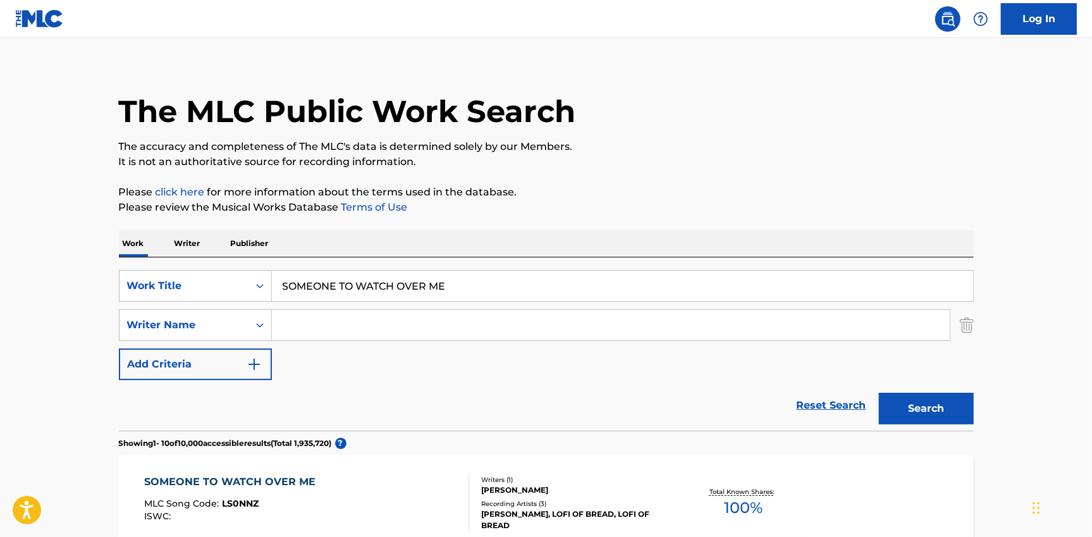
click at [331, 321] on input "Search Form" at bounding box center [611, 325] width 678 height 30
paste input "[PERSON_NAME]"
type input "[PERSON_NAME]"
click at [940, 411] on button "Search" at bounding box center [926, 409] width 95 height 32
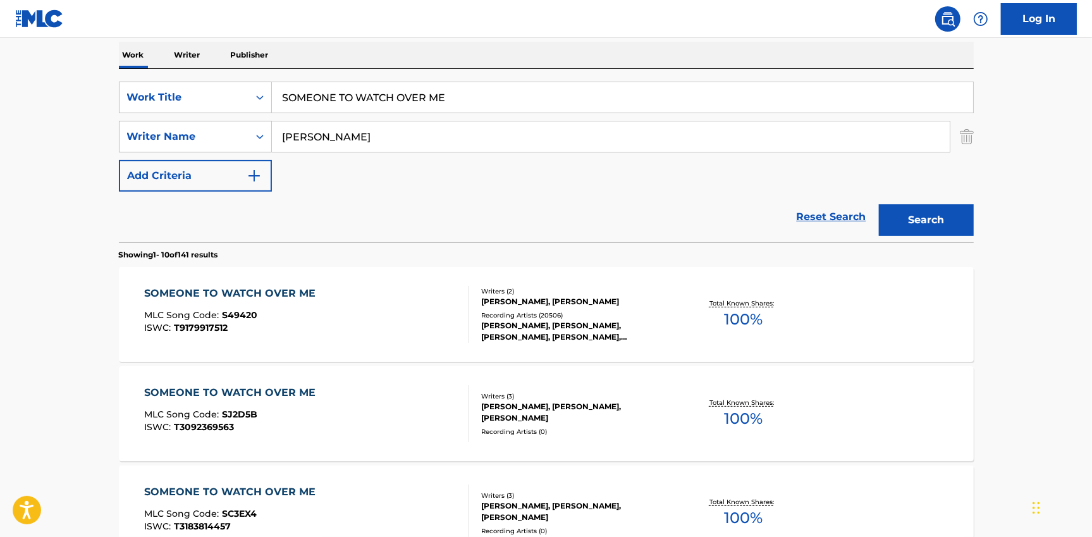
scroll to position [209, 0]
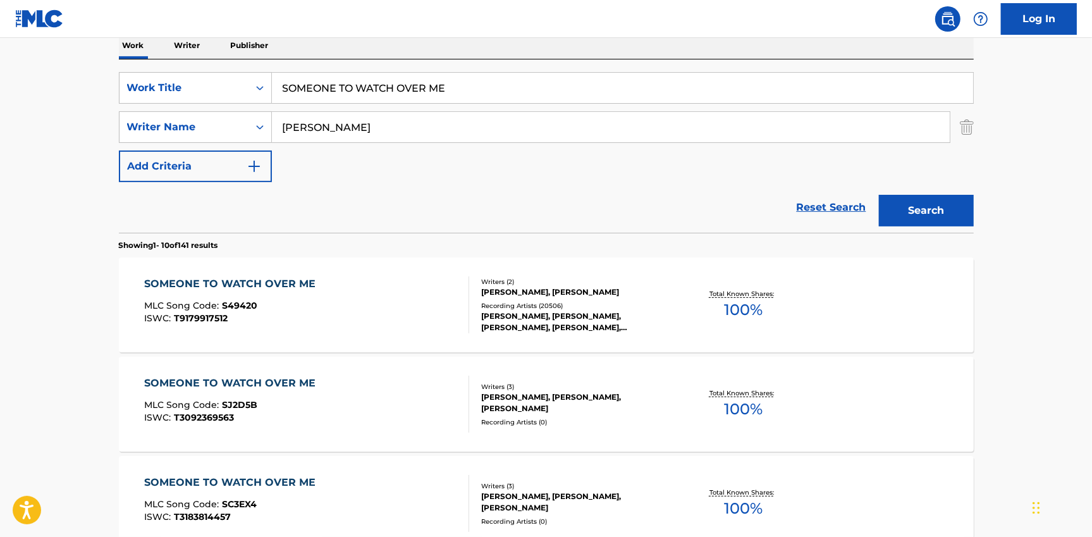
click at [282, 301] on div "MLC Song Code : S49420" at bounding box center [233, 307] width 178 height 13
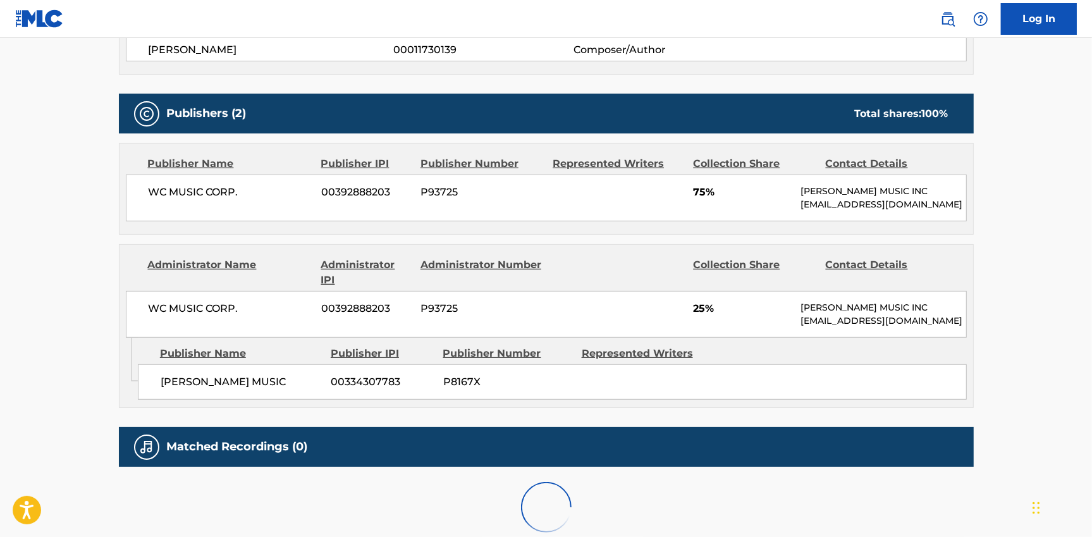
scroll to position [445, 0]
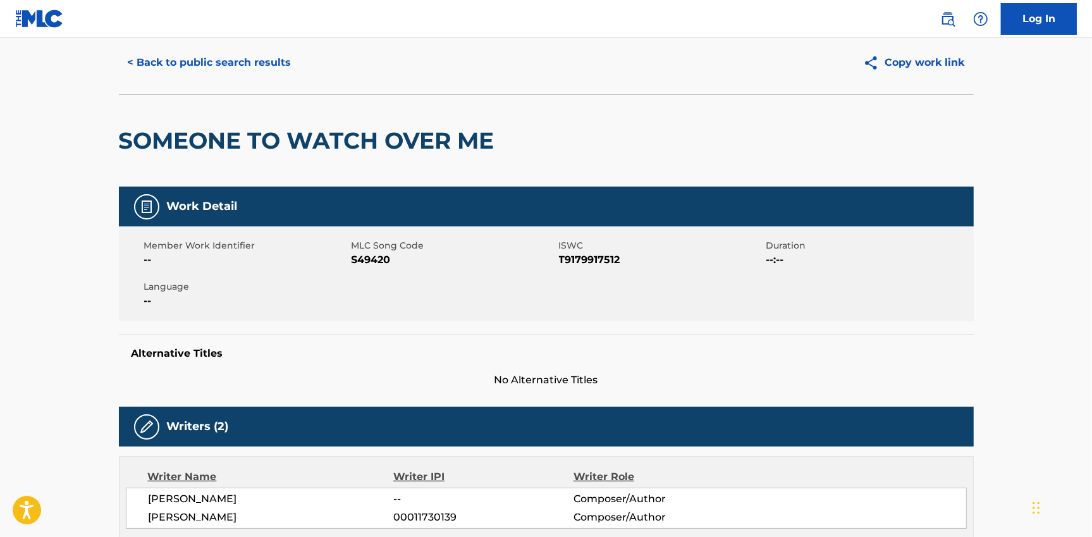
click at [216, 54] on button "< Back to public search results" at bounding box center [209, 63] width 181 height 32
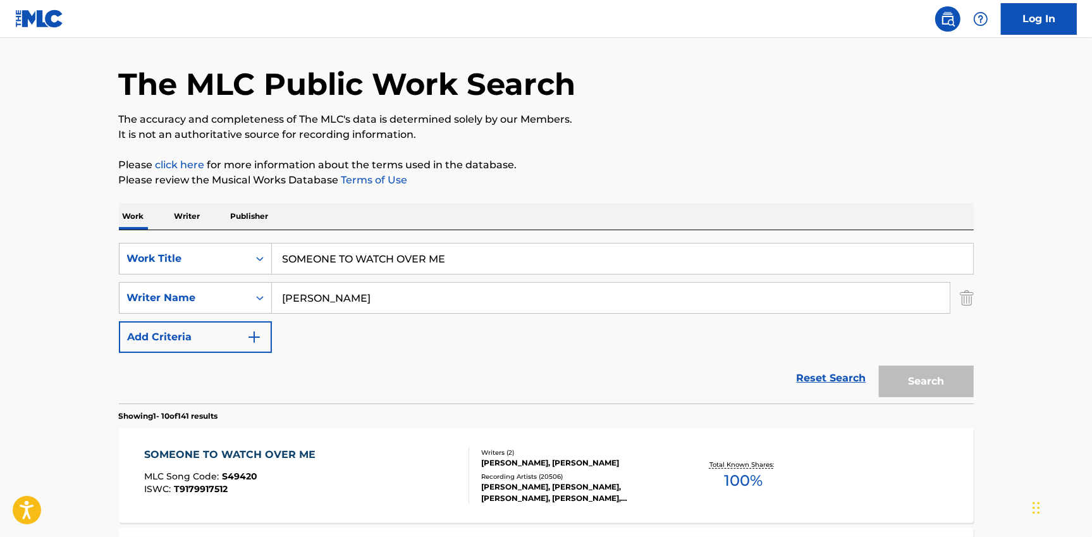
scroll to position [209, 0]
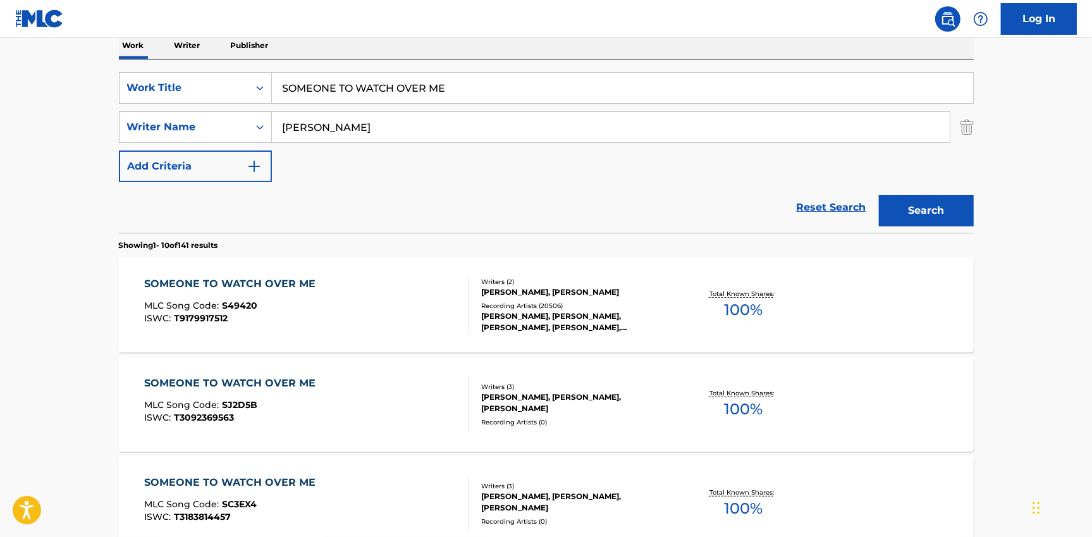
click at [354, 92] on input "SOMEONE TO WATCH OVER ME" at bounding box center [622, 88] width 701 height 30
click at [173, 90] on div "Work Title" at bounding box center [184, 87] width 114 height 15
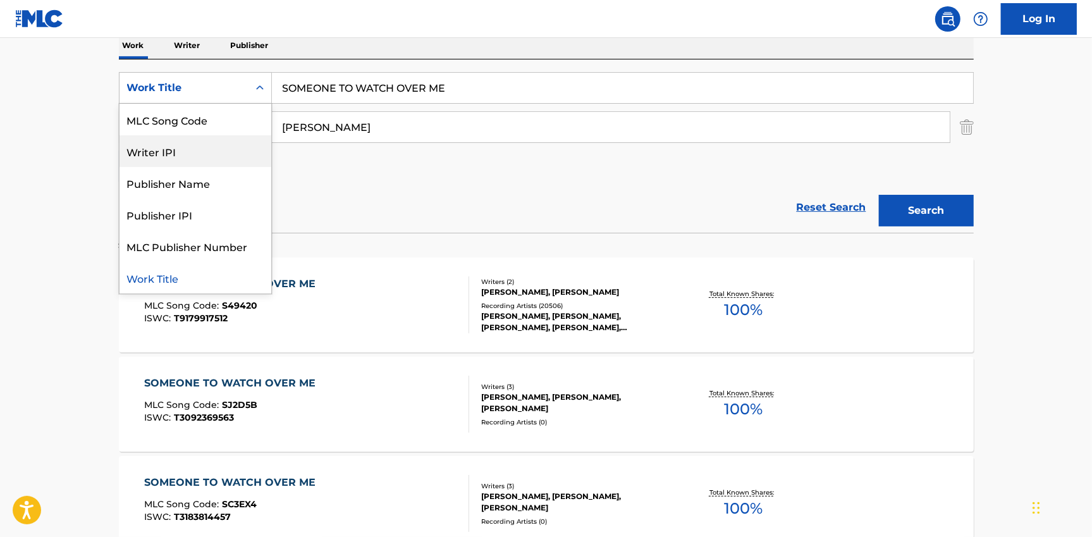
scroll to position [0, 0]
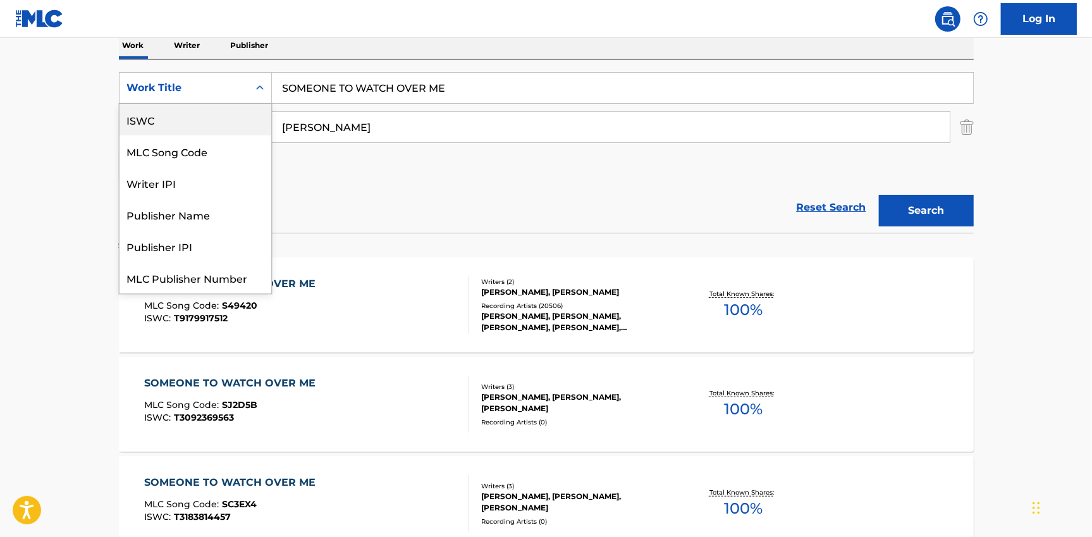
click at [172, 124] on div "ISWC" at bounding box center [196, 120] width 152 height 32
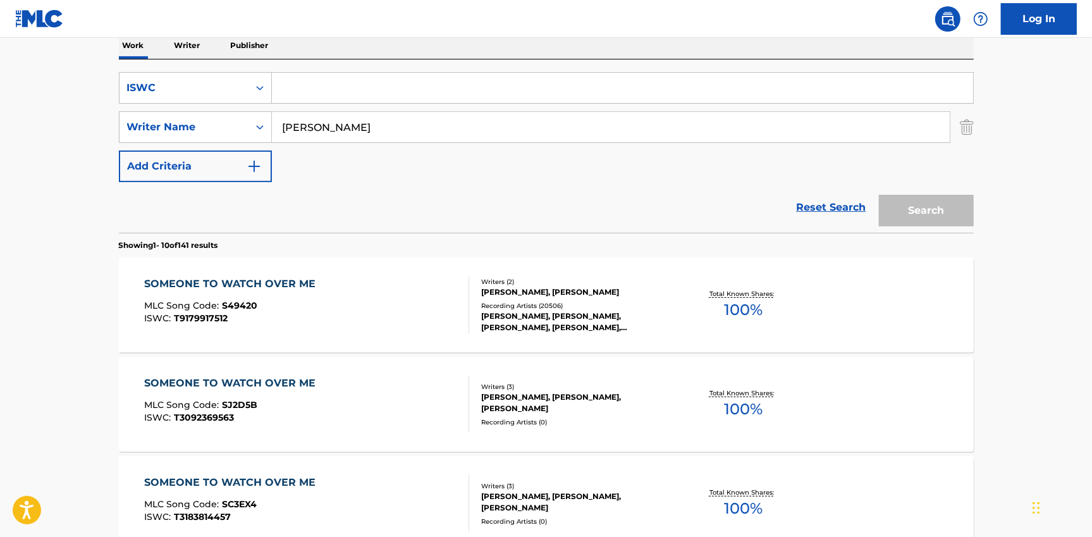
click at [323, 88] on input "Search Form" at bounding box center [622, 88] width 701 height 30
paste input "T9103375855"
type input "T9103375855"
click at [319, 120] on input "[PERSON_NAME]" at bounding box center [611, 127] width 678 height 30
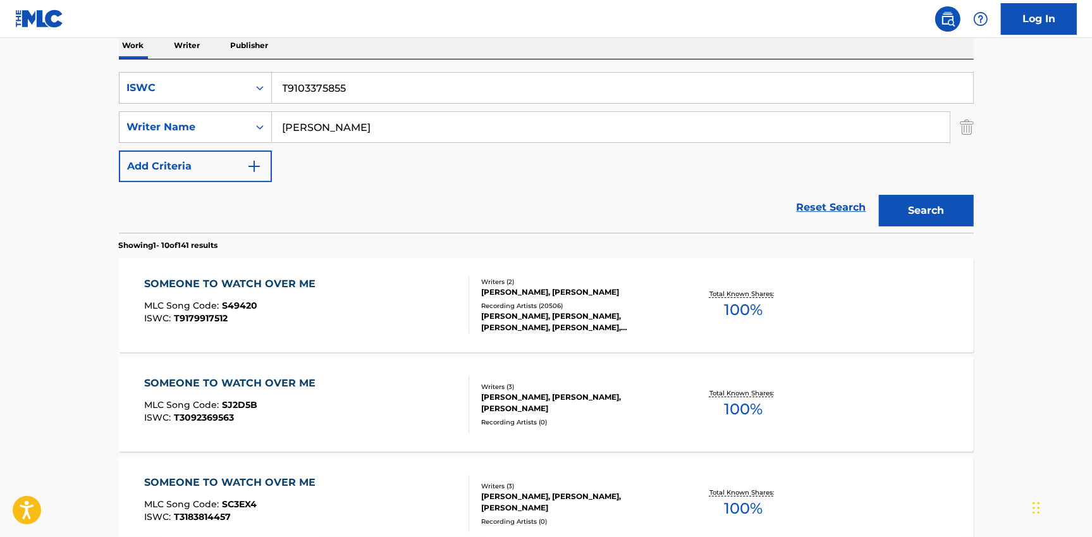
click at [319, 120] on input "[PERSON_NAME]" at bounding box center [611, 127] width 678 height 30
drag, startPoint x: 913, startPoint y: 221, endPoint x: 915, endPoint y: 212, distance: 9.1
click at [913, 218] on button "Search" at bounding box center [926, 211] width 95 height 32
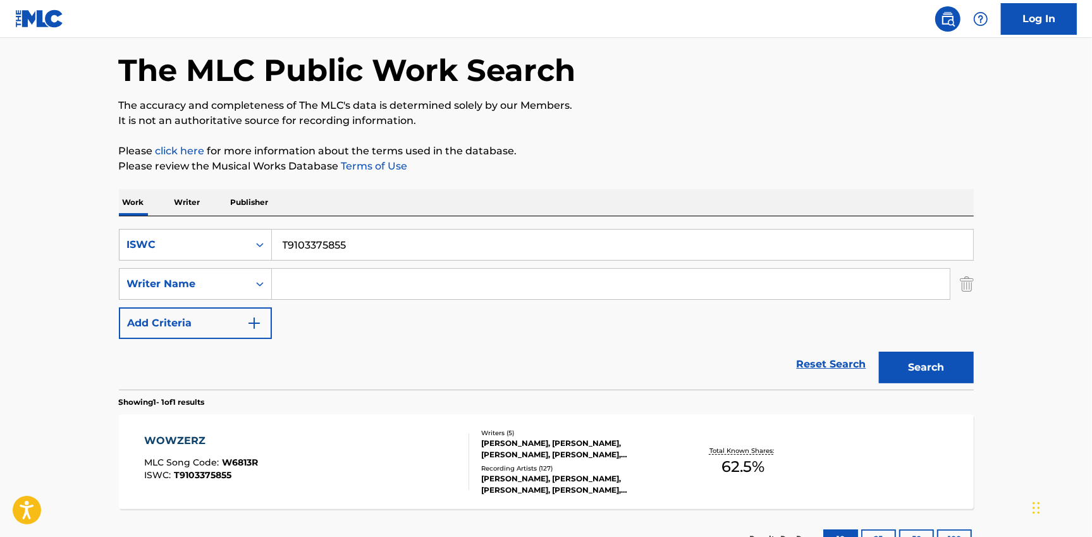
scroll to position [151, 0]
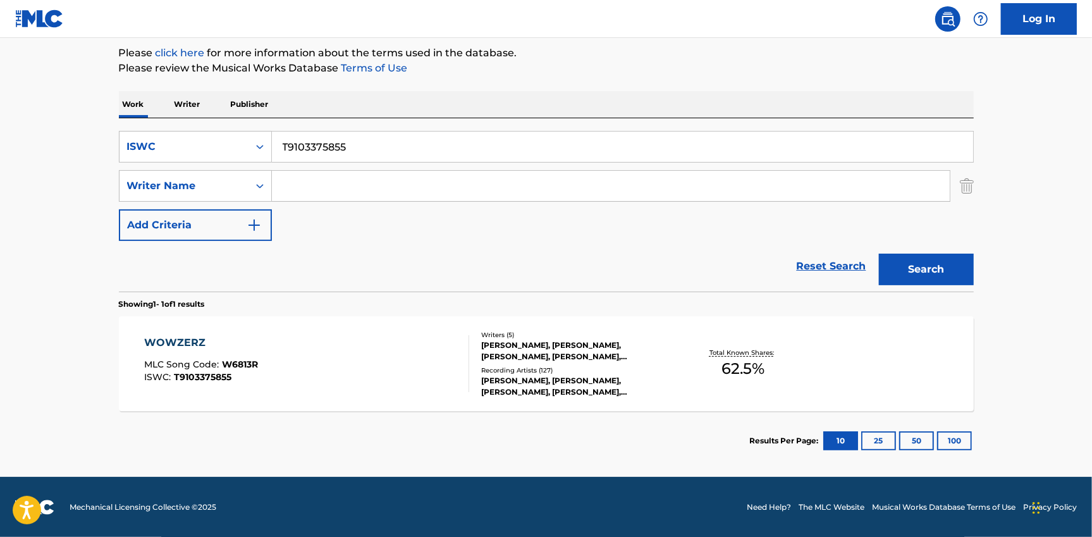
click at [289, 347] on div "WOWZERZ MLC Song Code : W6813R ISWC : T9103375855" at bounding box center [306, 363] width 325 height 57
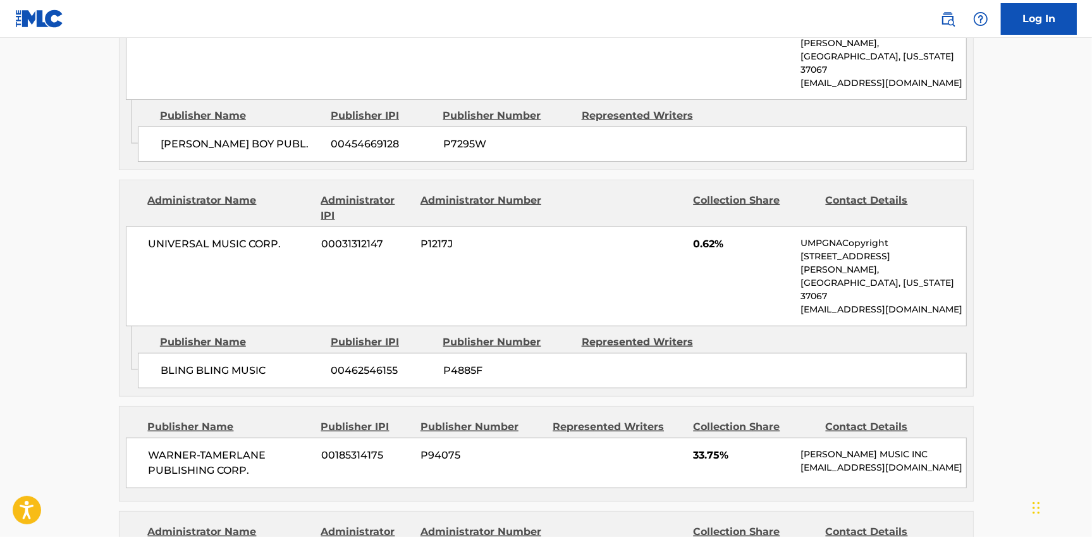
scroll to position [1026, 0]
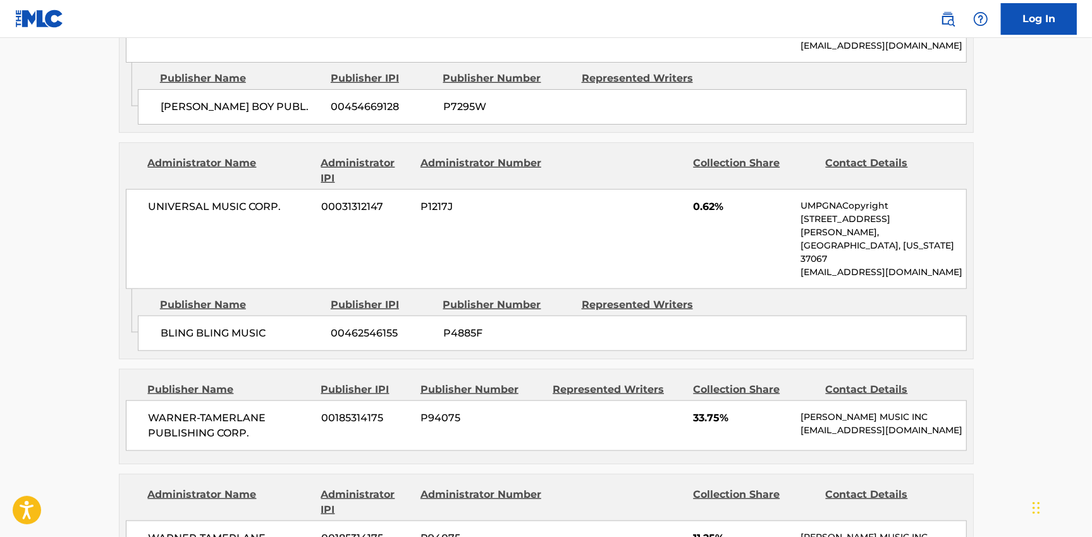
click at [329, 316] on div "BLING BLING MUSIC 00462546155 P4885F" at bounding box center [552, 333] width 829 height 35
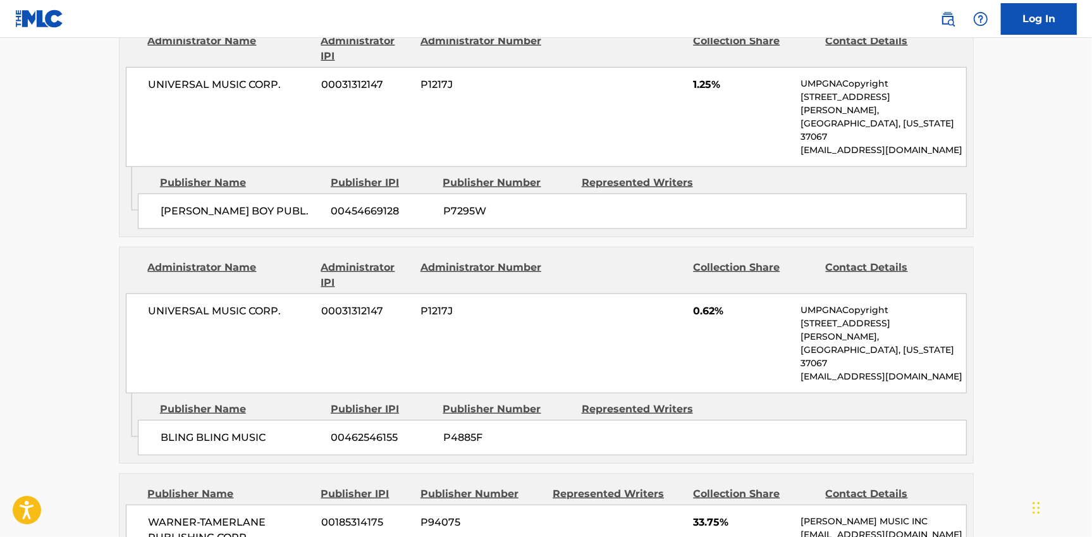
scroll to position [920, 0]
